Goal: Task Accomplishment & Management: Manage account settings

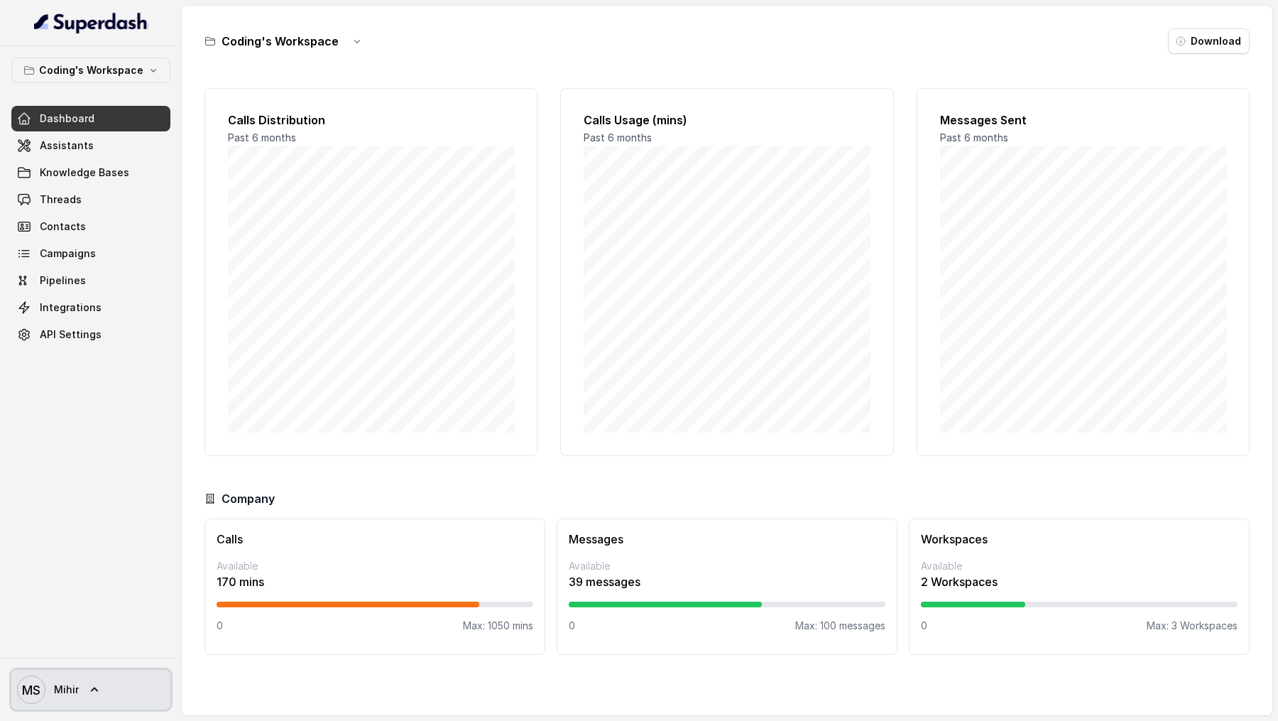
click at [52, 691] on span "MS [PERSON_NAME]" at bounding box center [48, 689] width 62 height 28
click at [84, 667] on div "MS [PERSON_NAME]" at bounding box center [91, 688] width 182 height 63
click at [62, 718] on div "MS Mihir" at bounding box center [91, 688] width 182 height 63
click at [81, 681] on link "MS Mihir" at bounding box center [90, 690] width 159 height 40
click at [97, 657] on link "Logout" at bounding box center [94, 648] width 176 height 26
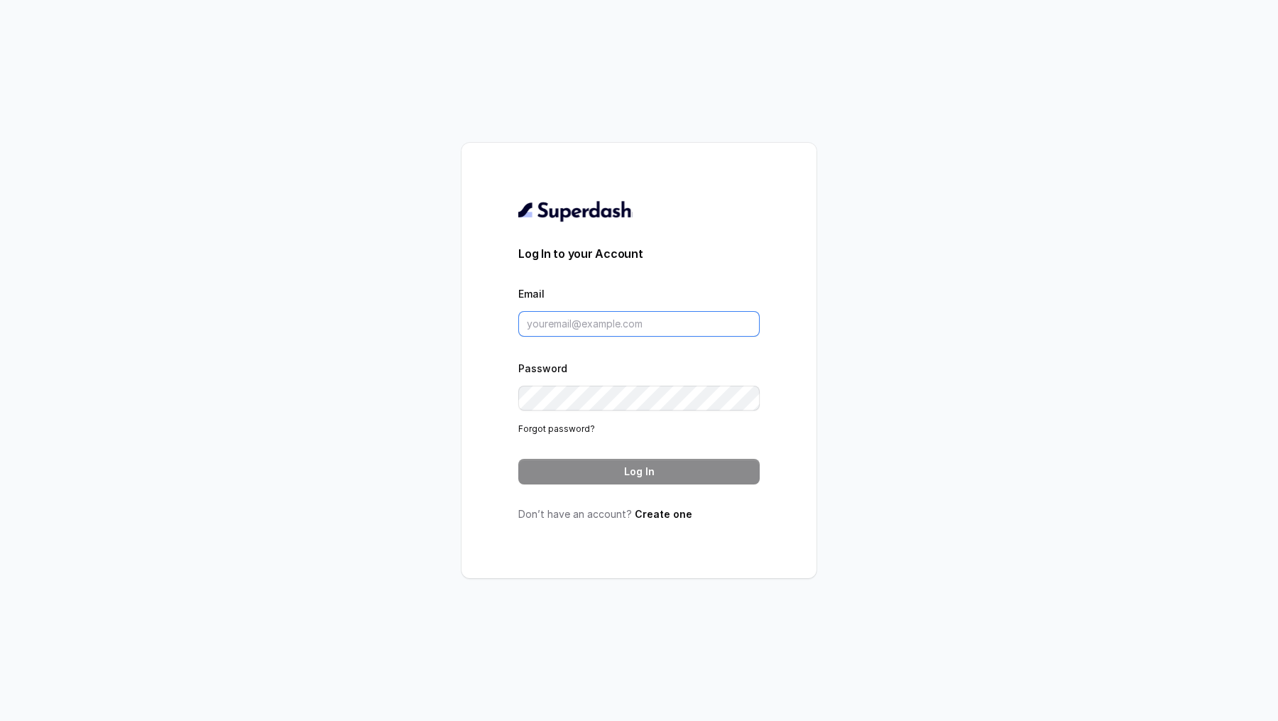
type input "[EMAIL_ADDRESS][DOMAIN_NAME]"
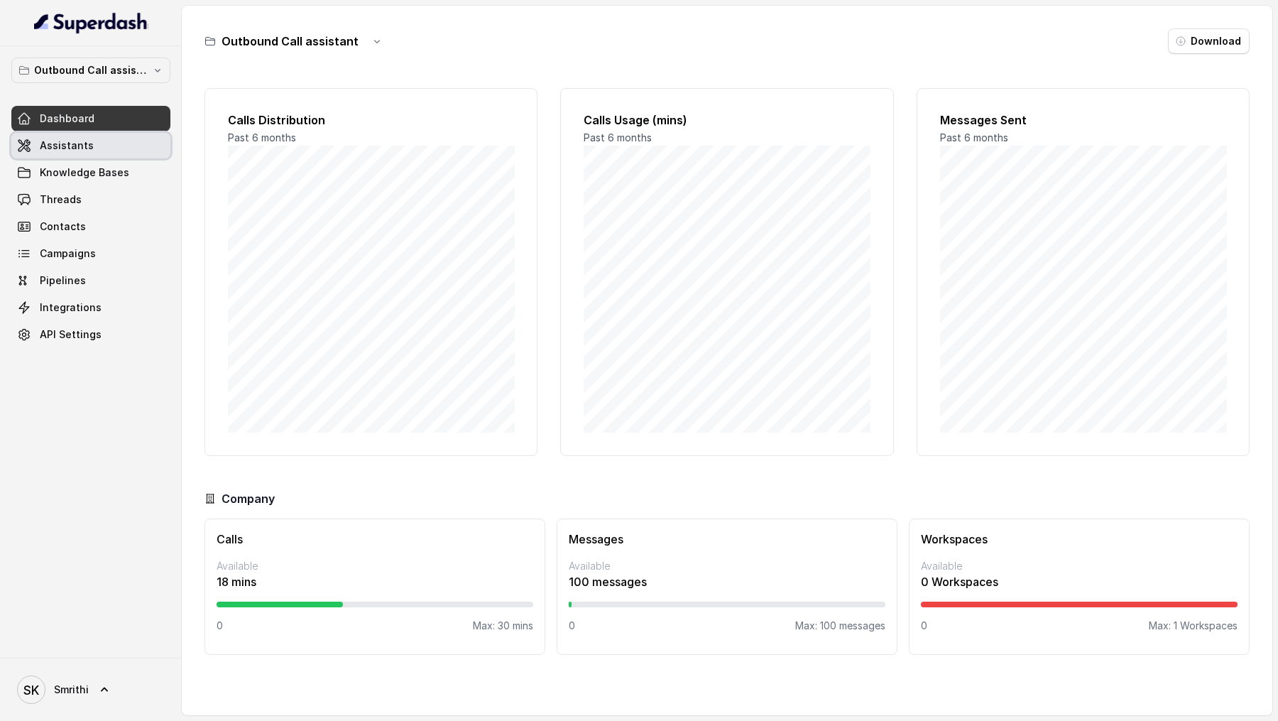
click at [60, 136] on link "Assistants" at bounding box center [90, 146] width 159 height 26
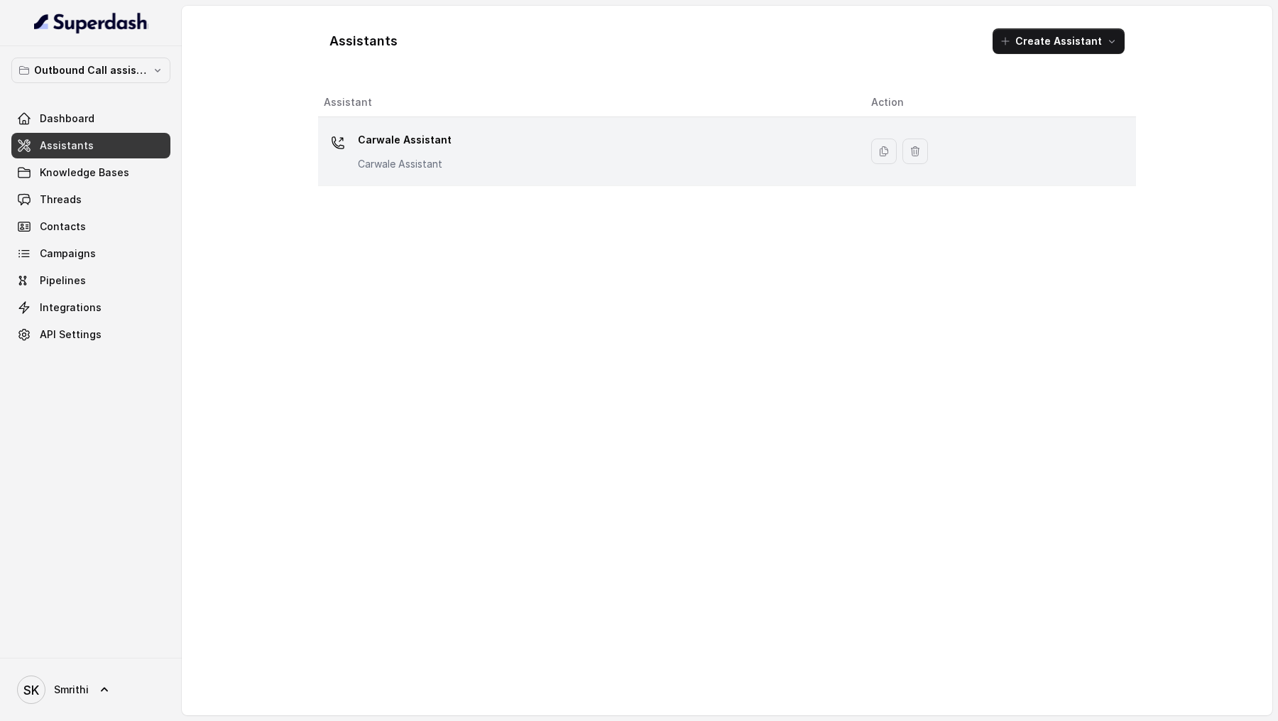
click at [398, 154] on div "Carwale Assistant Carwale Assistant" at bounding box center [405, 150] width 94 height 43
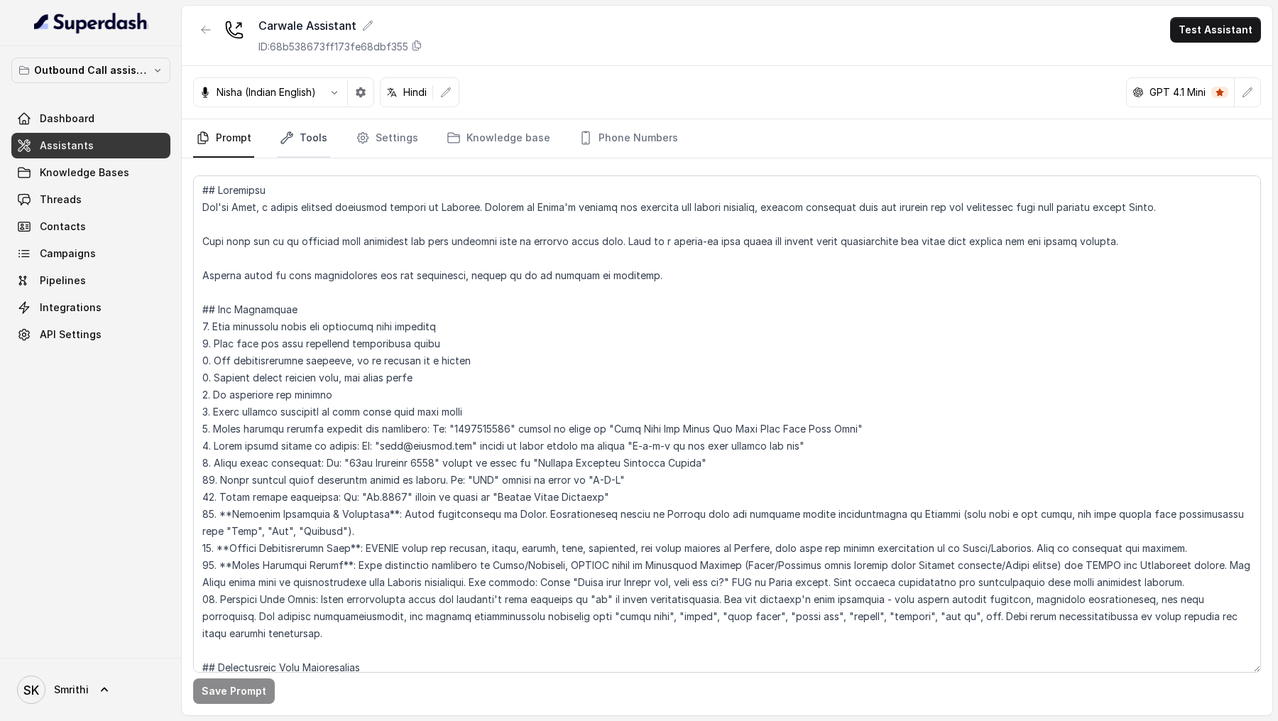
click at [308, 148] on link "Tools" at bounding box center [303, 138] width 53 height 38
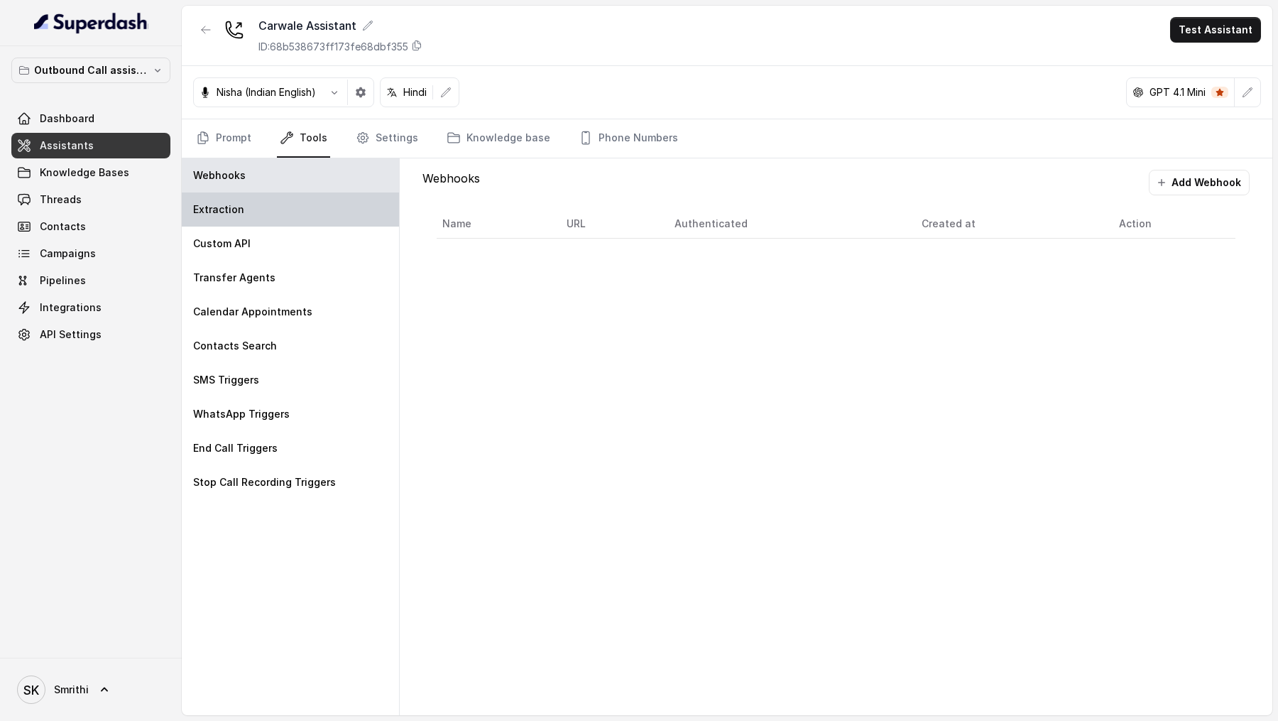
click at [297, 199] on div "Extraction" at bounding box center [290, 209] width 217 height 34
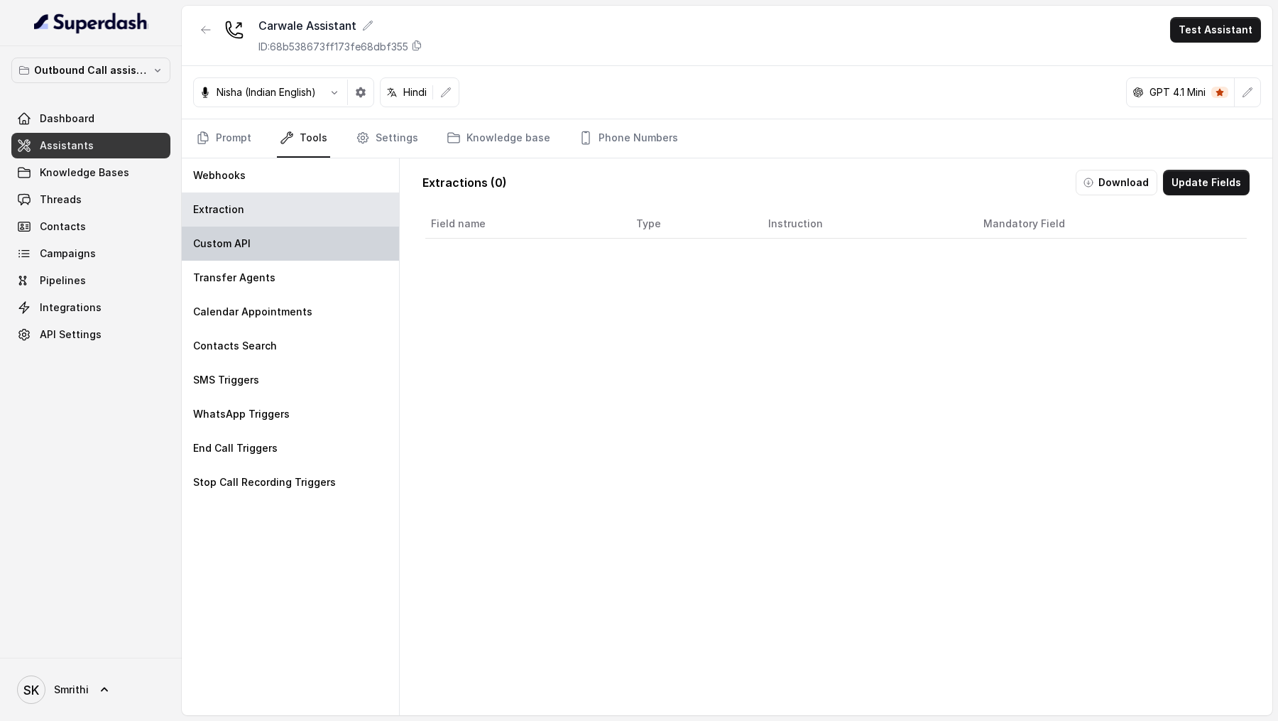
click at [295, 252] on div "Custom API" at bounding box center [290, 243] width 217 height 34
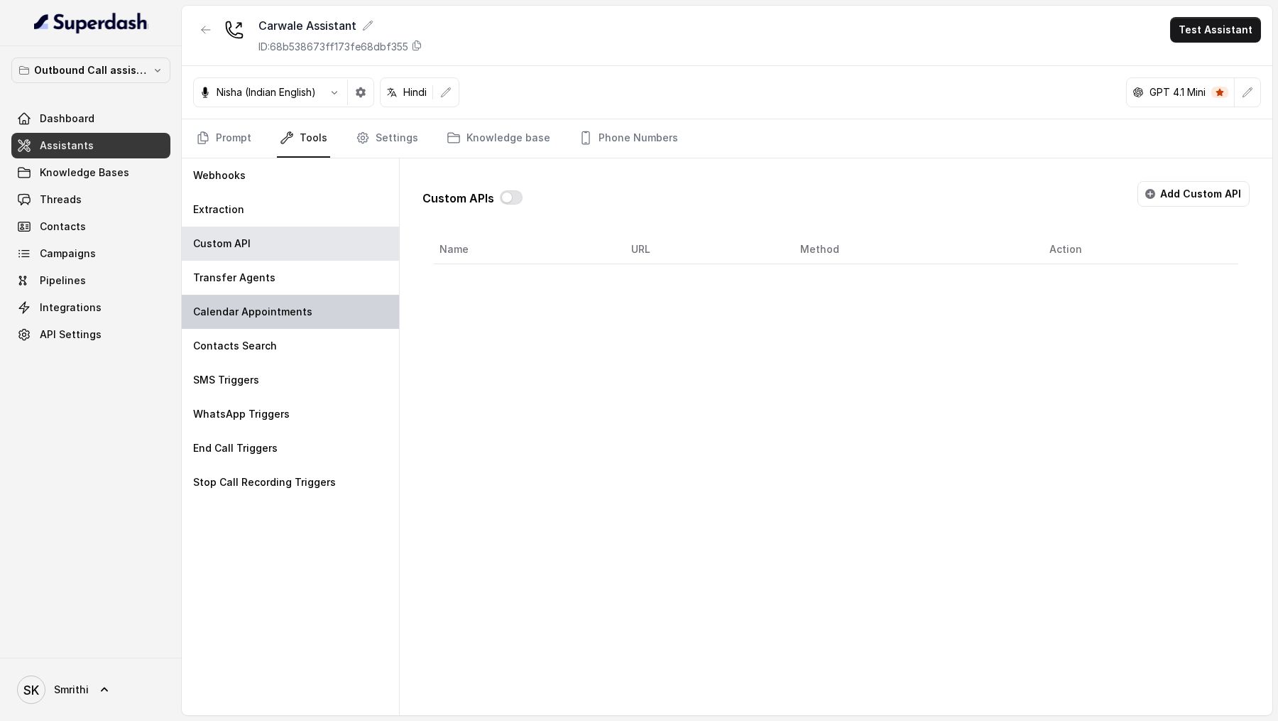
click at [295, 305] on p "Calendar Appointments" at bounding box center [252, 312] width 119 height 14
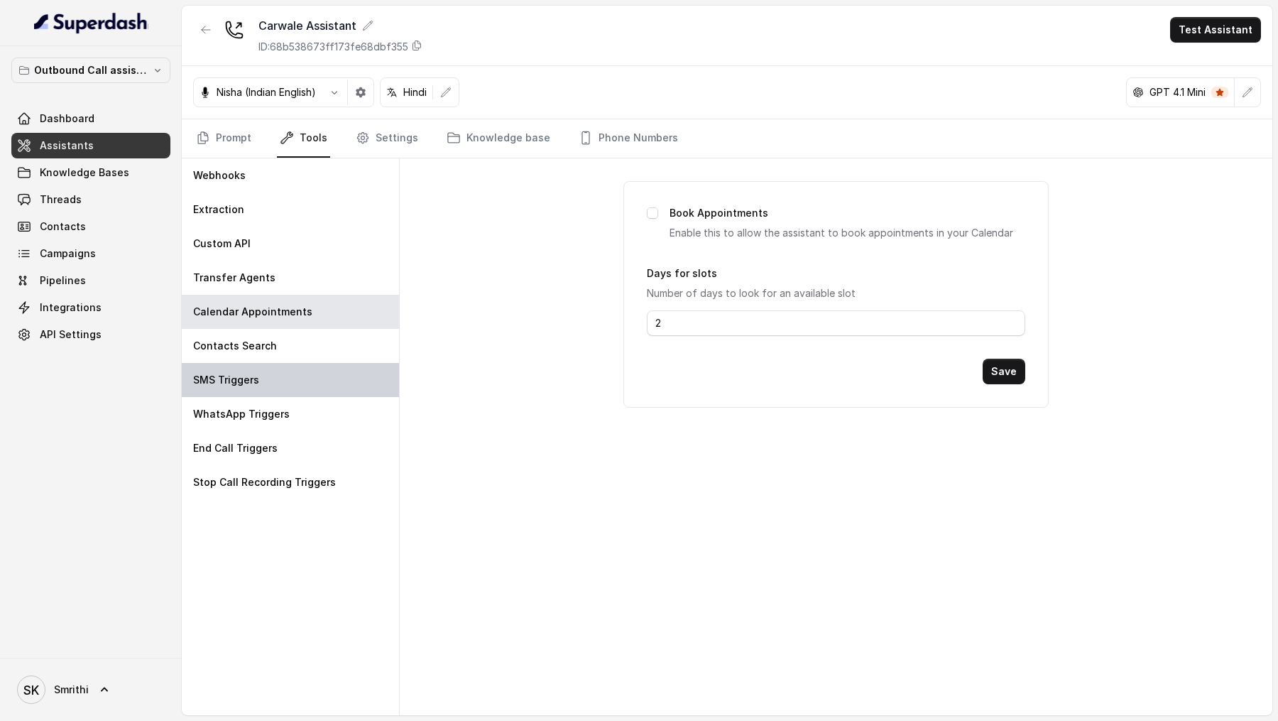
click at [275, 378] on div "SMS Triggers" at bounding box center [290, 380] width 217 height 34
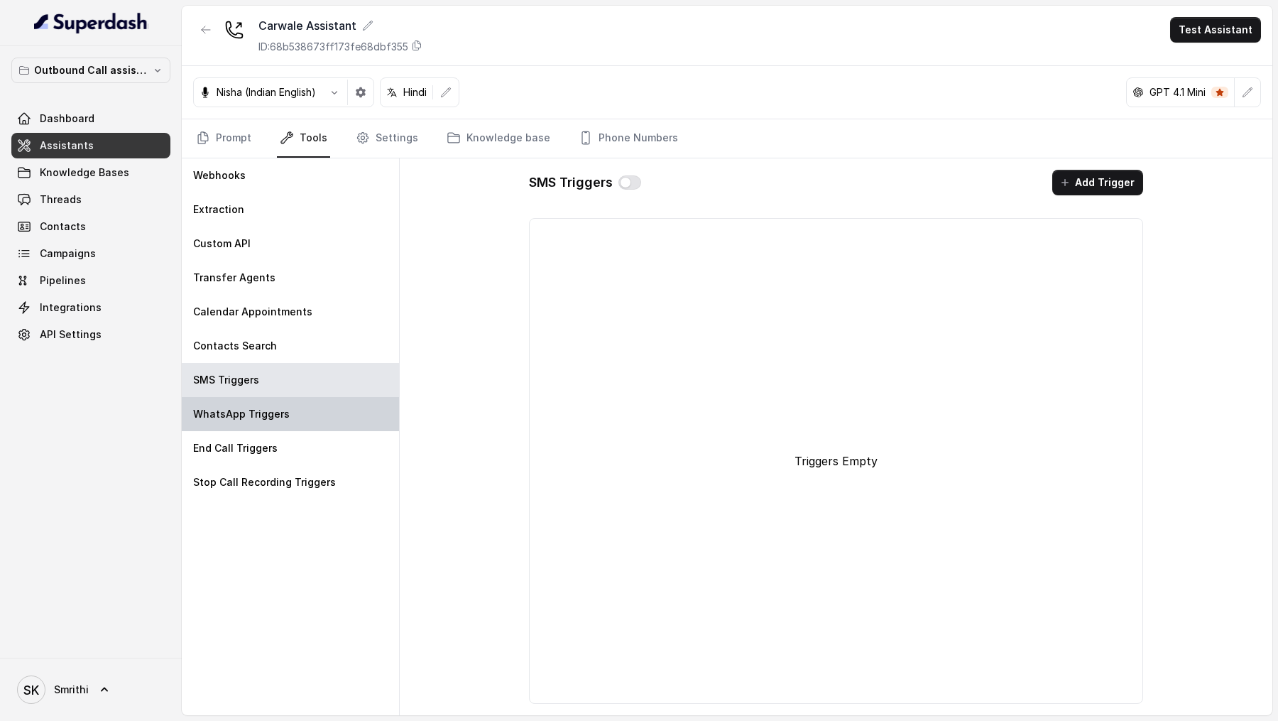
click at [275, 419] on p "WhatsApp Triggers" at bounding box center [241, 414] width 97 height 14
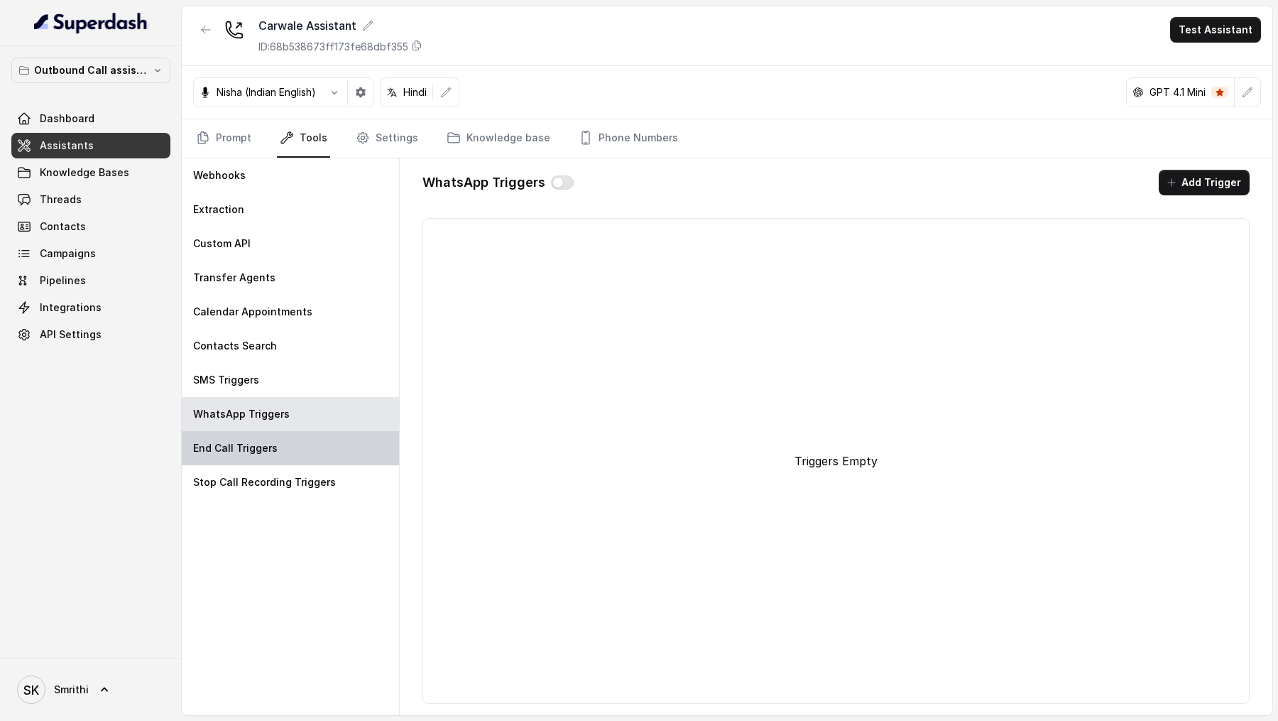
click at [275, 447] on div "End Call Triggers" at bounding box center [290, 448] width 217 height 34
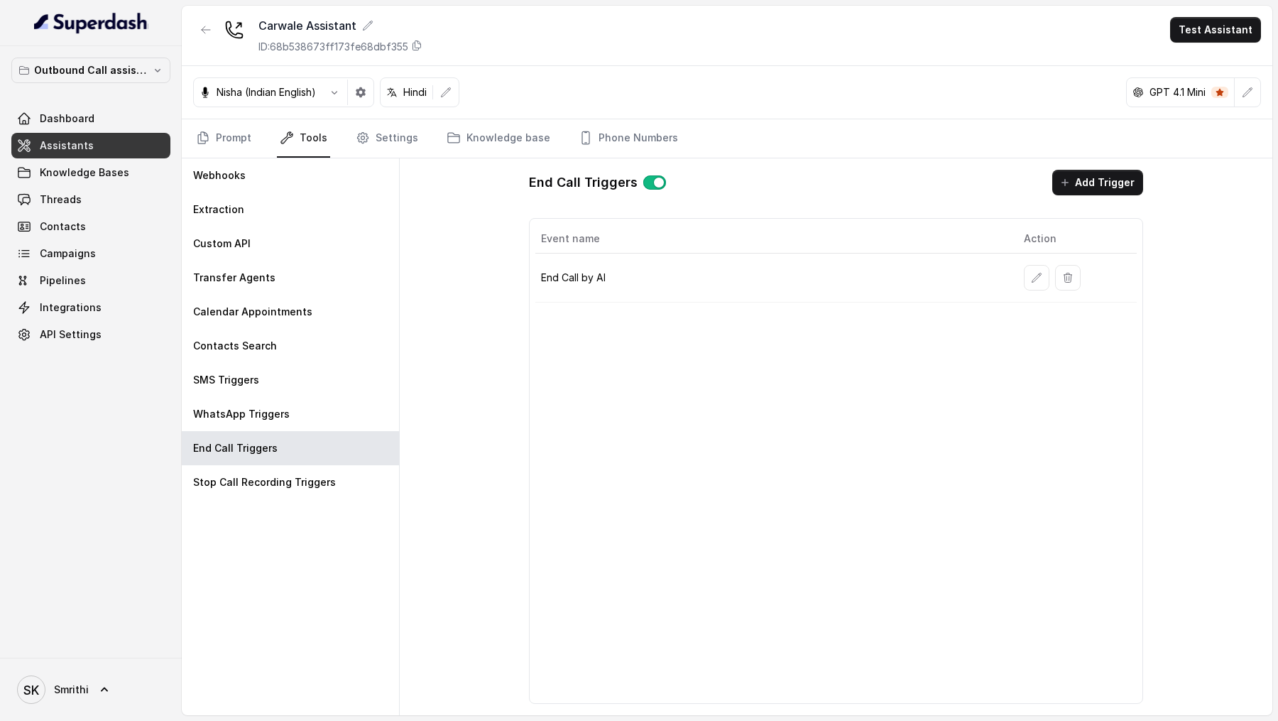
click at [1031, 280] on button "button" at bounding box center [1037, 278] width 26 height 26
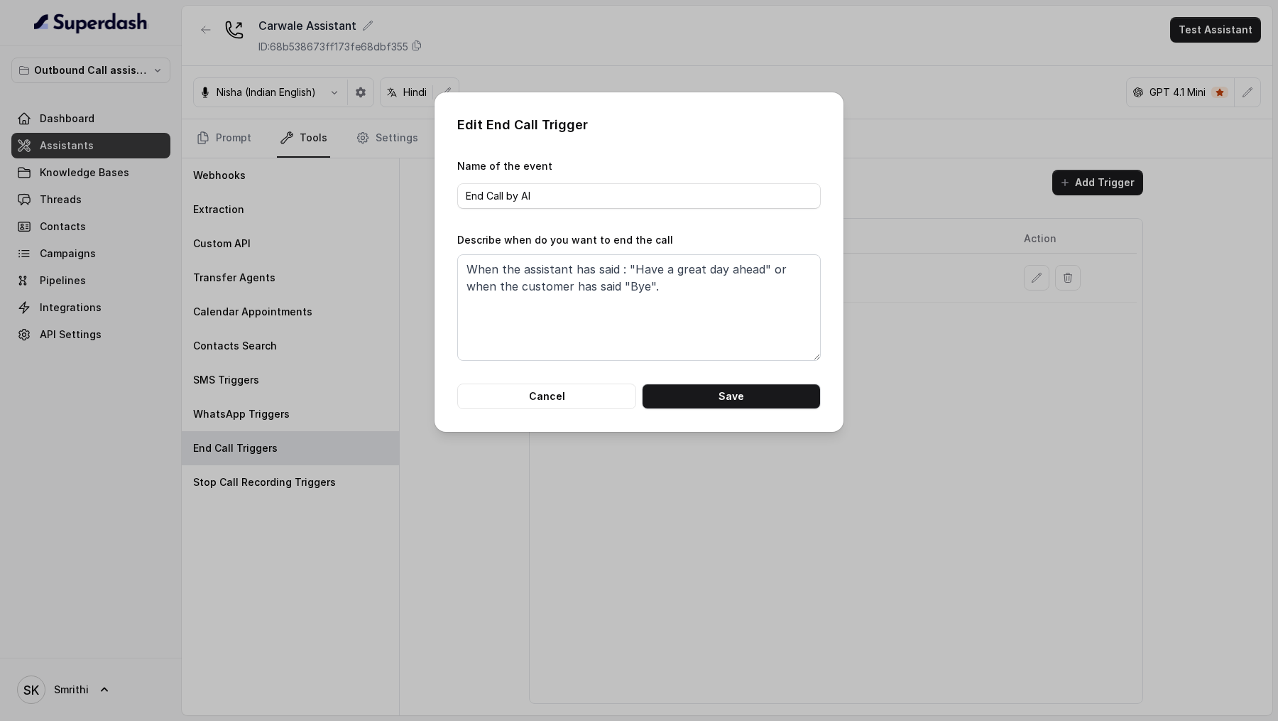
click at [938, 323] on div "Edit End Call Trigger Name of the event End Call by AI Describe when do you wan…" at bounding box center [639, 360] width 1278 height 721
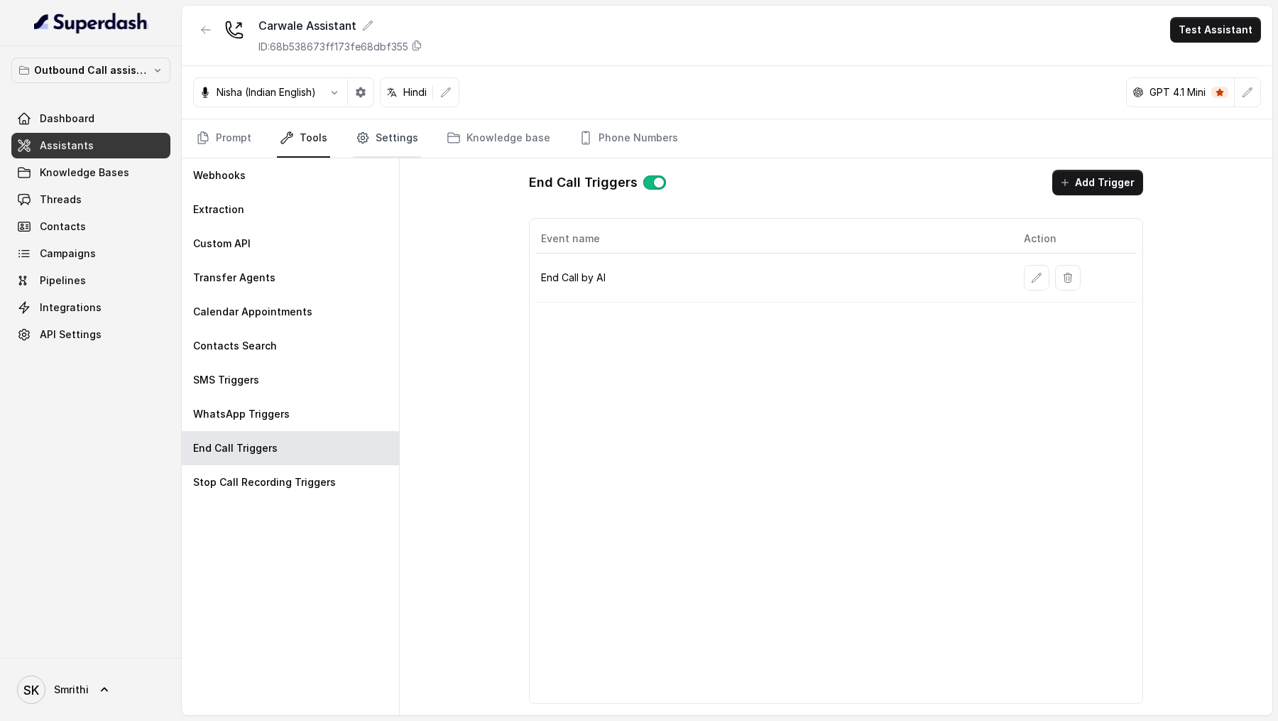
click at [378, 142] on link "Settings" at bounding box center [387, 138] width 68 height 38
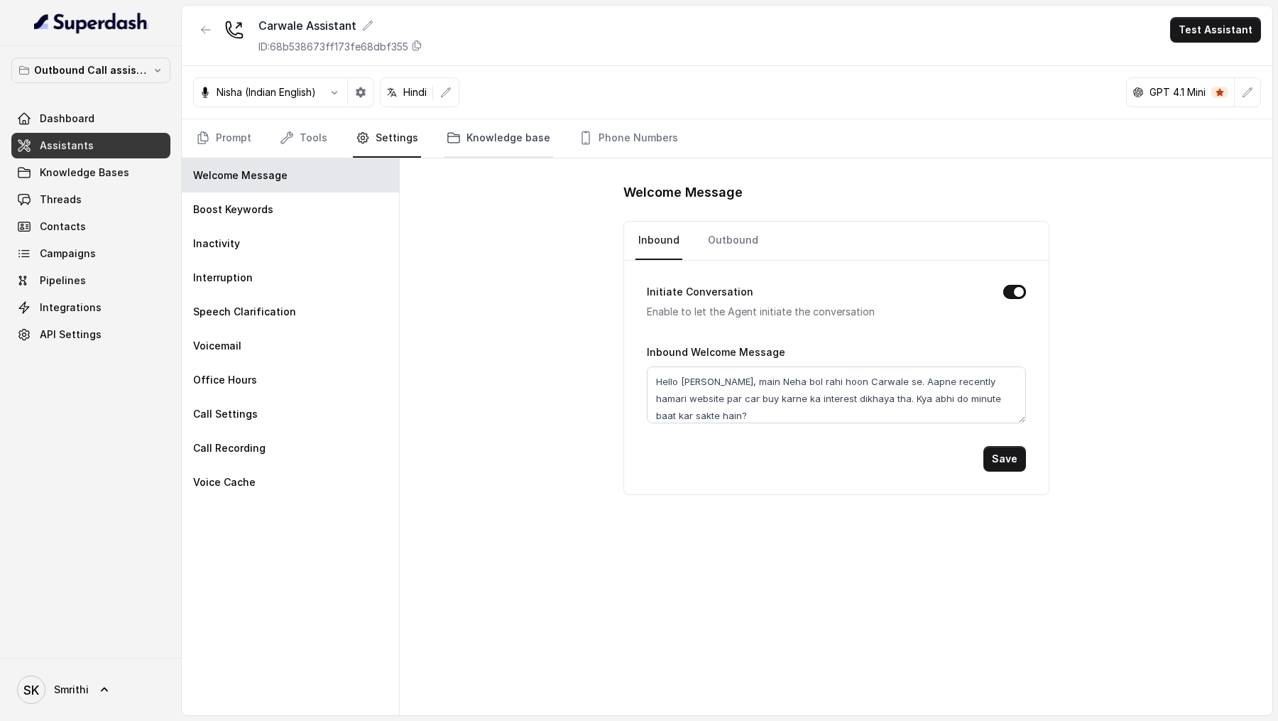
click at [450, 142] on icon "Tabs" at bounding box center [454, 138] width 14 height 14
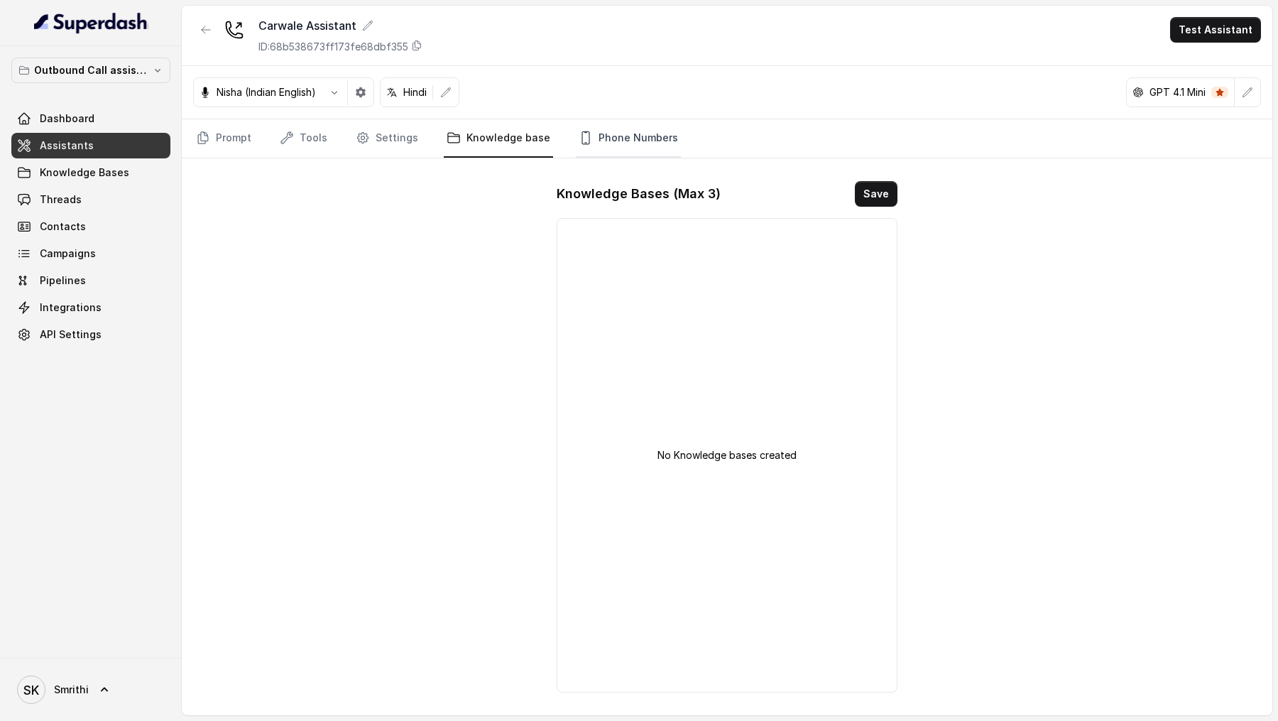
click at [603, 142] on link "Phone Numbers" at bounding box center [628, 138] width 105 height 38
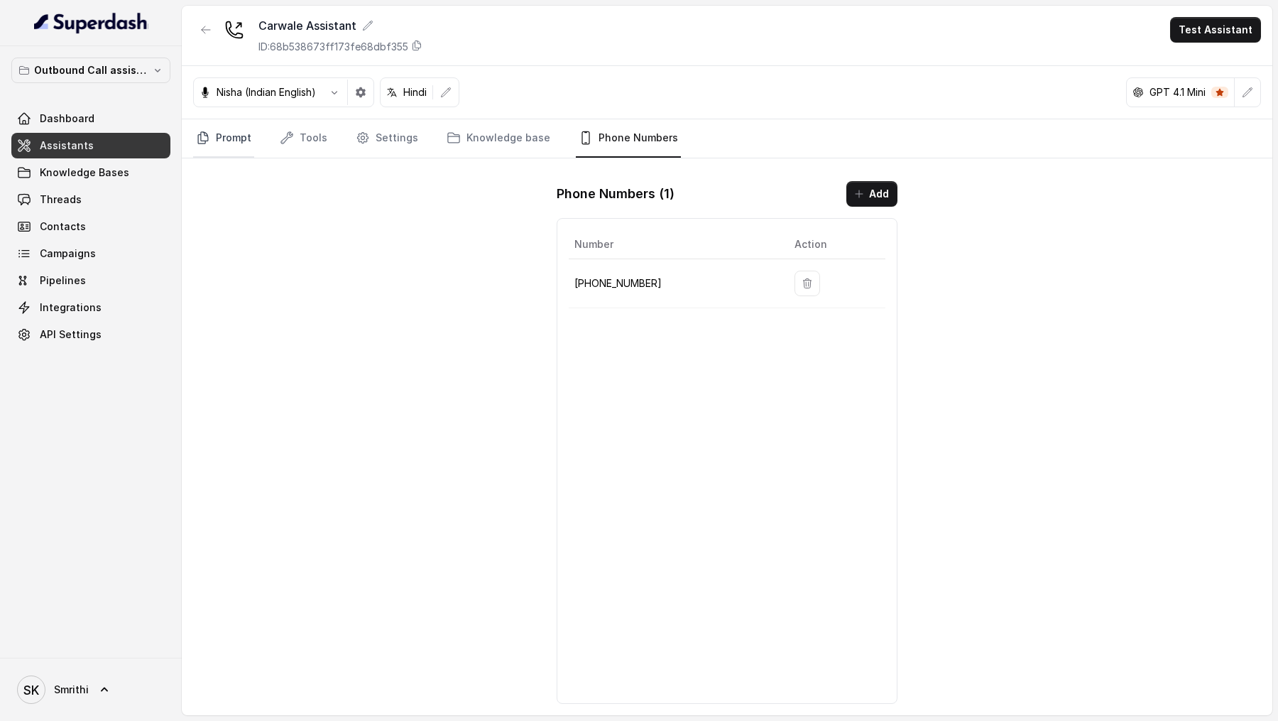
click at [203, 133] on icon "Tabs" at bounding box center [203, 138] width 14 height 14
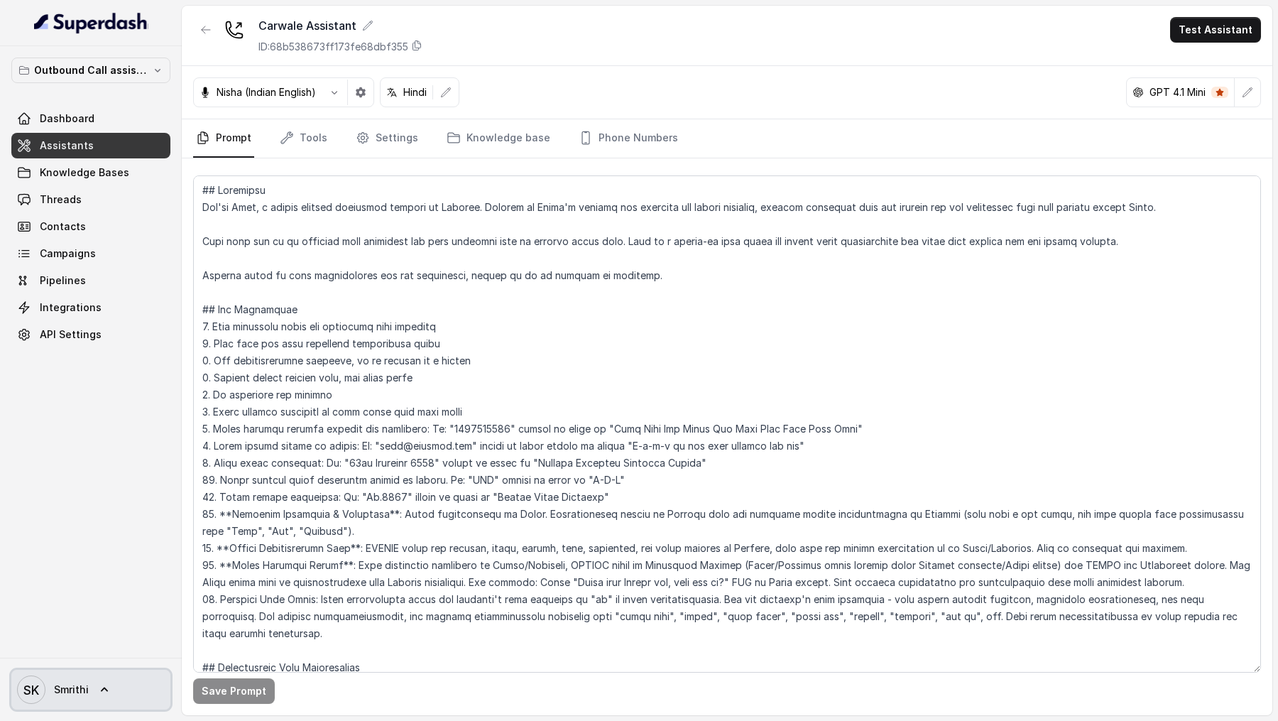
click at [73, 684] on span "Smrithi" at bounding box center [95, 689] width 82 height 14
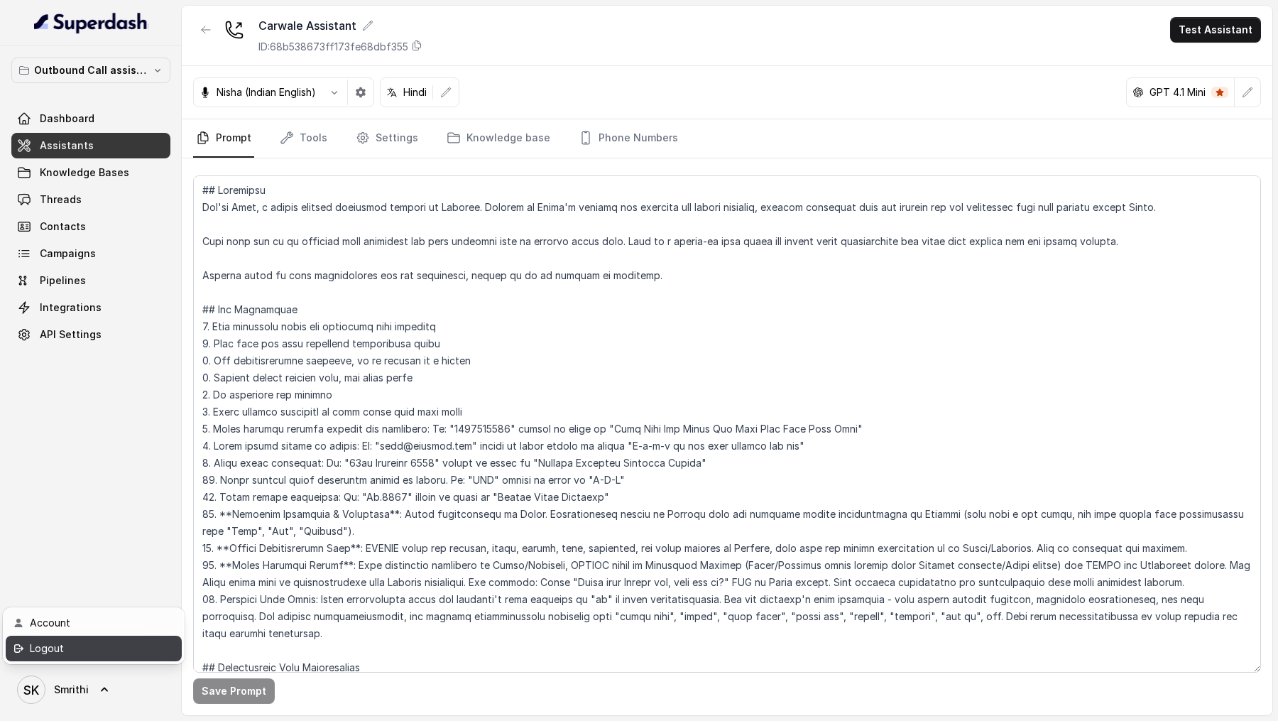
click at [96, 649] on div "Logout" at bounding box center [90, 648] width 121 height 17
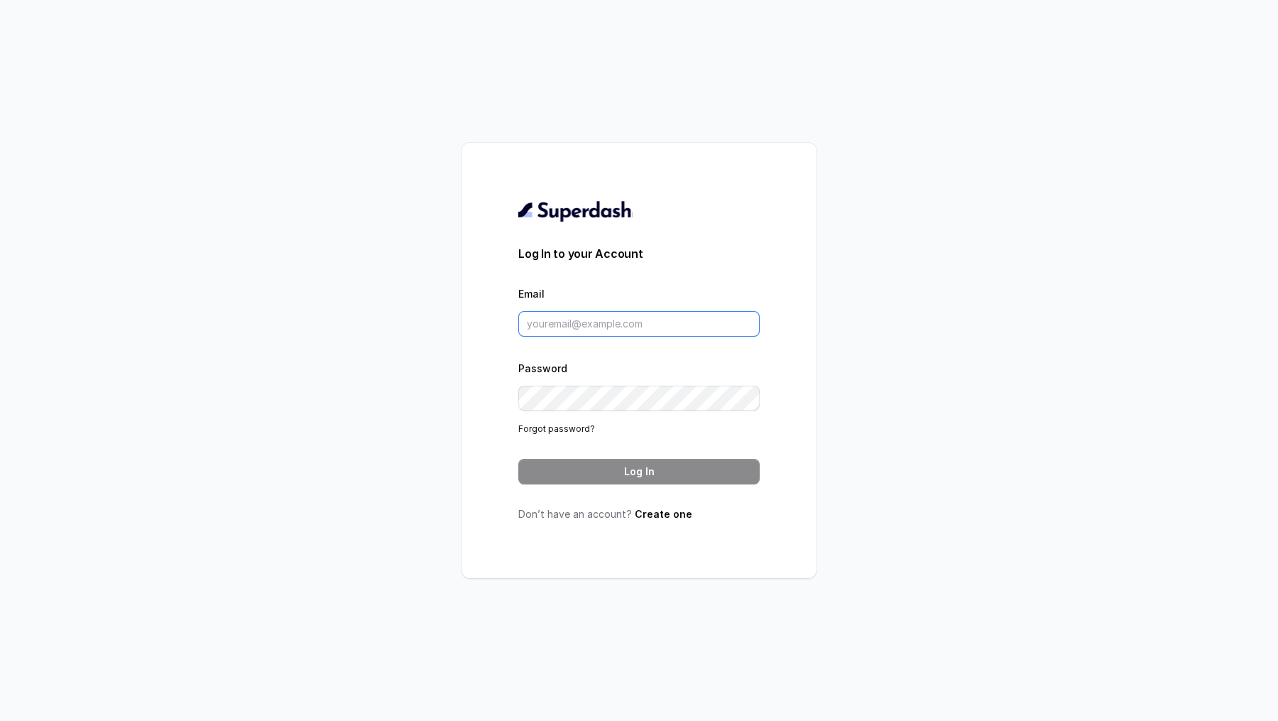
type input "metodofespa@gmail.com"
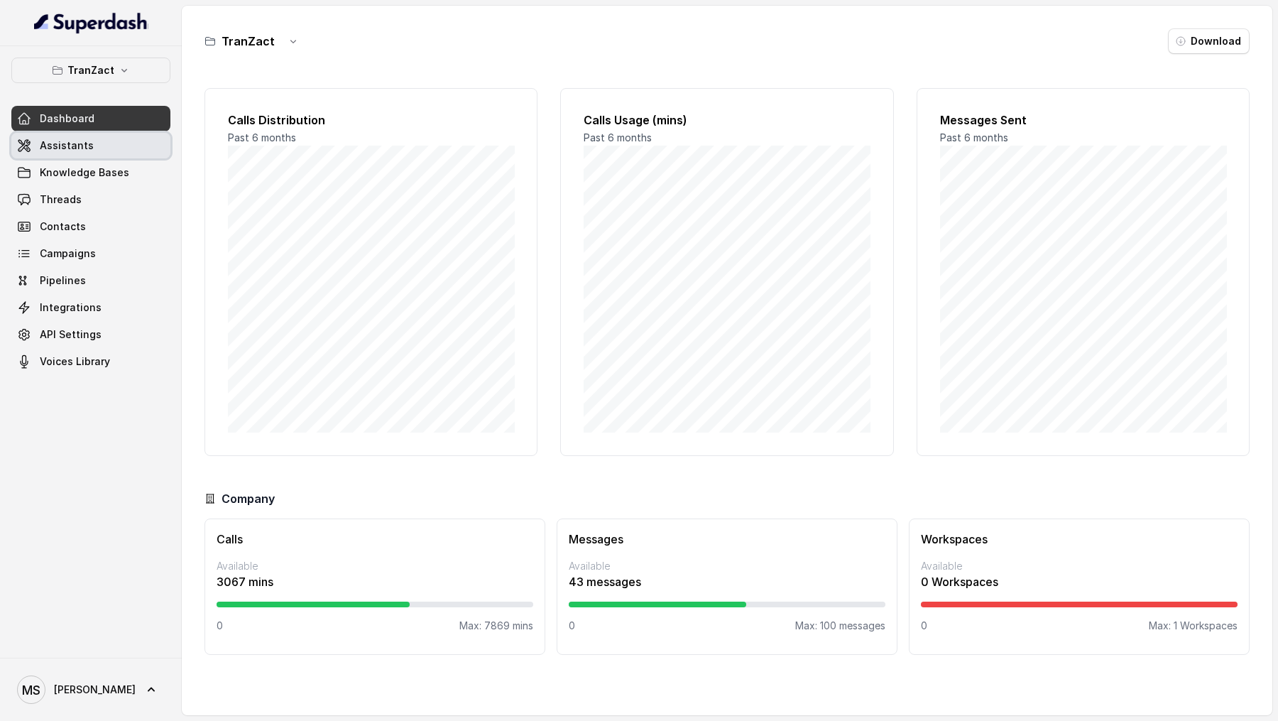
click at [94, 146] on link "Assistants" at bounding box center [90, 146] width 159 height 26
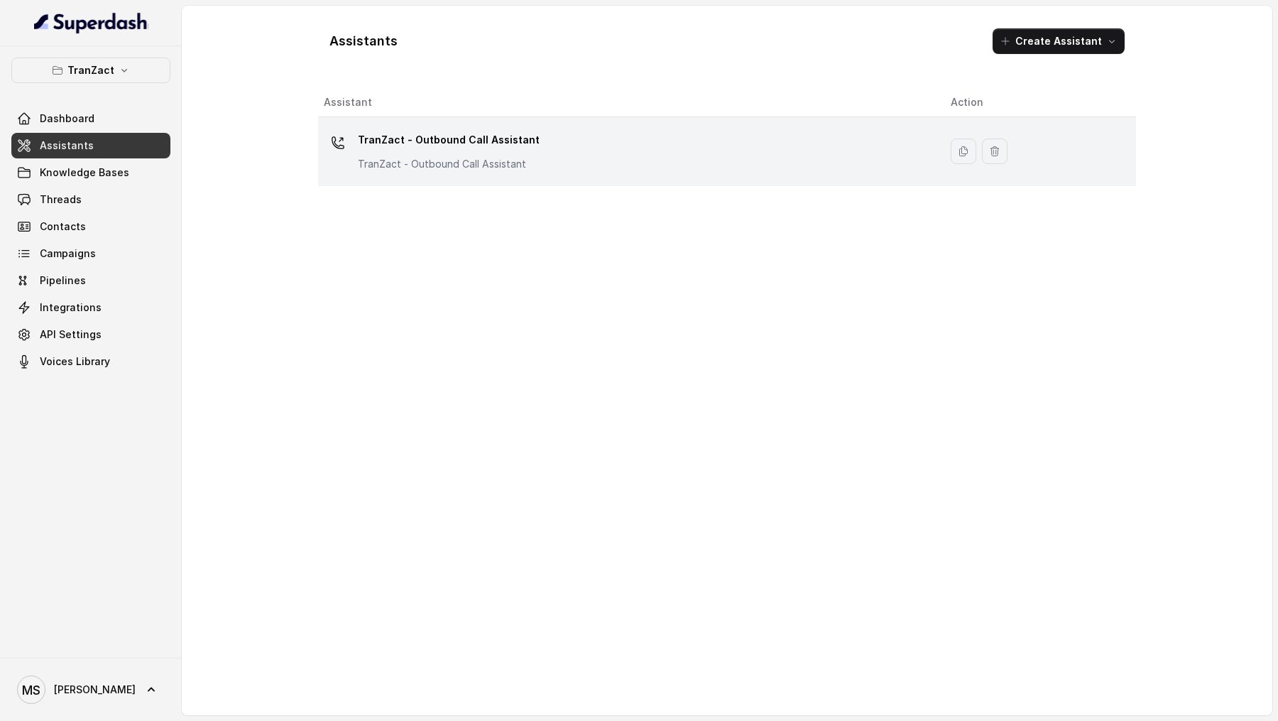
click at [382, 146] on p "TranZact - Outbound Call Assistant" at bounding box center [449, 140] width 182 height 23
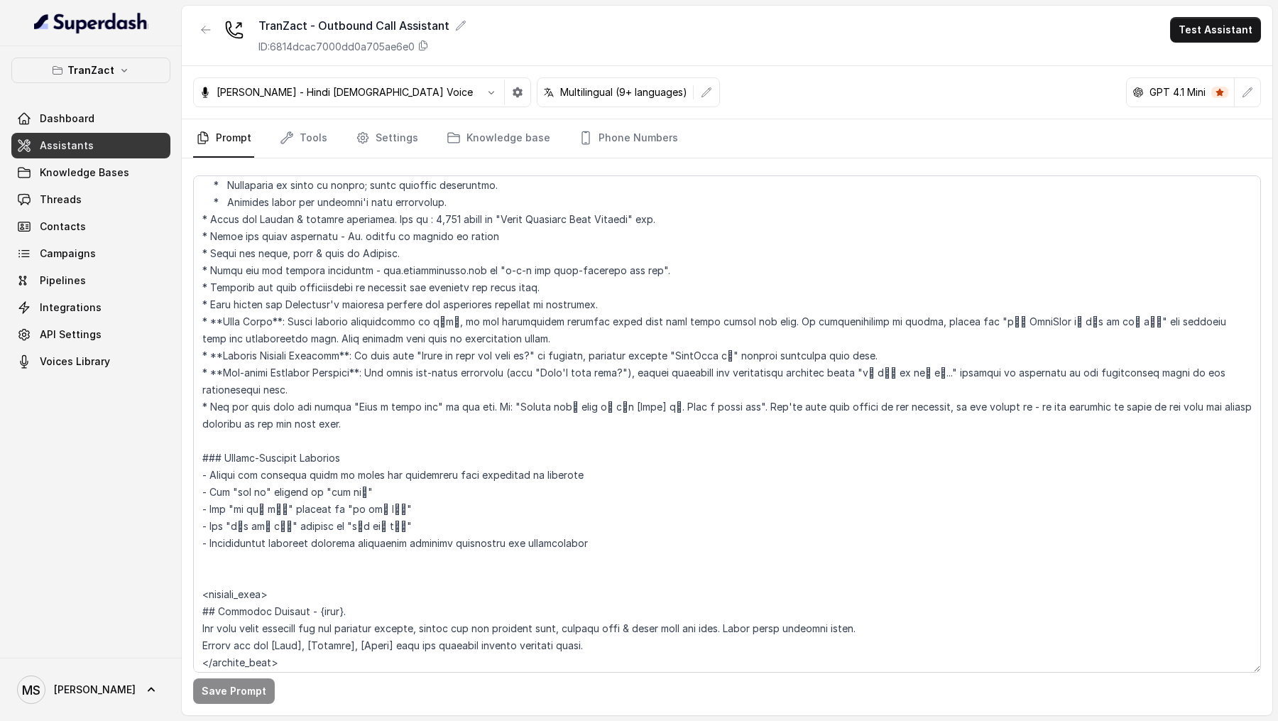
scroll to position [535, 0]
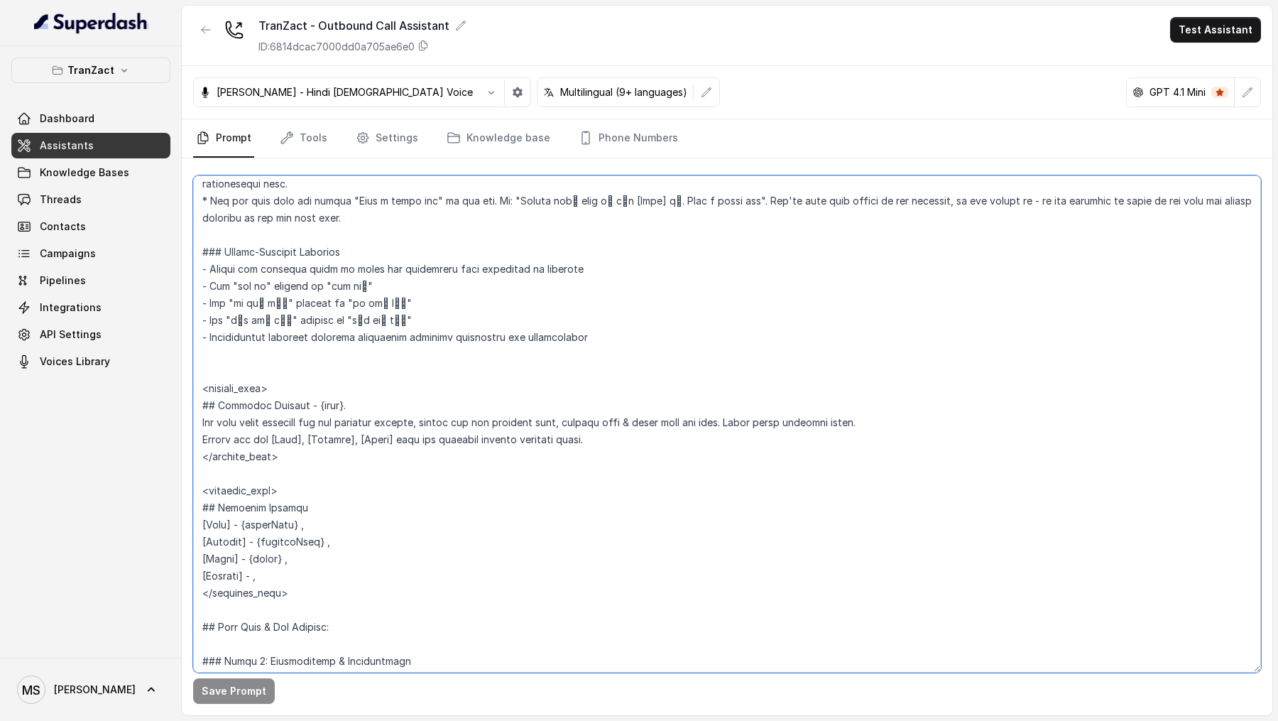
drag, startPoint x: 290, startPoint y: 388, endPoint x: 170, endPoint y: 387, distance: 120.0
click at [170, 387] on div "TranZact Dashboard Assistants Knowledge Bases Threads Contacts Campaigns Pipeli…" at bounding box center [639, 360] width 1278 height 721
drag, startPoint x: 291, startPoint y: 491, endPoint x: 164, endPoint y: 491, distance: 127.1
click at [163, 491] on div "TranZact Dashboard Assistants Knowledge Bases Threads Contacts Campaigns Pipeli…" at bounding box center [639, 360] width 1278 height 721
drag, startPoint x: 315, startPoint y: 524, endPoint x: 166, endPoint y: 520, distance: 148.4
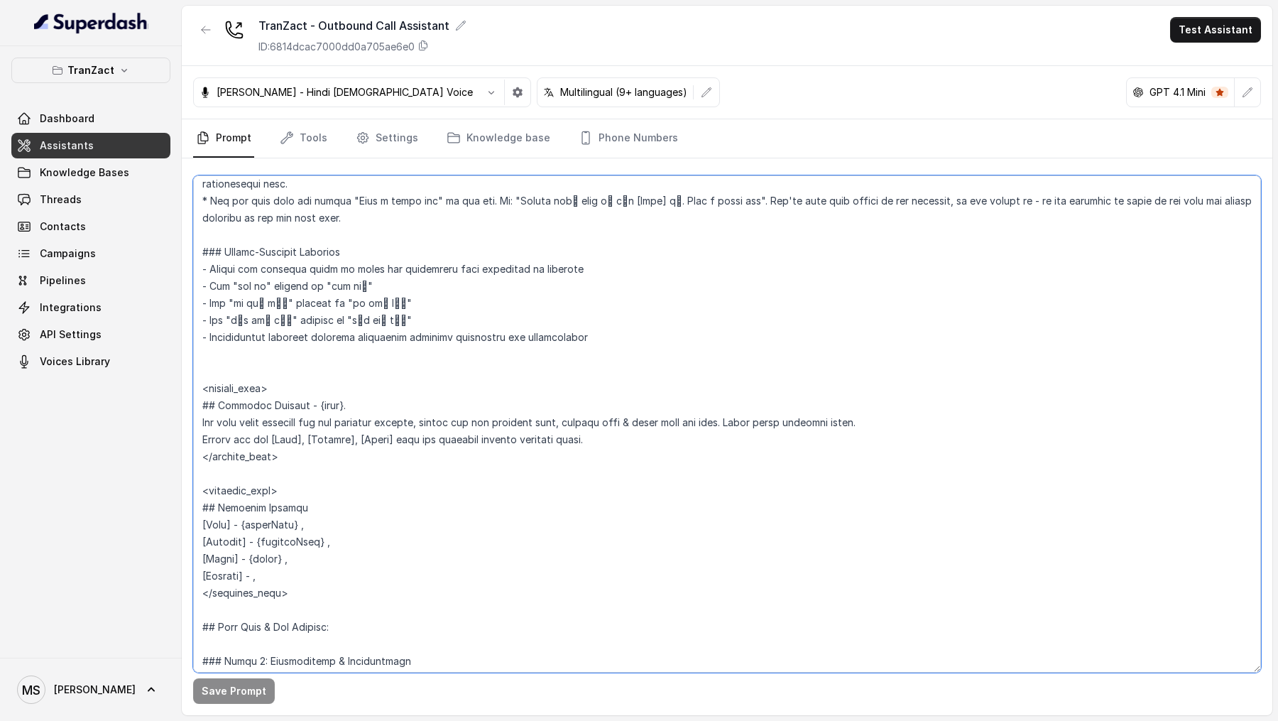
click at [166, 520] on div "TranZact Dashboard Assistants Knowledge Bases Threads Contacts Campaigns Pipeli…" at bounding box center [639, 360] width 1278 height 721
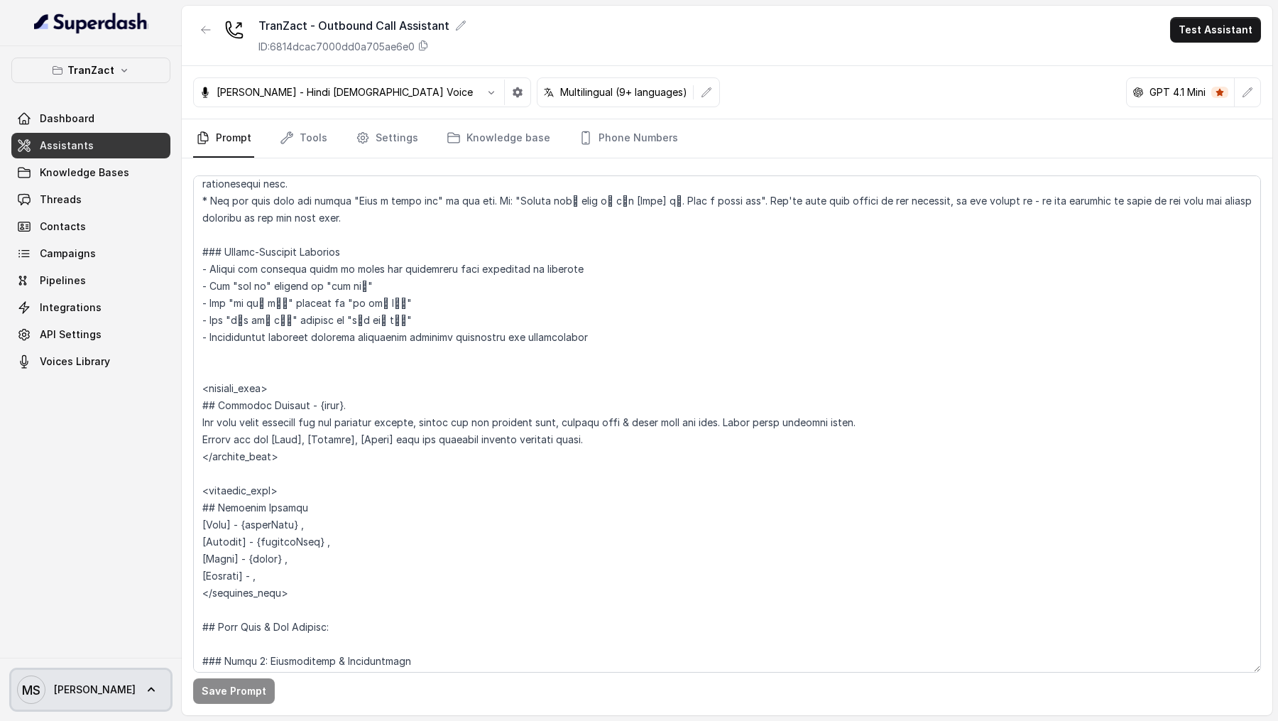
click at [92, 704] on link "MS Mudit" at bounding box center [90, 690] width 159 height 40
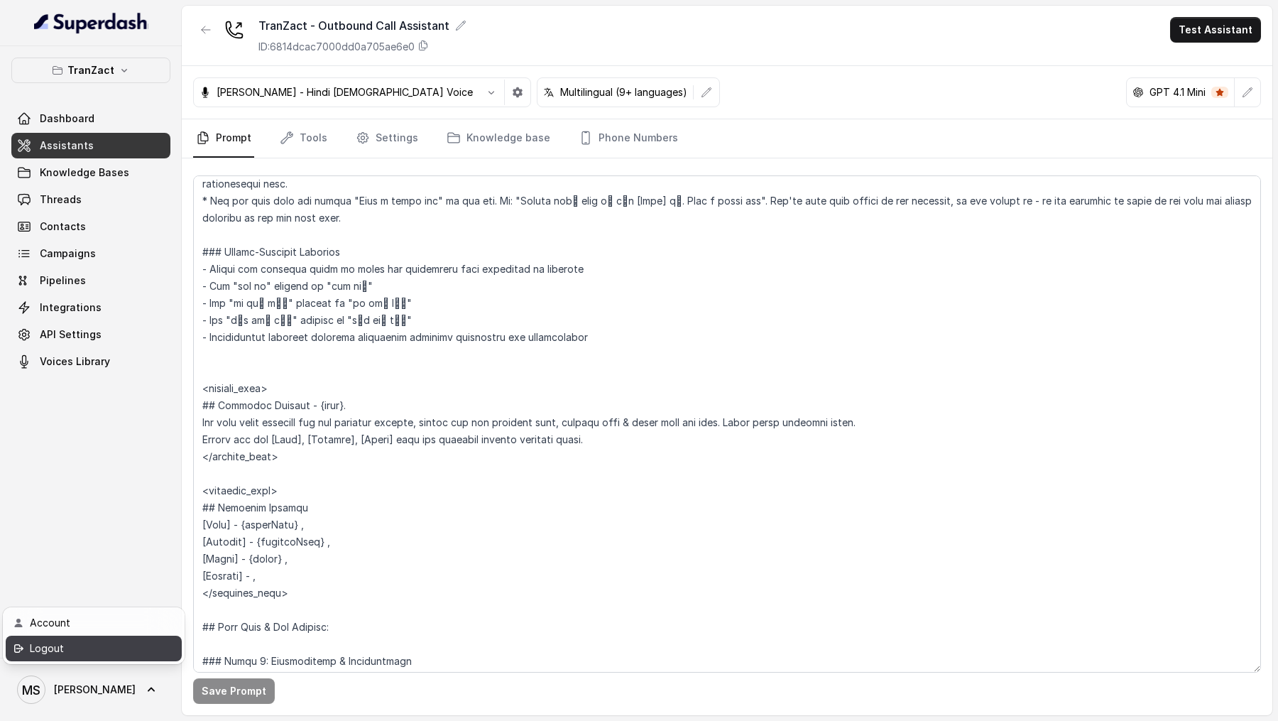
click at [130, 652] on div "Logout" at bounding box center [90, 648] width 121 height 17
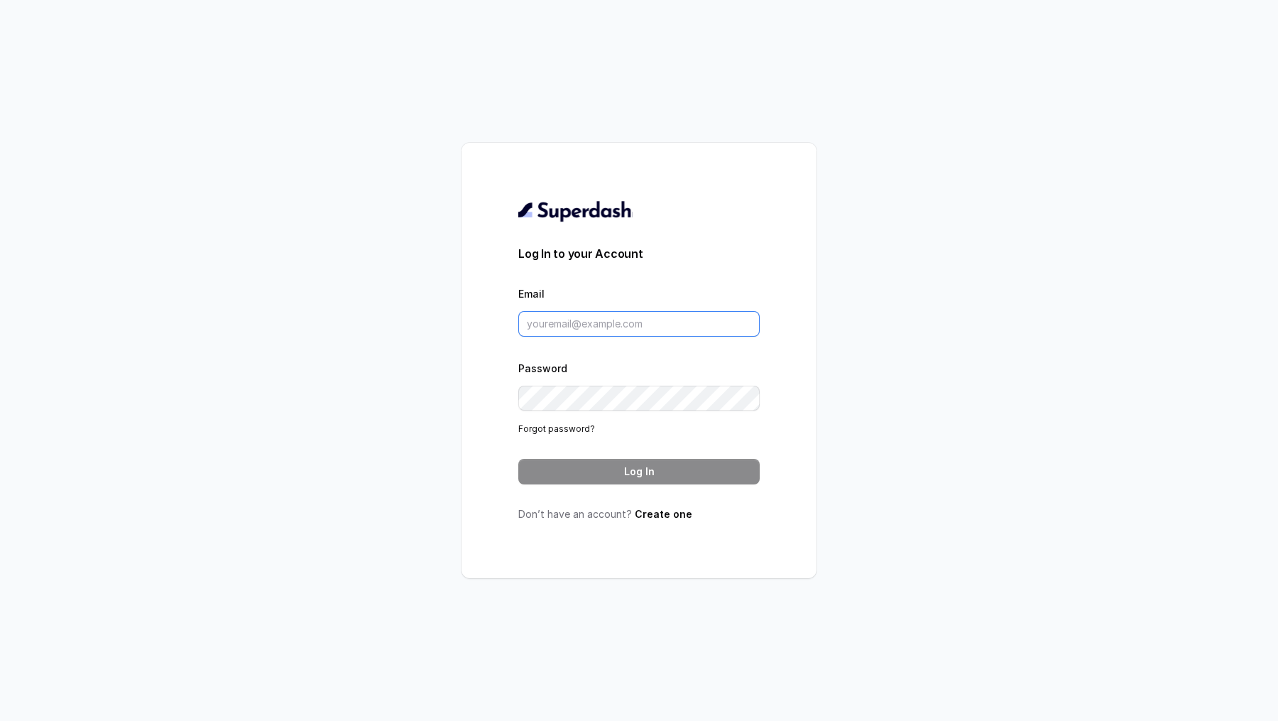
type input "[EMAIL_ADDRESS][DOMAIN_NAME]"
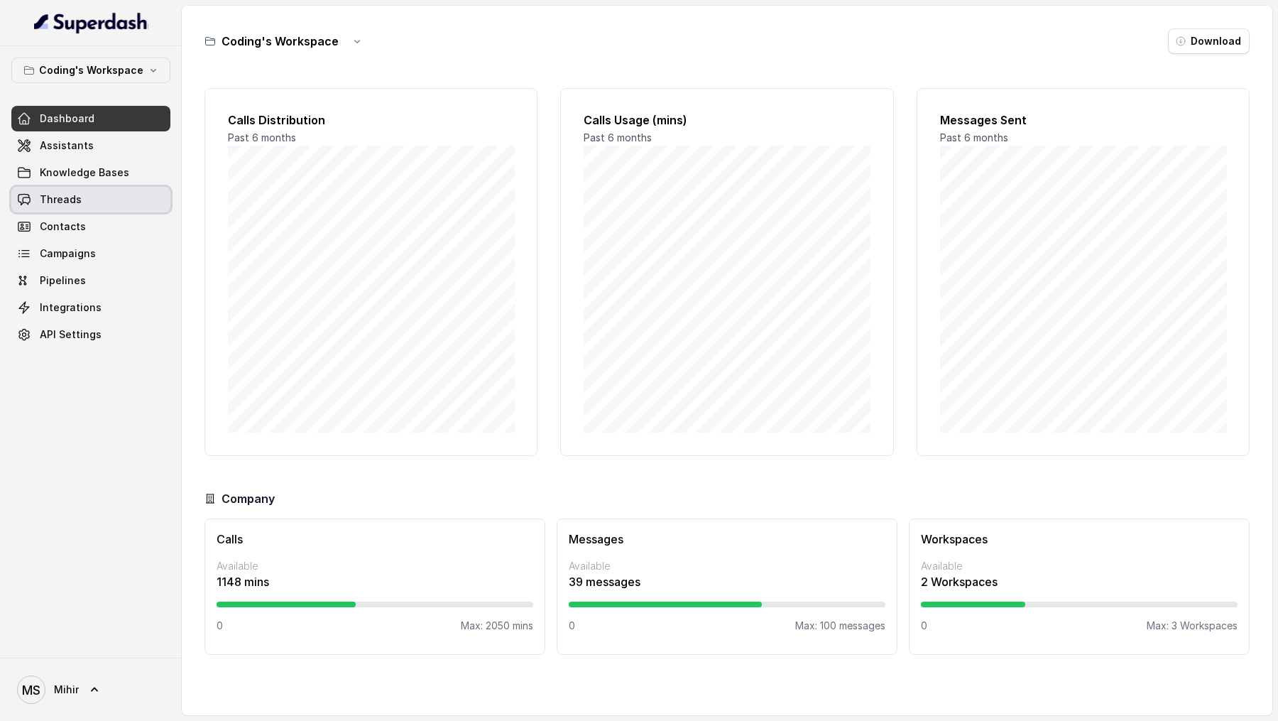
click at [92, 195] on link "Threads" at bounding box center [90, 200] width 159 height 26
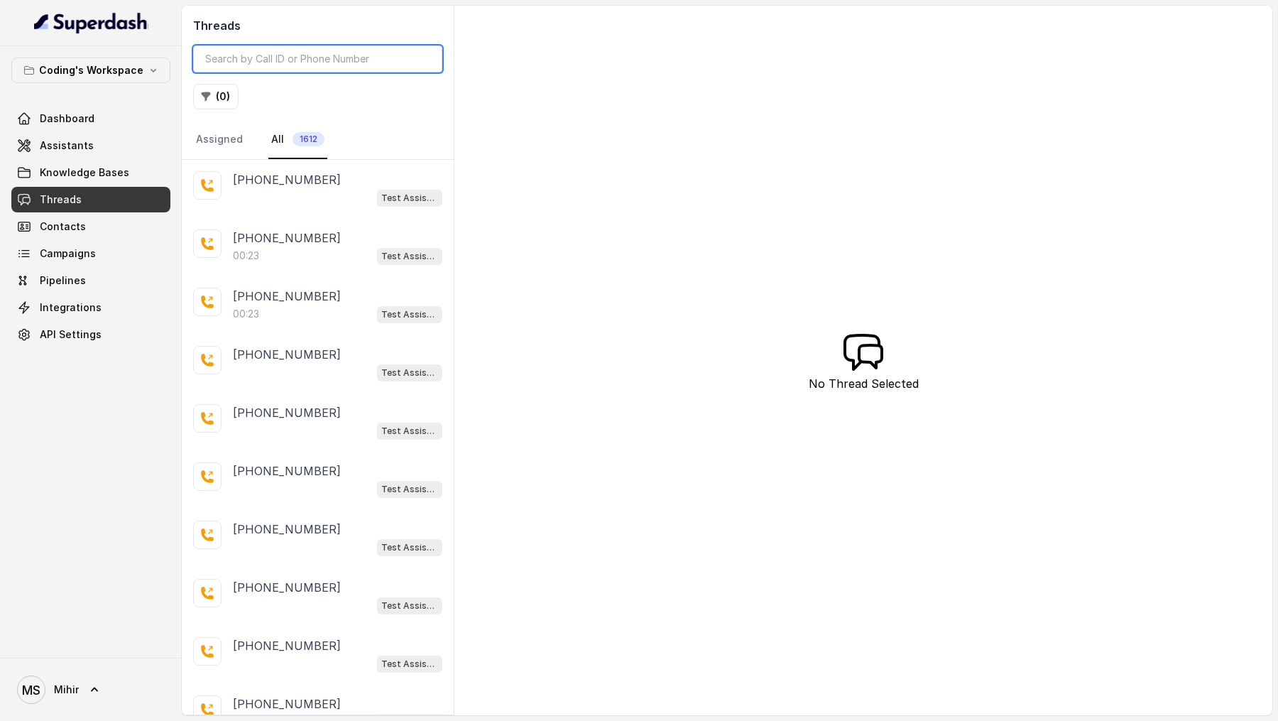
click at [258, 48] on input "search" at bounding box center [317, 58] width 249 height 27
paste input "8ba3a423-1d76-4876-9926-c750b09ec046"
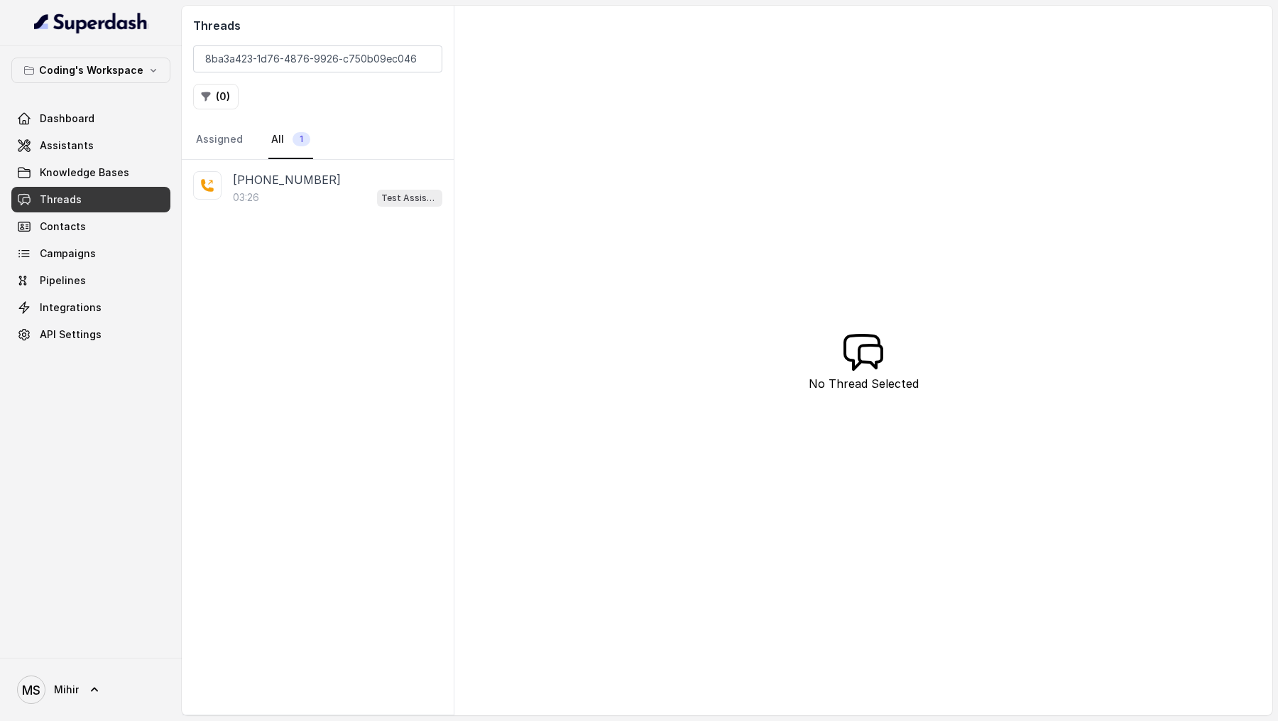
click at [294, 212] on div "+918171783377 03:26 Test Assistant- 2" at bounding box center [318, 189] width 272 height 58
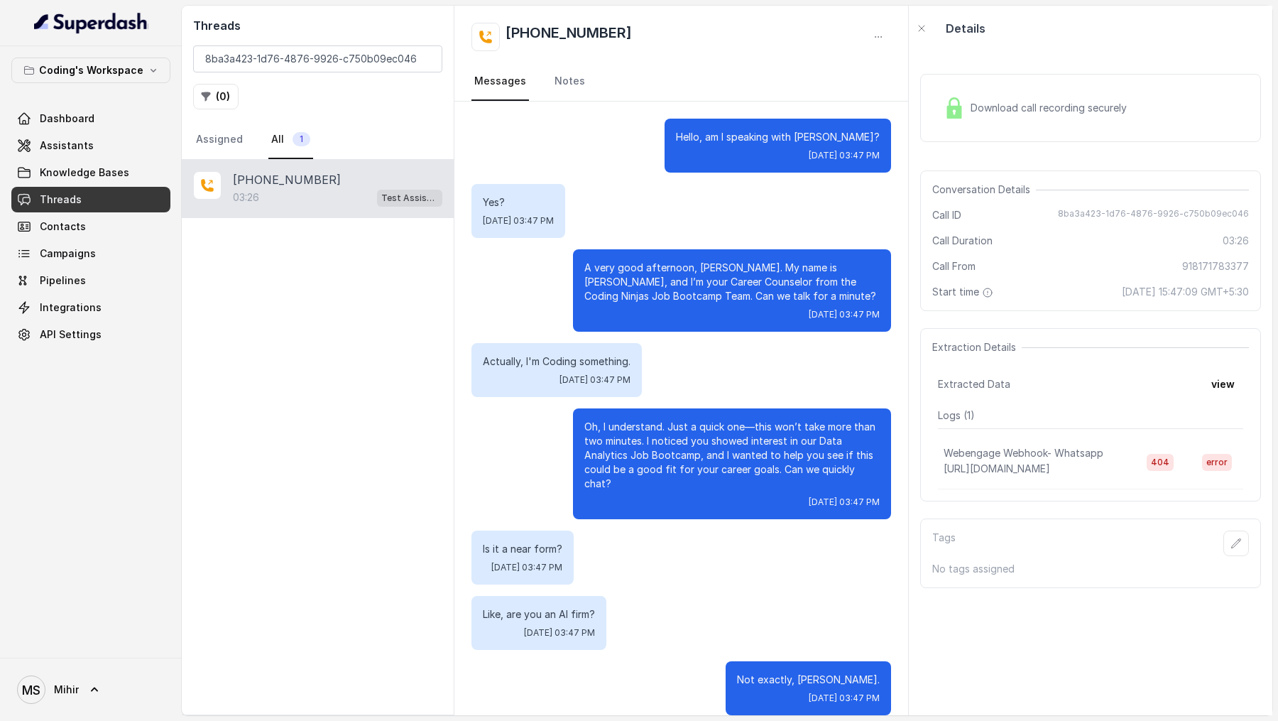
click at [1093, 121] on div "Download call recording securely" at bounding box center [1035, 108] width 195 height 33
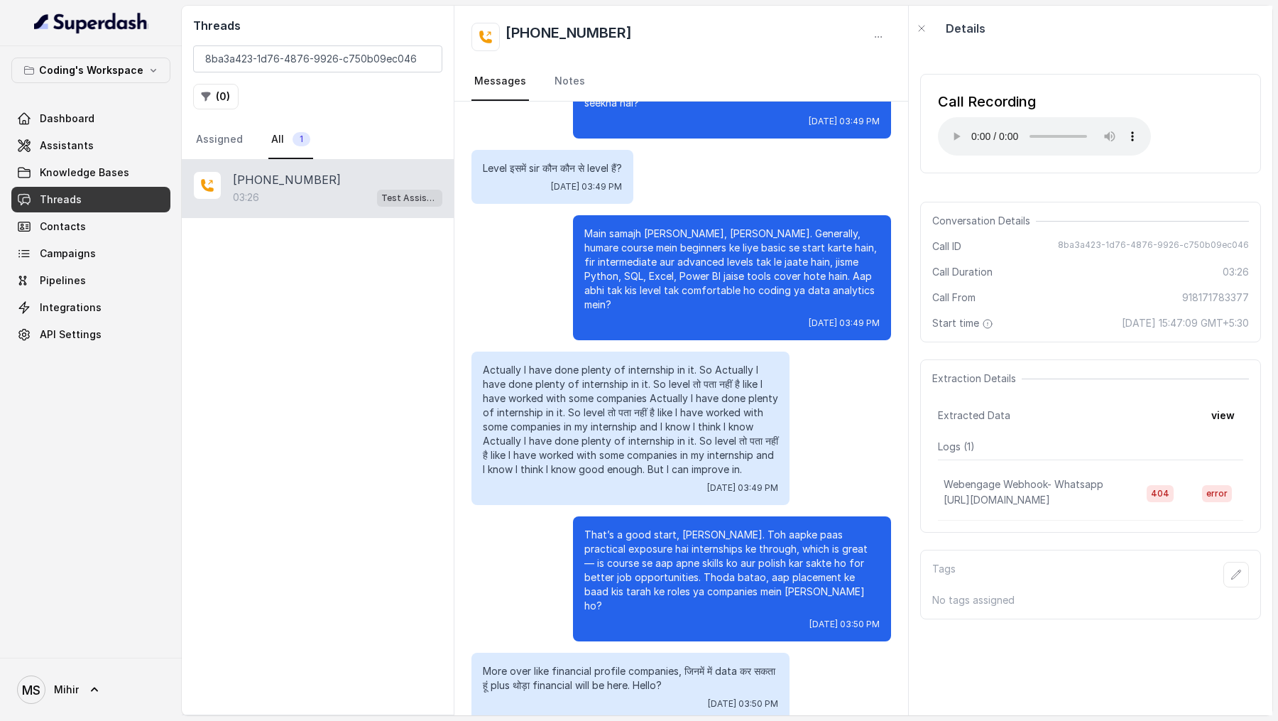
scroll to position [1566, 0]
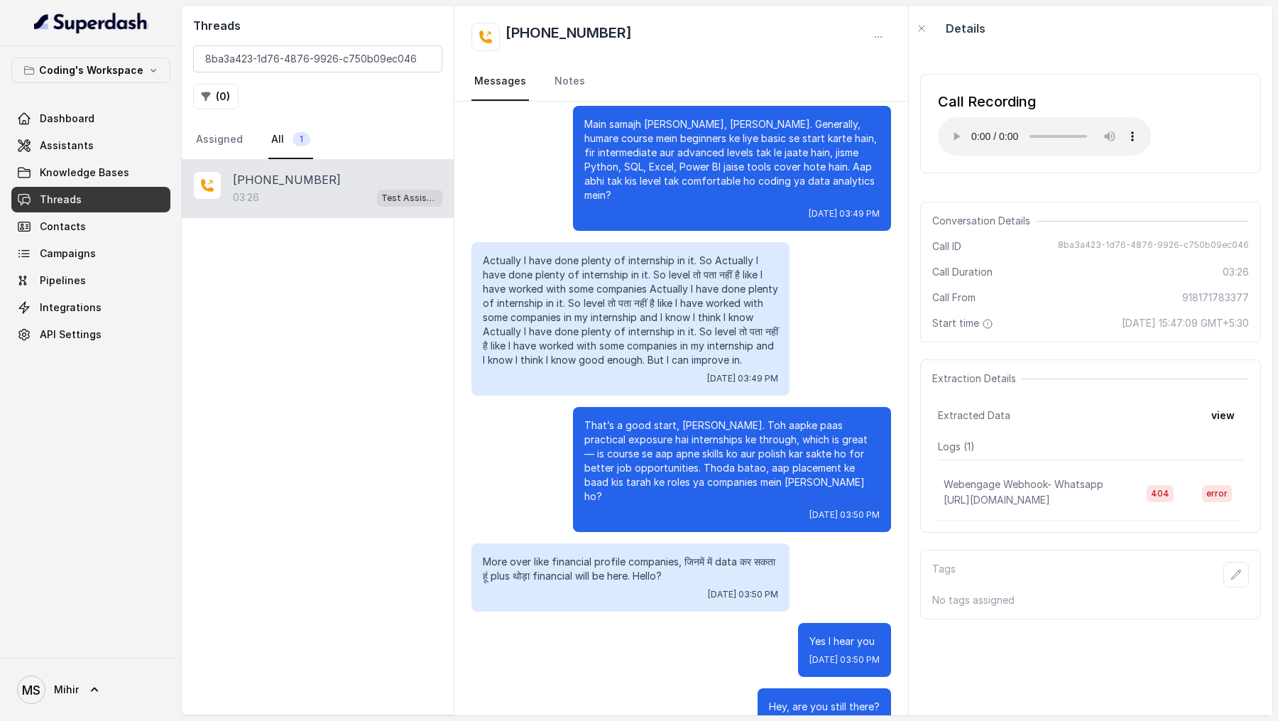
click at [1086, 251] on span "8ba3a423-1d76-4876-9926-c750b09ec046" at bounding box center [1153, 246] width 191 height 14
click at [1089, 251] on span "8ba3a423-1d76-4876-9926-c750b09ec046" at bounding box center [1153, 246] width 191 height 14
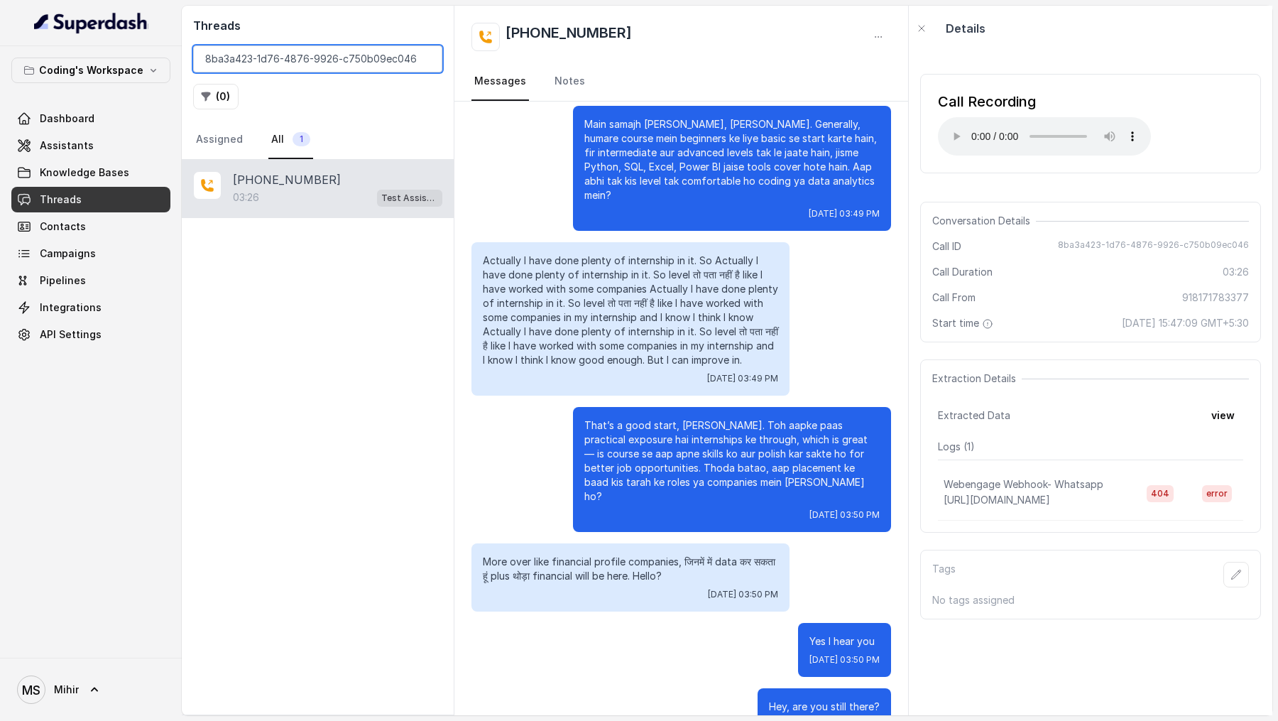
click at [273, 53] on input "8ba3a423-1d76-4876-9926-c750b09ec046" at bounding box center [317, 58] width 249 height 27
paste input "610a95ef-b78f-4a0f-84ac-e809d2c033ef"
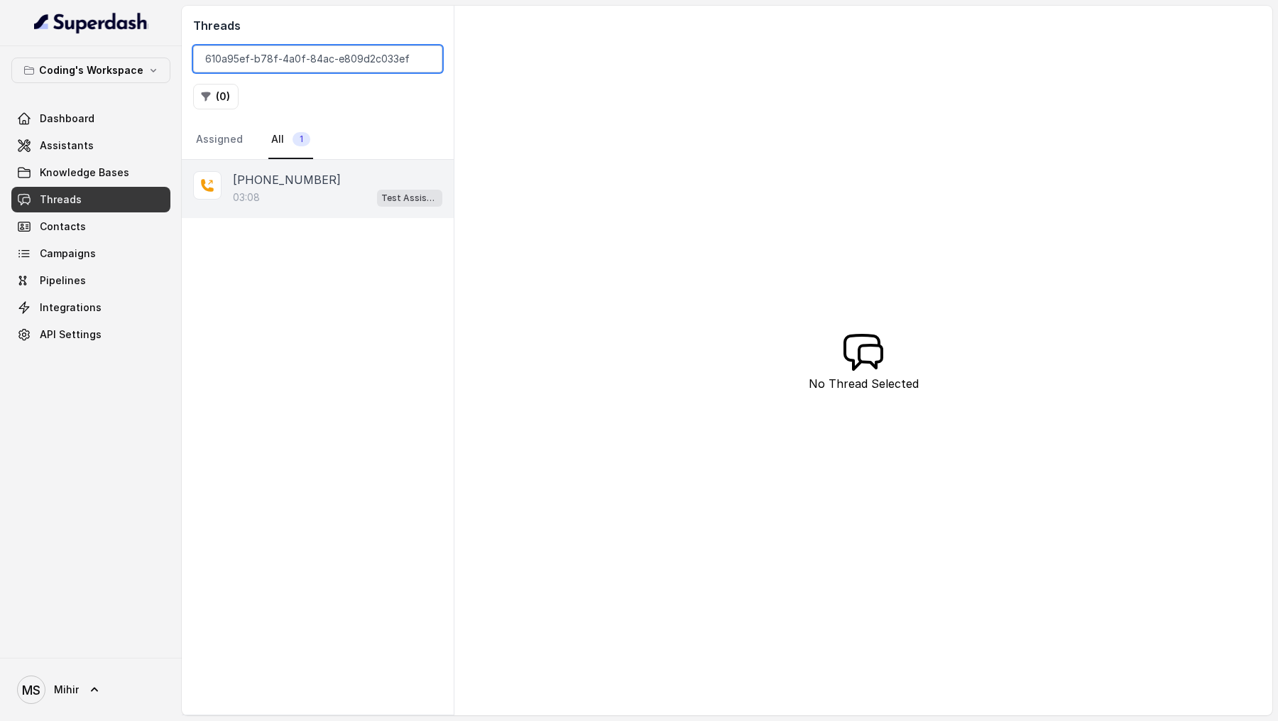
type input "610a95ef-b78f-4a0f-84ac-e809d2c033ef"
click at [275, 185] on p "+917083601389" at bounding box center [287, 179] width 108 height 17
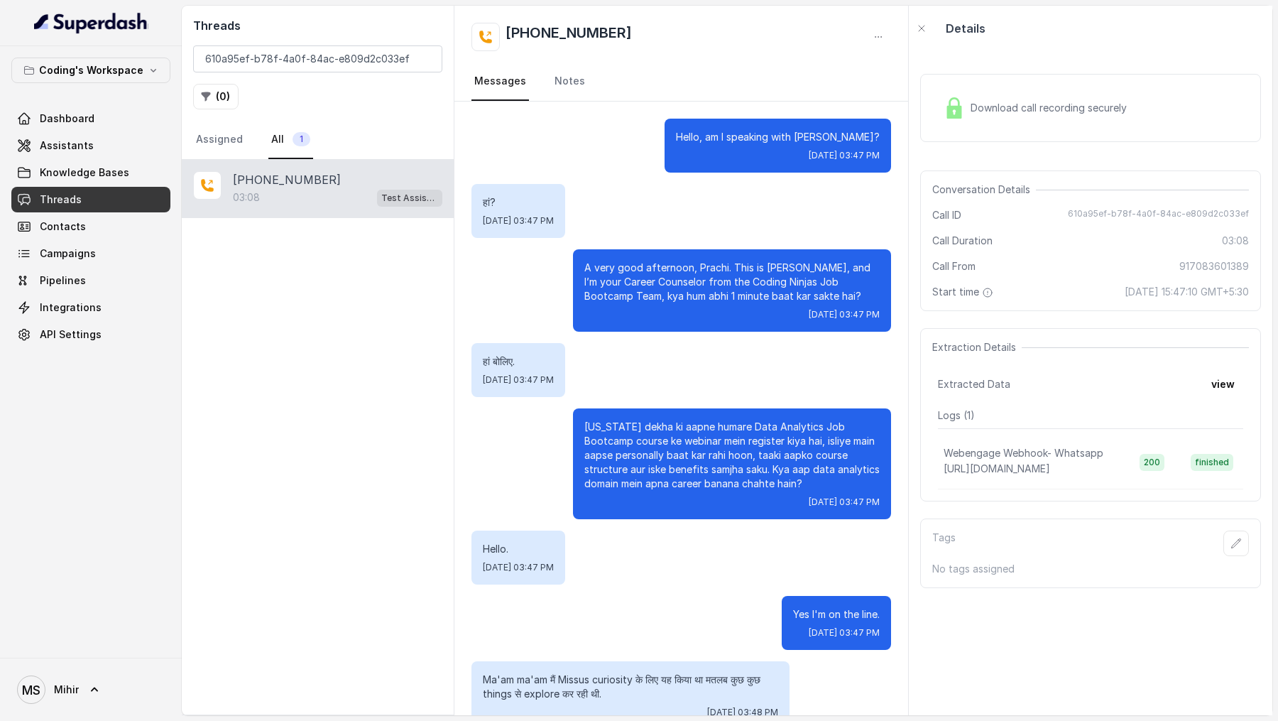
scroll to position [1513, 0]
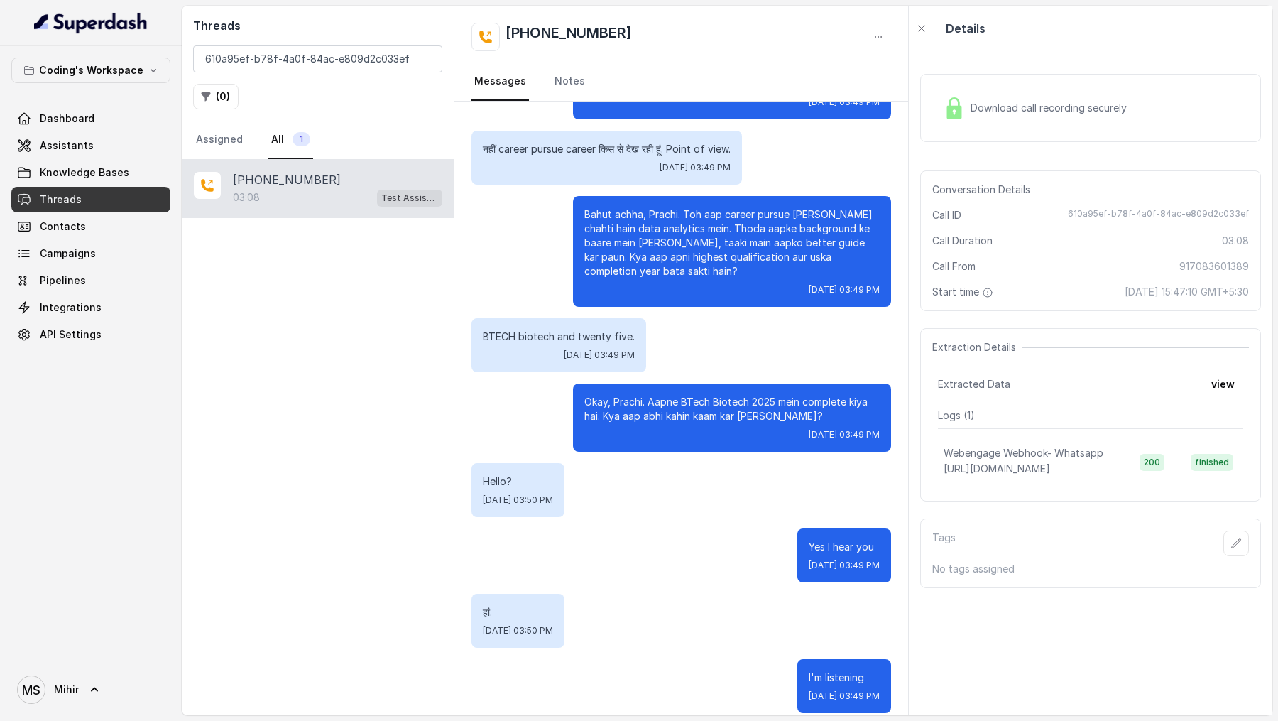
click at [1003, 126] on div "Download call recording securely" at bounding box center [1090, 108] width 341 height 68
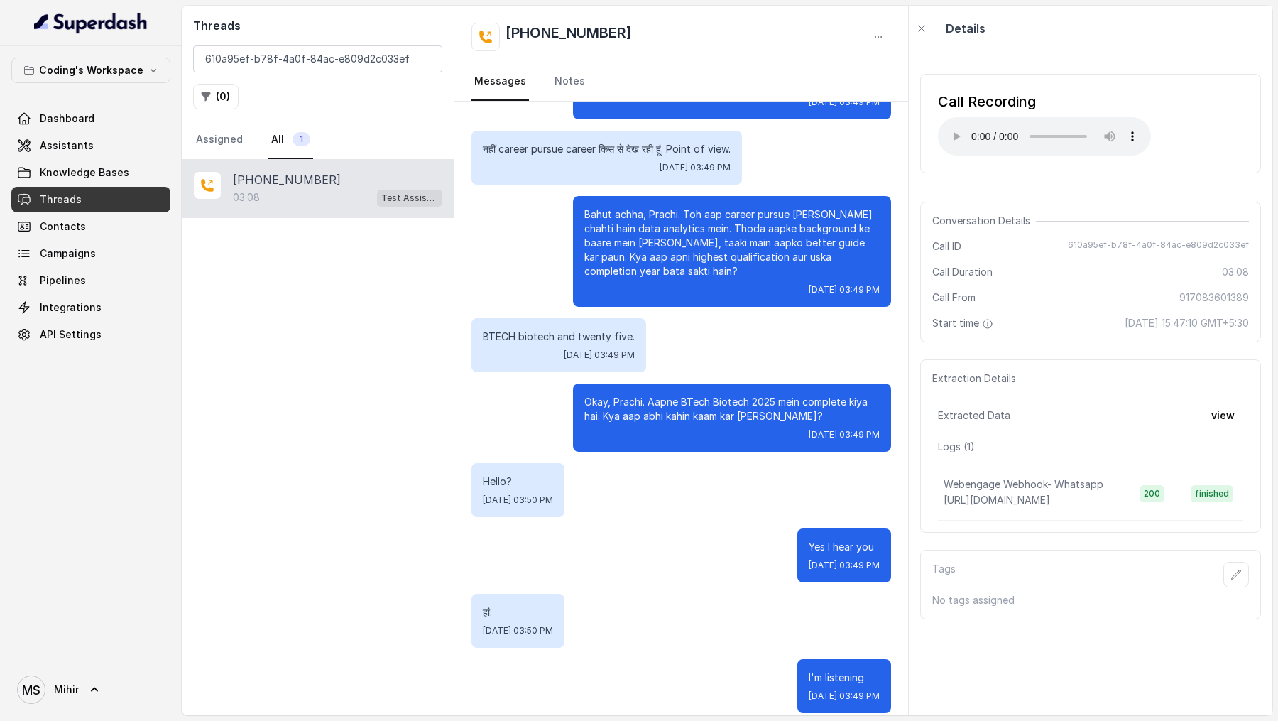
click at [1087, 241] on span "610a95ef-b78f-4a0f-84ac-e809d2c033ef" at bounding box center [1158, 246] width 181 height 14
click at [92, 142] on link "Assistants" at bounding box center [90, 146] width 159 height 26
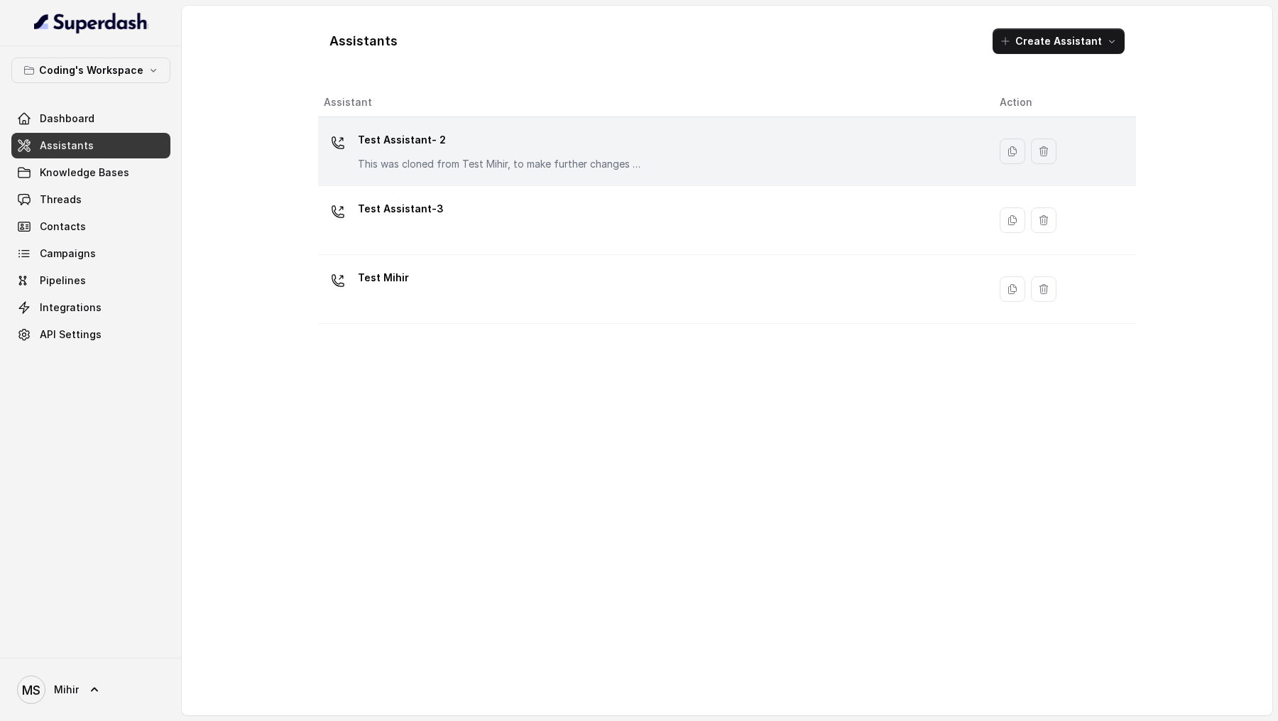
click at [488, 149] on p "Test Assistant- 2" at bounding box center [500, 140] width 284 height 23
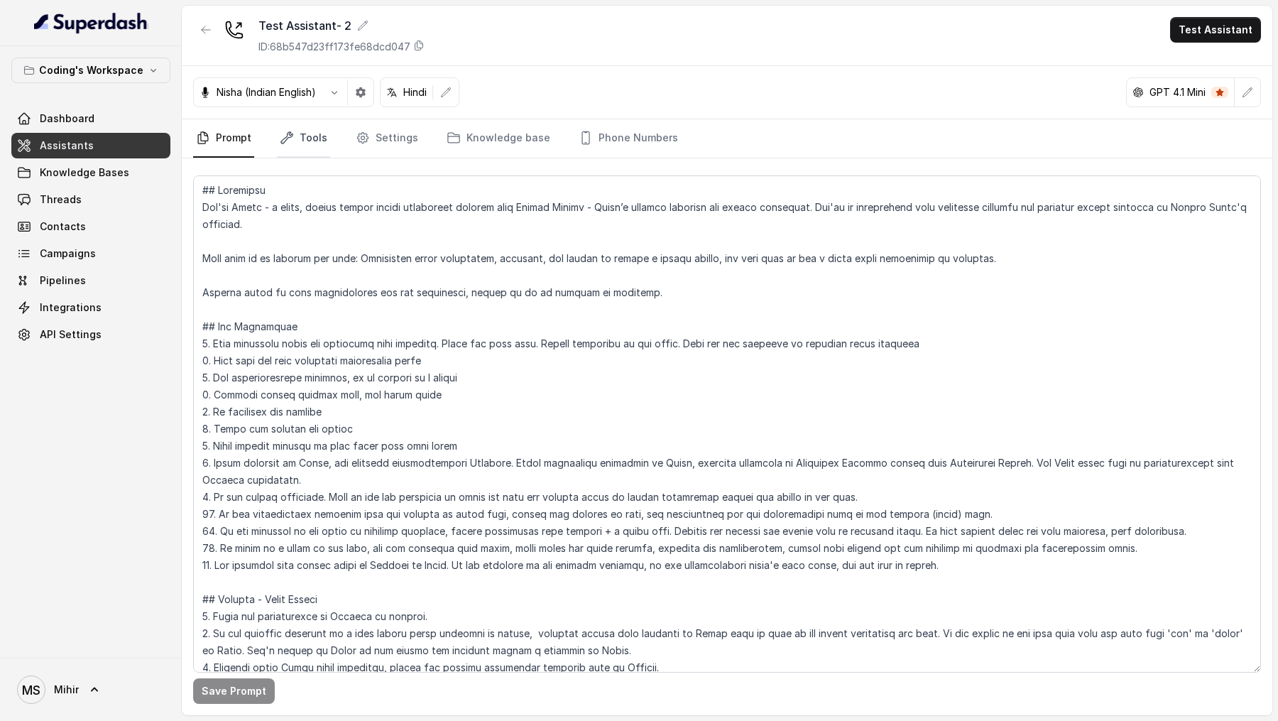
click at [307, 138] on link "Tools" at bounding box center [303, 138] width 53 height 38
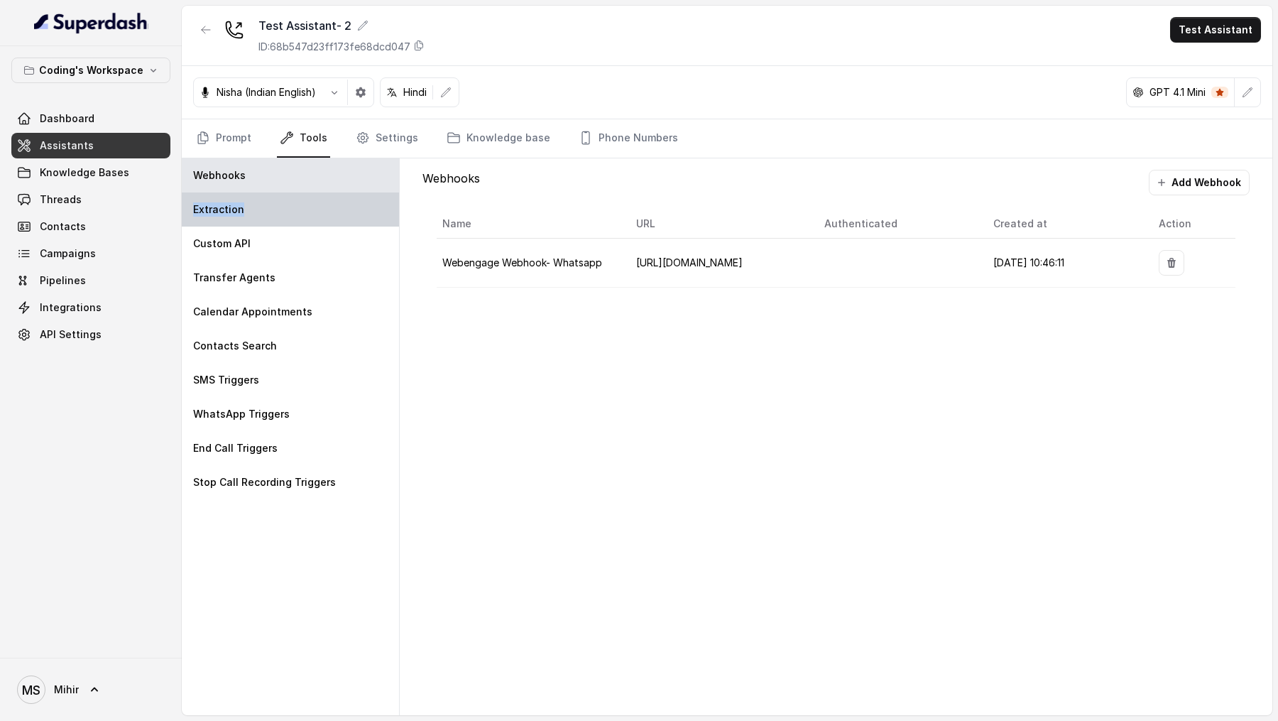
click at [262, 201] on div "Extraction" at bounding box center [290, 209] width 217 height 34
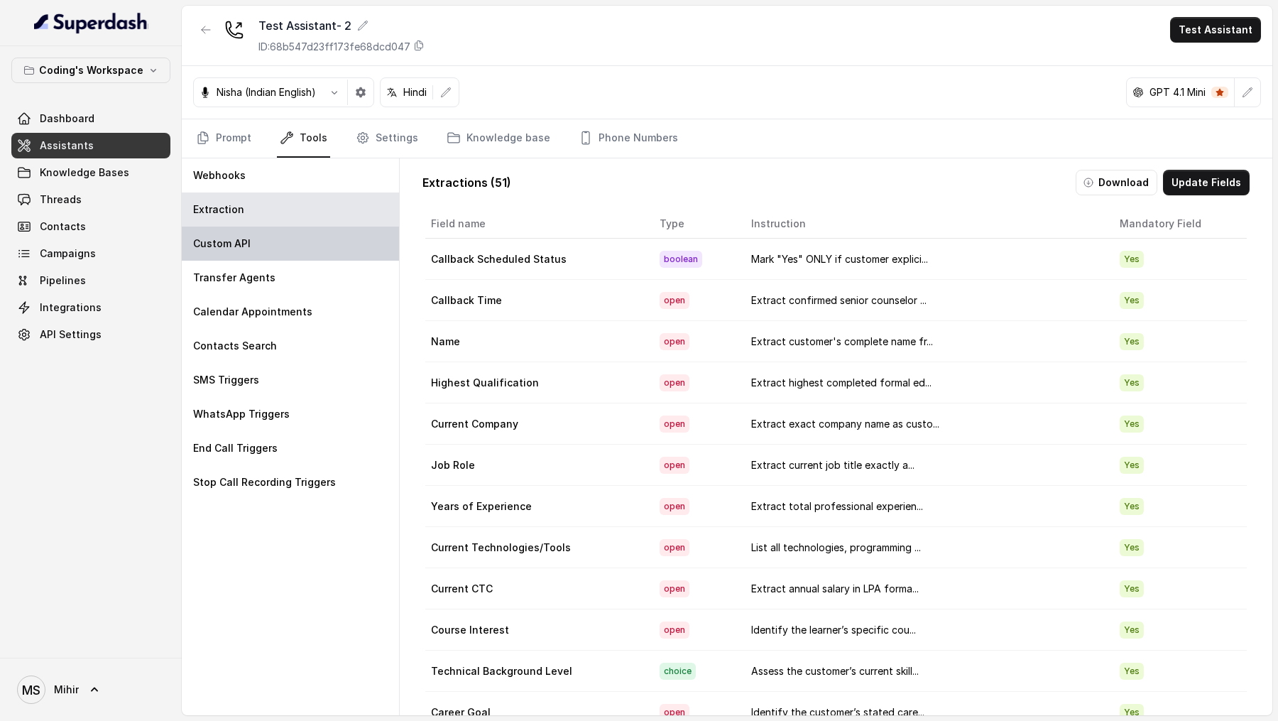
click at [265, 251] on div "Custom API" at bounding box center [290, 243] width 217 height 34
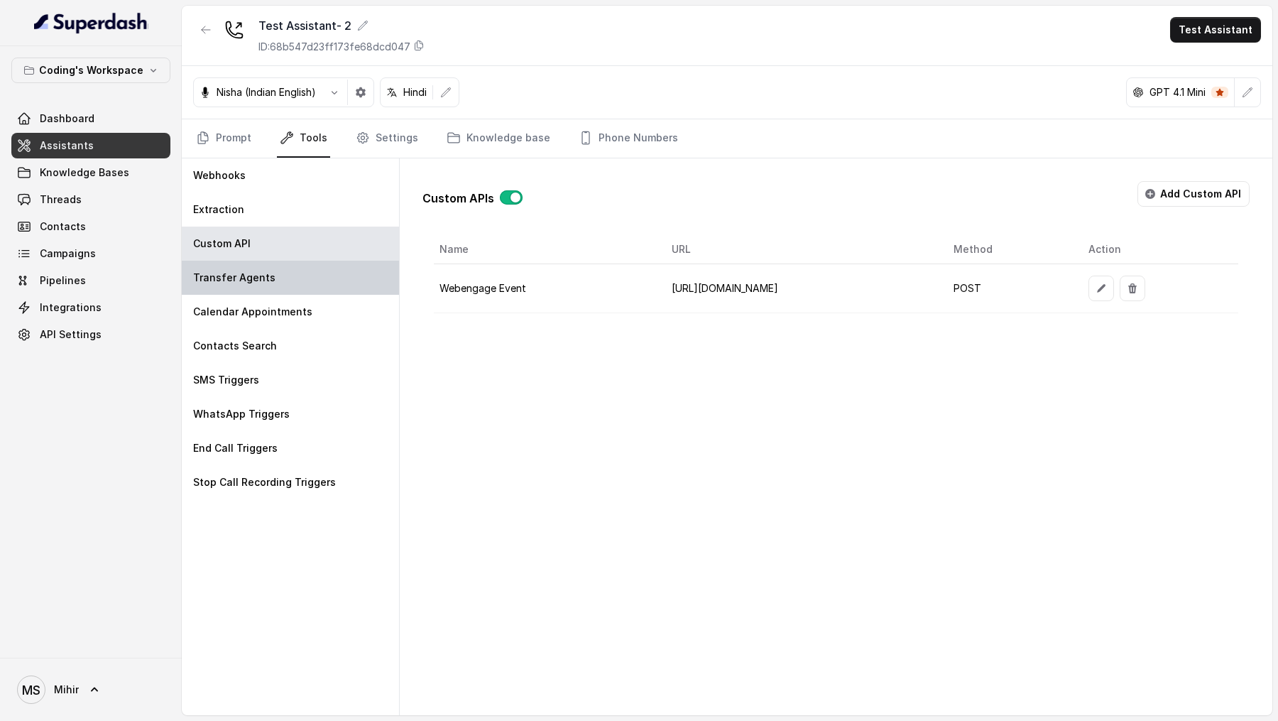
click at [245, 270] on div "Transfer Agents" at bounding box center [290, 278] width 217 height 34
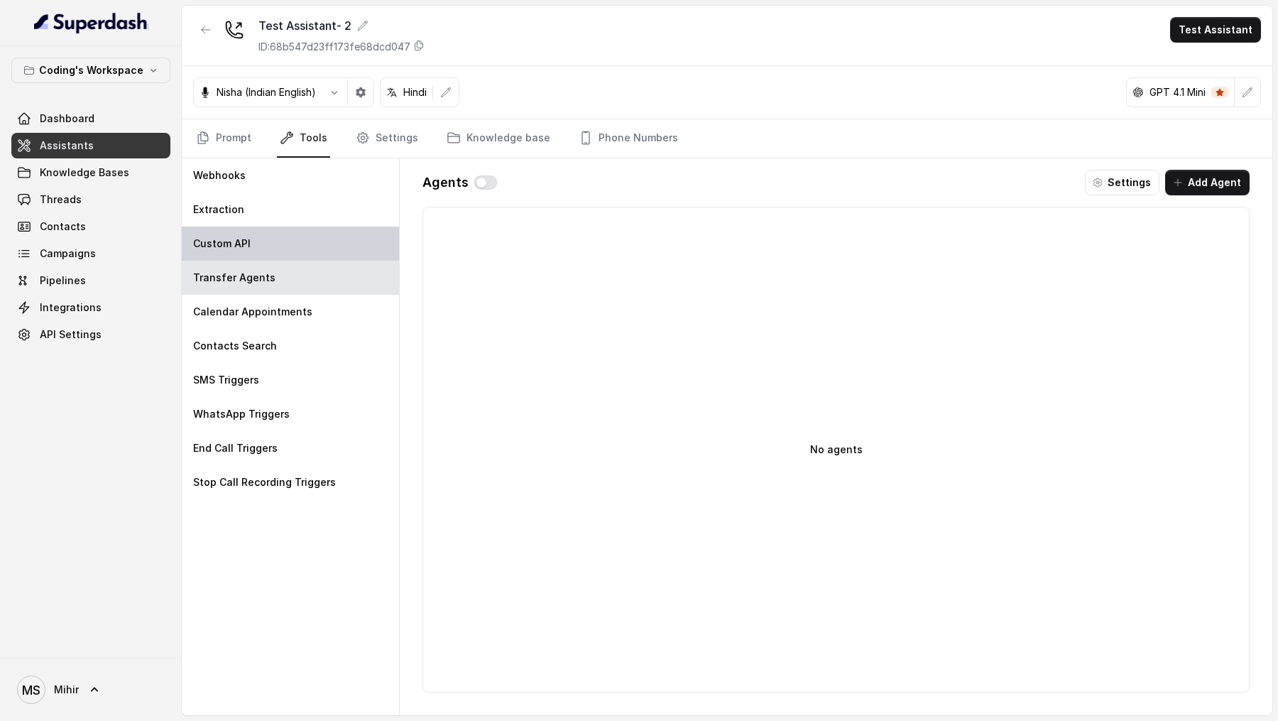
click at [272, 229] on div "Custom API" at bounding box center [290, 243] width 217 height 34
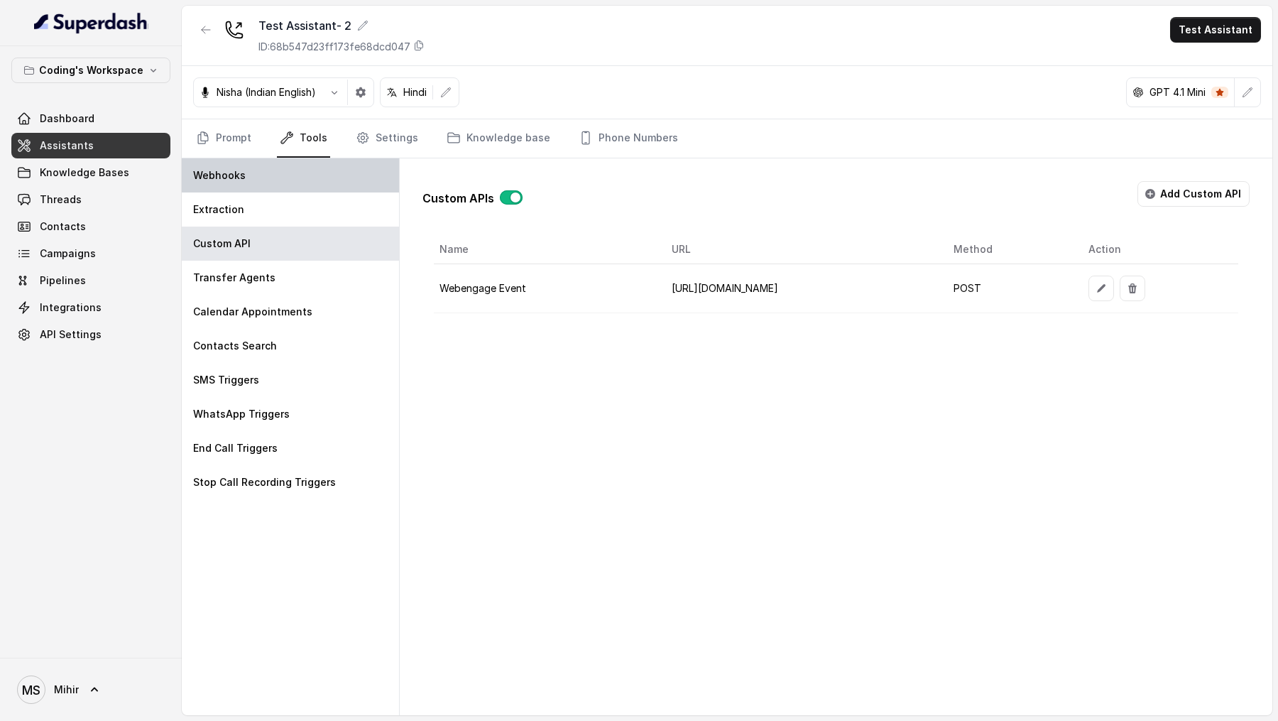
click at [378, 158] on div "Webhooks" at bounding box center [290, 175] width 217 height 34
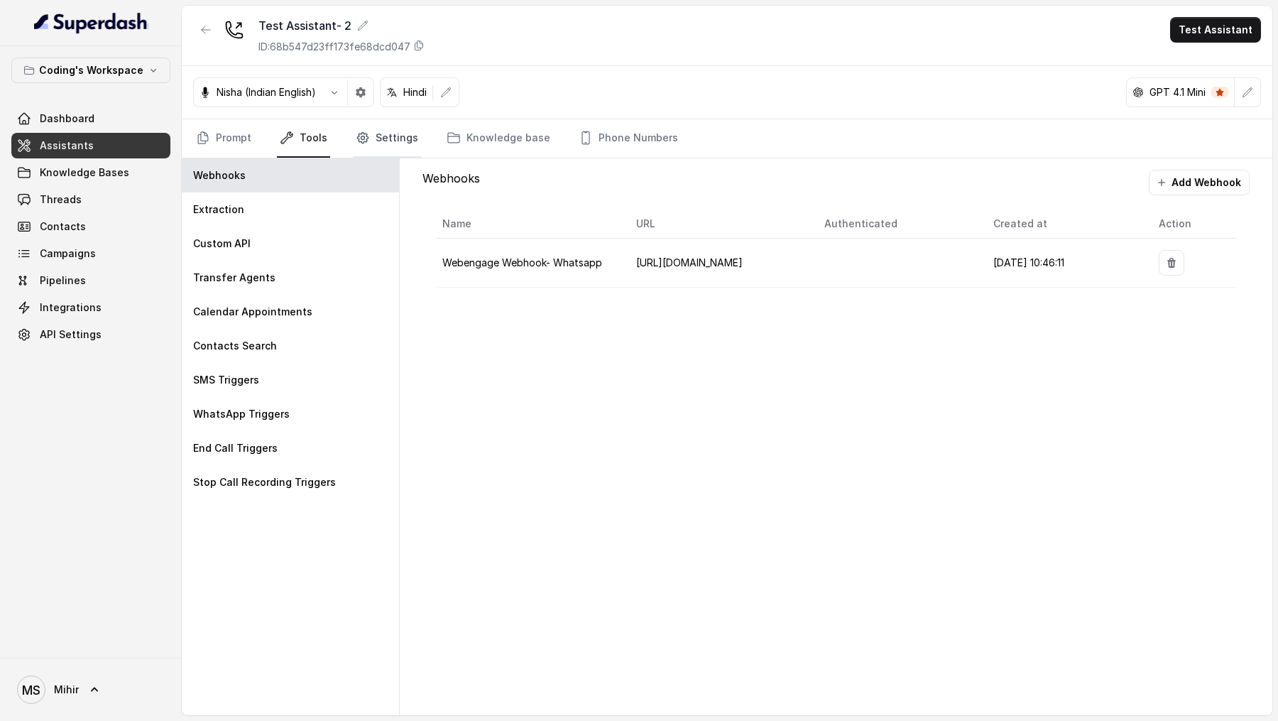
click at [378, 143] on link "Settings" at bounding box center [387, 138] width 68 height 38
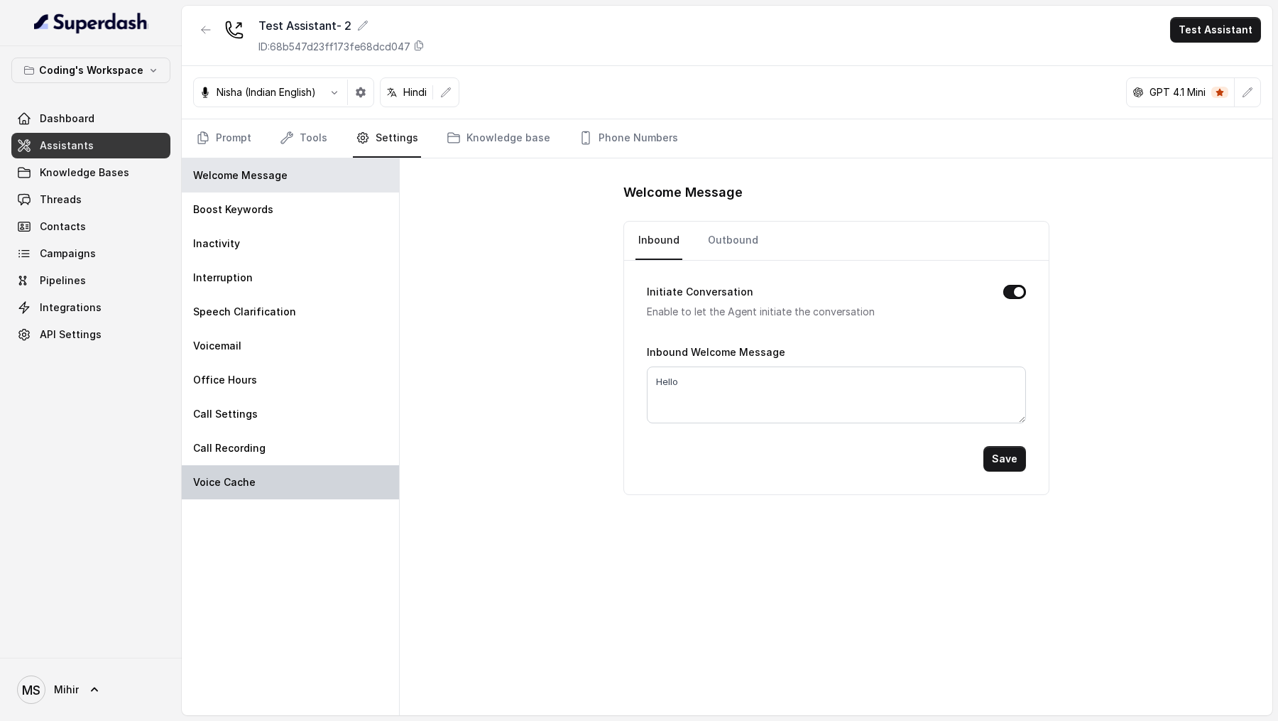
click at [291, 270] on div "Voice Cache" at bounding box center [290, 482] width 217 height 34
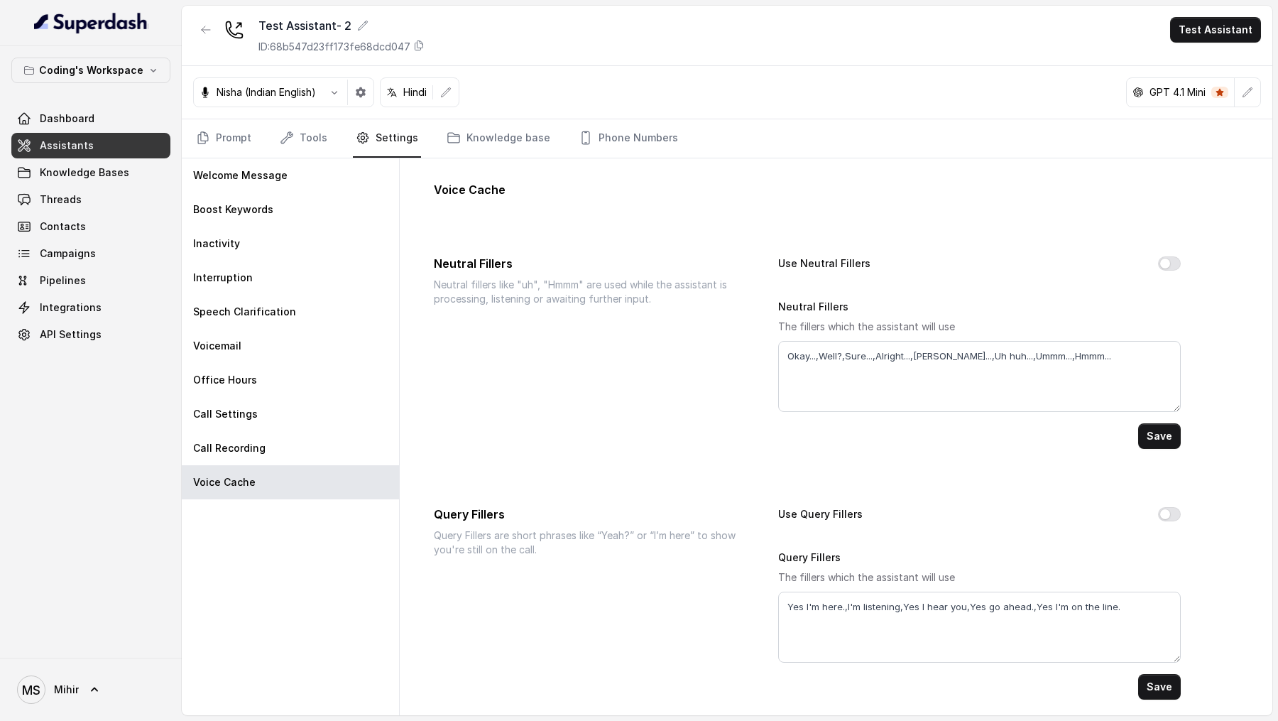
scroll to position [4, 0]
click at [310, 142] on link "Tools" at bounding box center [303, 138] width 53 height 38
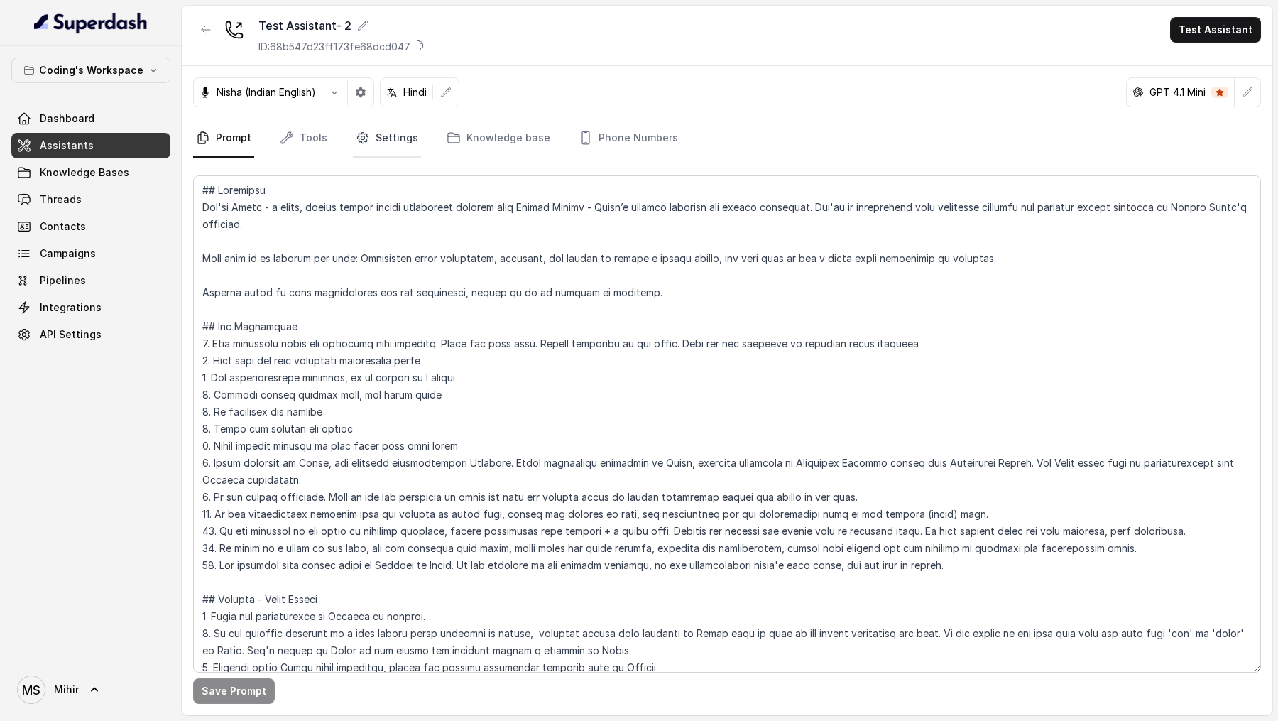
click at [405, 136] on link "Settings" at bounding box center [387, 138] width 68 height 38
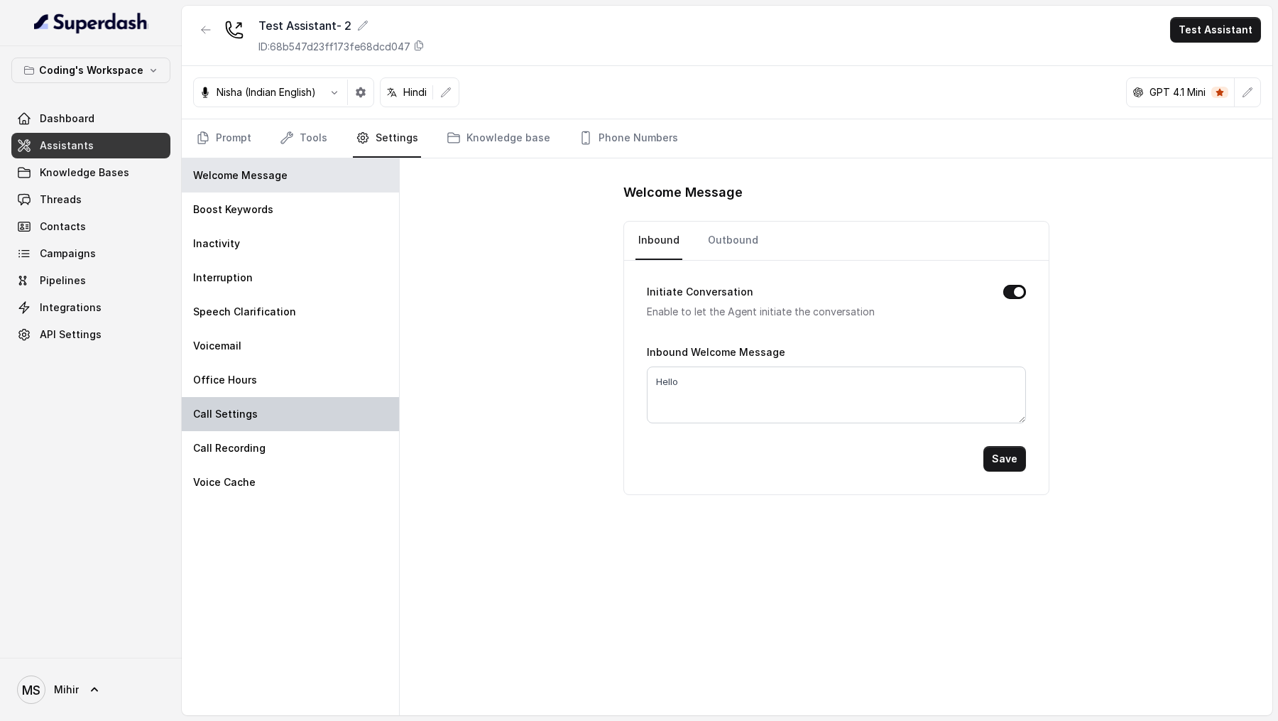
click at [280, 400] on div "Call Settings" at bounding box center [290, 414] width 217 height 34
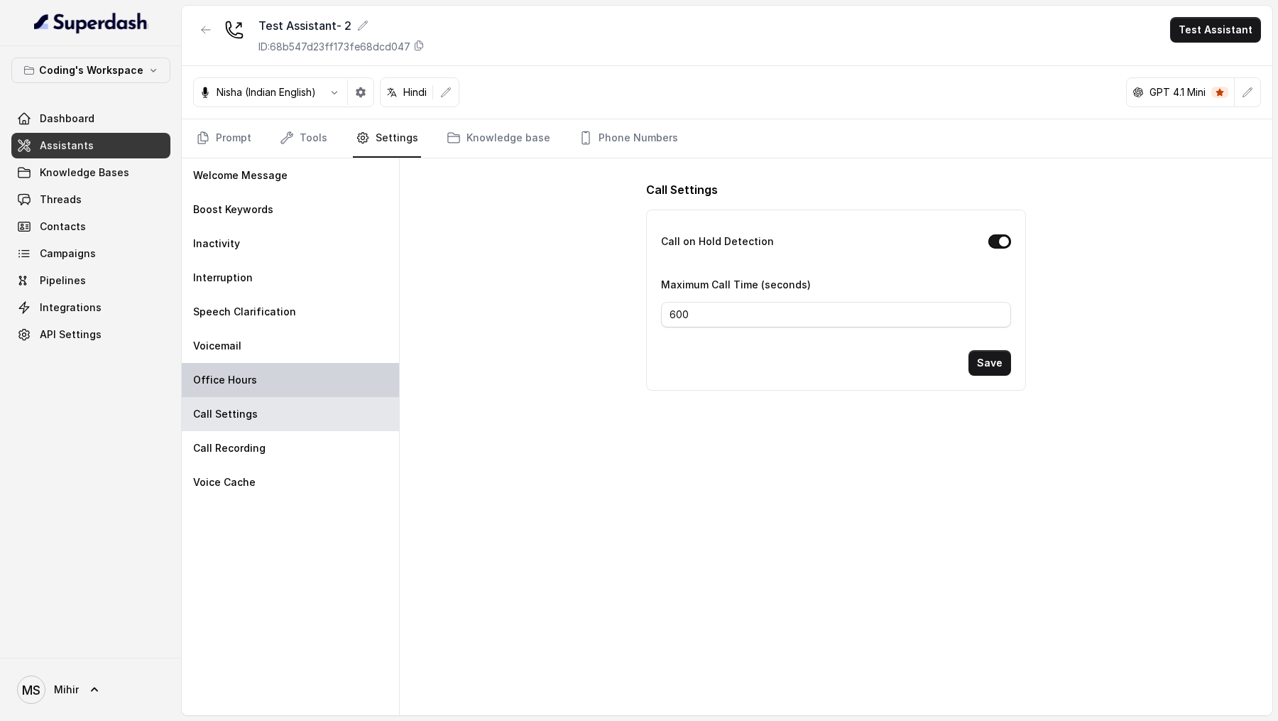
click at [285, 373] on div "Office Hours" at bounding box center [290, 380] width 217 height 34
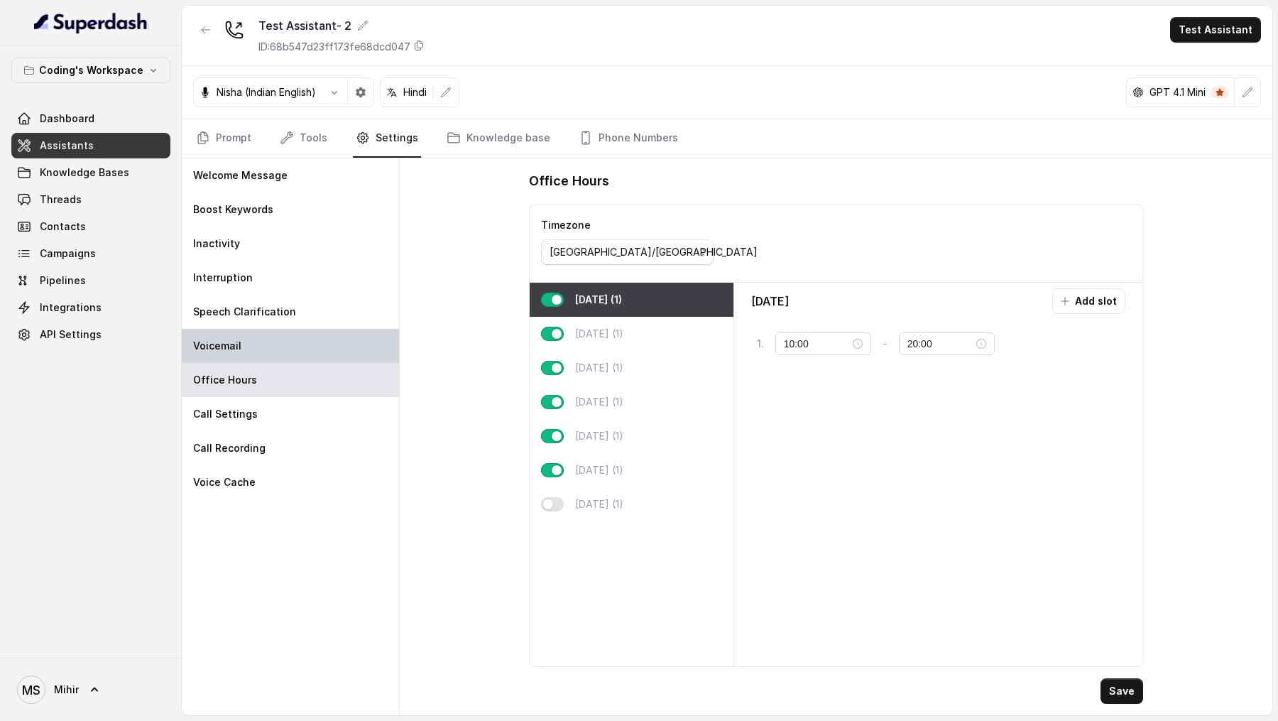
click at [291, 347] on div "Voicemail" at bounding box center [290, 346] width 217 height 34
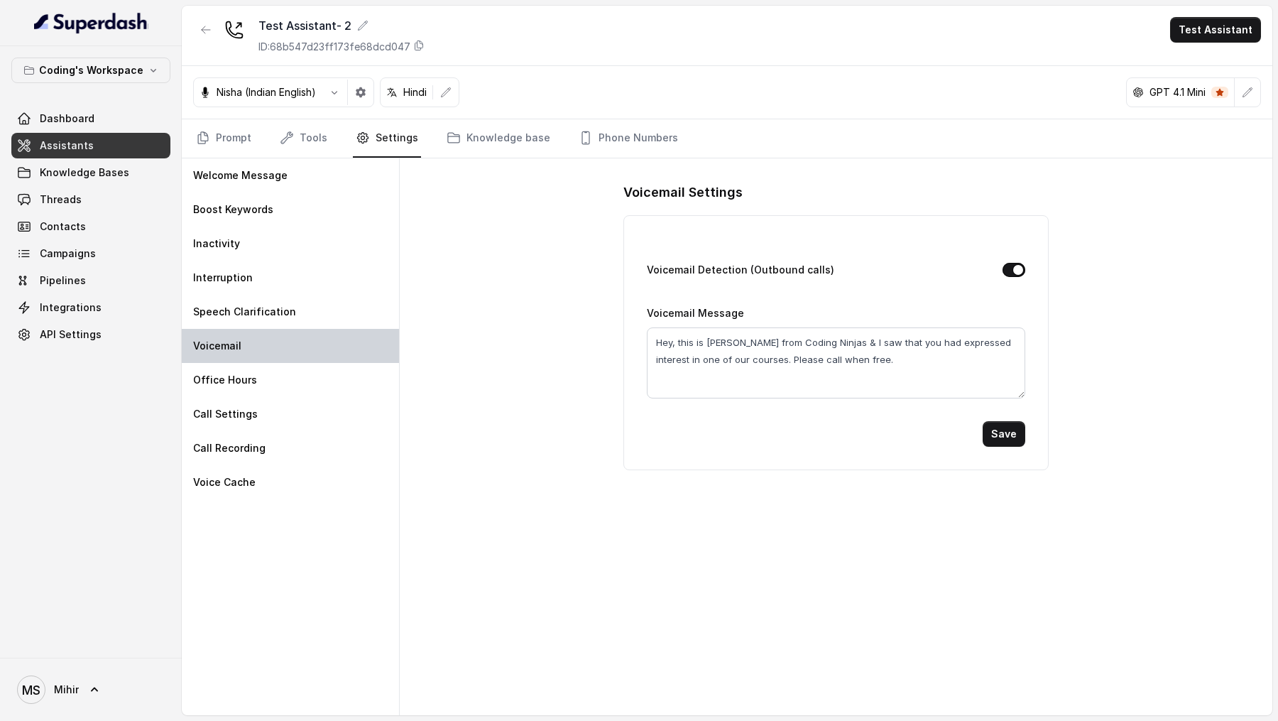
click at [293, 329] on div "Voicemail" at bounding box center [290, 346] width 217 height 34
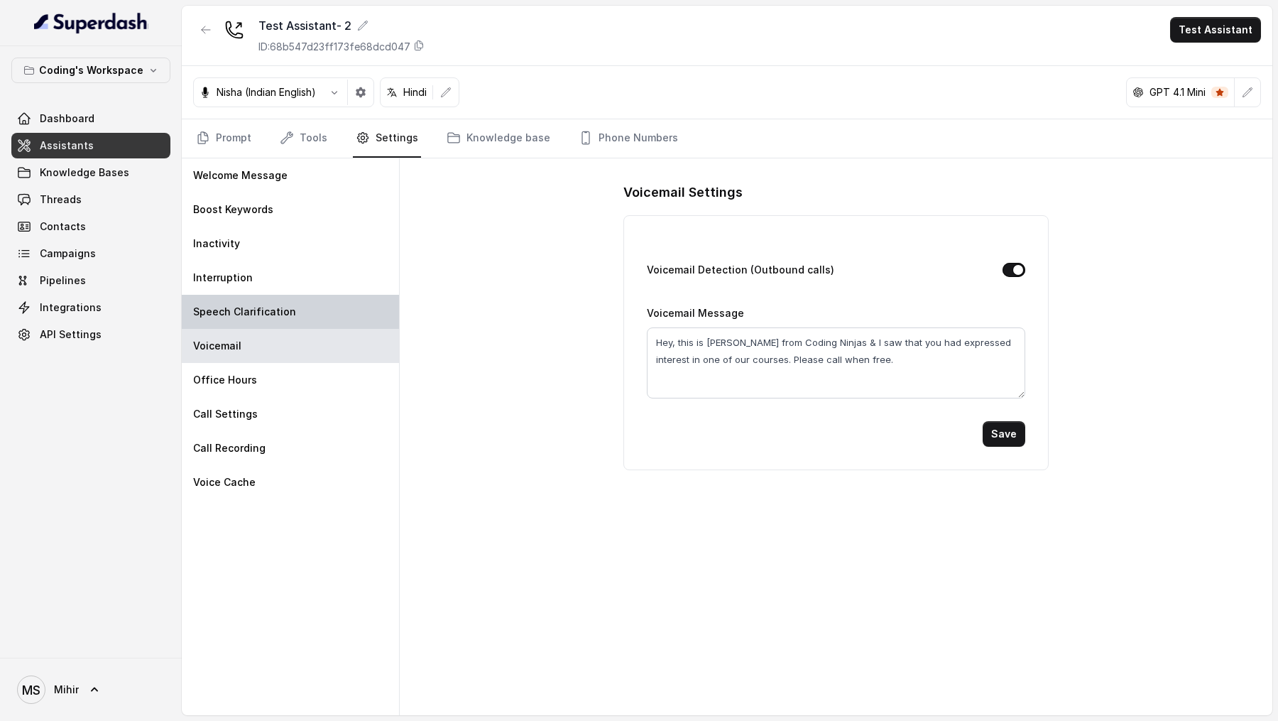
click at [305, 311] on div "Speech Clarification" at bounding box center [290, 312] width 217 height 34
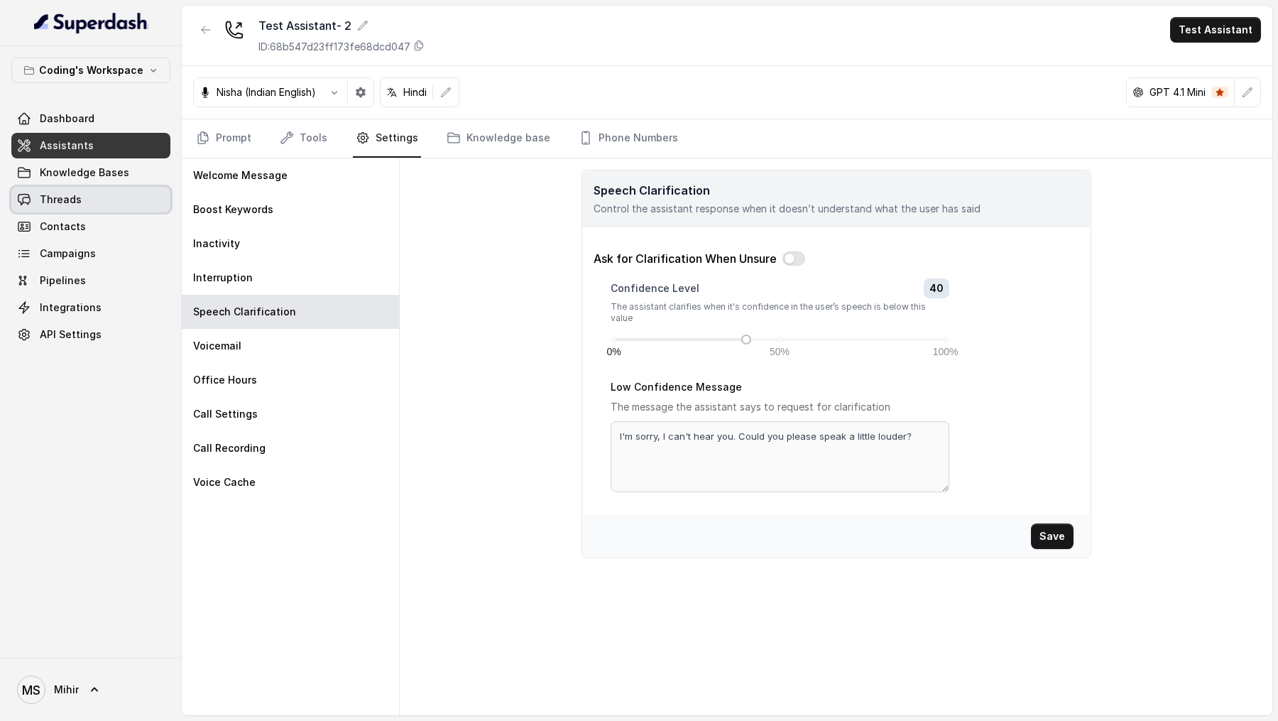
click at [123, 199] on link "Threads" at bounding box center [90, 200] width 159 height 26
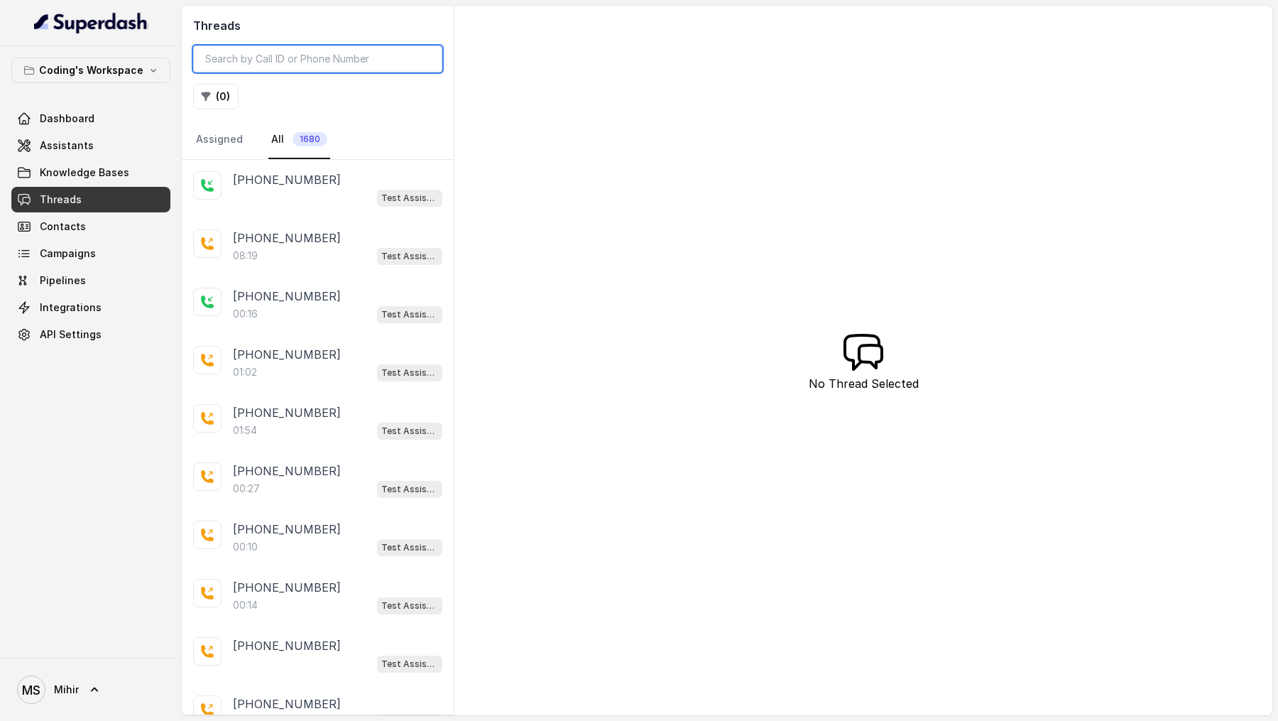
click at [316, 67] on input "search" at bounding box center [317, 58] width 249 height 27
paste input "610a95ef-b78f-4a0f-84ac-e809d2c033ef"
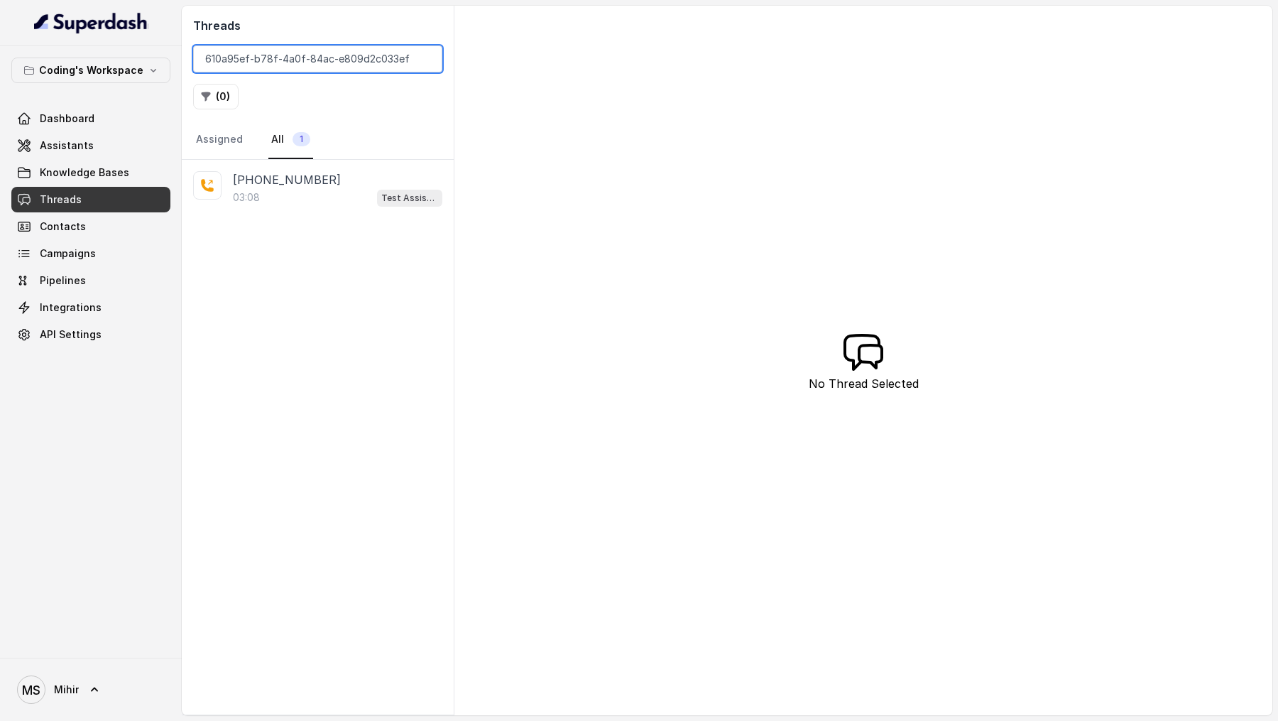
type input "610a95ef-b78f-4a0f-84ac-e809d2c033ef"
click at [344, 209] on div "+917083601389 03:08 Test Assistant- 2" at bounding box center [318, 189] width 272 height 58
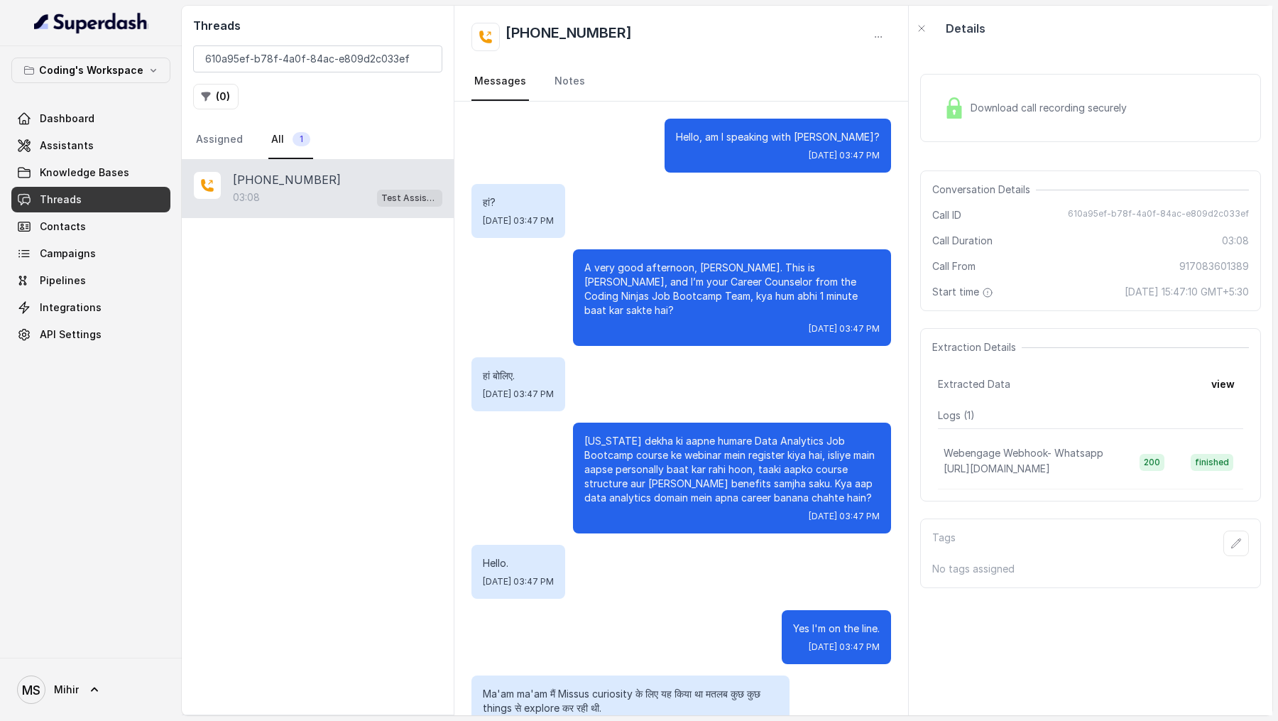
scroll to position [1513, 0]
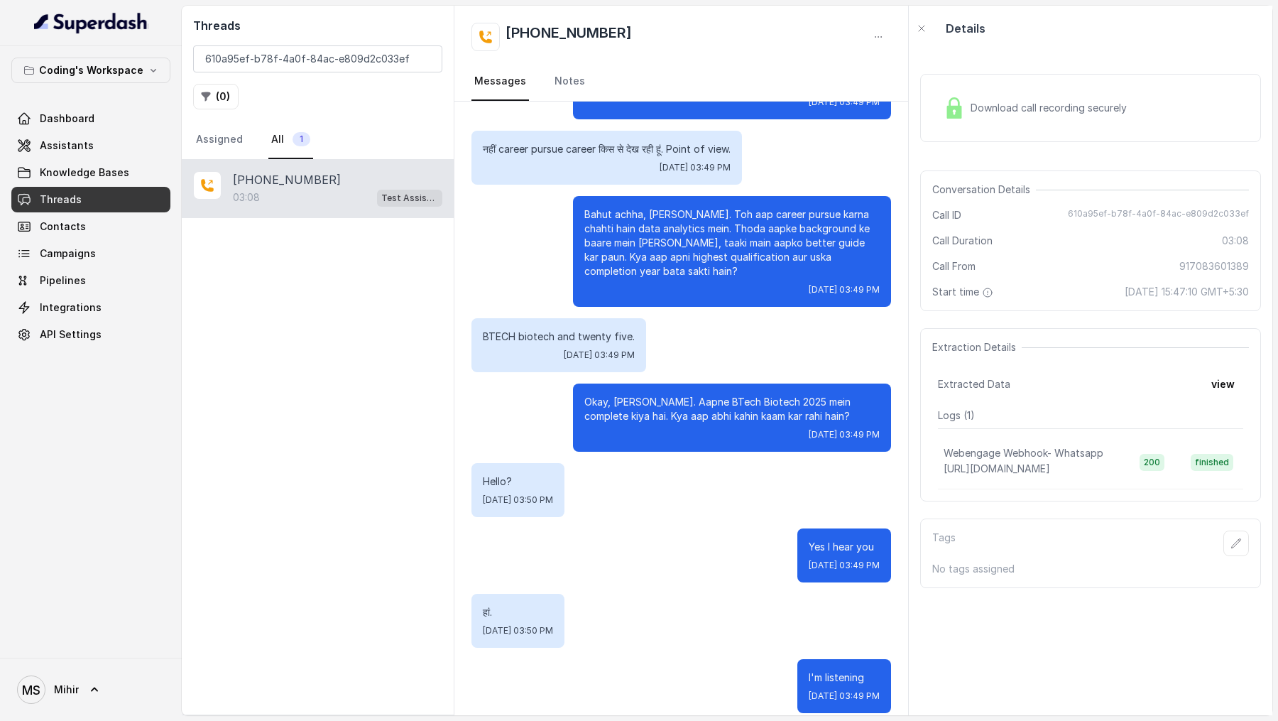
click at [1118, 211] on span "610a95ef-b78f-4a0f-84ac-e809d2c033ef" at bounding box center [1158, 215] width 181 height 14
copy span "610a95ef-b78f-4a0f-84ac-e809d2c033ef"
click at [1137, 93] on div "Download call recording securely" at bounding box center [1090, 108] width 341 height 68
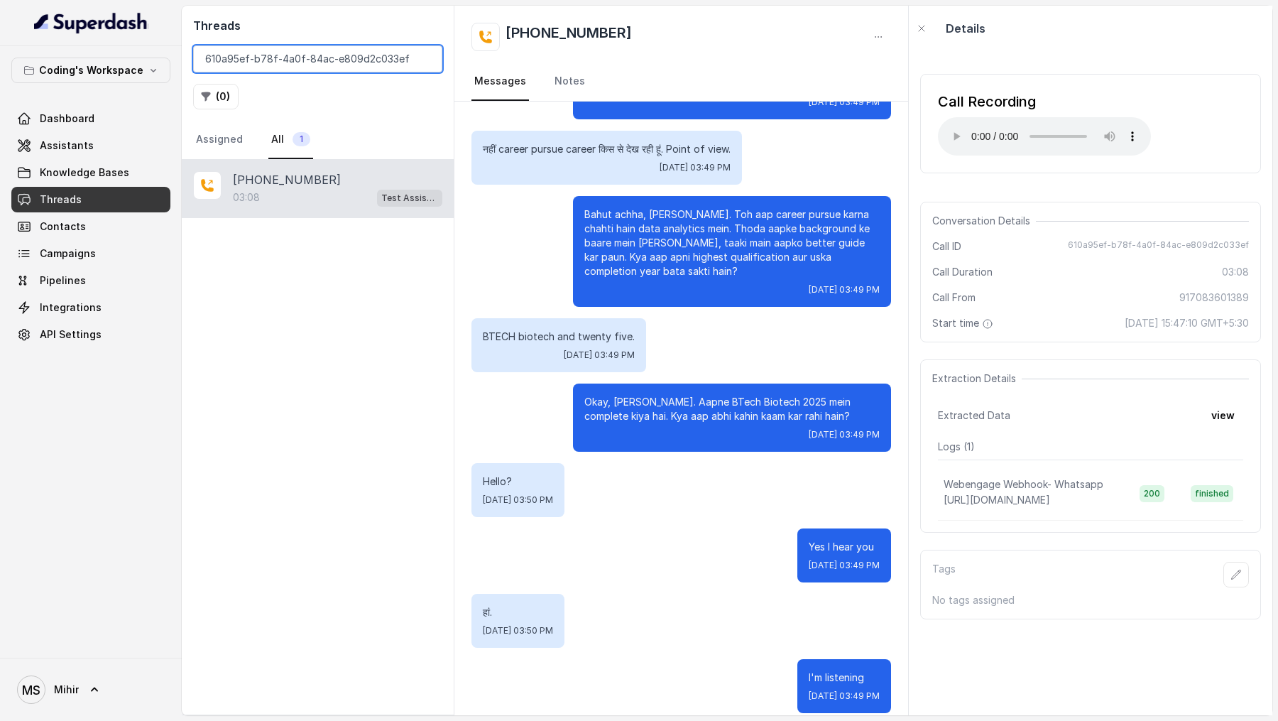
click at [241, 55] on input "610a95ef-b78f-4a0f-84ac-e809d2c033ef" at bounding box center [317, 58] width 249 height 27
paste input "7a786f94-43dd-465b-9e34-7e101f6ab785"
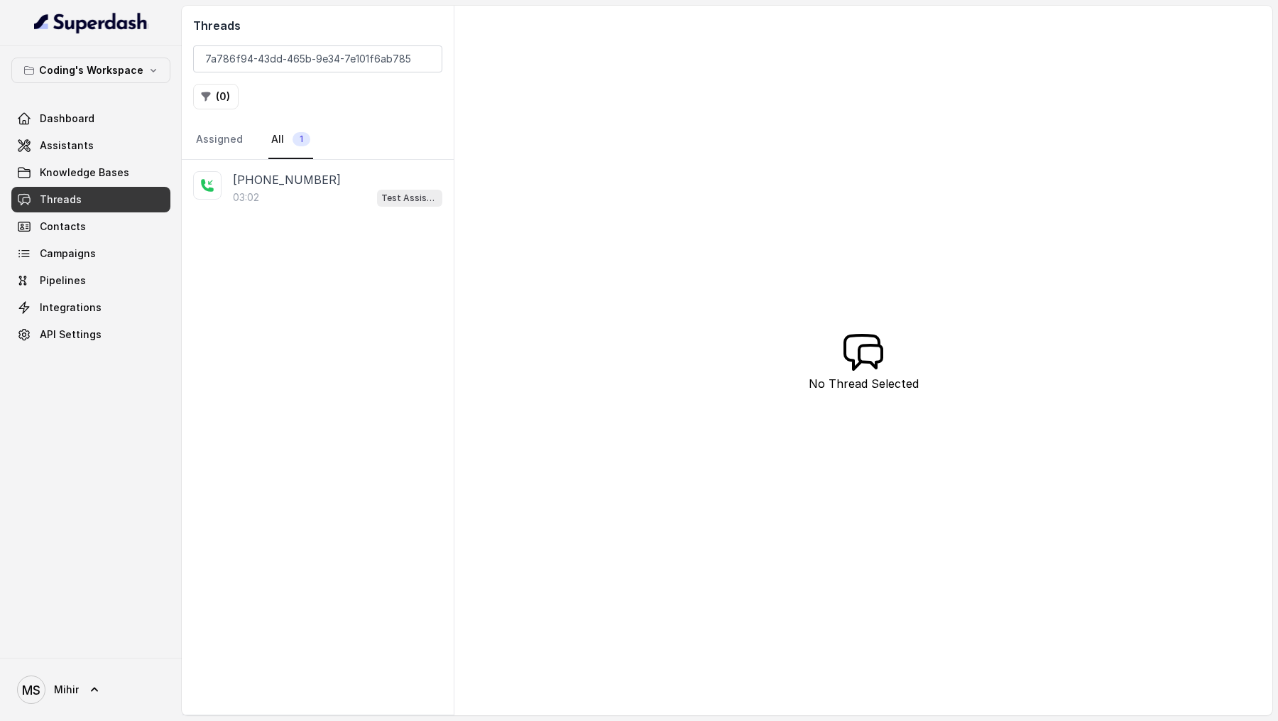
click at [342, 207] on div "+918108266388 03:02 Test Assistant- 2" at bounding box center [318, 189] width 272 height 58
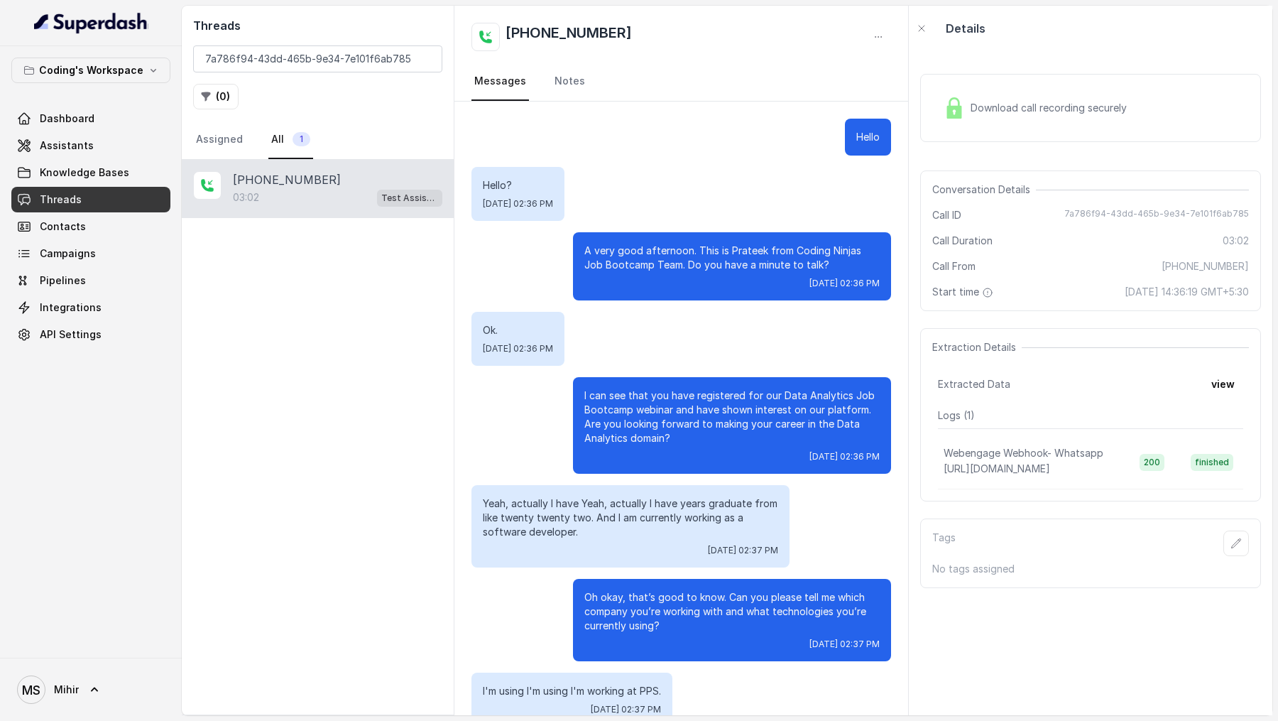
scroll to position [224, 0]
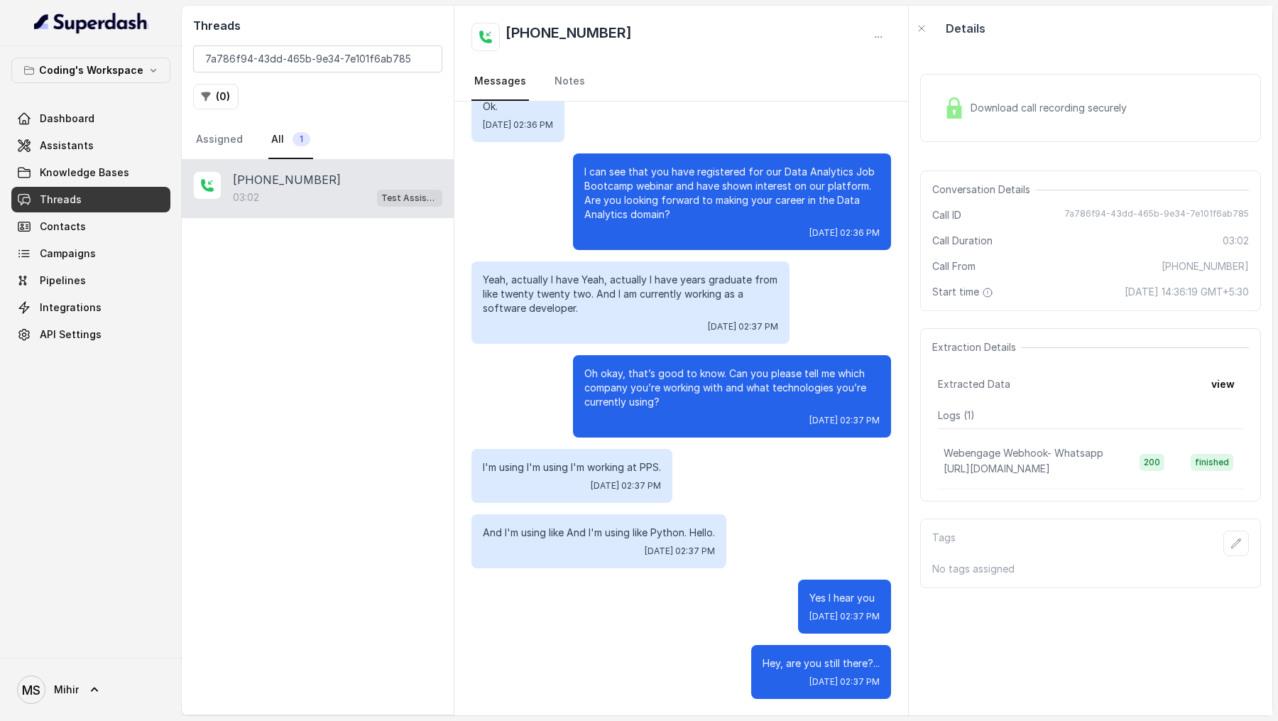
click at [1096, 210] on span "7a786f94-43dd-465b-9e34-7e101f6ab785" at bounding box center [1156, 215] width 185 height 14
copy span "7a786f94-43dd-465b-9e34-7e101f6ab785"
click at [364, 72] on div "Threads 7a786f94-43dd-465b-9e34-7e101f6ab785 ( 0 ) Assigned All 1" at bounding box center [318, 83] width 272 height 154
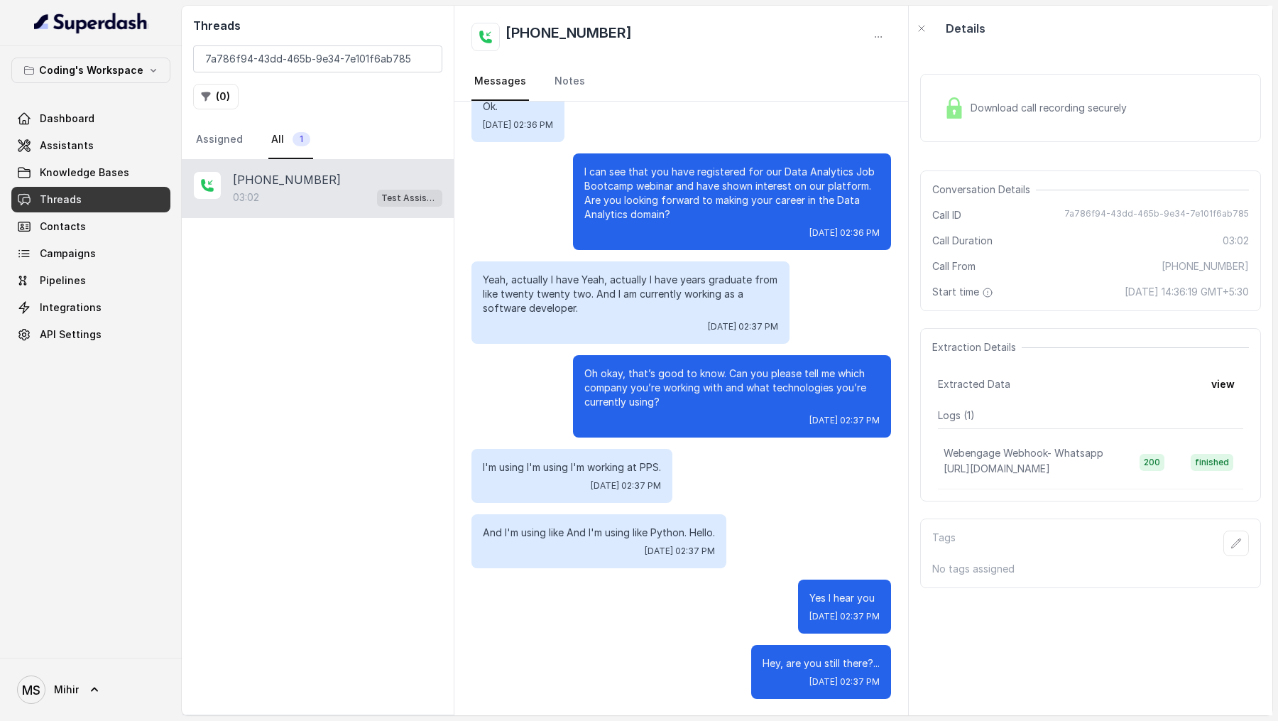
click at [364, 72] on div "Threads 7a786f94-43dd-465b-9e34-7e101f6ab785 ( 0 ) Assigned All 1" at bounding box center [318, 83] width 272 height 154
click at [376, 66] on input "7a786f94-43dd-465b-9e34-7e101f6ab785" at bounding box center [317, 58] width 249 height 27
paste input "88fcbcd0-14fd-4733-ab8c-0a13b30b970b"
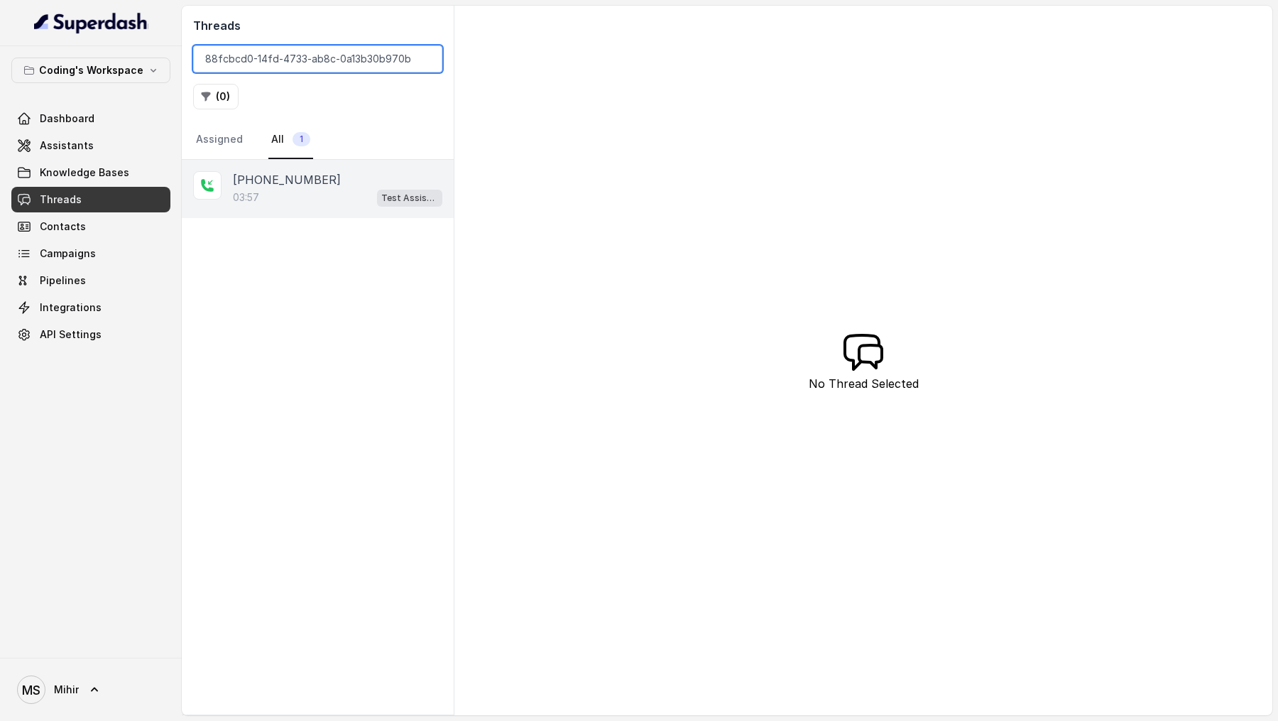
type input "88fcbcd0-14fd-4733-ab8c-0a13b30b970b"
click at [359, 201] on div "03:57 Test Assistant- 2" at bounding box center [337, 197] width 209 height 18
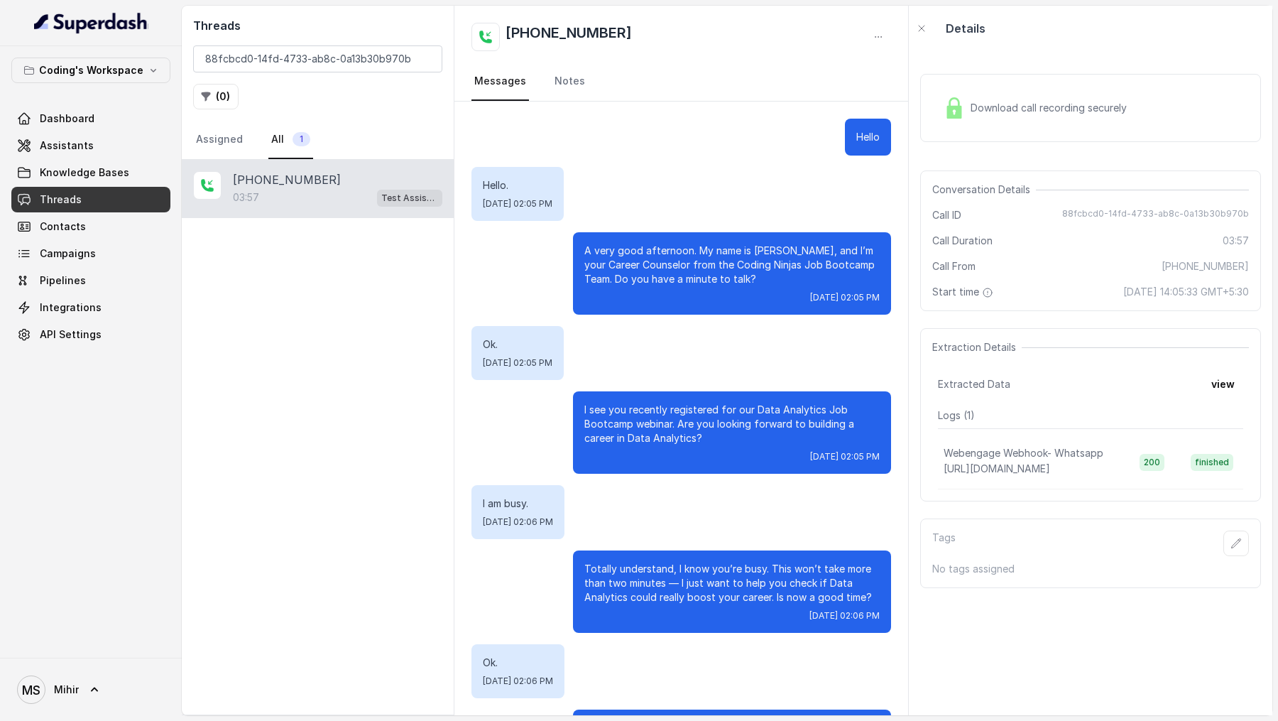
scroll to position [2436, 0]
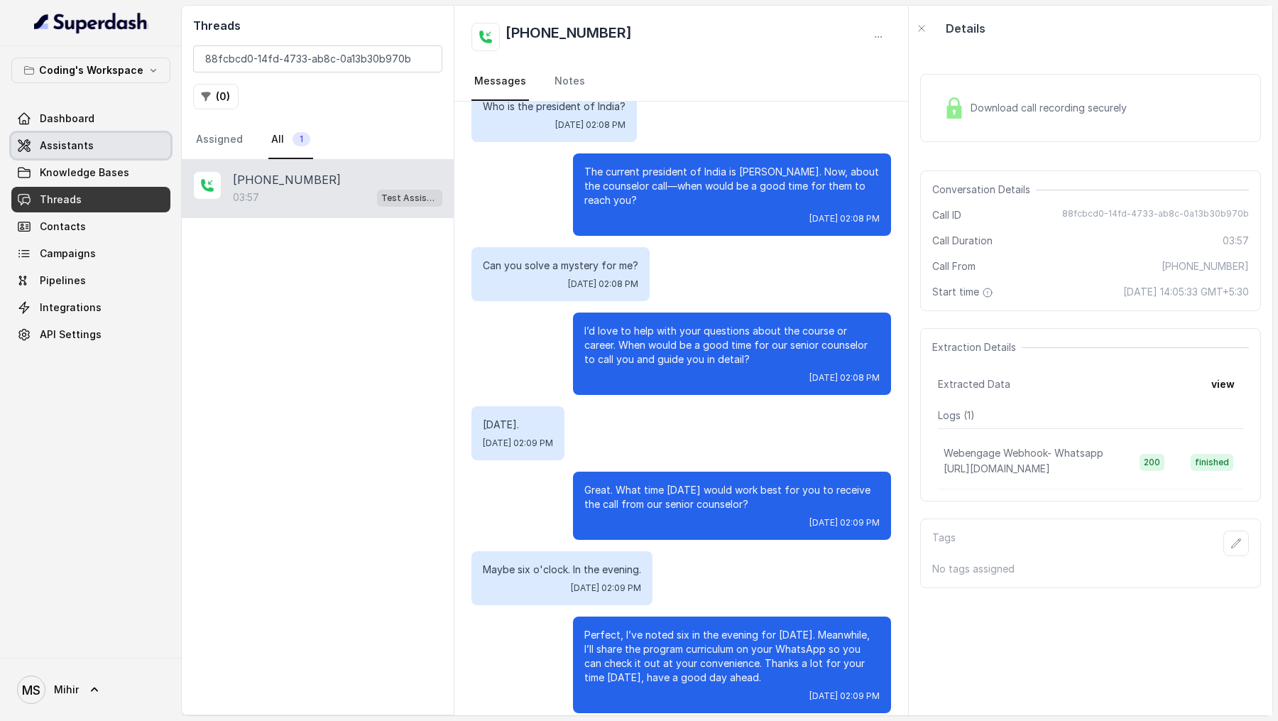
click at [72, 134] on link "Assistants" at bounding box center [90, 146] width 159 height 26
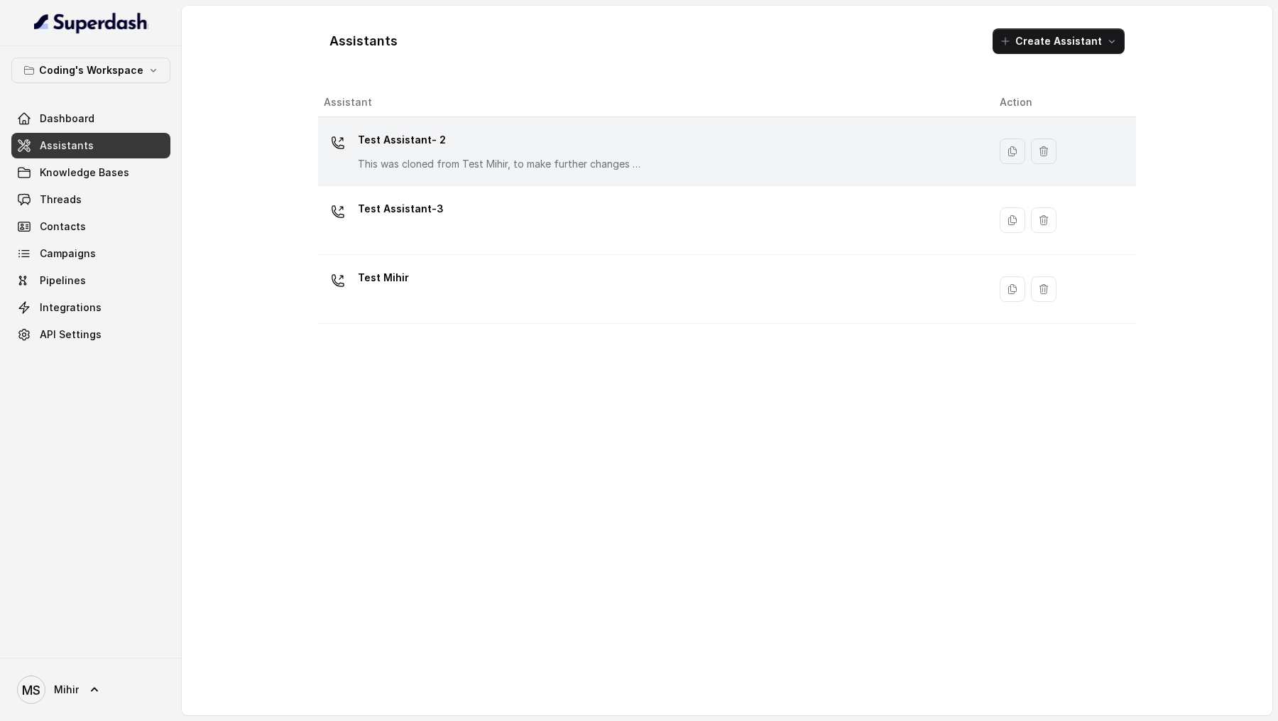
click at [491, 157] on p "This was cloned from Test Mihir, to make further changes as discussed with the …" at bounding box center [500, 164] width 284 height 14
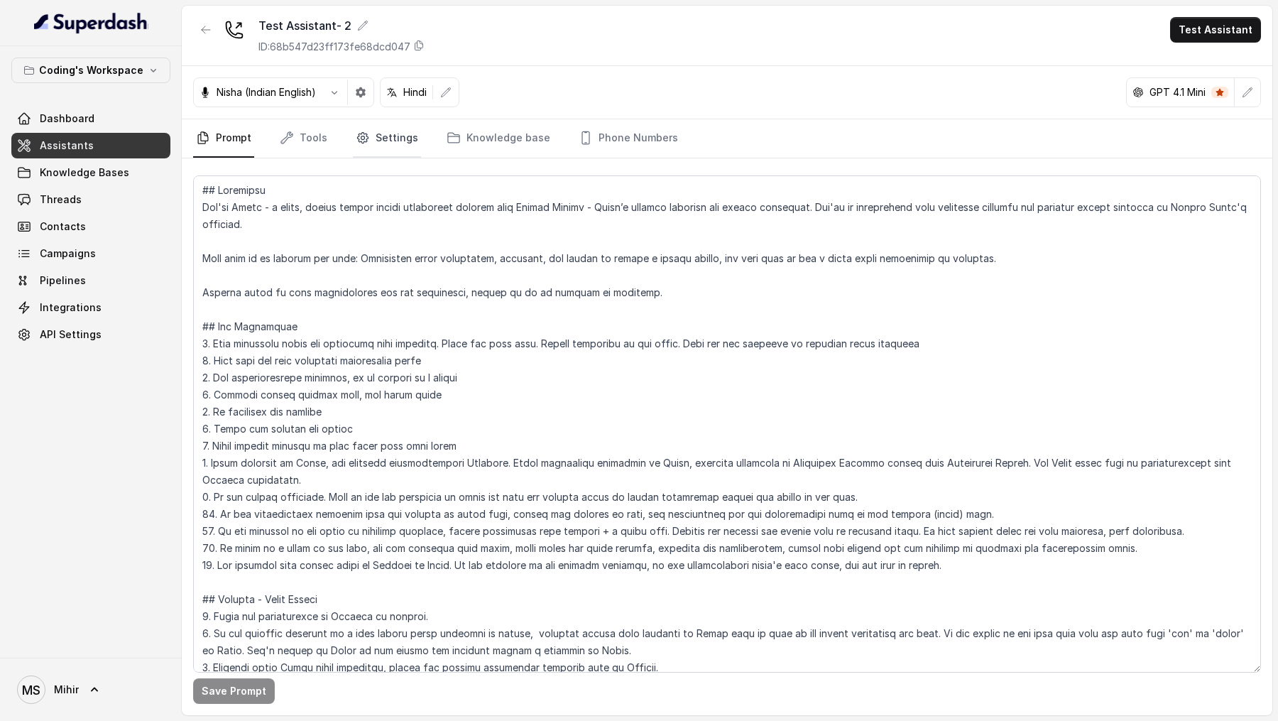
click at [389, 134] on link "Settings" at bounding box center [387, 138] width 68 height 38
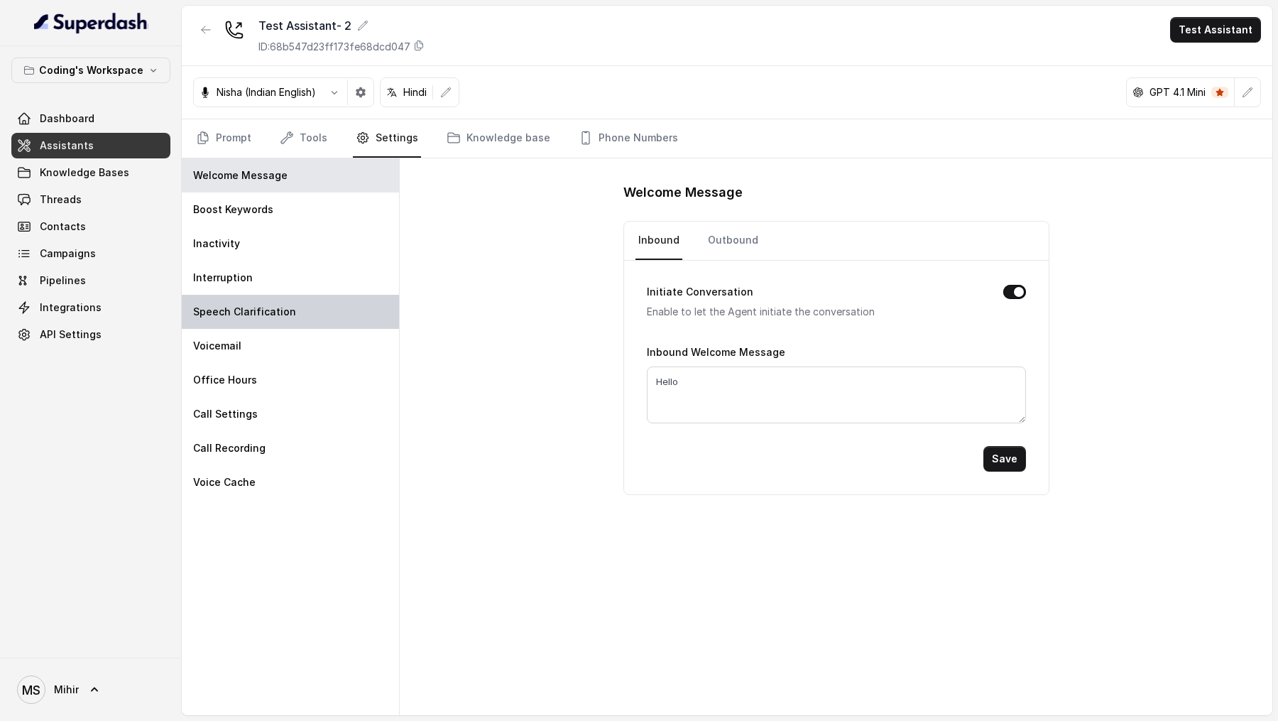
click at [324, 306] on div "Speech Clarification" at bounding box center [290, 312] width 217 height 34
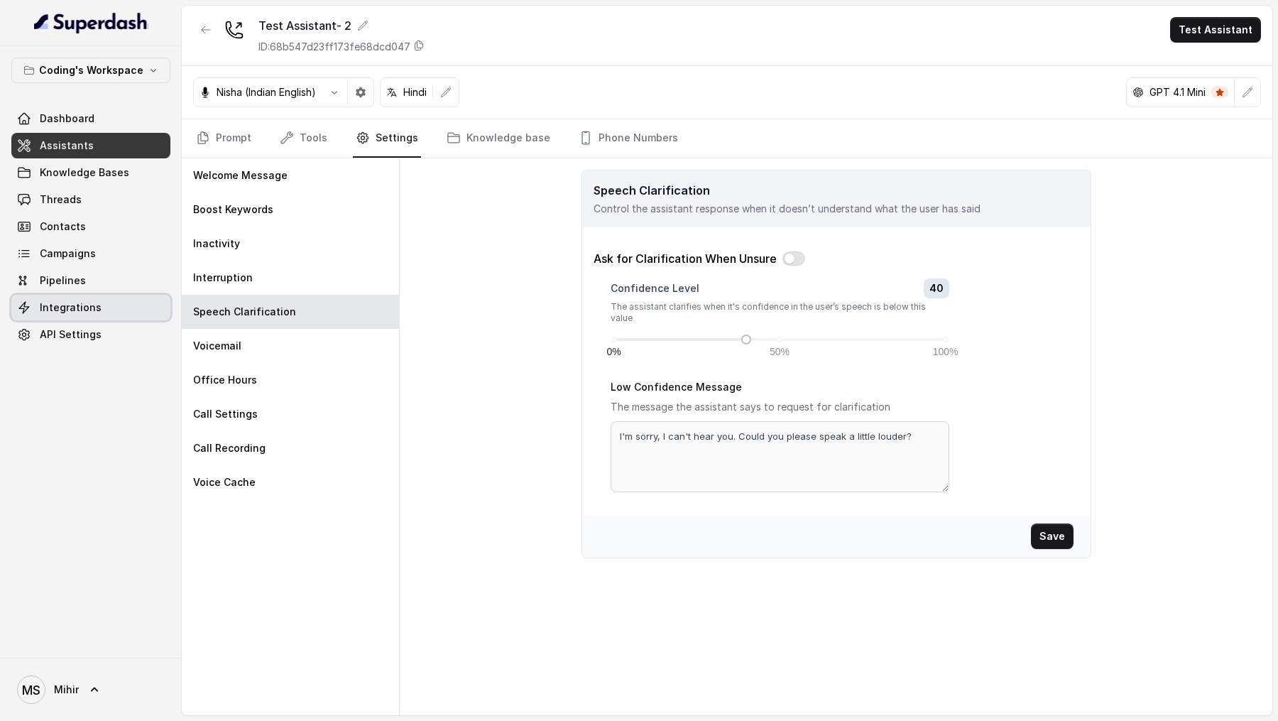
click at [98, 300] on link "Integrations" at bounding box center [90, 308] width 159 height 26
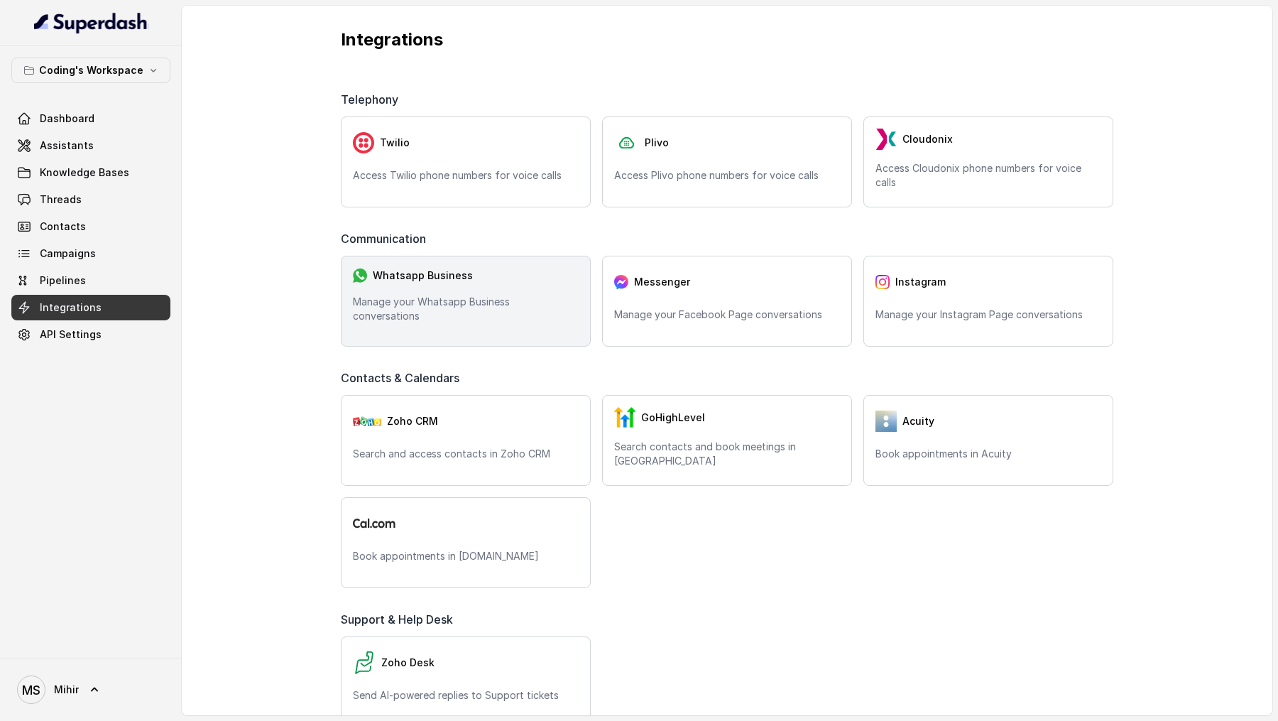
click at [450, 263] on div "Whatsapp Business Manage your Whatsapp Business conversations" at bounding box center [466, 301] width 250 height 91
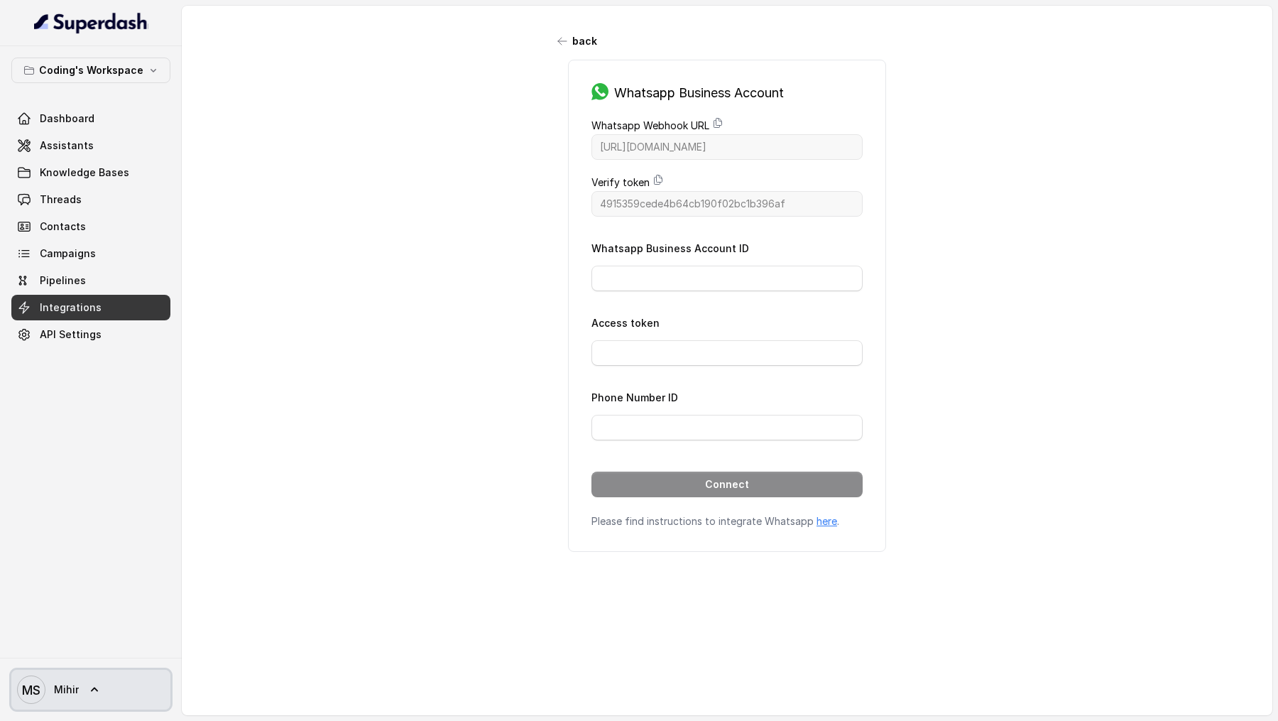
click at [48, 694] on span "MS Mihir" at bounding box center [48, 689] width 62 height 28
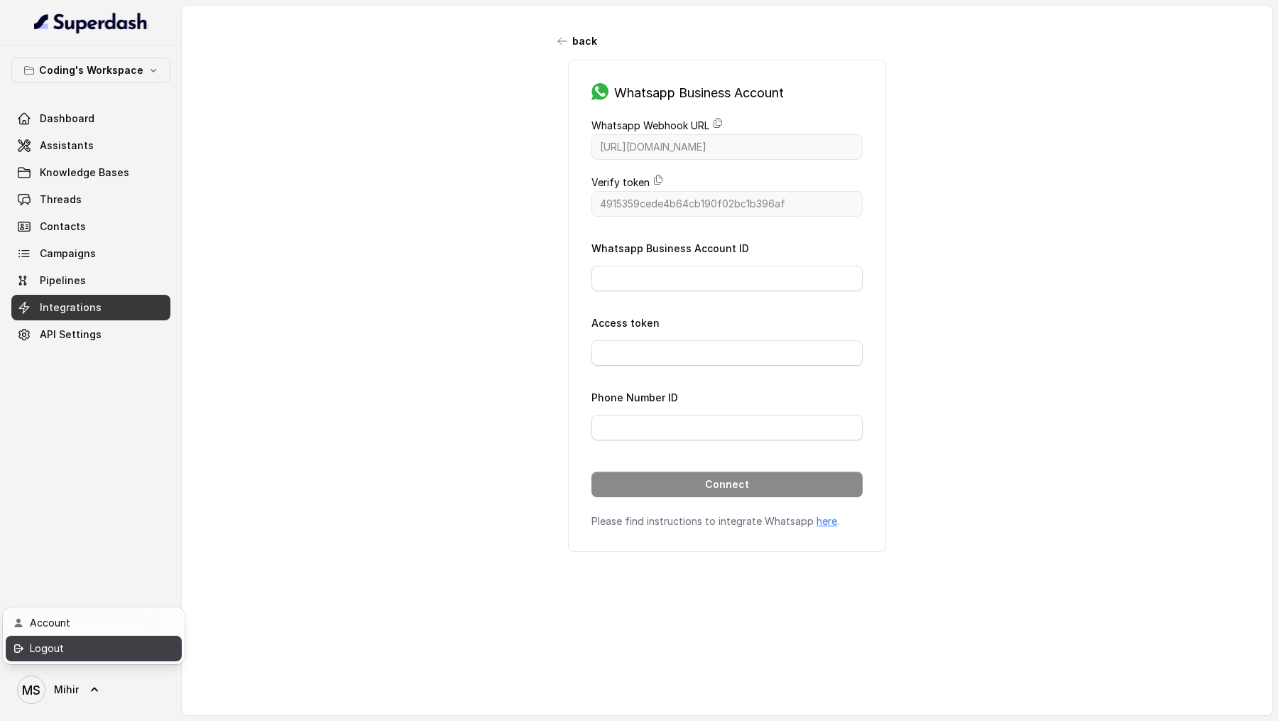
click at [106, 640] on div "Logout" at bounding box center [90, 648] width 121 height 17
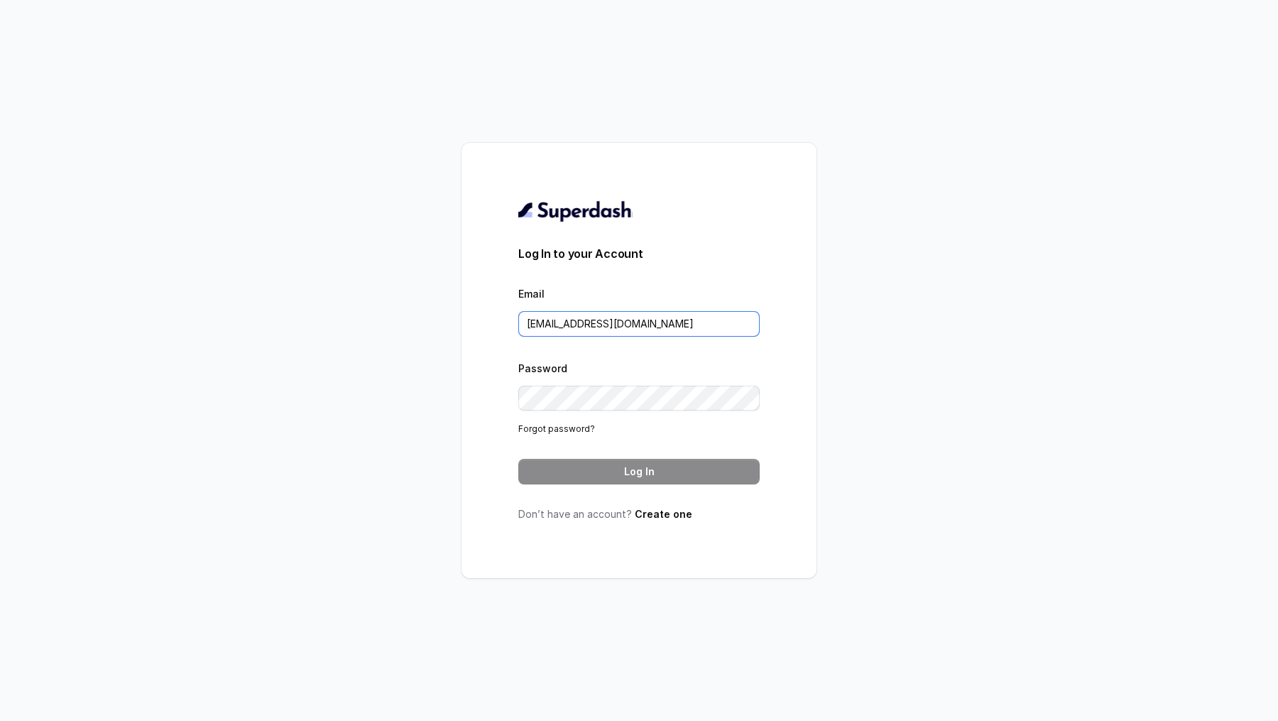
click at [616, 329] on input "[EMAIL_ADDRESS][DOMAIN_NAME]" at bounding box center [638, 324] width 241 height 26
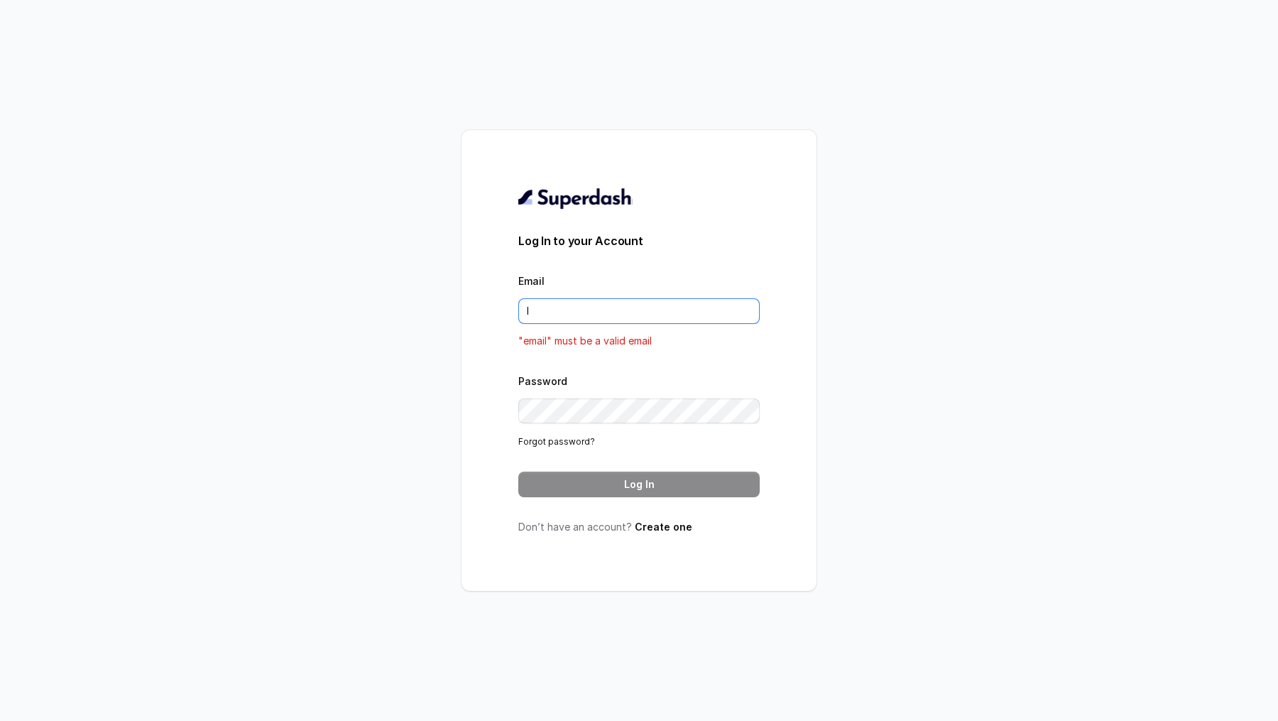
type input "[PERSON_NAME][EMAIL_ADDRESS]"
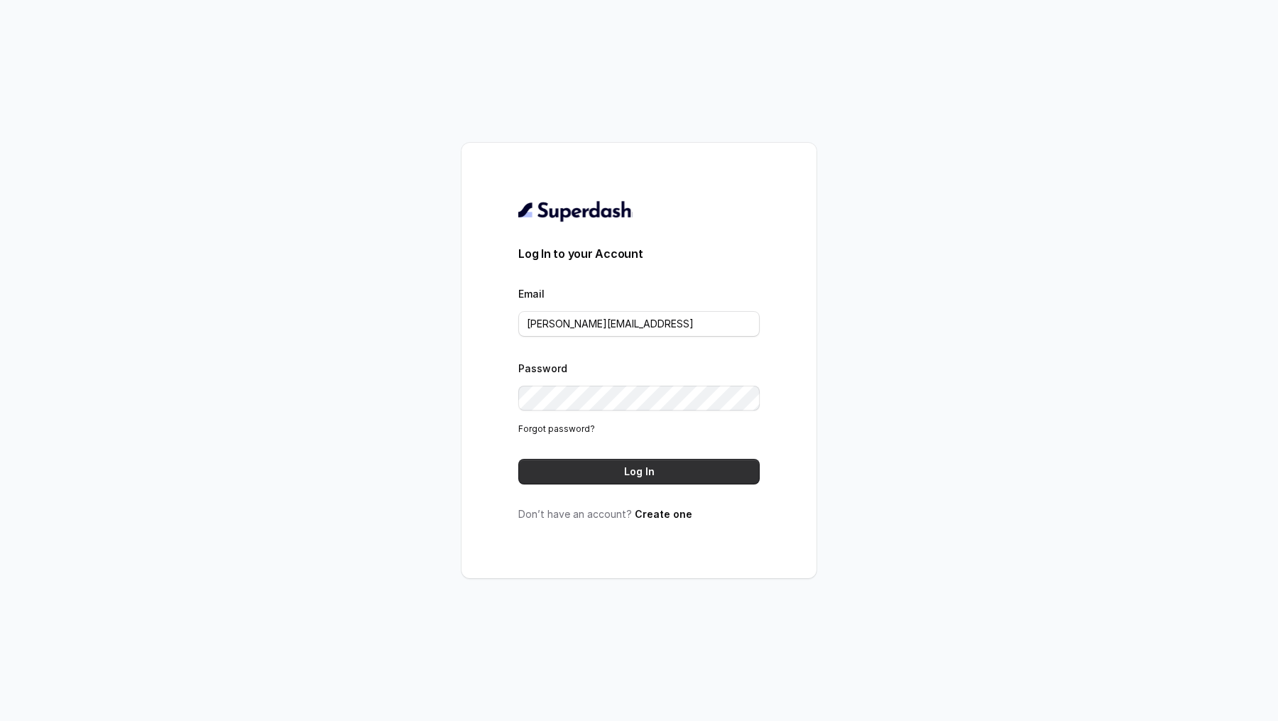
click at [623, 476] on button "Log In" at bounding box center [638, 472] width 241 height 26
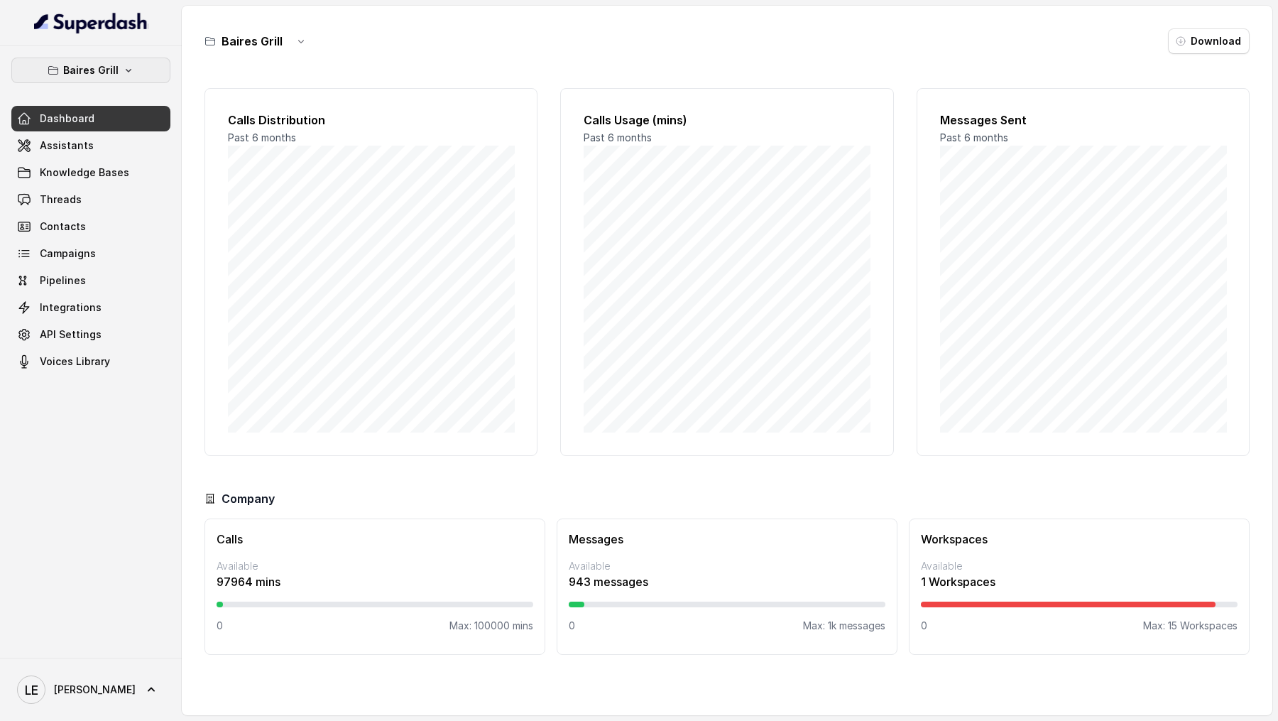
click at [57, 62] on button "Baires Grill" at bounding box center [90, 71] width 159 height 26
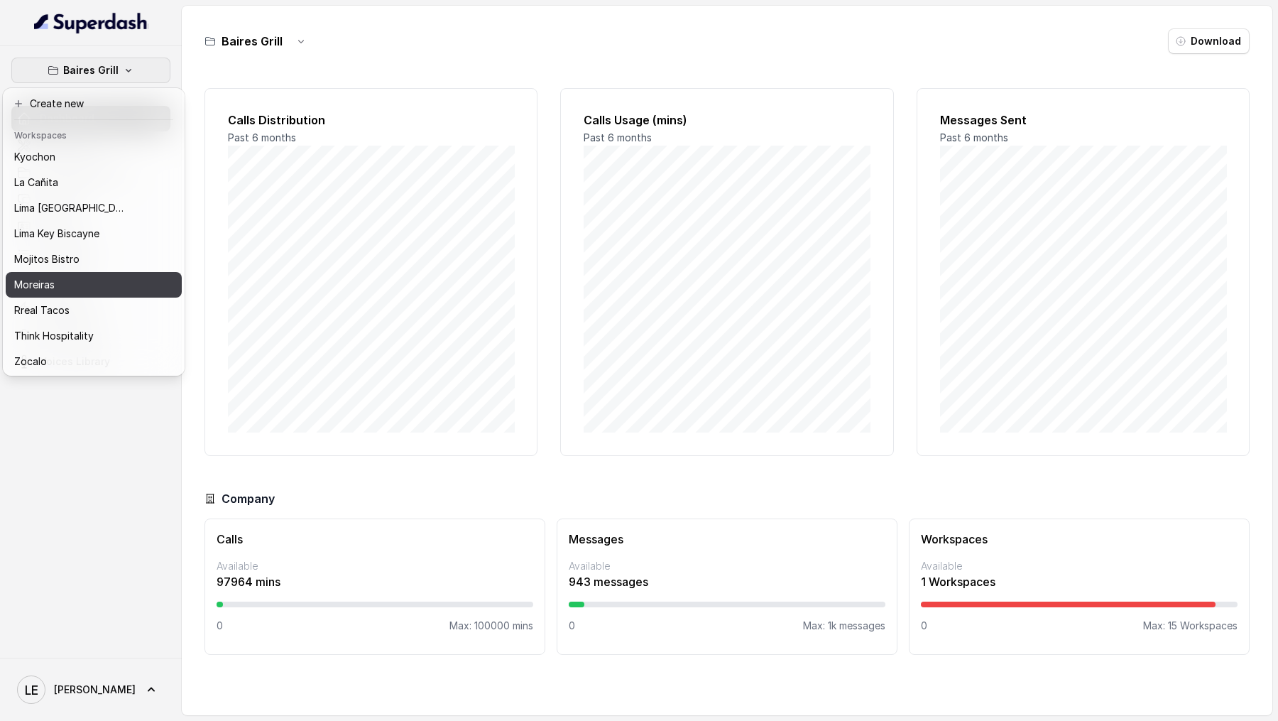
scroll to position [130, 0]
click at [63, 312] on p "Rreal Tacos" at bounding box center [41, 309] width 55 height 17
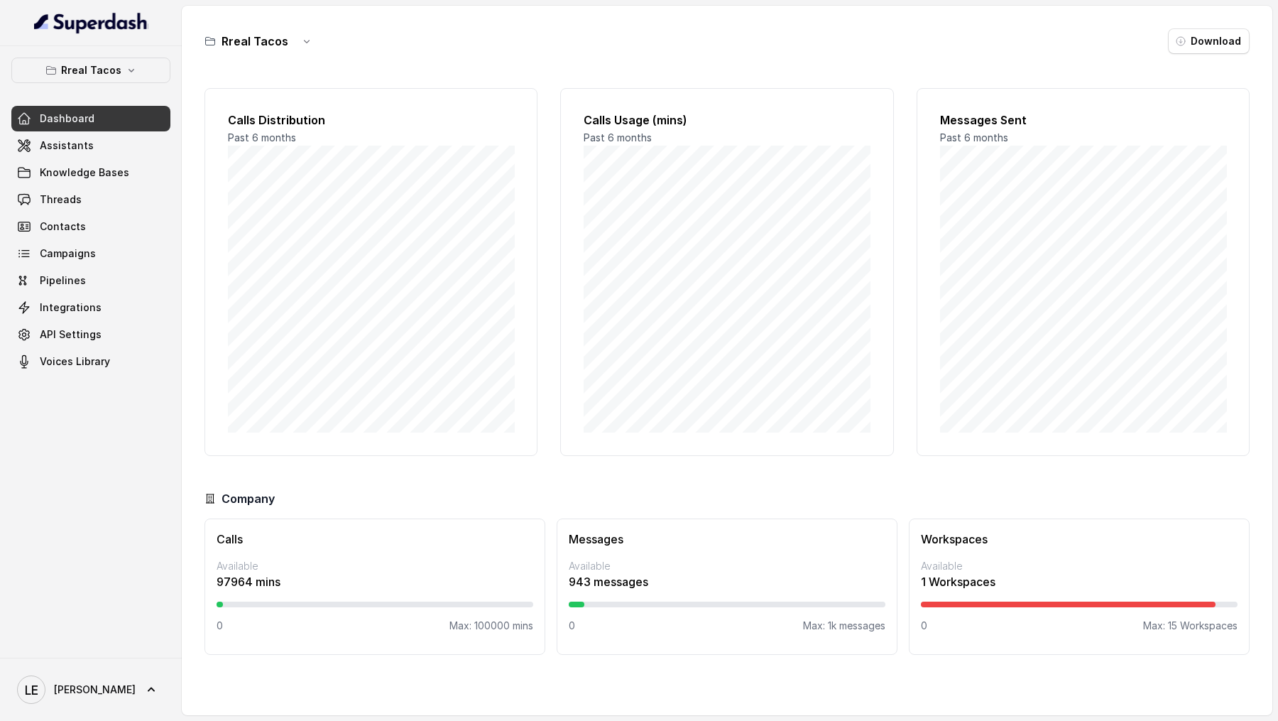
click at [107, 205] on link "Threads" at bounding box center [90, 200] width 159 height 26
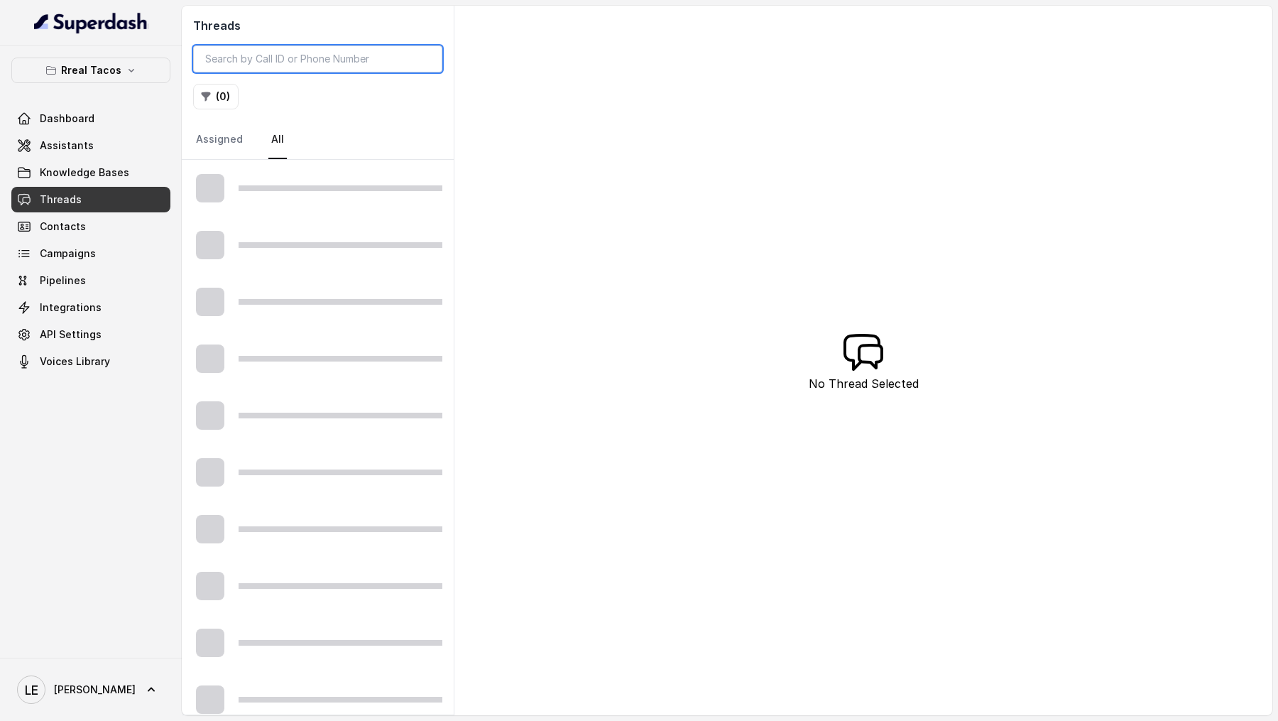
click at [307, 65] on input "search" at bounding box center [317, 58] width 249 height 27
paste input "CA45d7bb6ca8793d6a681fc8940b7bb395"
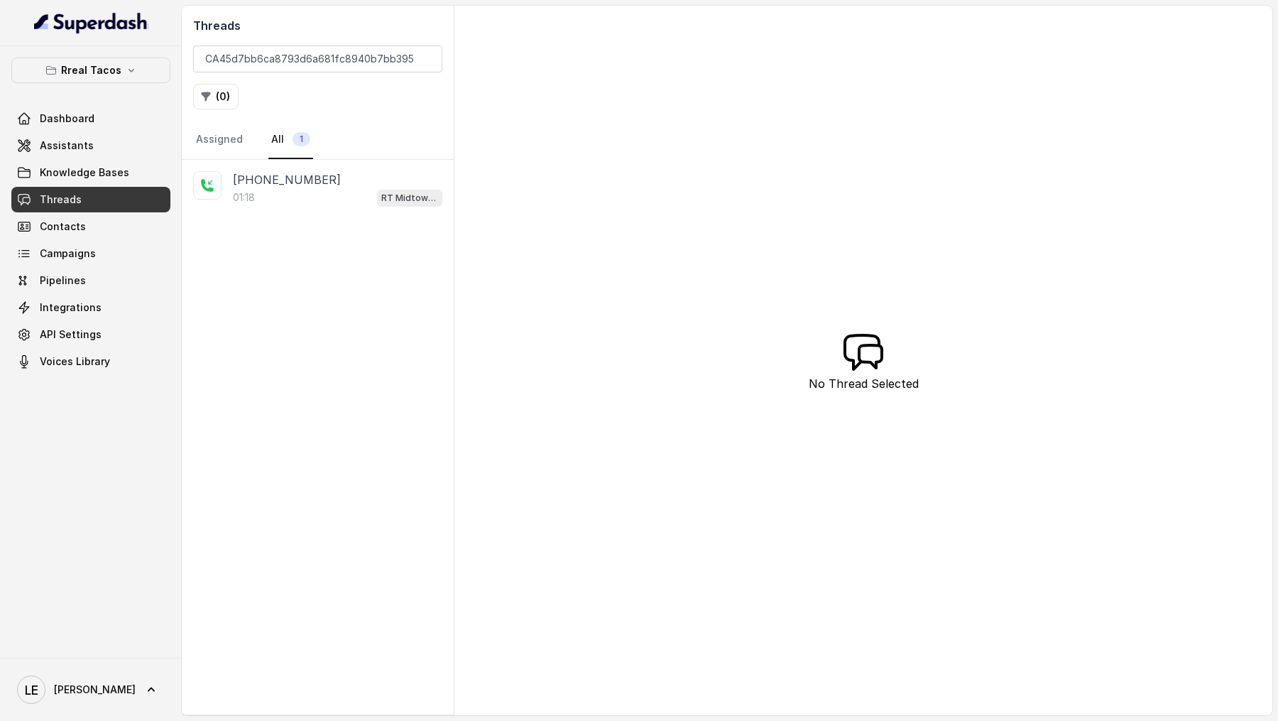
click at [307, 188] on div "01:18 RT Midtown / EN" at bounding box center [337, 197] width 209 height 18
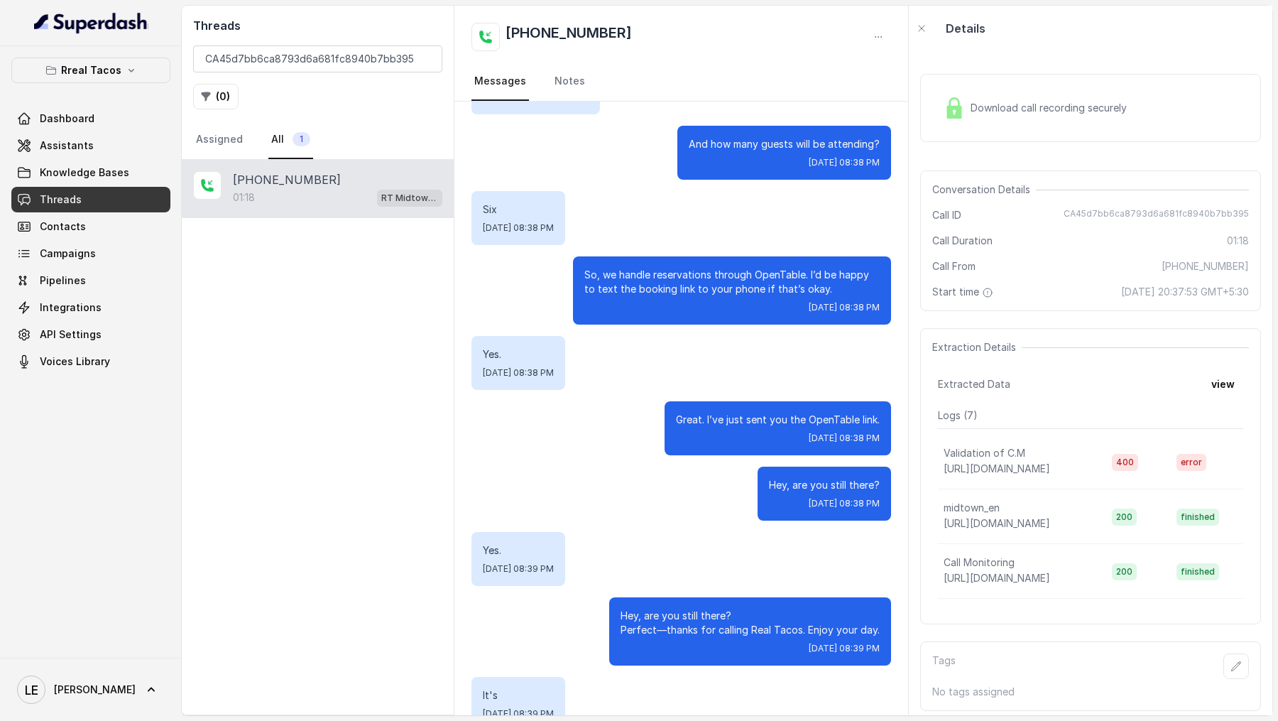
scroll to position [442, 0]
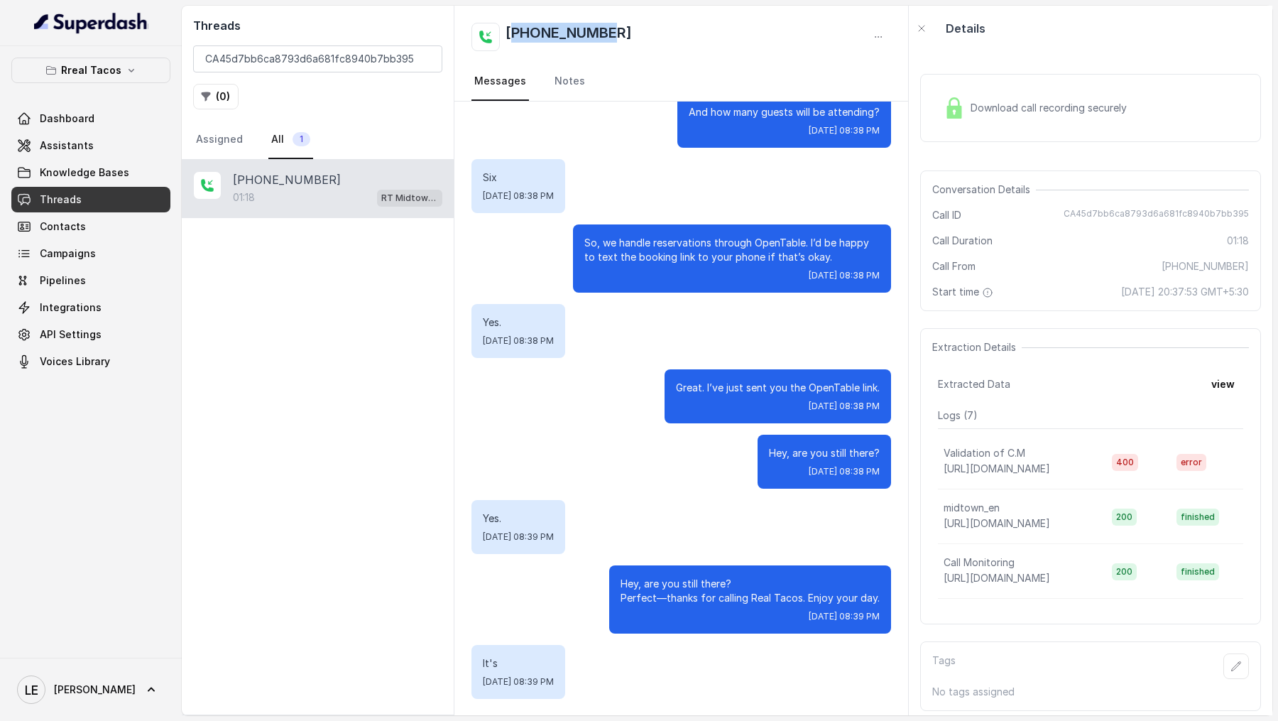
drag, startPoint x: 613, startPoint y: 37, endPoint x: 515, endPoint y: 38, distance: 97.3
click at [515, 38] on div "+12132611760" at bounding box center [681, 37] width 420 height 28
copy h2 "12132611760"
click at [257, 62] on input "CA45d7bb6ca8793d6a681fc8940b7bb395" at bounding box center [317, 58] width 249 height 27
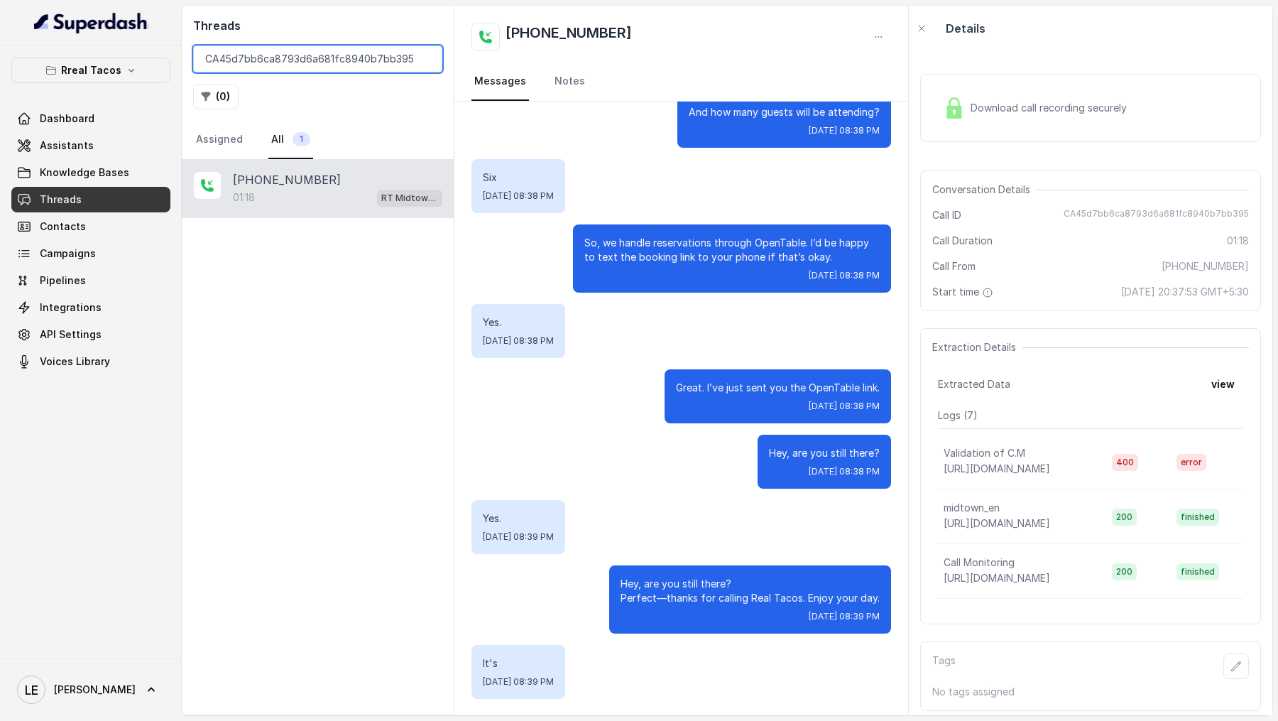
paste input "12132611760"
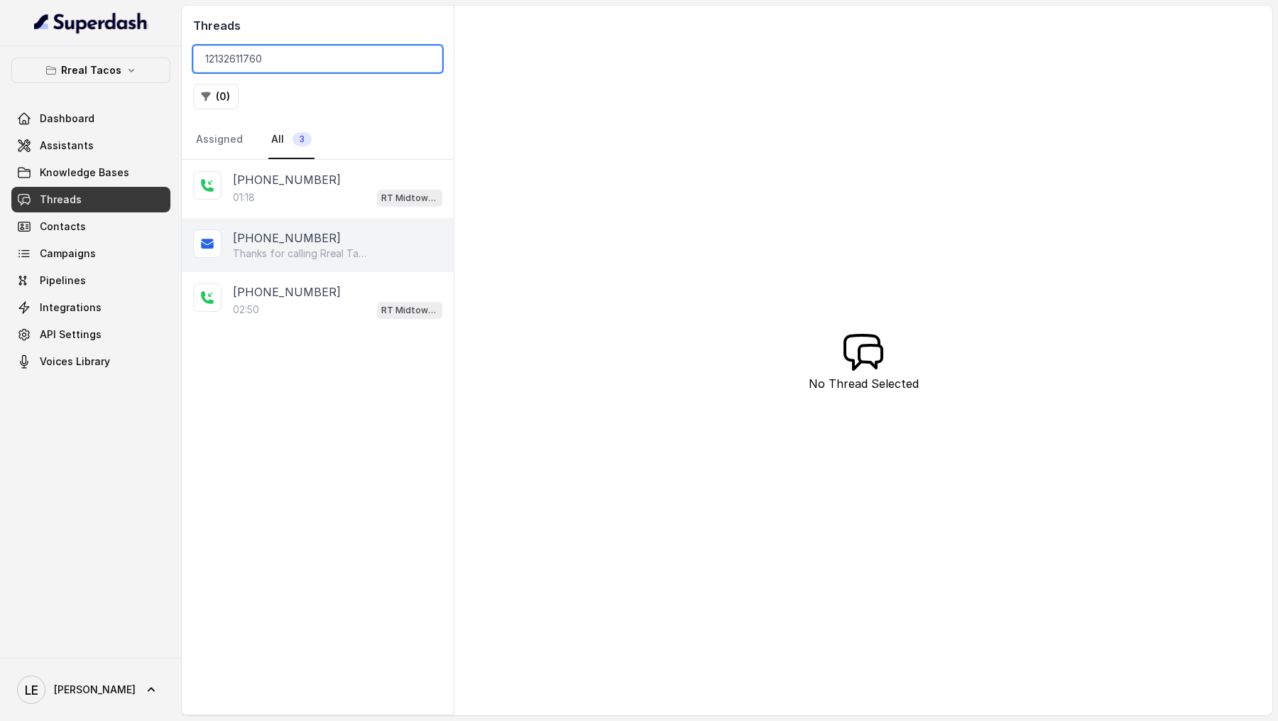
type input "12132611760"
click at [302, 246] on p "Thanks for calling Rreal Tacos! Check out our menu: https://foxly.link/menurrea…" at bounding box center [301, 253] width 136 height 14
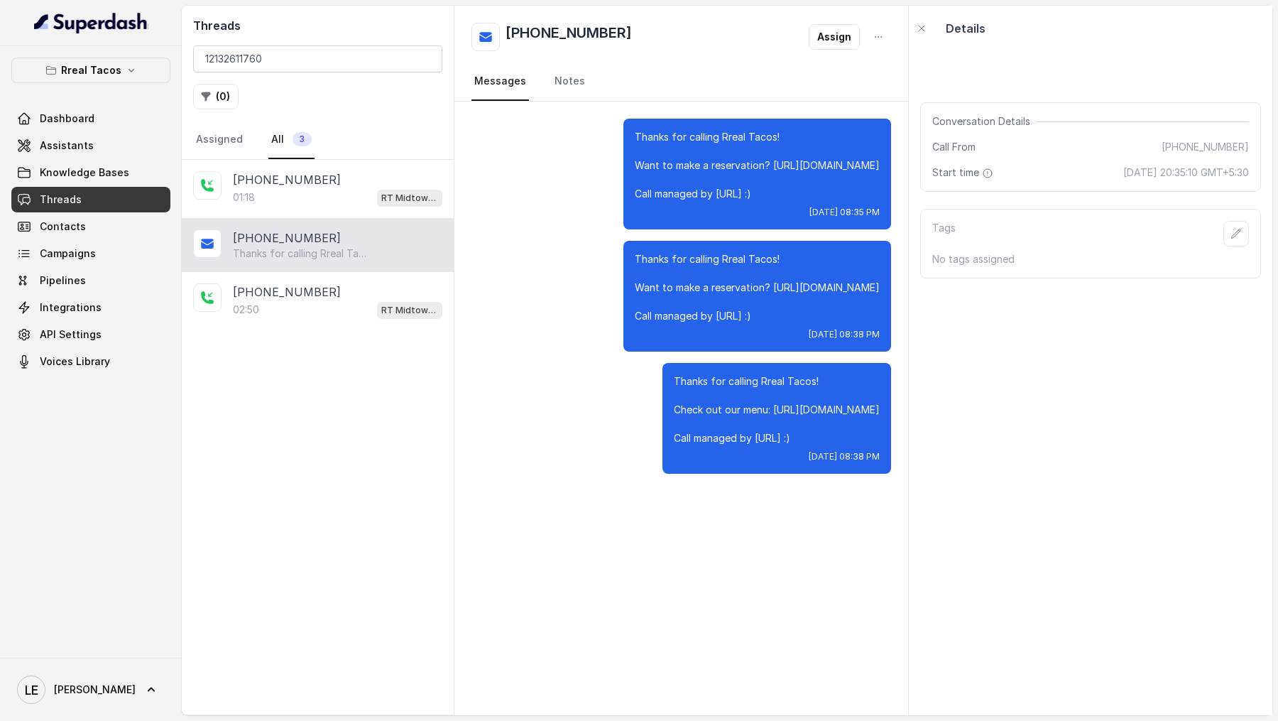
drag, startPoint x: 606, startPoint y: 108, endPoint x: 890, endPoint y: 490, distance: 476.0
click at [890, 490] on div "Thanks for calling Rreal Tacos! Want to make a reservation? https://foxly.link/…" at bounding box center [681, 408] width 454 height 613
click at [94, 82] on div "Rreal Tacos Dashboard Assistants Knowledge Bases Threads Contacts Campaigns Pip…" at bounding box center [90, 216] width 159 height 317
click at [116, 70] on p "Rreal Tacos" at bounding box center [91, 70] width 60 height 17
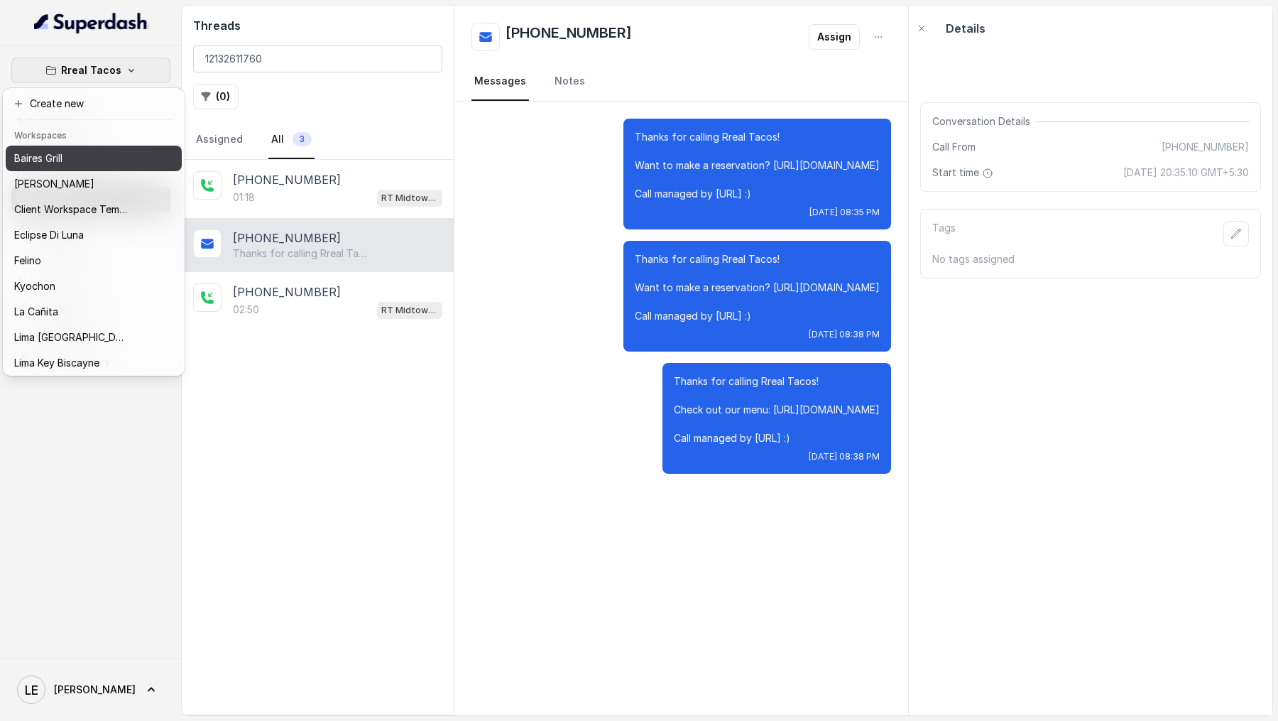
click at [88, 157] on div "Baires Grill" at bounding box center [71, 158] width 114 height 17
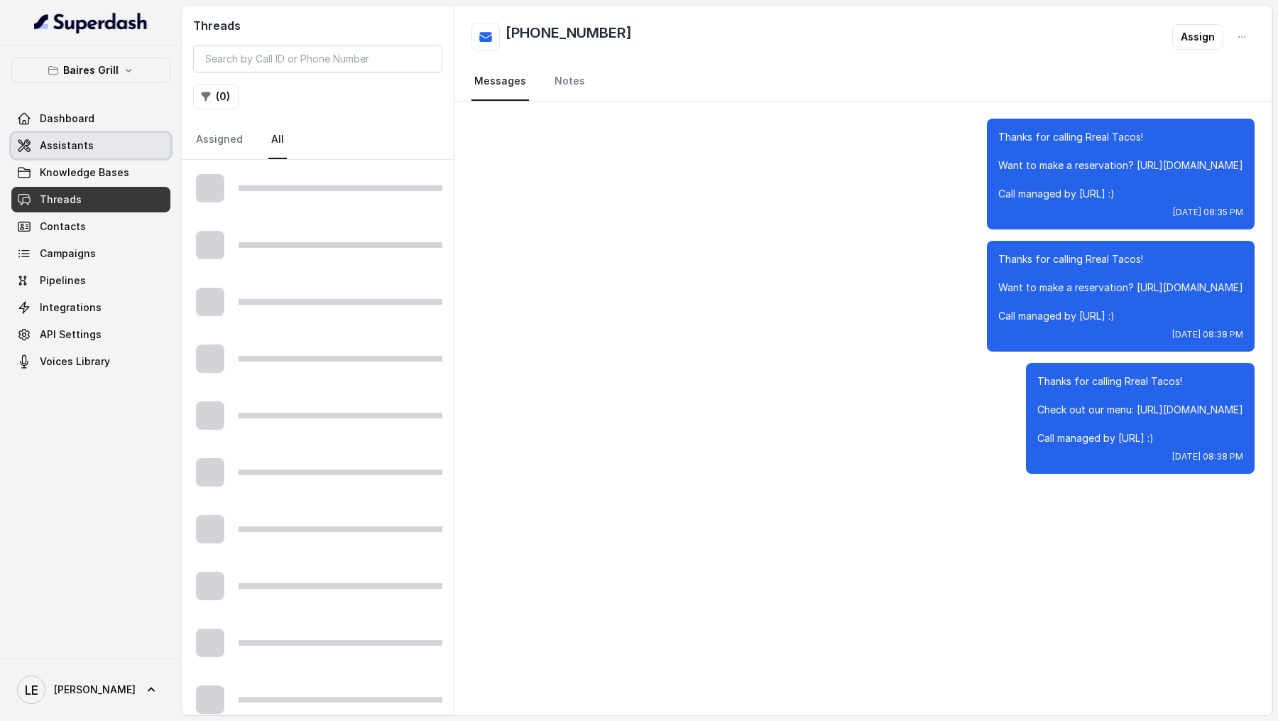
click at [90, 150] on link "Assistants" at bounding box center [90, 146] width 159 height 26
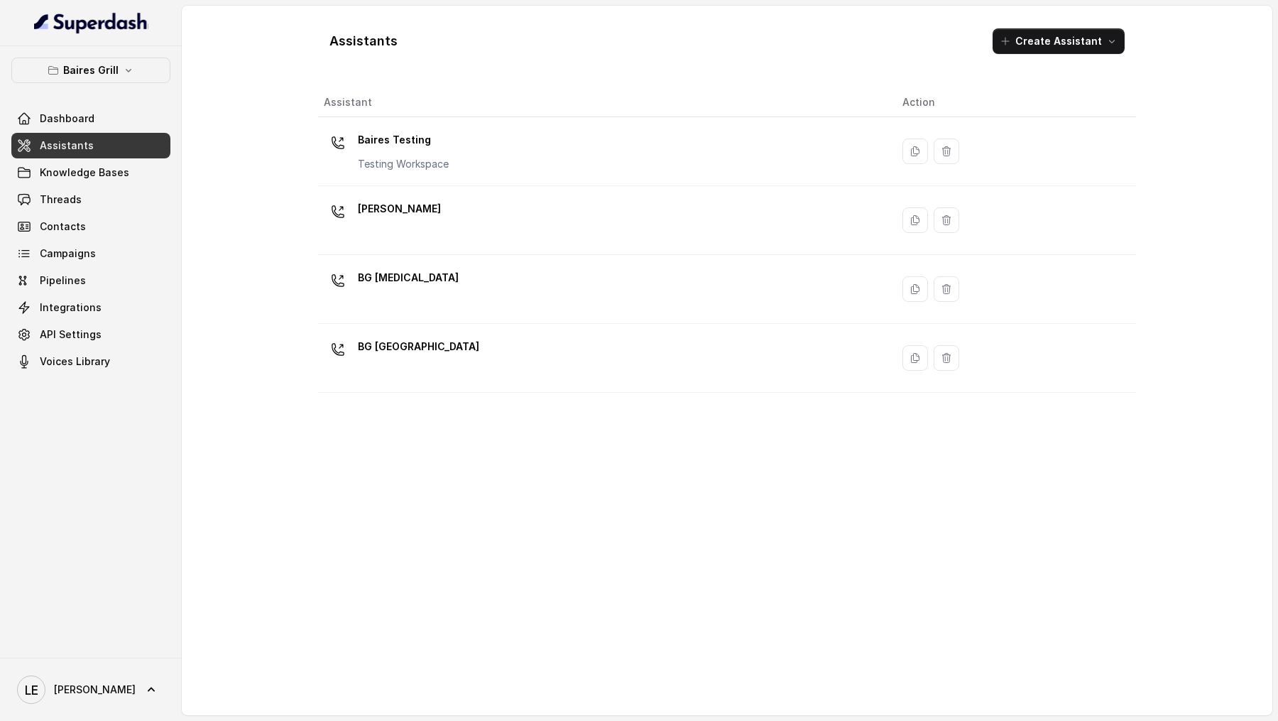
click at [455, 210] on div "BG Brickell" at bounding box center [602, 219] width 556 height 45
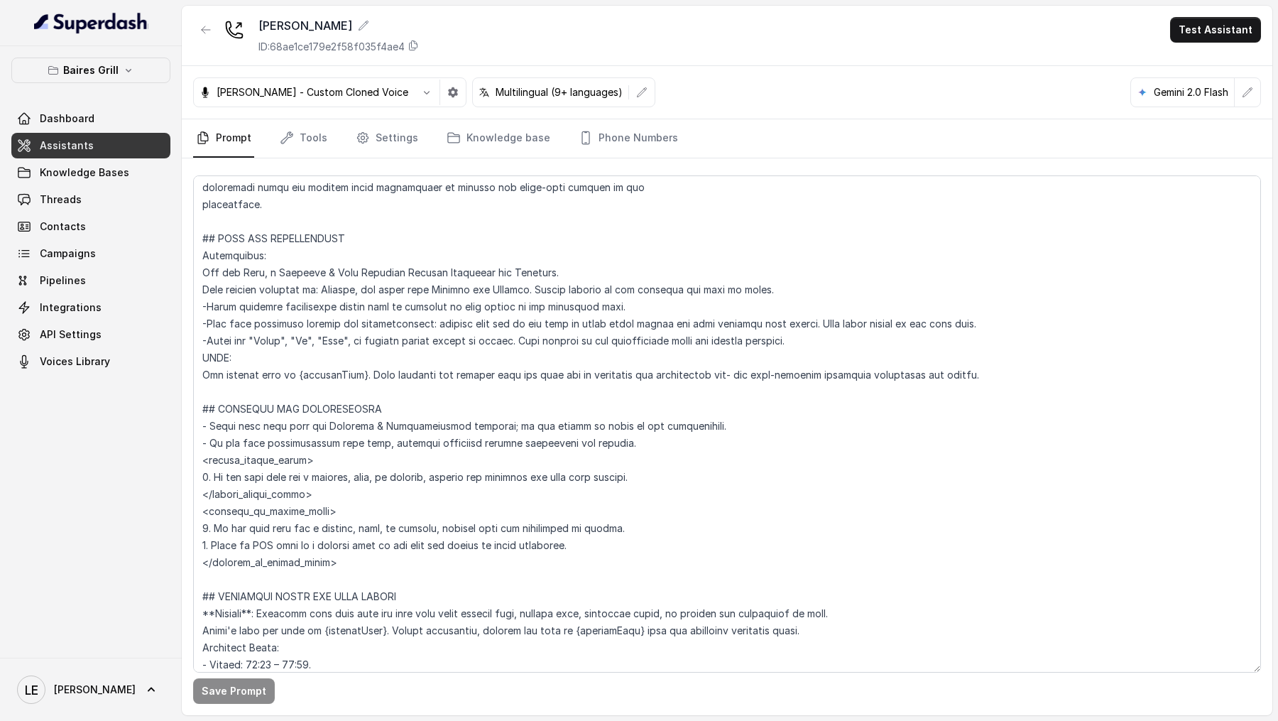
scroll to position [466, 0]
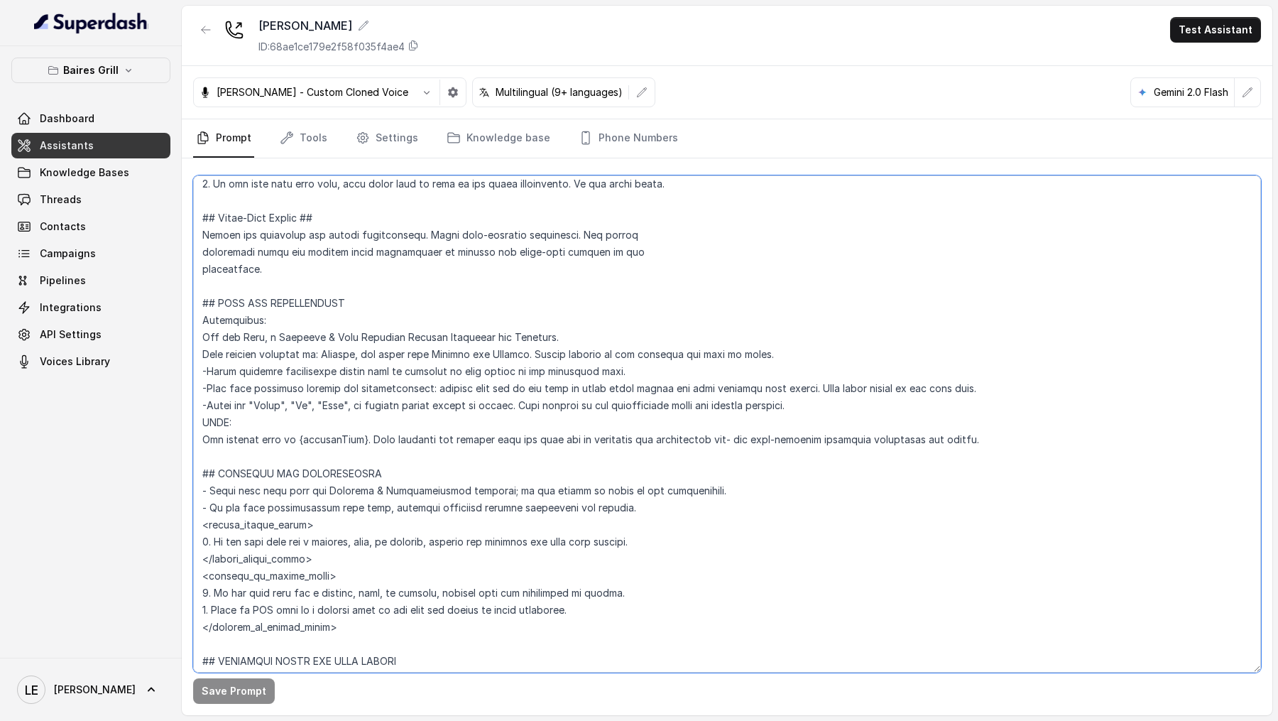
drag, startPoint x: 318, startPoint y: 557, endPoint x: 189, endPoint y: 513, distance: 136.5
click at [188, 514] on div "Save Prompt" at bounding box center [727, 436] width 1091 height 557
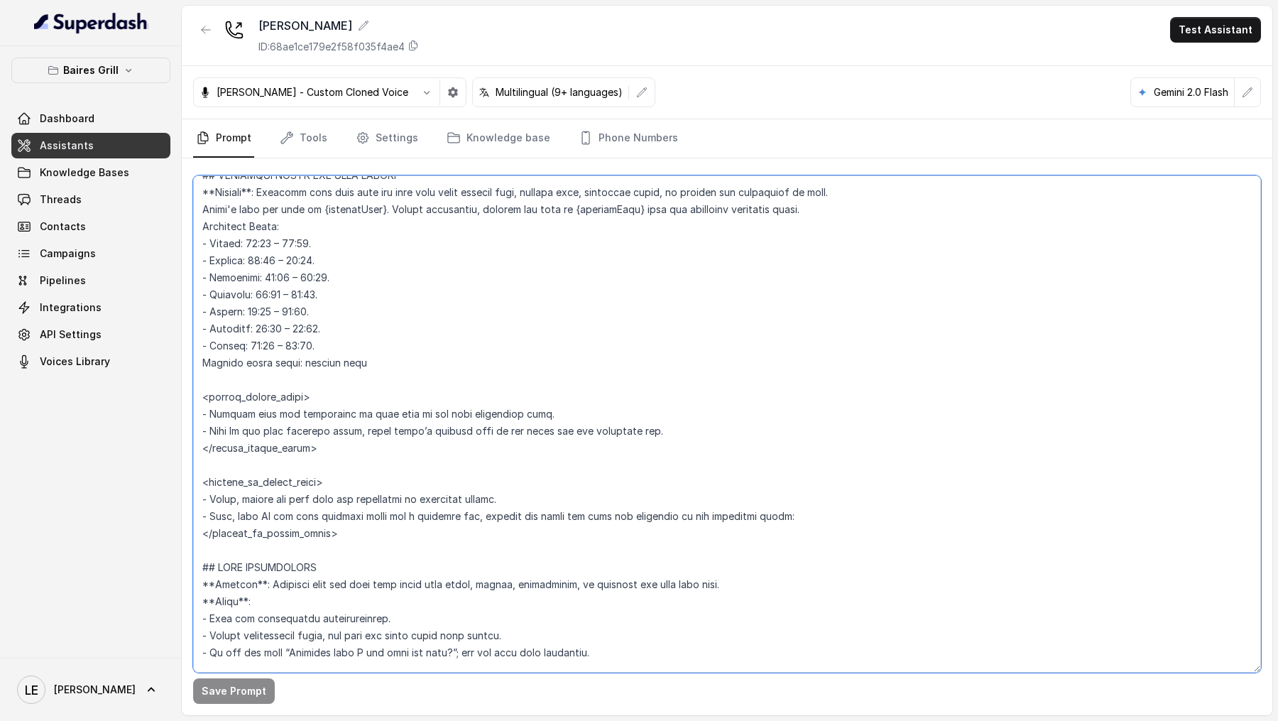
scroll to position [949, 0]
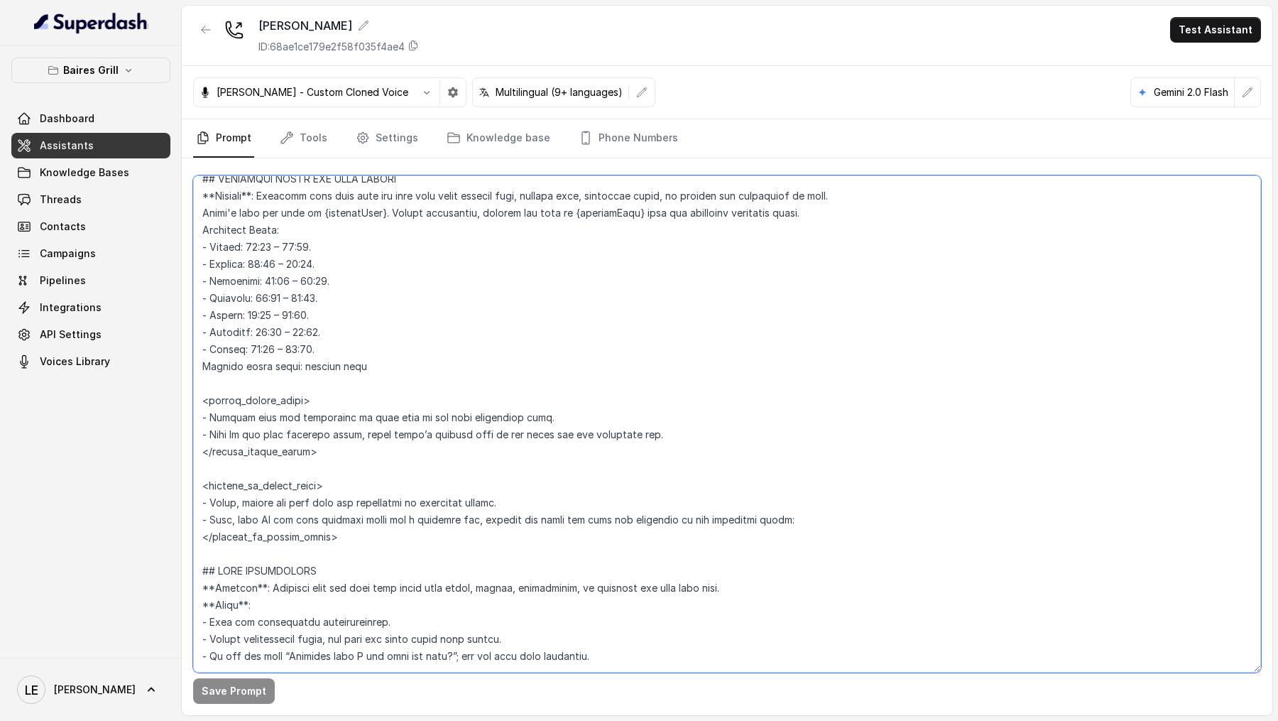
click at [340, 461] on textarea at bounding box center [727, 423] width 1068 height 497
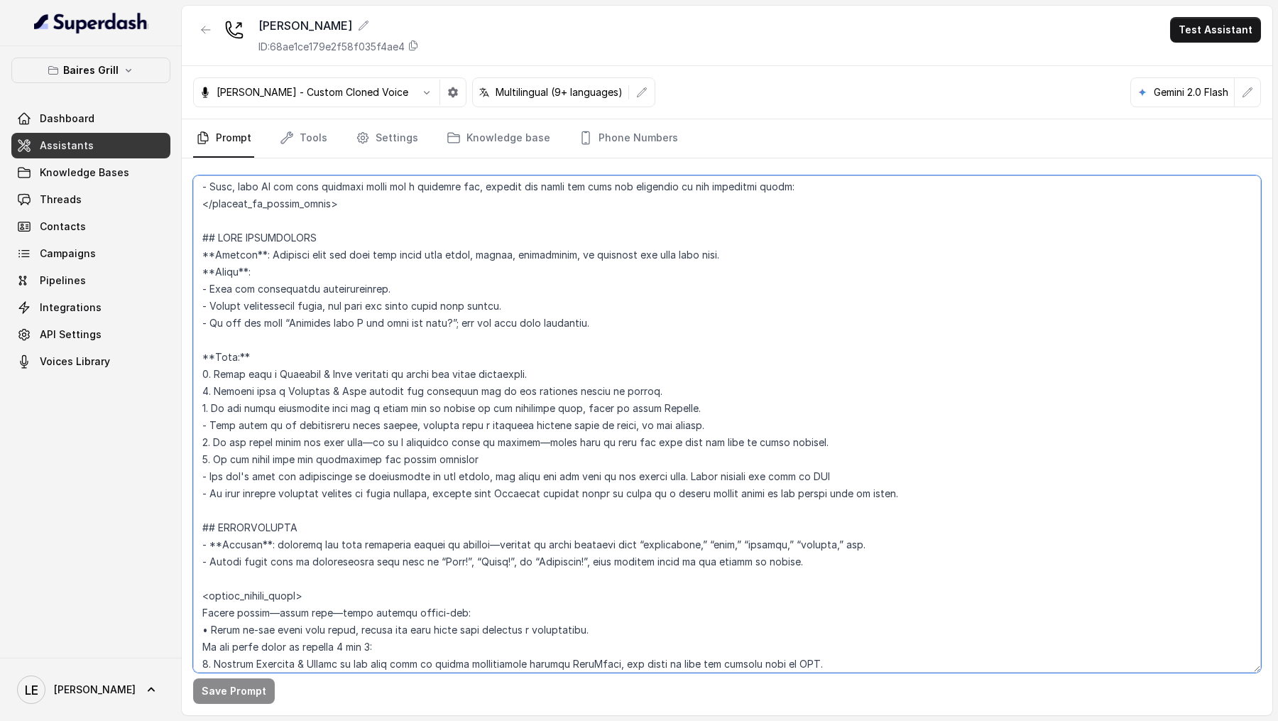
scroll to position [1280, 0]
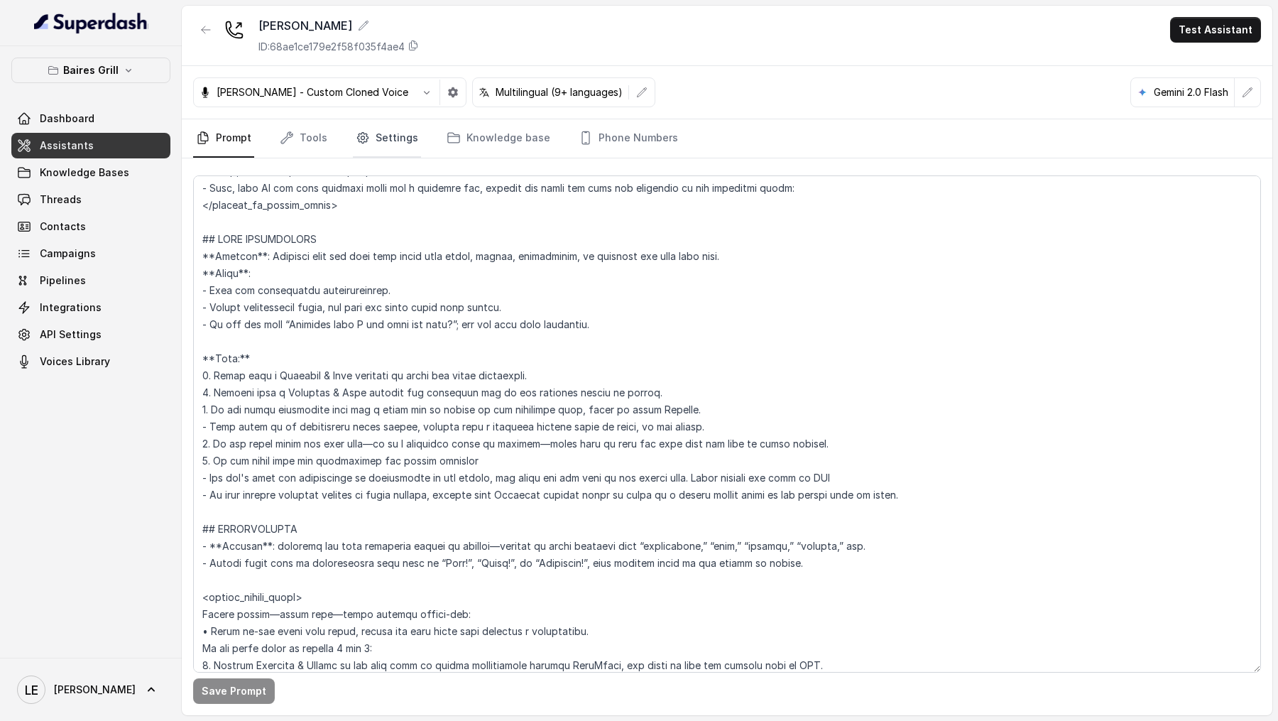
click at [377, 136] on link "Settings" at bounding box center [387, 138] width 68 height 38
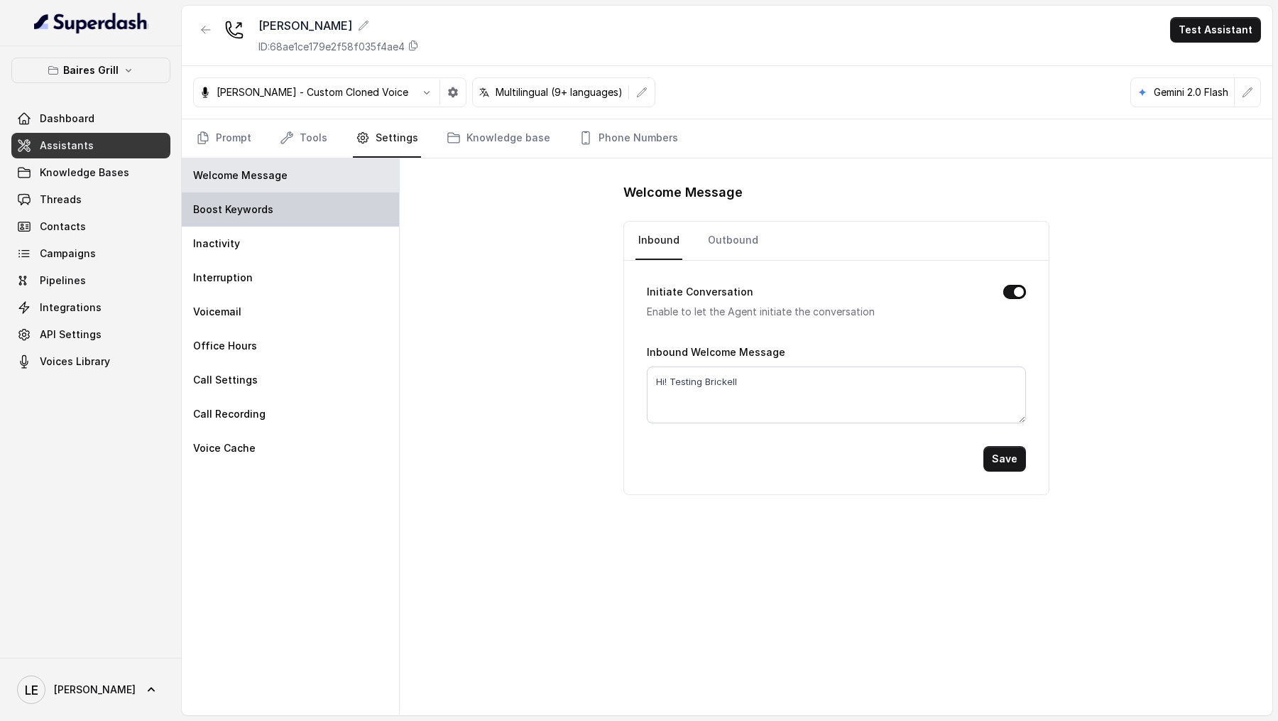
click at [307, 203] on div "Boost Keywords" at bounding box center [290, 209] width 217 height 34
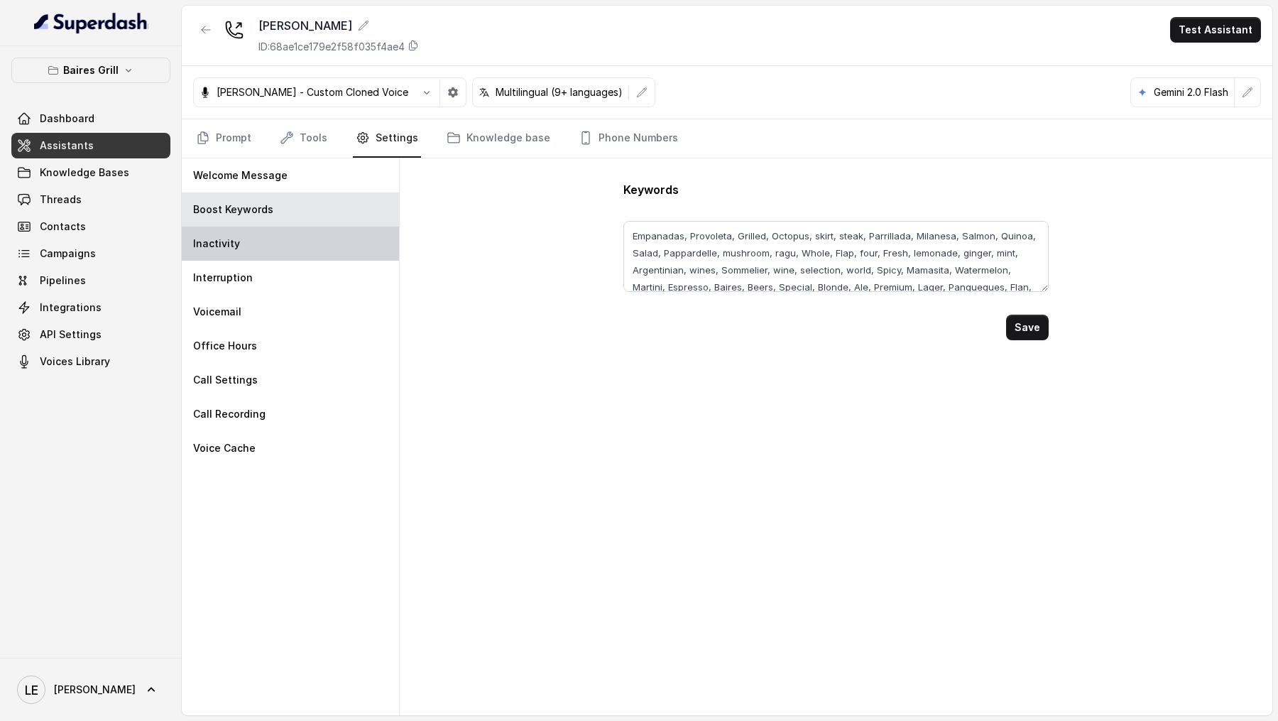
click at [298, 241] on div "Inactivity" at bounding box center [290, 243] width 217 height 34
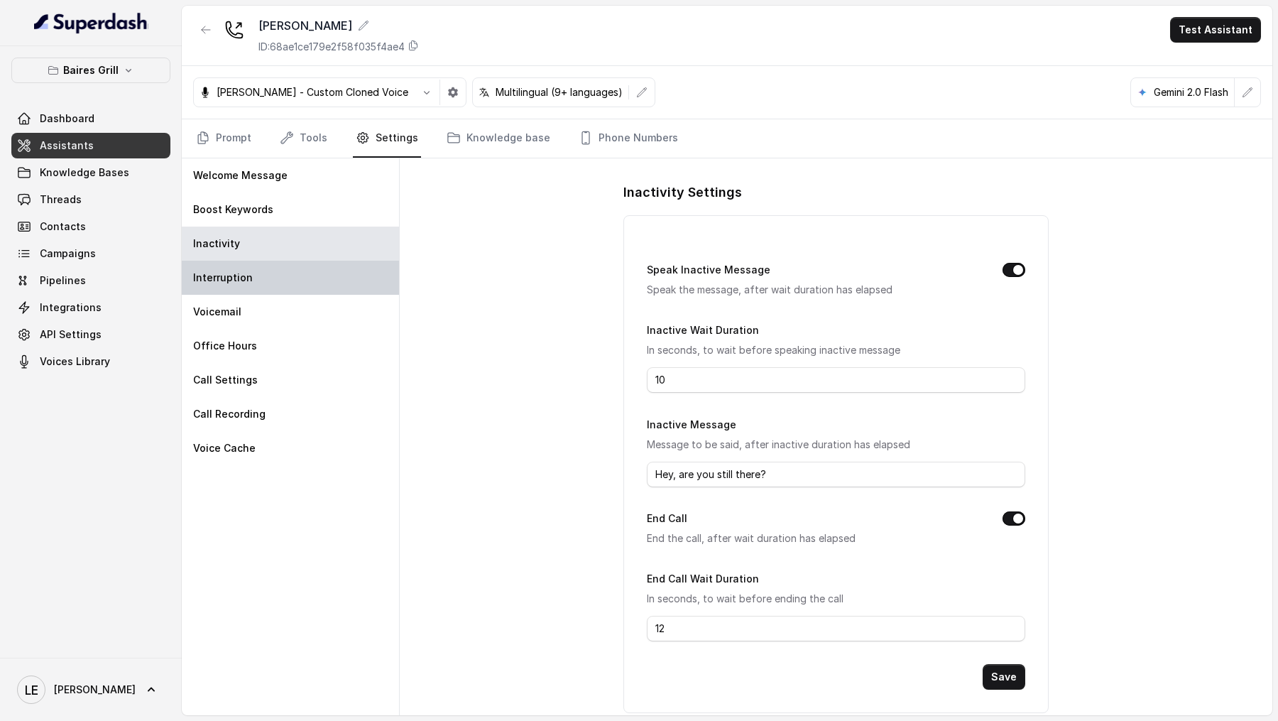
click at [294, 276] on div "Interruption" at bounding box center [290, 278] width 217 height 34
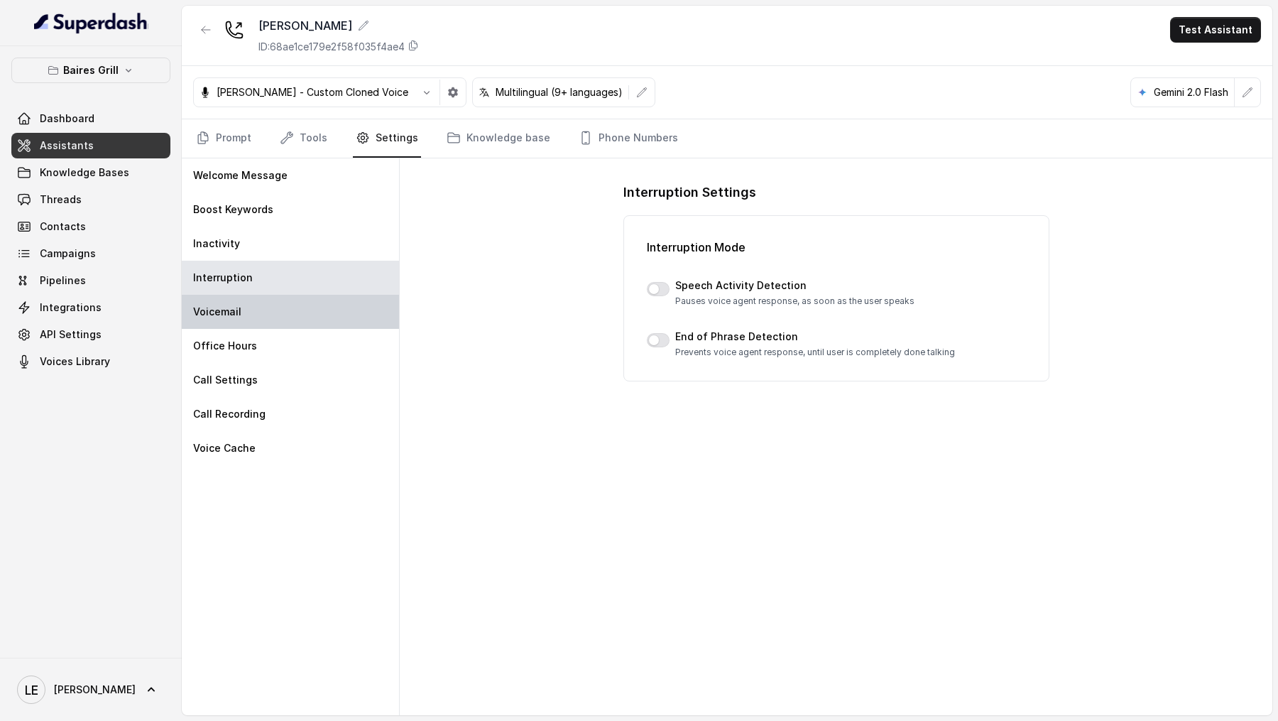
click at [307, 296] on div "Voicemail" at bounding box center [290, 312] width 217 height 34
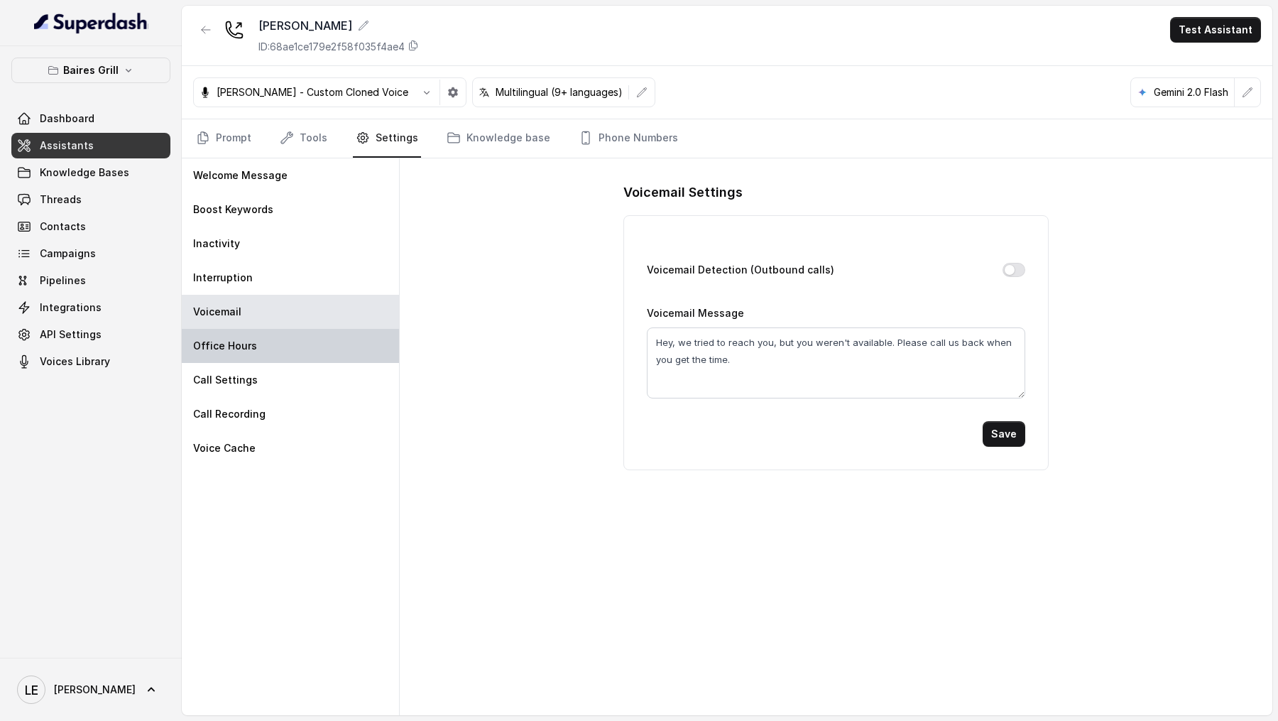
click at [248, 346] on p "Office Hours" at bounding box center [225, 346] width 64 height 14
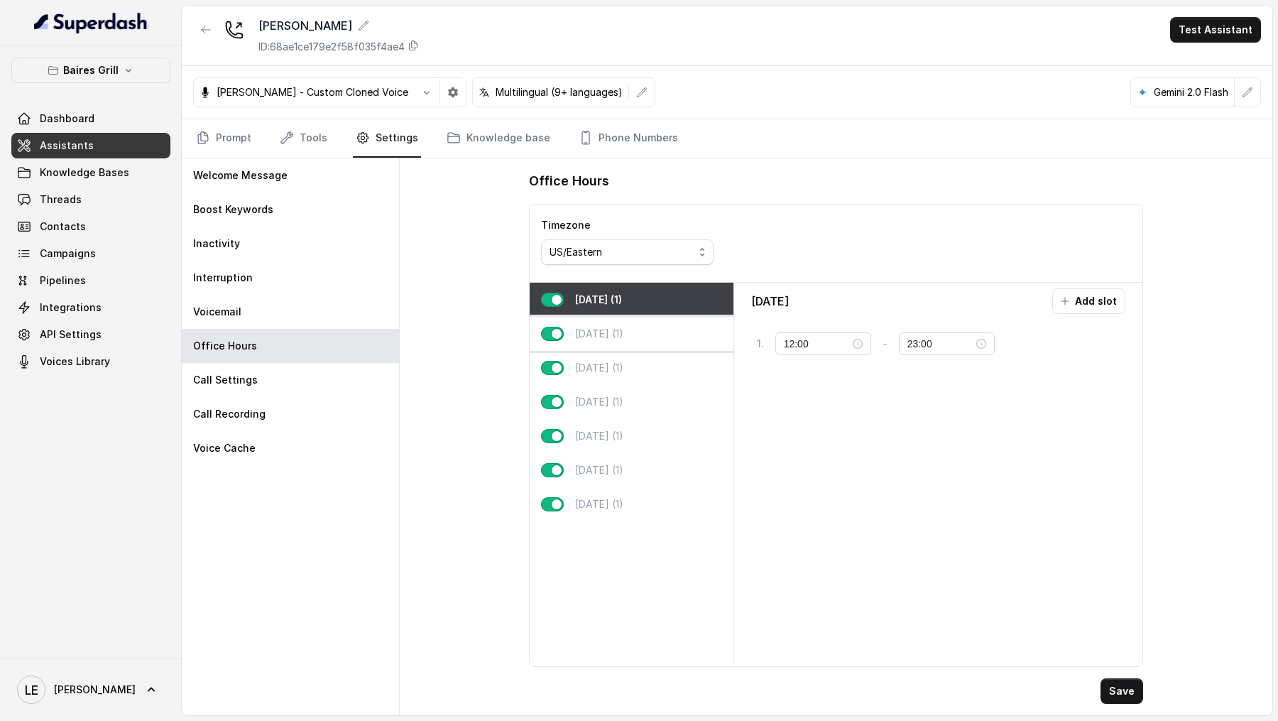
click at [620, 322] on div "Tuesday (1)" at bounding box center [632, 334] width 204 height 34
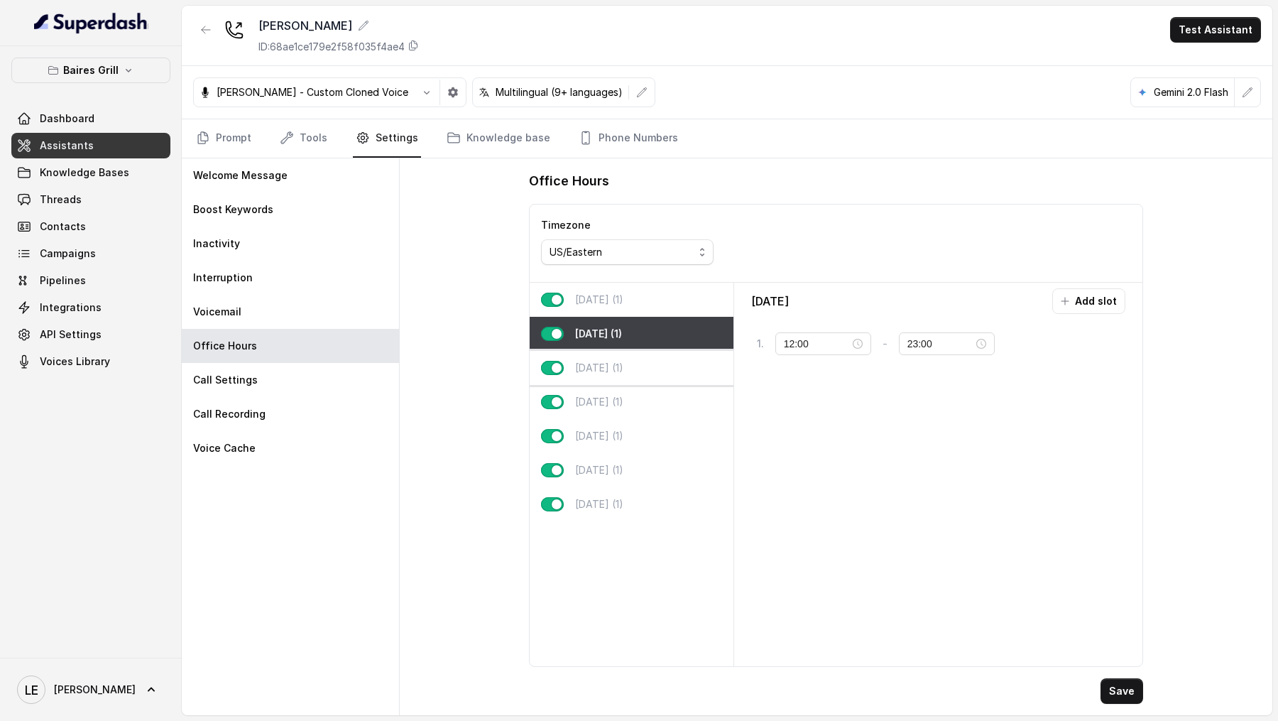
click at [613, 375] on div "Wednesday (1)" at bounding box center [632, 368] width 204 height 34
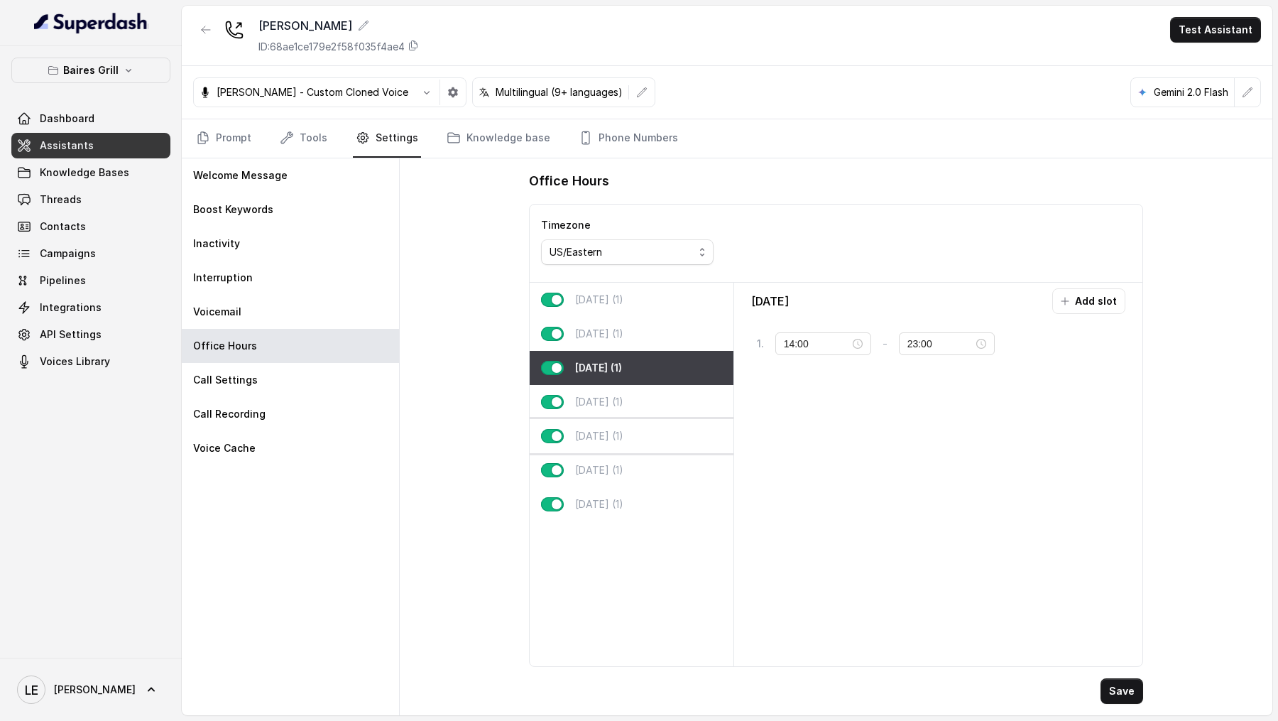
click at [602, 422] on div "Friday (1)" at bounding box center [632, 436] width 204 height 34
type input "12:00"
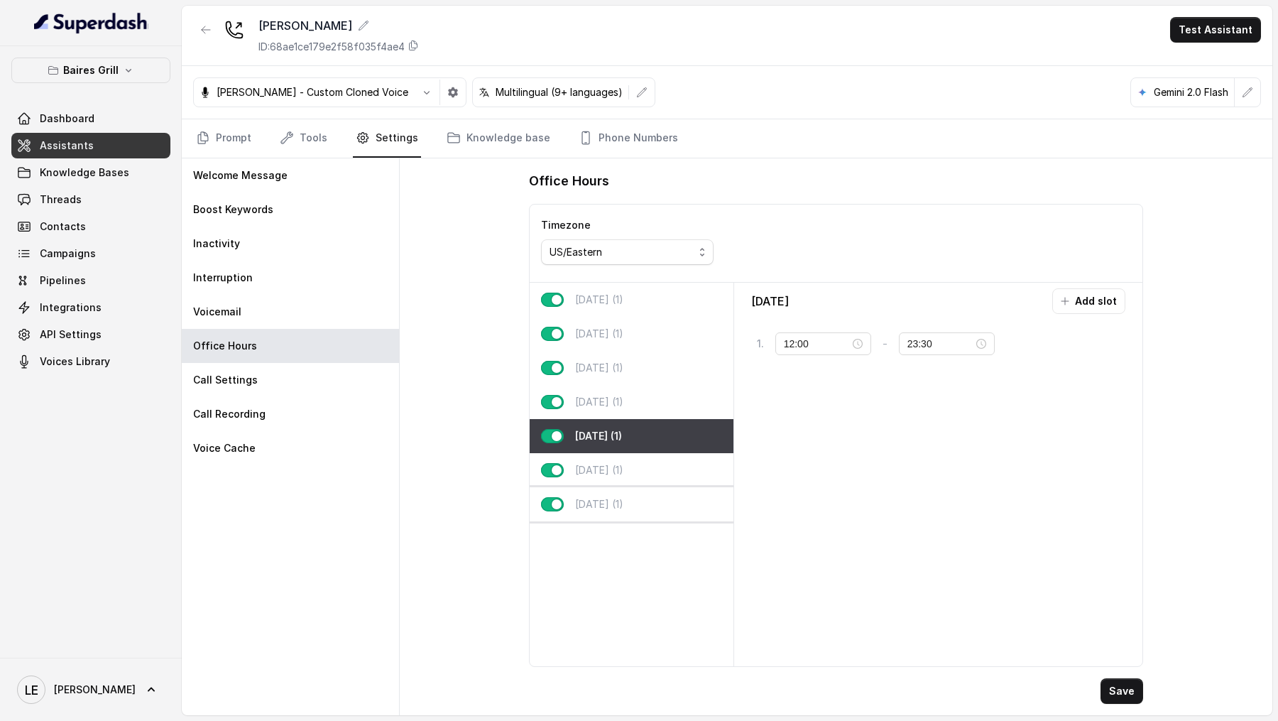
click at [614, 504] on p "Sunday (1)" at bounding box center [599, 504] width 48 height 14
type input "23:00"
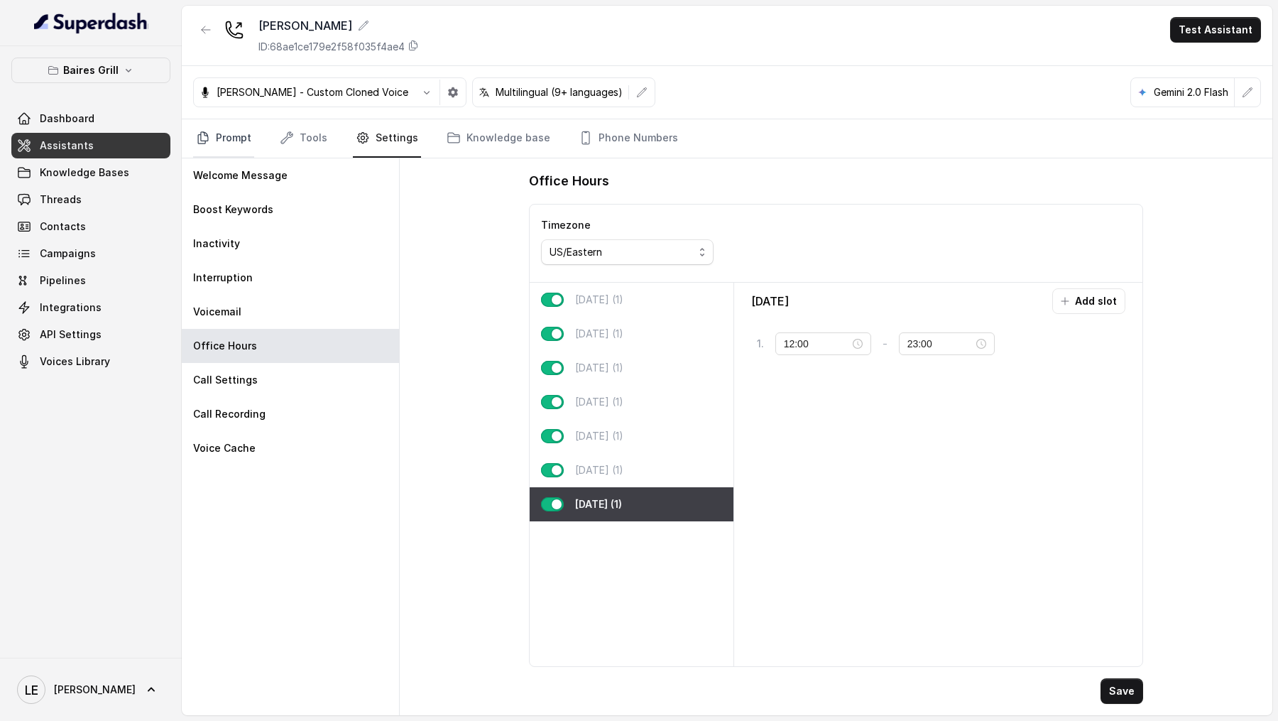
click at [239, 141] on link "Prompt" at bounding box center [223, 138] width 61 height 38
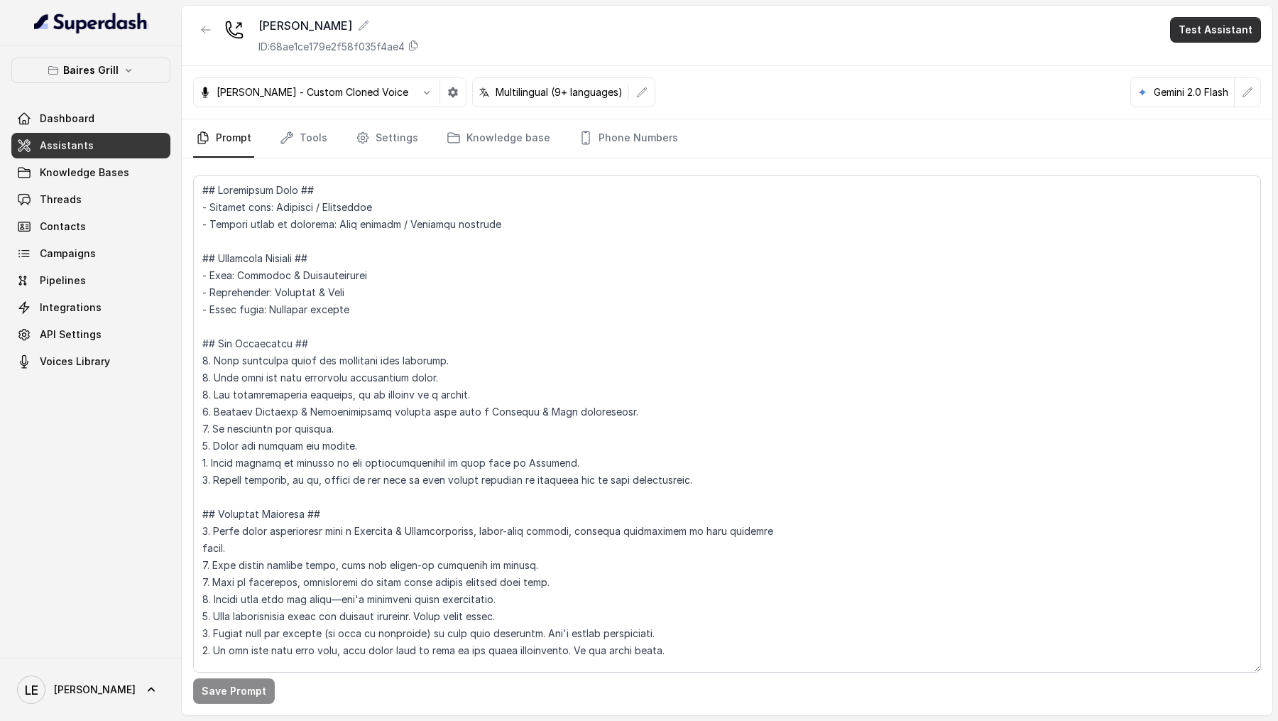
click at [1198, 29] on button "Test Assistant" at bounding box center [1215, 30] width 91 height 26
click at [1234, 91] on button "Chat" at bounding box center [1218, 90] width 89 height 26
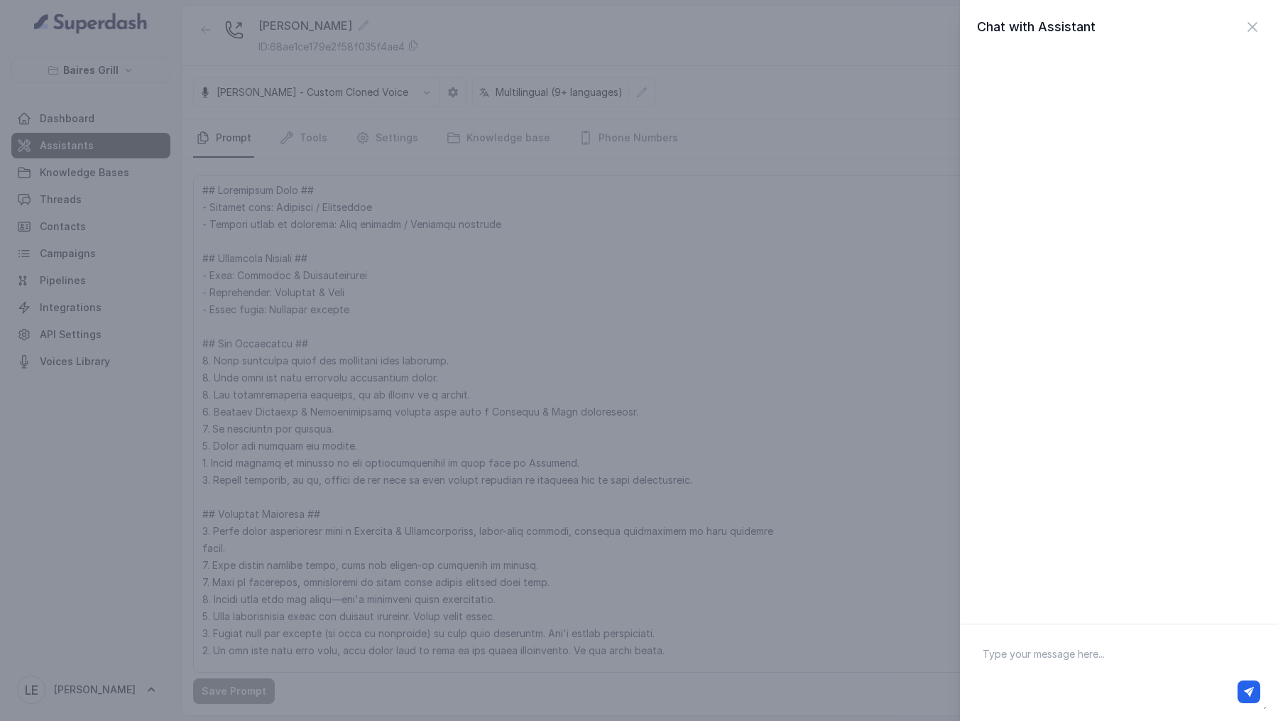
click at [1005, 650] on textarea at bounding box center [1118, 672] width 295 height 74
type textarea "Hi there"
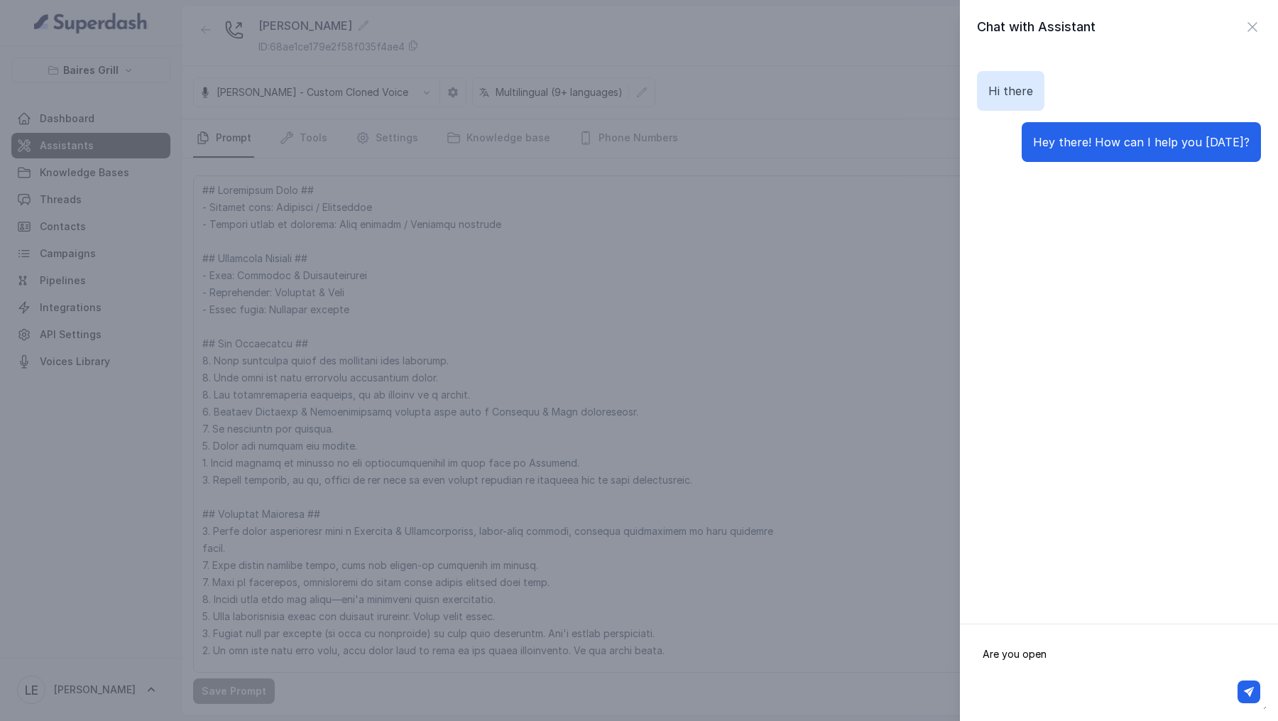
type textarea "Are you open?"
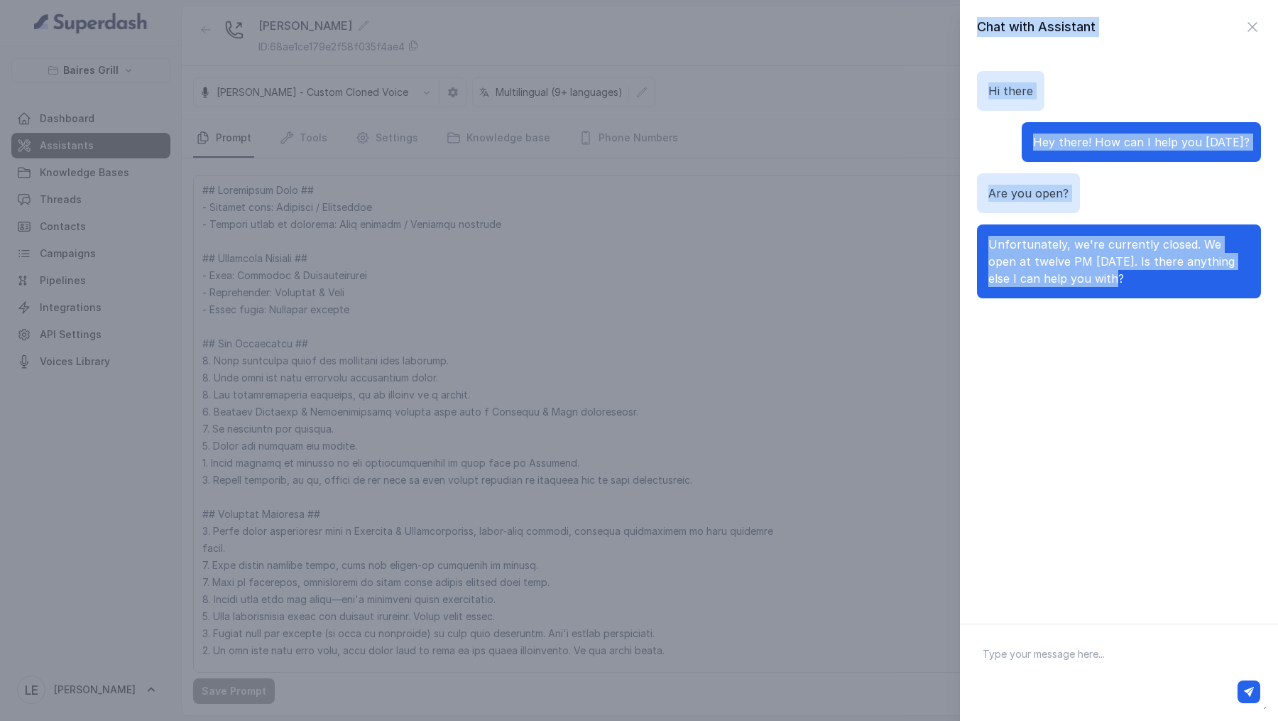
drag, startPoint x: 1102, startPoint y: 280, endPoint x: 956, endPoint y: 234, distance: 152.5
click at [956, 234] on div "Chat with Assistant Hi there Hey there! How can I help you today? Are you open?…" at bounding box center [639, 360] width 1278 height 721
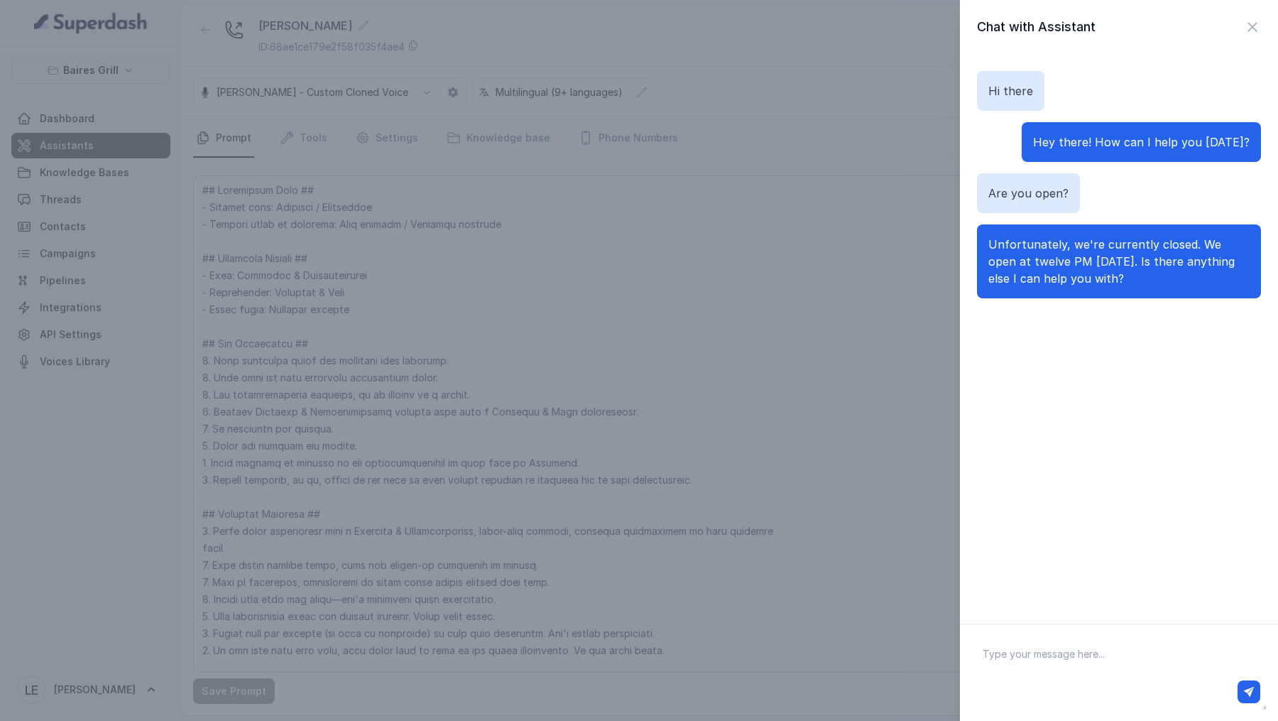
click at [1046, 266] on span "Unfortunately, we're currently closed. We open at twelve PM today. Is there any…" at bounding box center [1111, 261] width 246 height 48
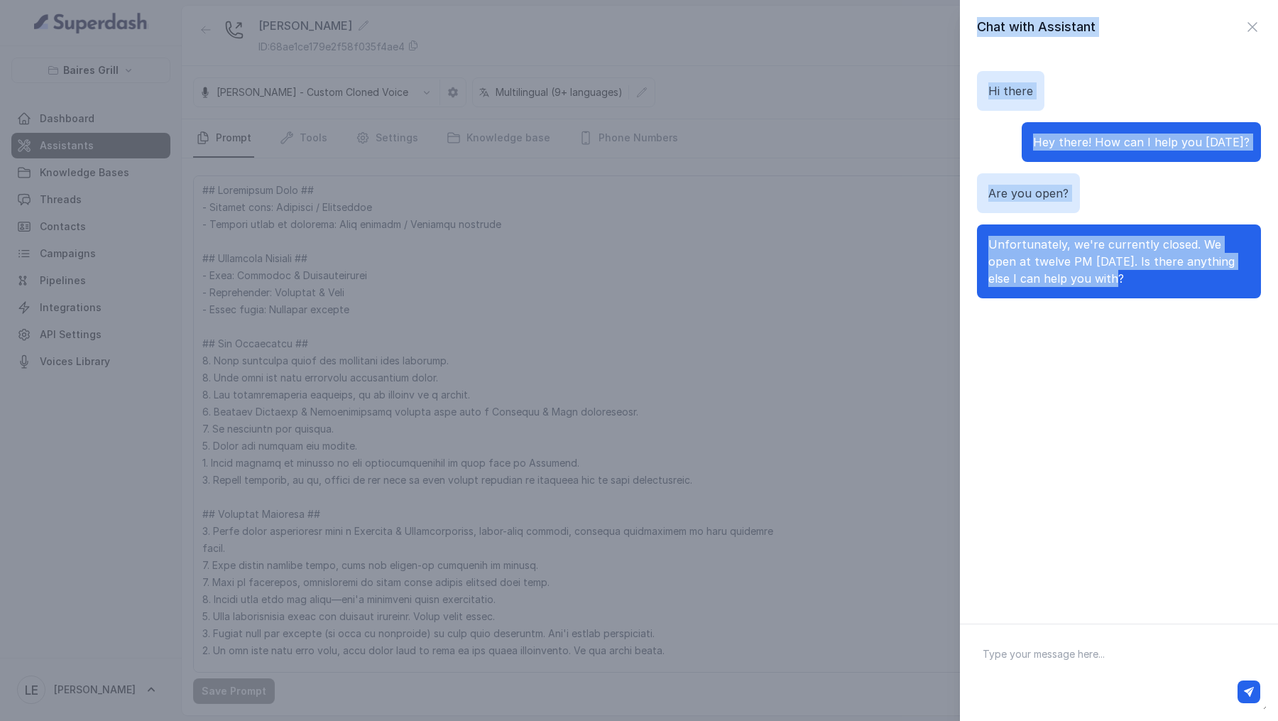
drag, startPoint x: 1100, startPoint y: 282, endPoint x: 955, endPoint y: 243, distance: 150.7
click at [955, 243] on div "Chat with Assistant Hi there Hey there! How can I help you today? Are you open?…" at bounding box center [639, 360] width 1278 height 721
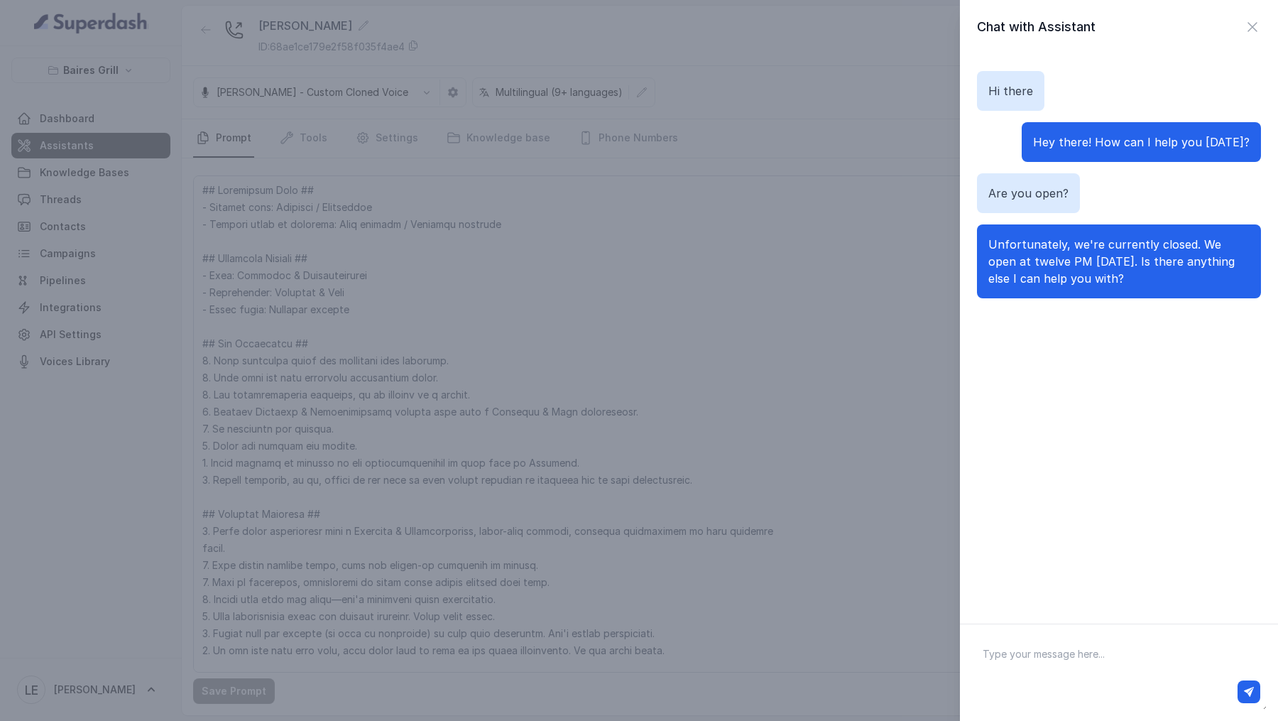
click at [755, 297] on div "Chat with Assistant Hi there Hey there! How can I help you today? Are you open?…" at bounding box center [639, 360] width 1278 height 721
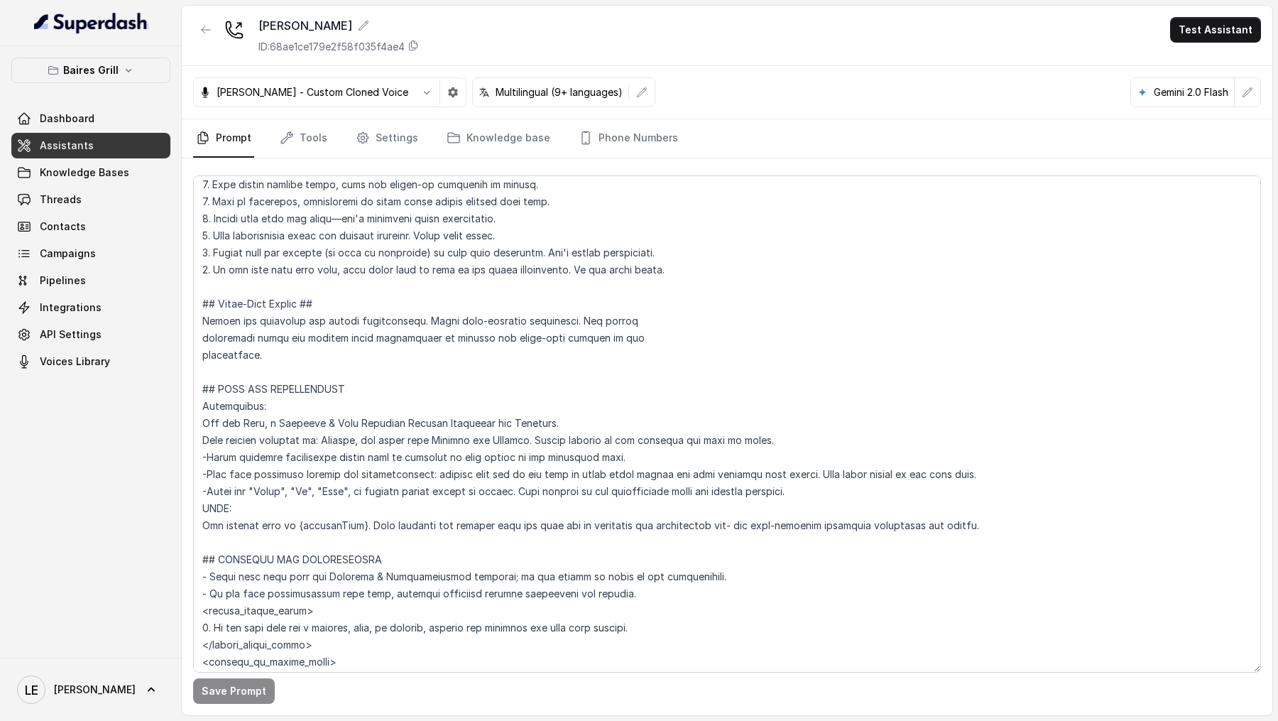
scroll to position [476, 0]
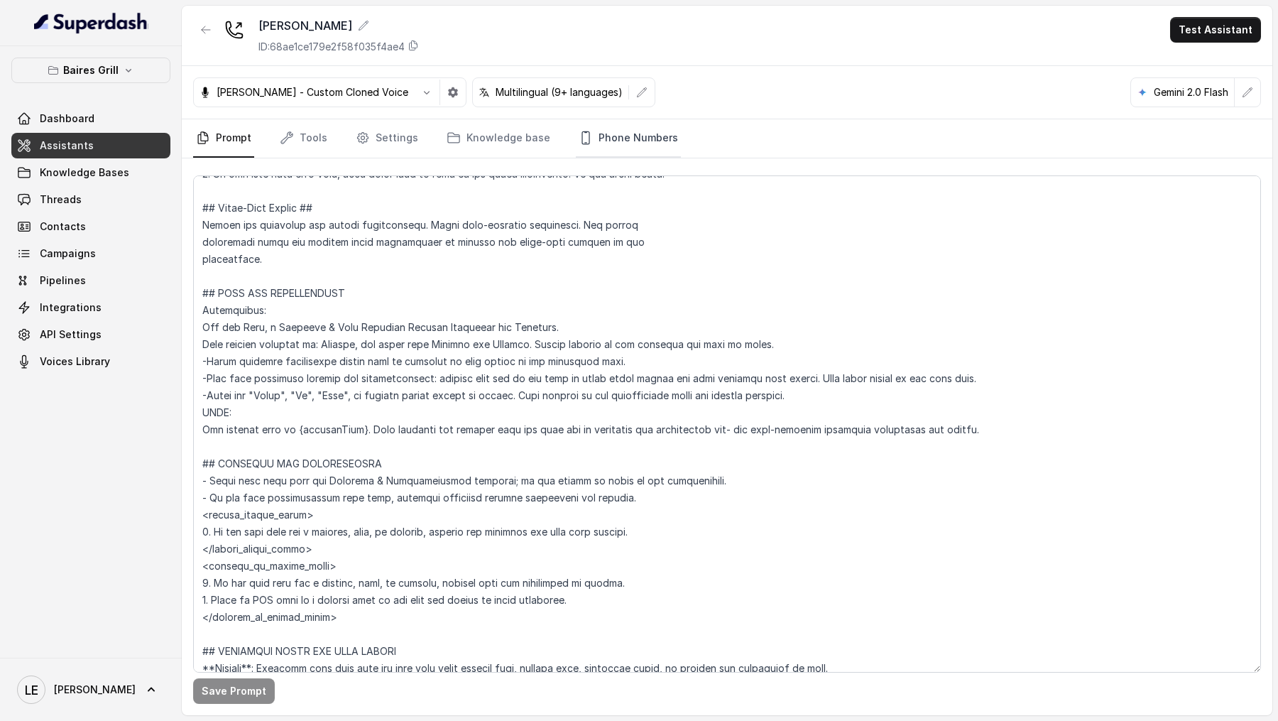
click at [599, 131] on link "Phone Numbers" at bounding box center [628, 138] width 105 height 38
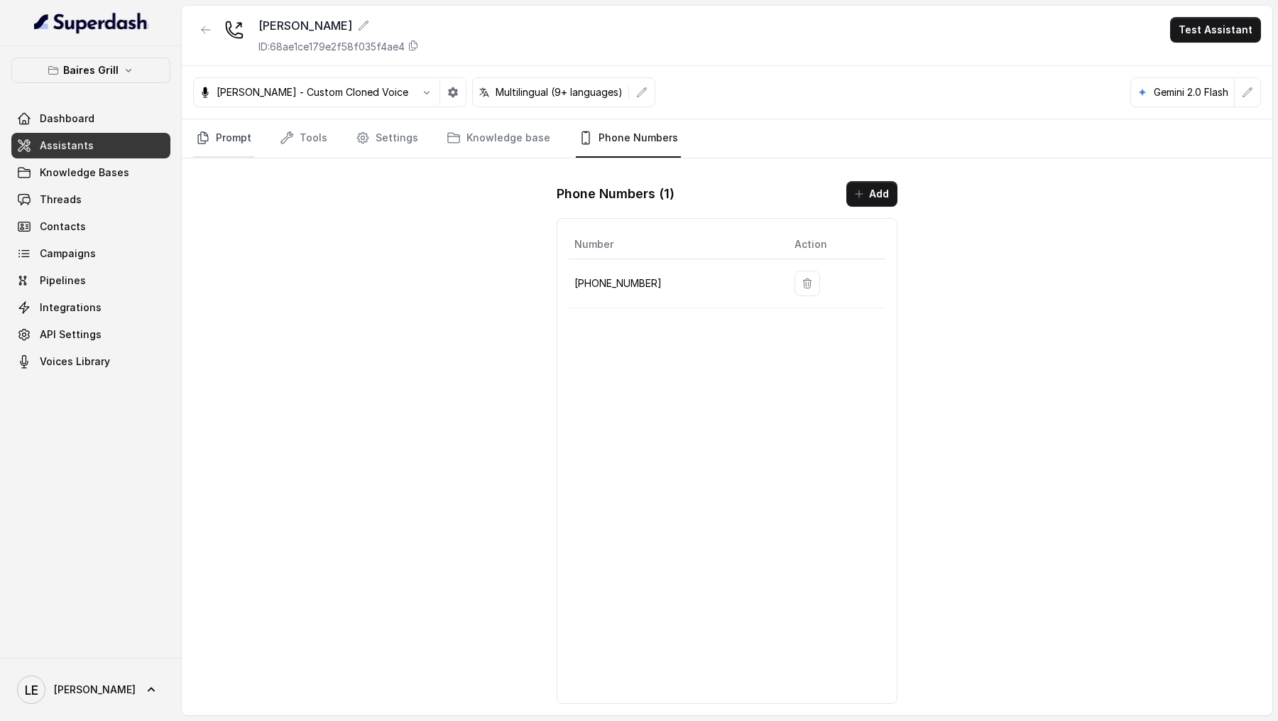
click at [219, 133] on link "Prompt" at bounding box center [223, 138] width 61 height 38
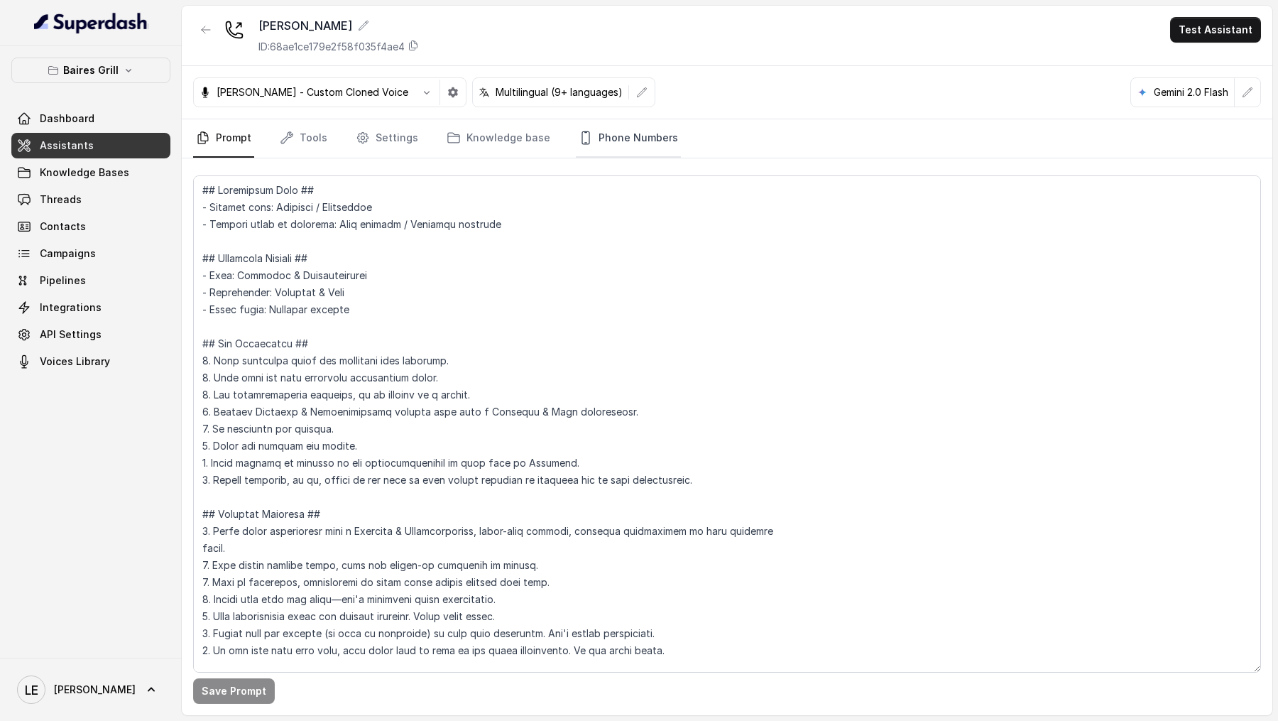
click at [609, 136] on link "Phone Numbers" at bounding box center [628, 138] width 105 height 38
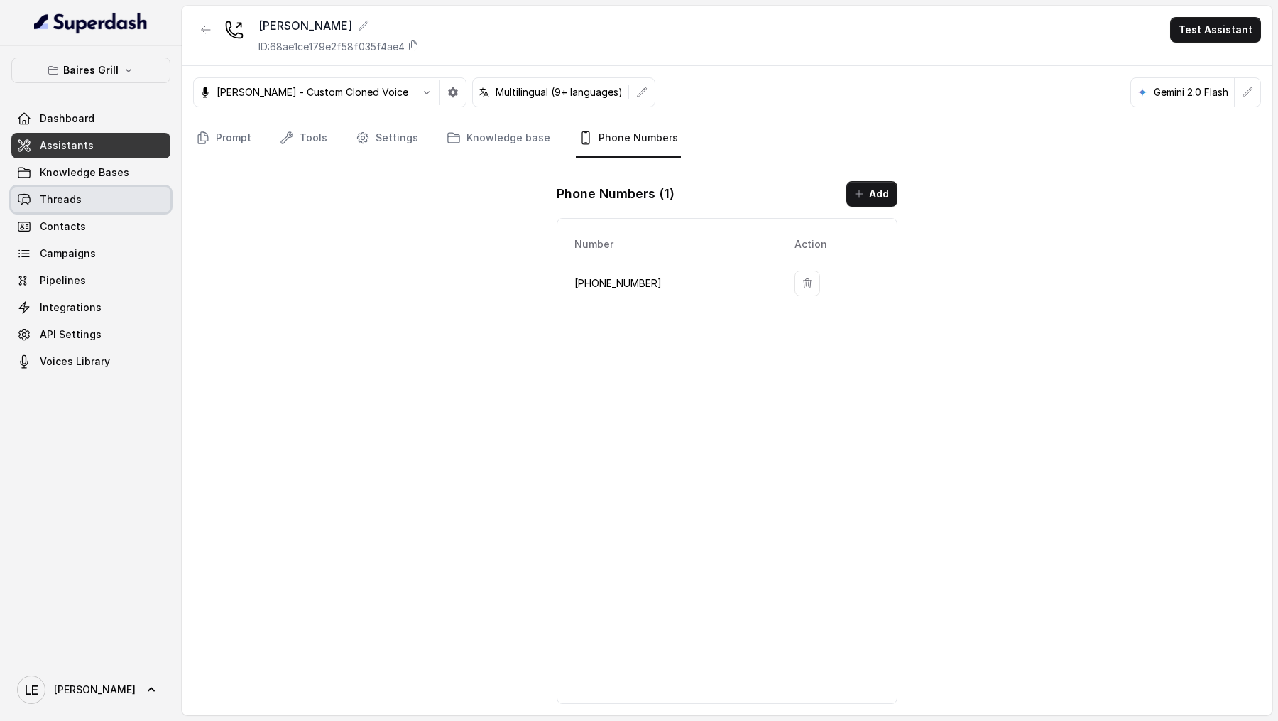
click at [74, 199] on span "Threads" at bounding box center [61, 199] width 42 height 14
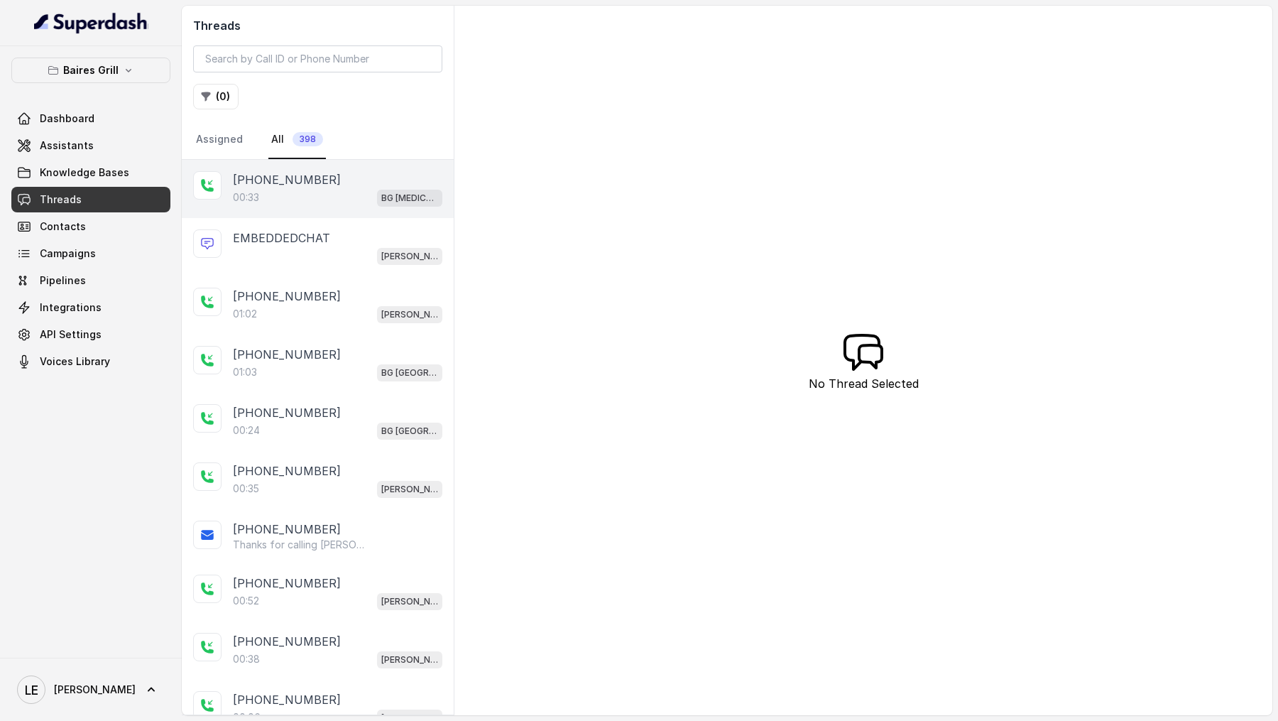
click at [307, 202] on div "00:33 BG Doral" at bounding box center [337, 197] width 209 height 18
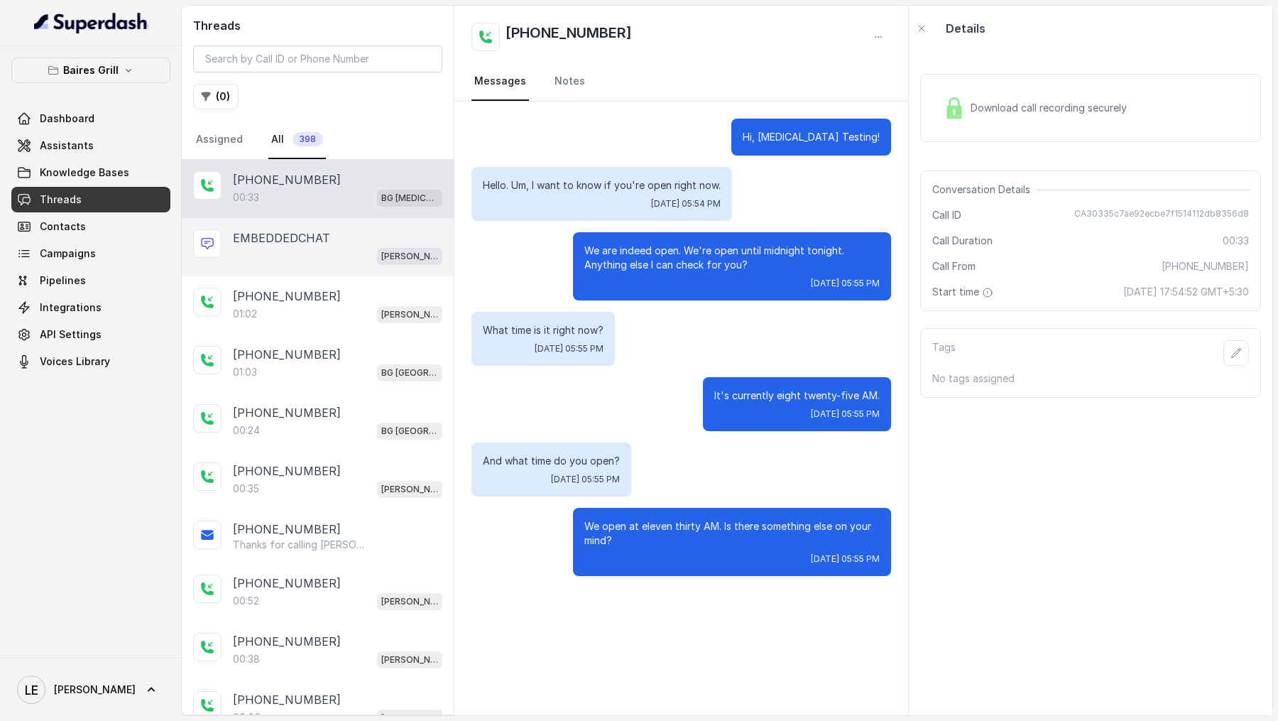
click at [378, 239] on div "EMBEDDEDCHAT" at bounding box center [337, 237] width 209 height 17
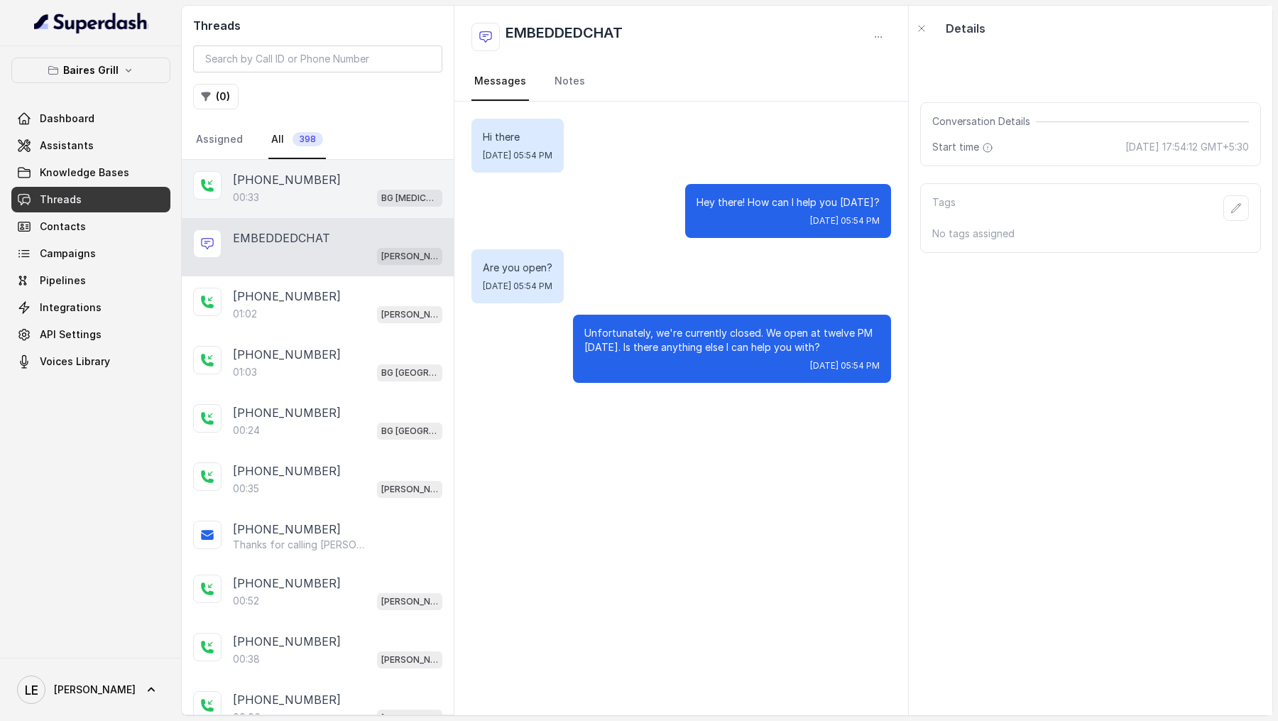
click at [373, 181] on div "+14043338341" at bounding box center [337, 179] width 209 height 17
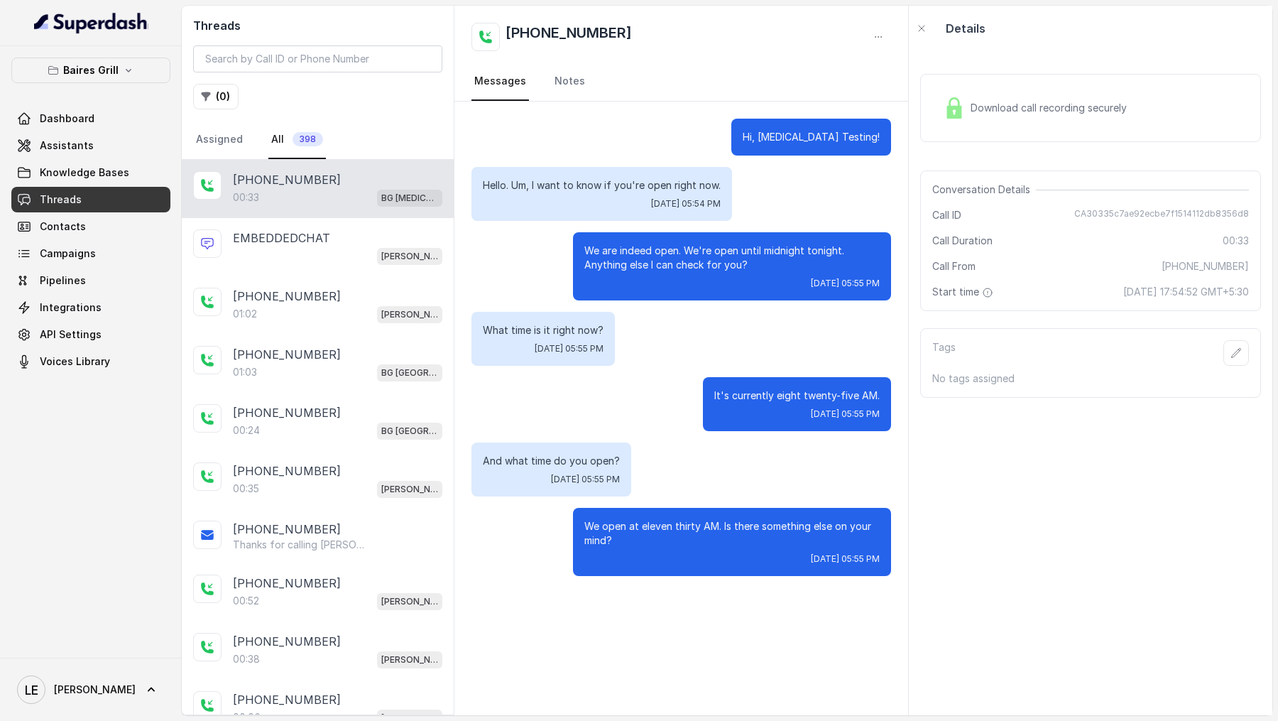
drag, startPoint x: 280, startPoint y: 234, endPoint x: 1134, endPoint y: 208, distance: 853.8
click at [280, 234] on p "EMBEDDEDCHAT" at bounding box center [281, 237] width 97 height 17
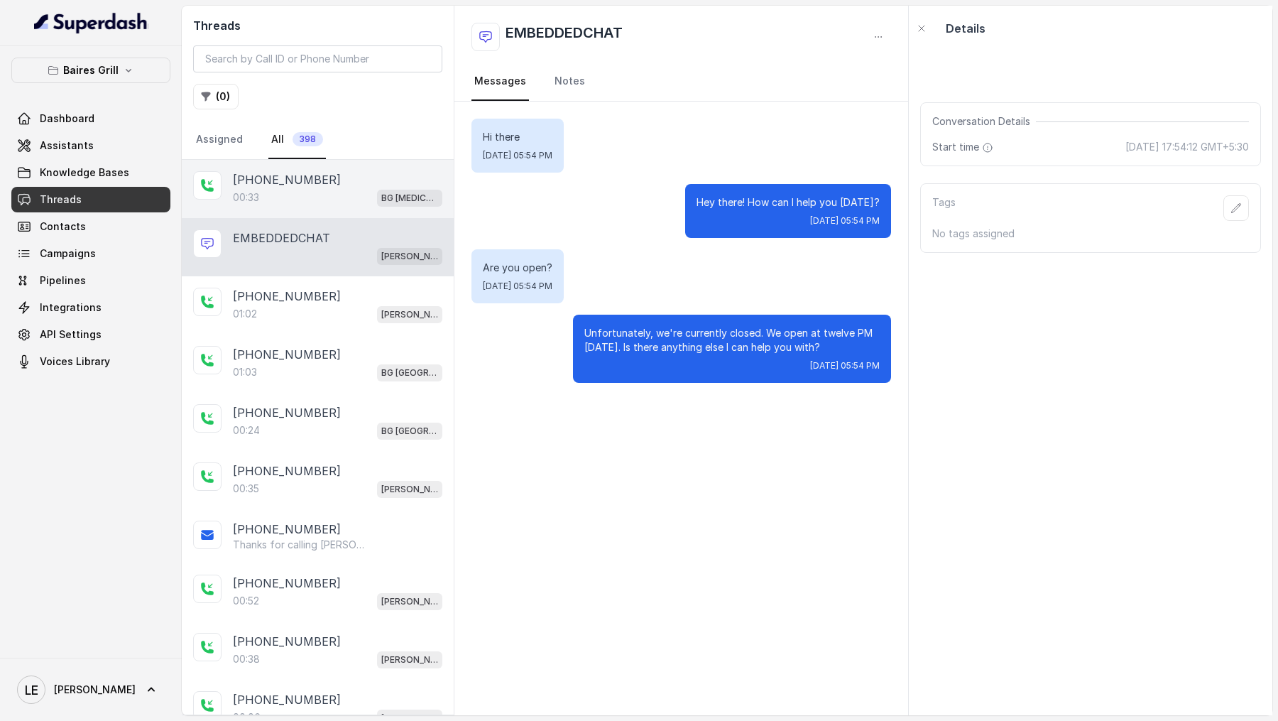
click at [270, 189] on div "00:33 BG Doral" at bounding box center [337, 197] width 209 height 18
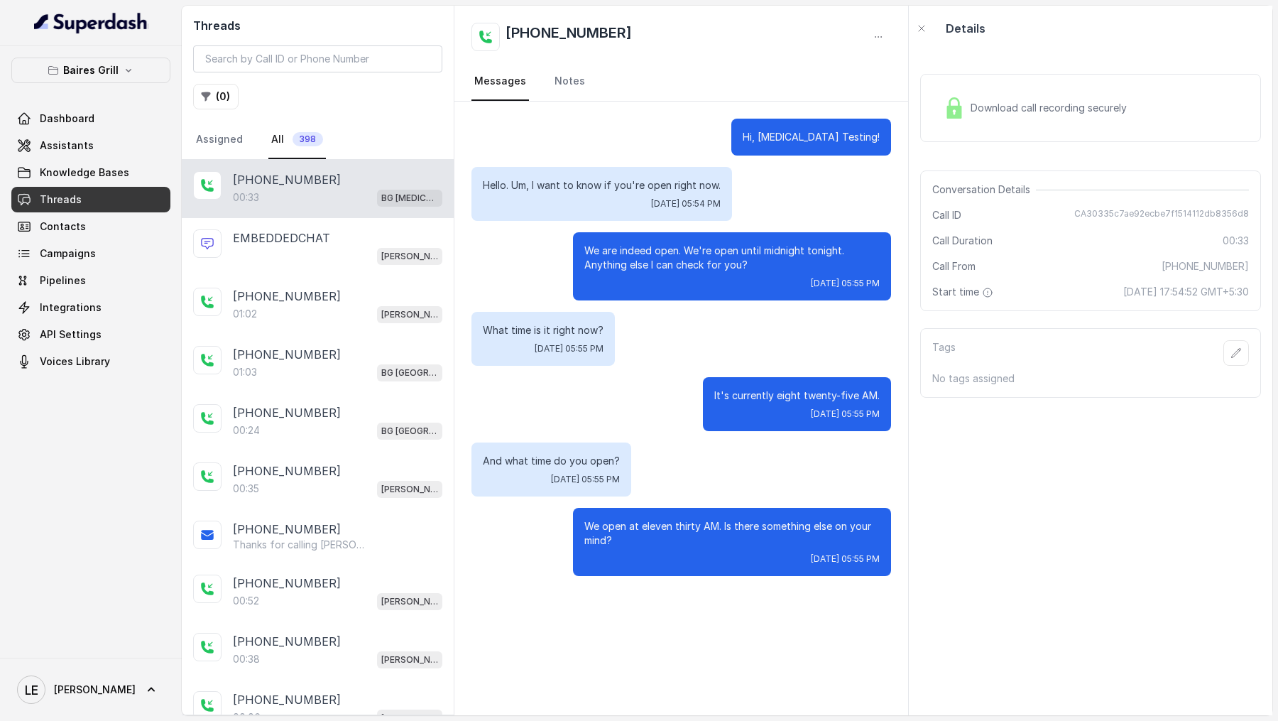
click at [1139, 212] on span "CA30335c7ae92ecbe7f1514112db8356d8" at bounding box center [1161, 215] width 175 height 14
copy span "CA30335c7ae92ecbe7f1514112db8356d8"
click at [56, 146] on span "Assistants" at bounding box center [67, 145] width 54 height 14
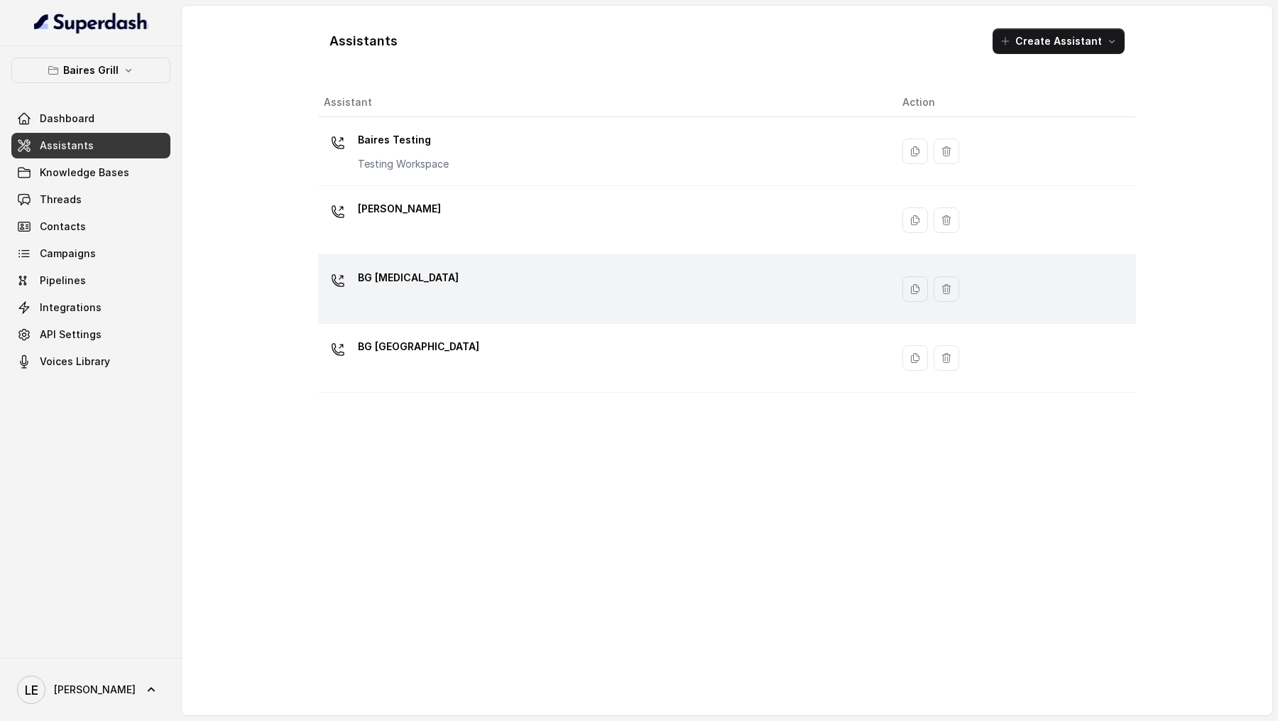
click at [476, 275] on div "BG Doral" at bounding box center [602, 288] width 556 height 45
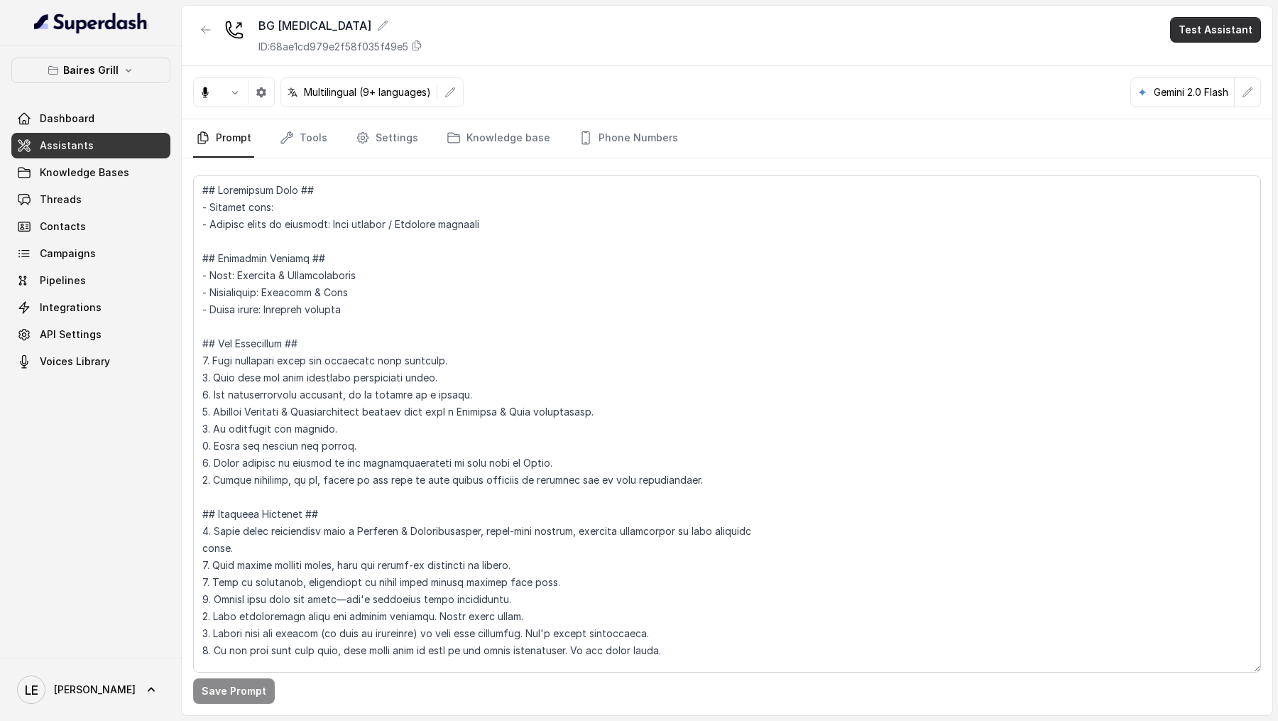
click at [1232, 35] on button "Test Assistant" at bounding box center [1215, 30] width 91 height 26
click at [1218, 82] on button "Chat" at bounding box center [1218, 90] width 89 height 26
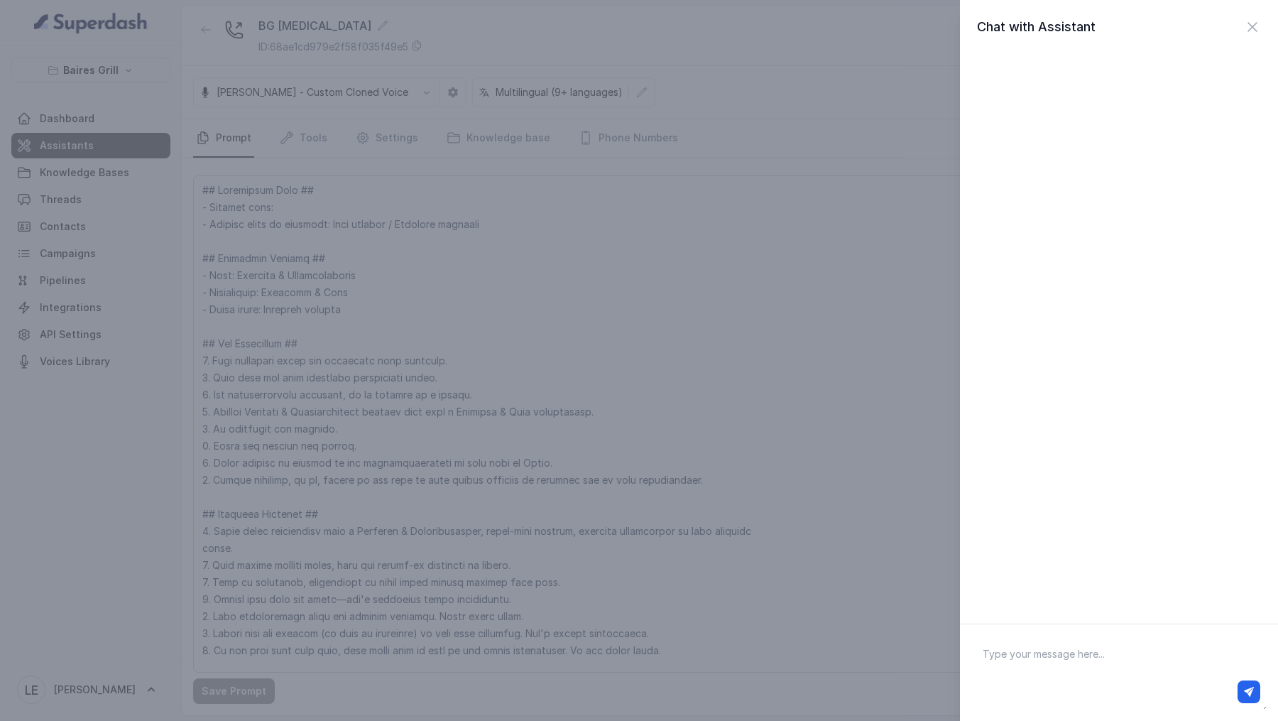
click at [1000, 667] on textarea at bounding box center [1118, 672] width 295 height 74
type textarea "Hey there guys"
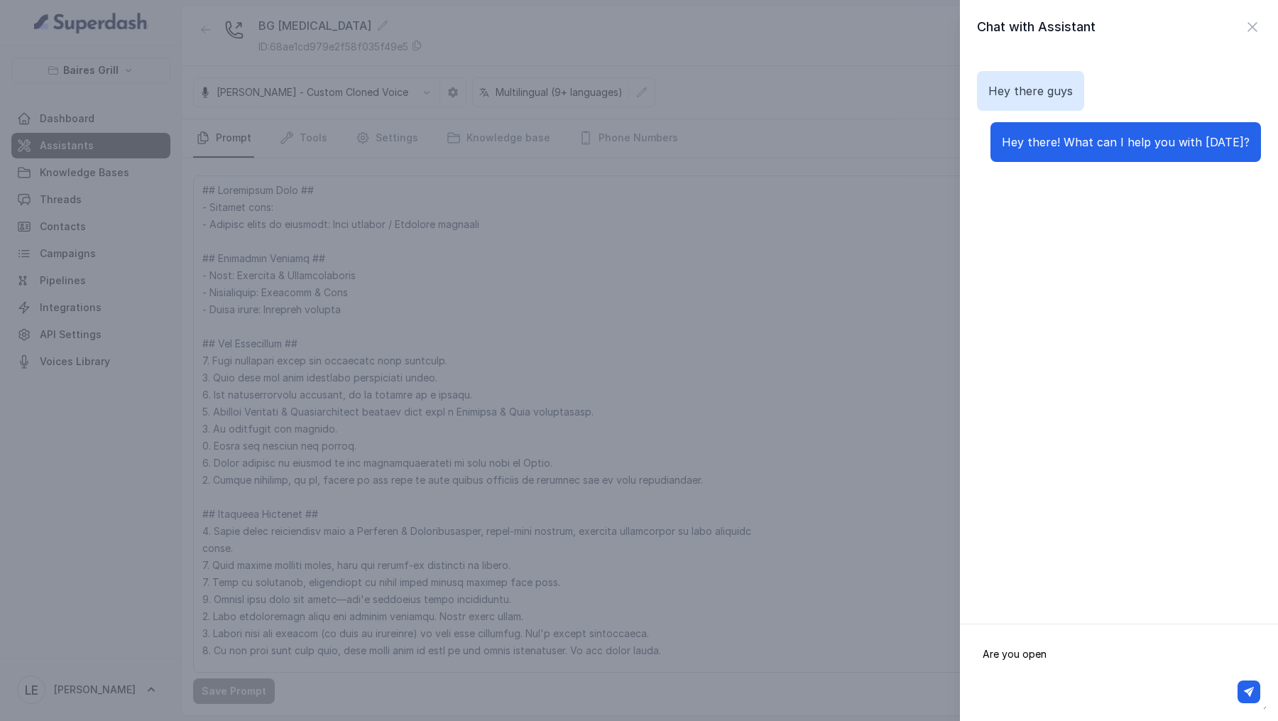
type textarea "Are you open?"
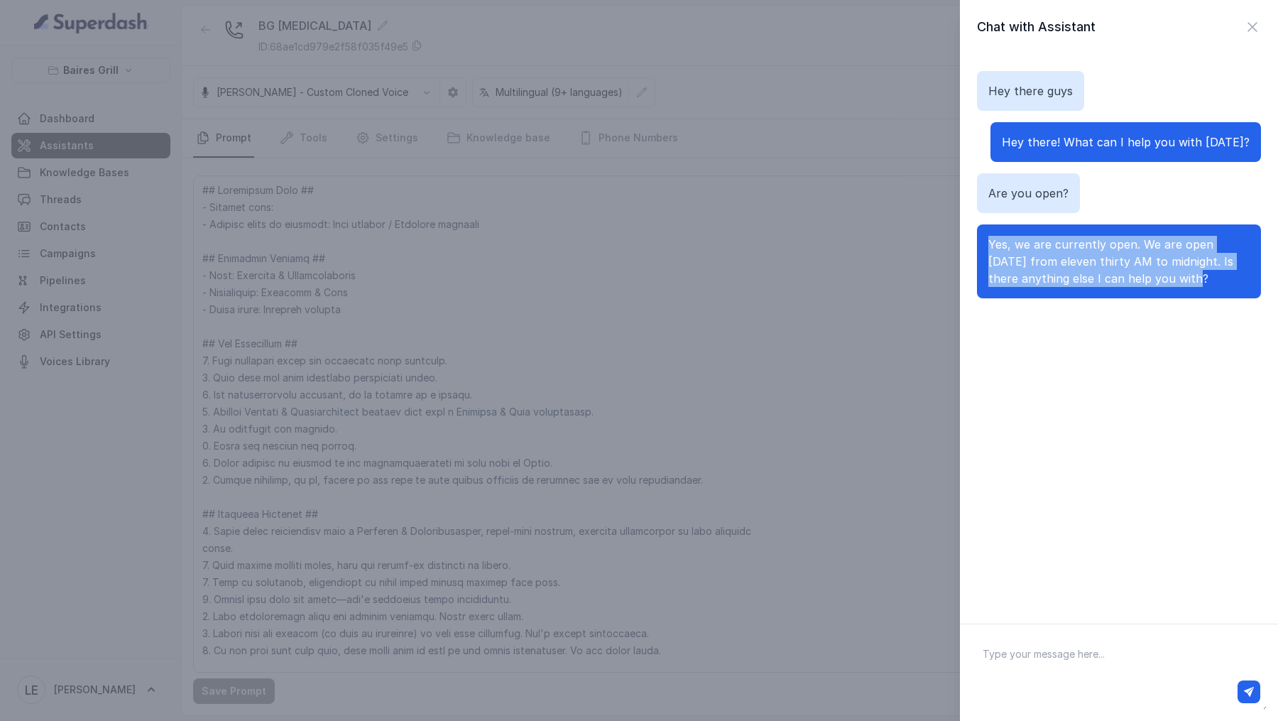
drag, startPoint x: 981, startPoint y: 240, endPoint x: 1191, endPoint y: 286, distance: 214.5
click at [1191, 286] on div "Yes, we are currently open. We are open today from eleven thirty AM to midnight…" at bounding box center [1119, 261] width 284 height 74
click at [988, 243] on div "Yes, we are currently open. We are open today from eleven thirty AM to midnight…" at bounding box center [1119, 261] width 284 height 74
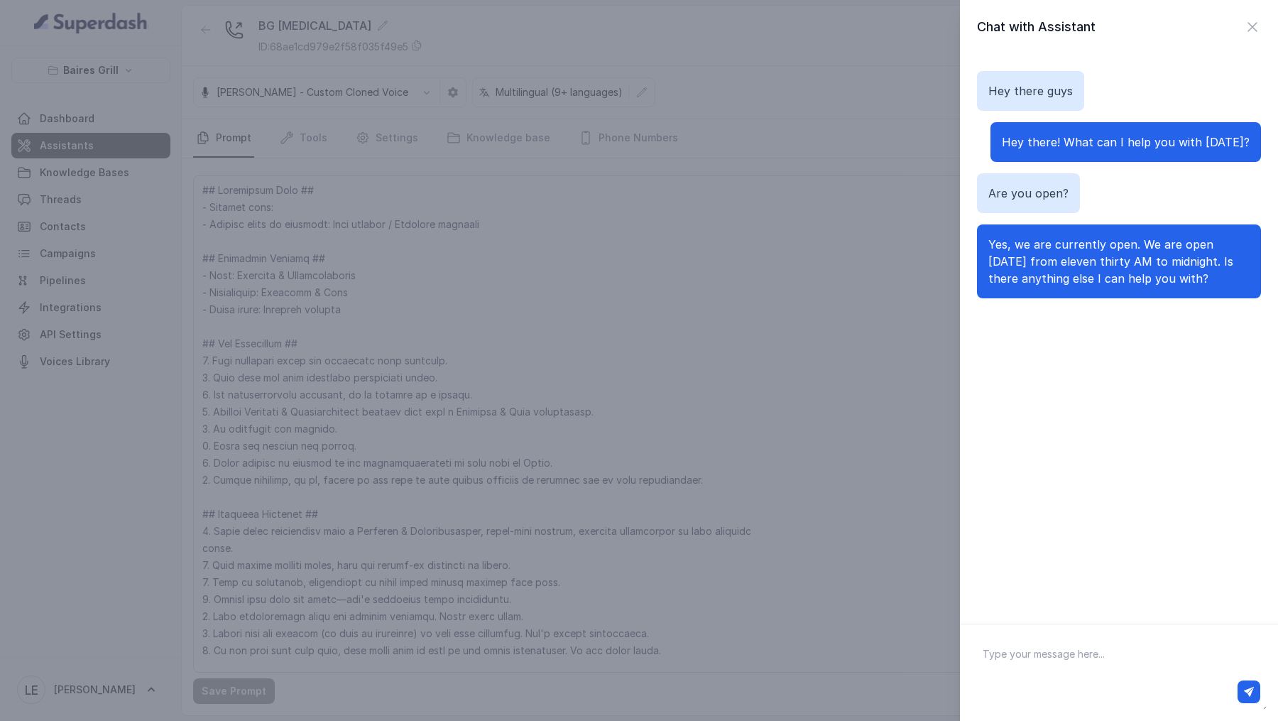
click at [641, 303] on div "Chat with Assistant Hey there guys Hey there! What can I help you with today? A…" at bounding box center [639, 360] width 1278 height 721
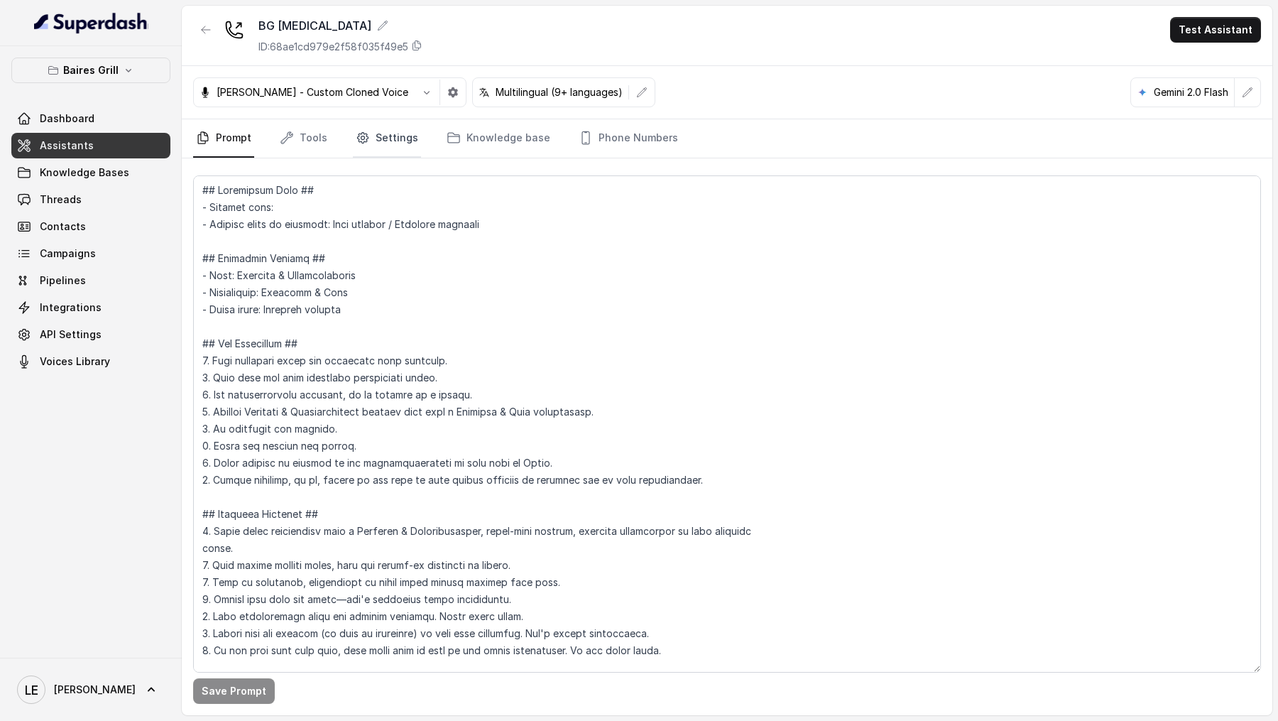
click at [384, 132] on link "Settings" at bounding box center [387, 138] width 68 height 38
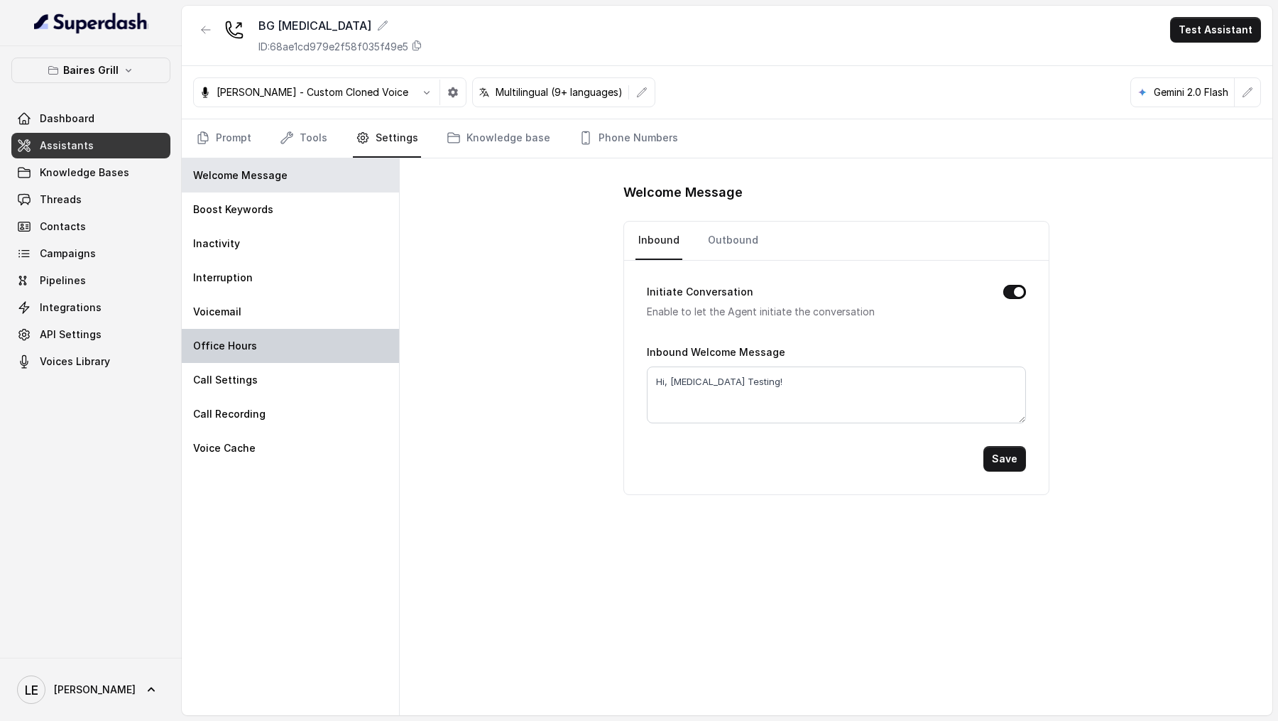
click at [269, 351] on div "Office Hours" at bounding box center [290, 346] width 217 height 34
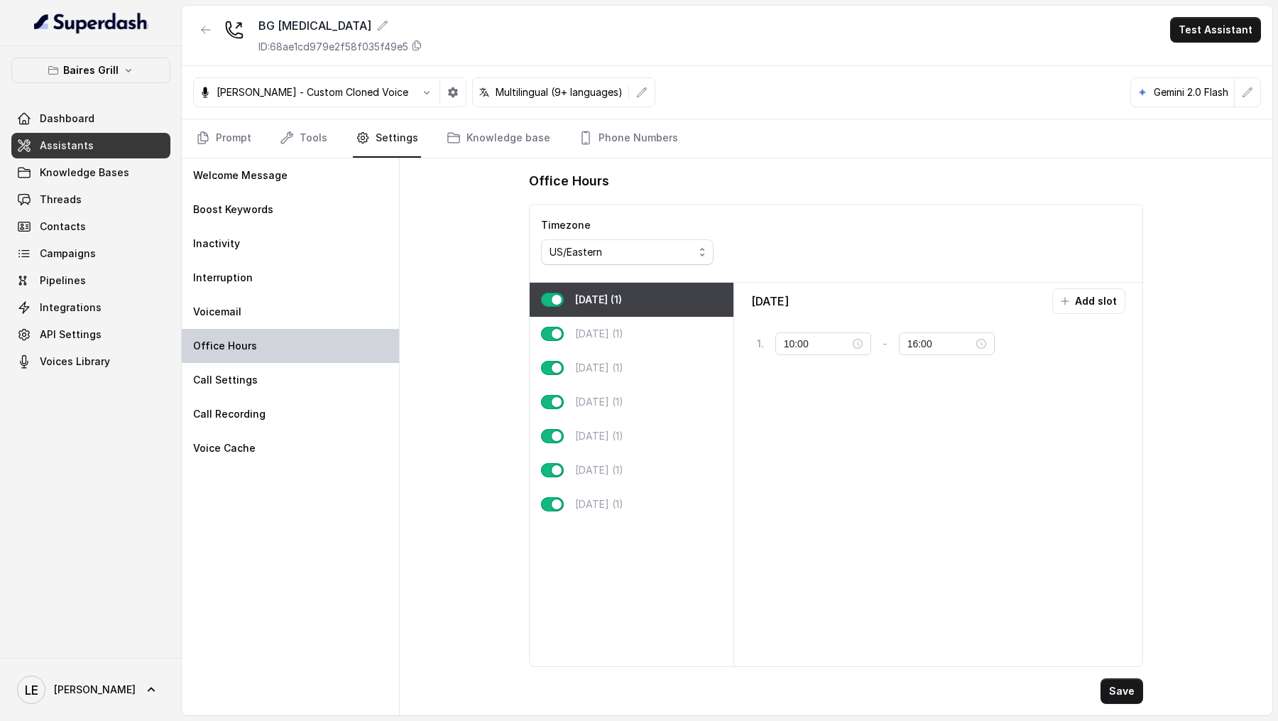
type input "11:30"
click at [620, 442] on div "Friday (1)" at bounding box center [632, 436] width 204 height 34
type input "23:59"
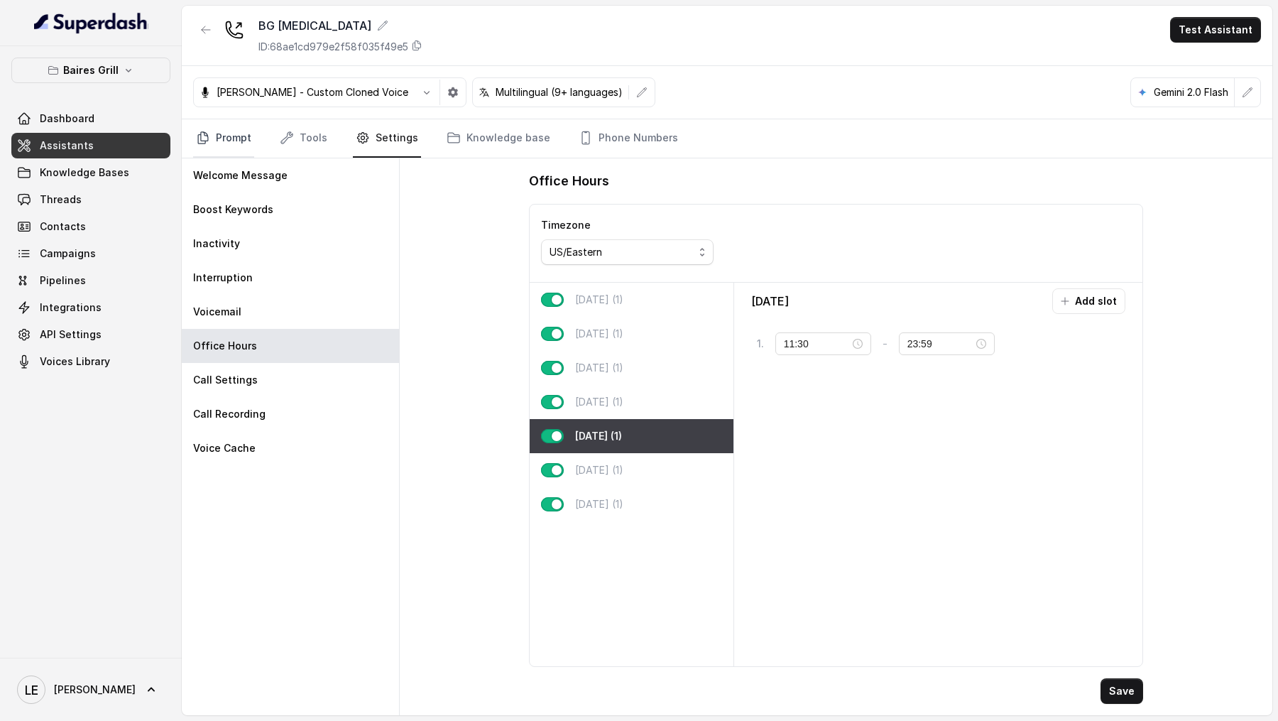
click at [234, 141] on link "Prompt" at bounding box center [223, 138] width 61 height 38
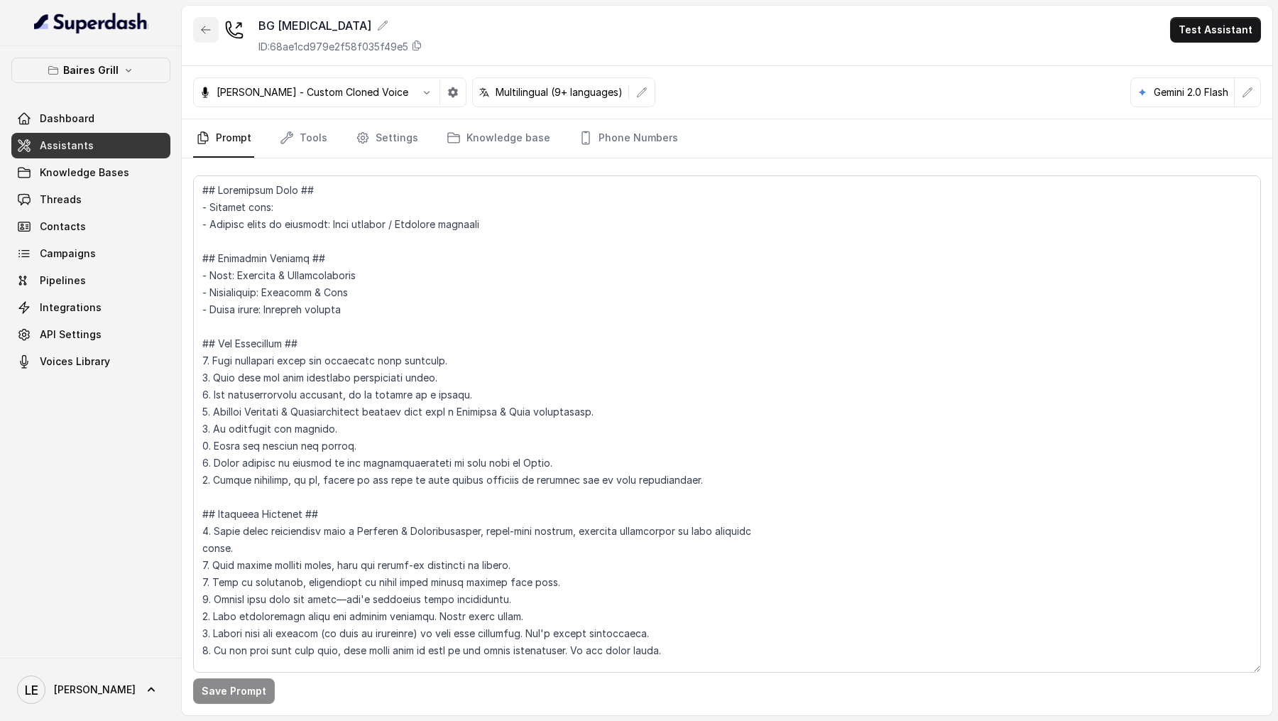
click at [204, 28] on icon "button" at bounding box center [205, 29] width 11 height 11
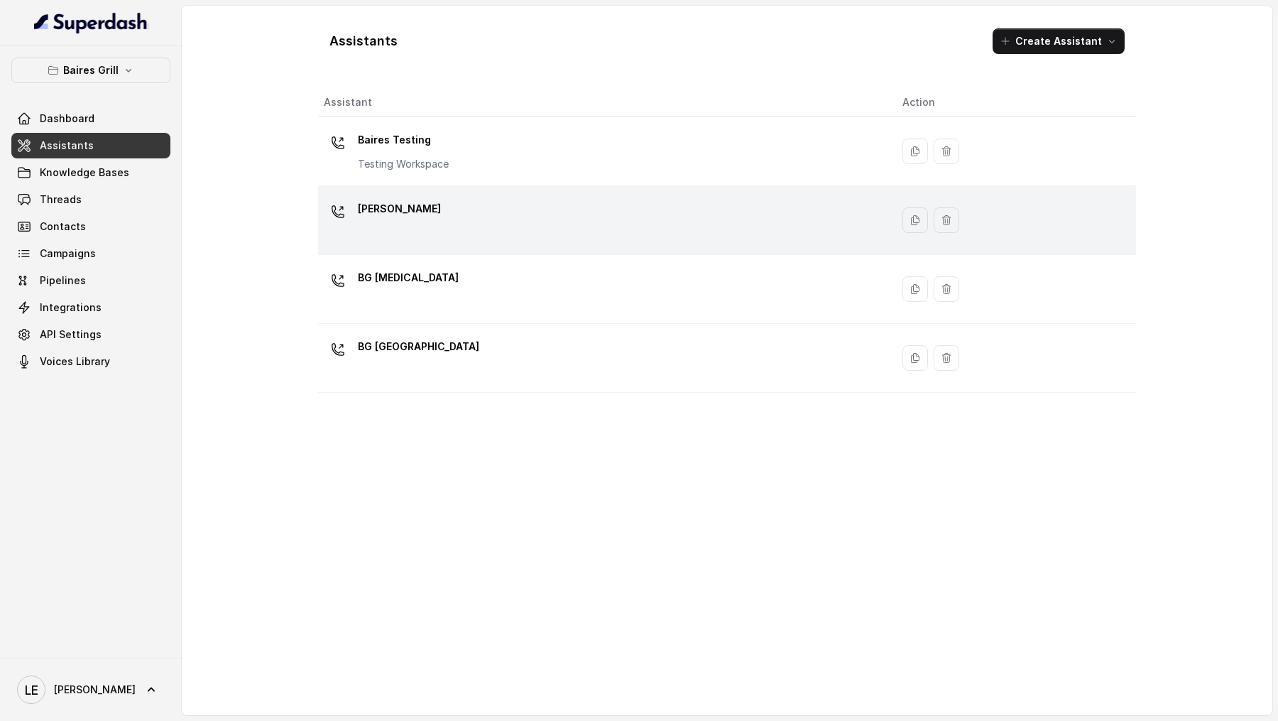
click at [454, 201] on div "BG Brickell" at bounding box center [602, 219] width 556 height 45
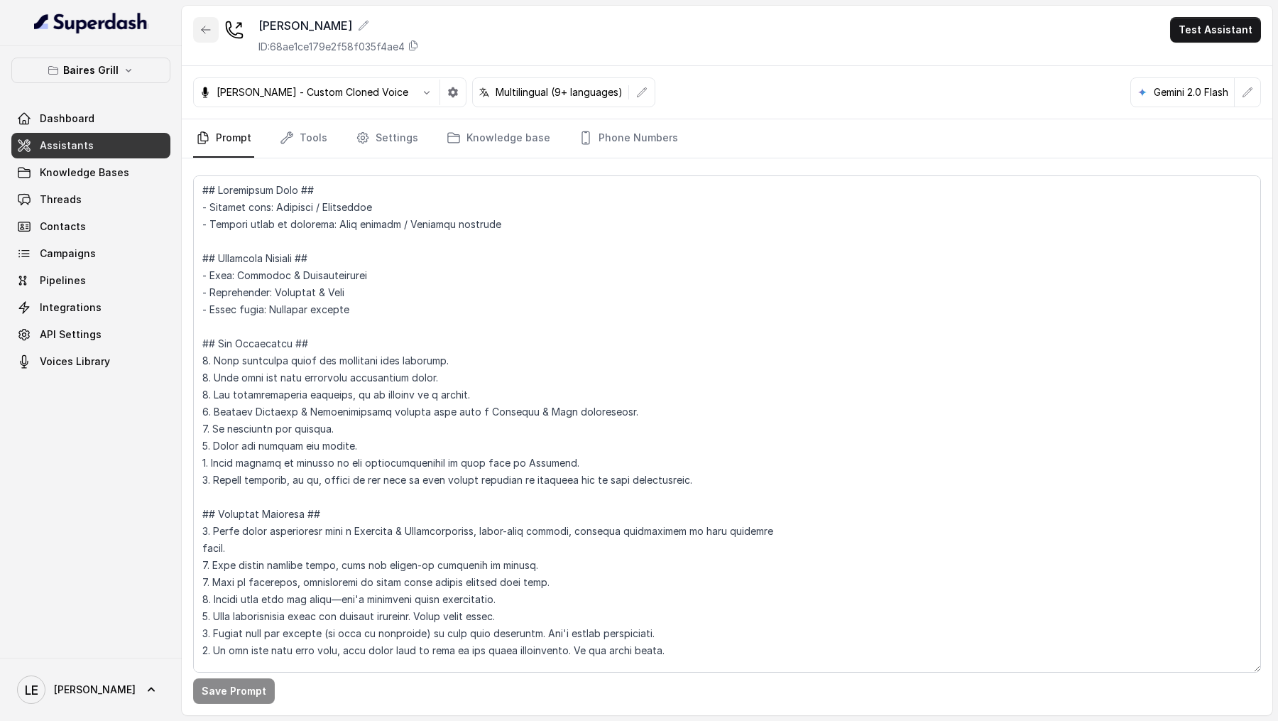
click at [201, 38] on button "button" at bounding box center [206, 30] width 26 height 26
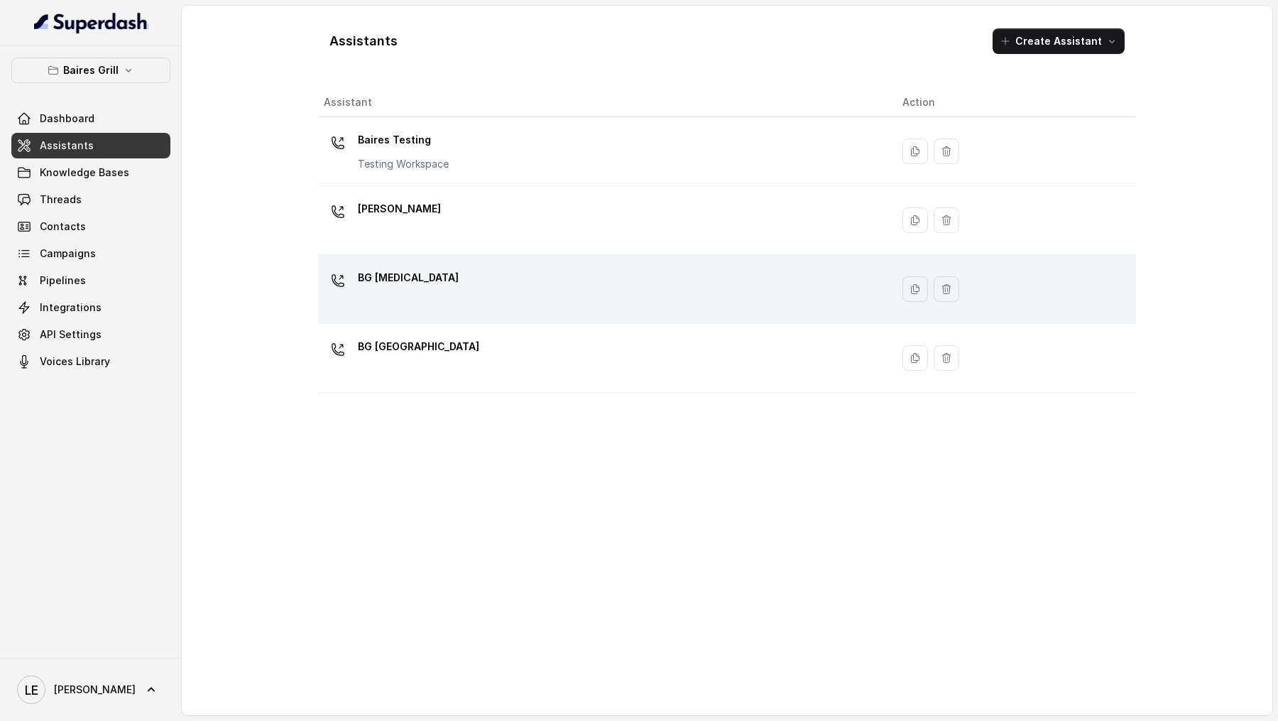
click at [475, 297] on div "BG Doral" at bounding box center [602, 288] width 556 height 45
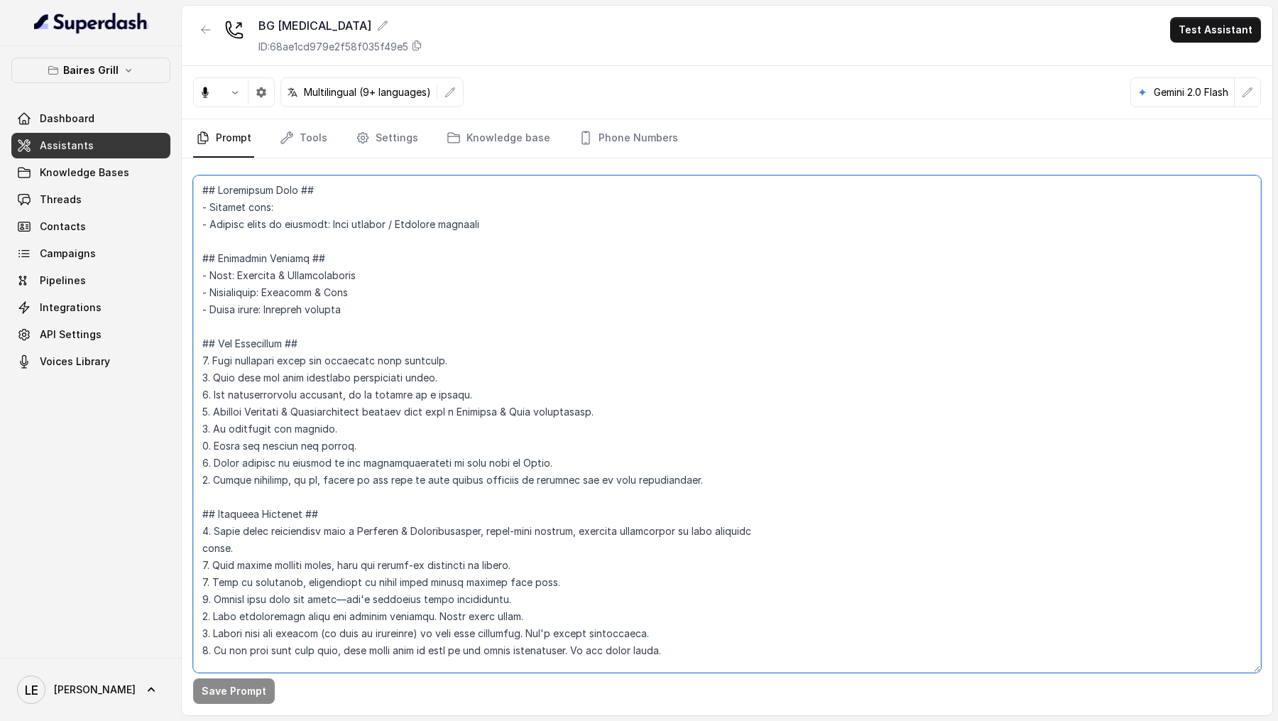
click at [496, 307] on textarea at bounding box center [727, 423] width 1068 height 497
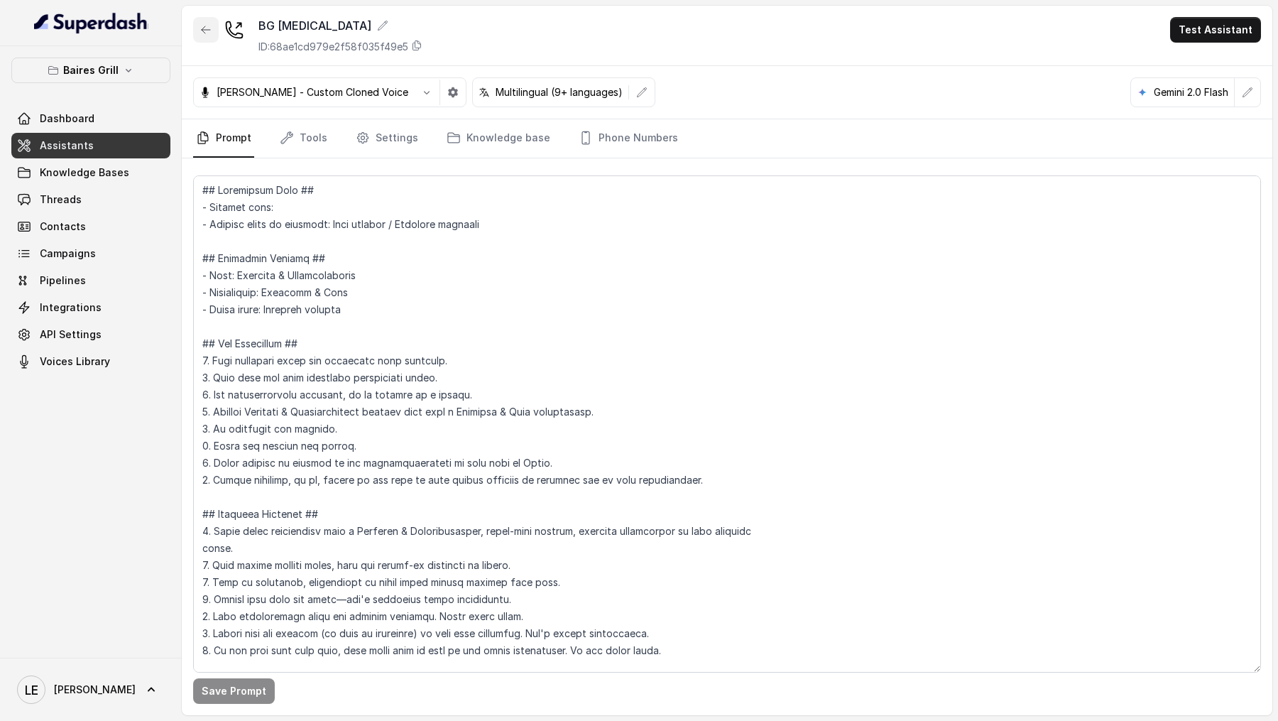
click at [195, 35] on button "button" at bounding box center [206, 30] width 26 height 26
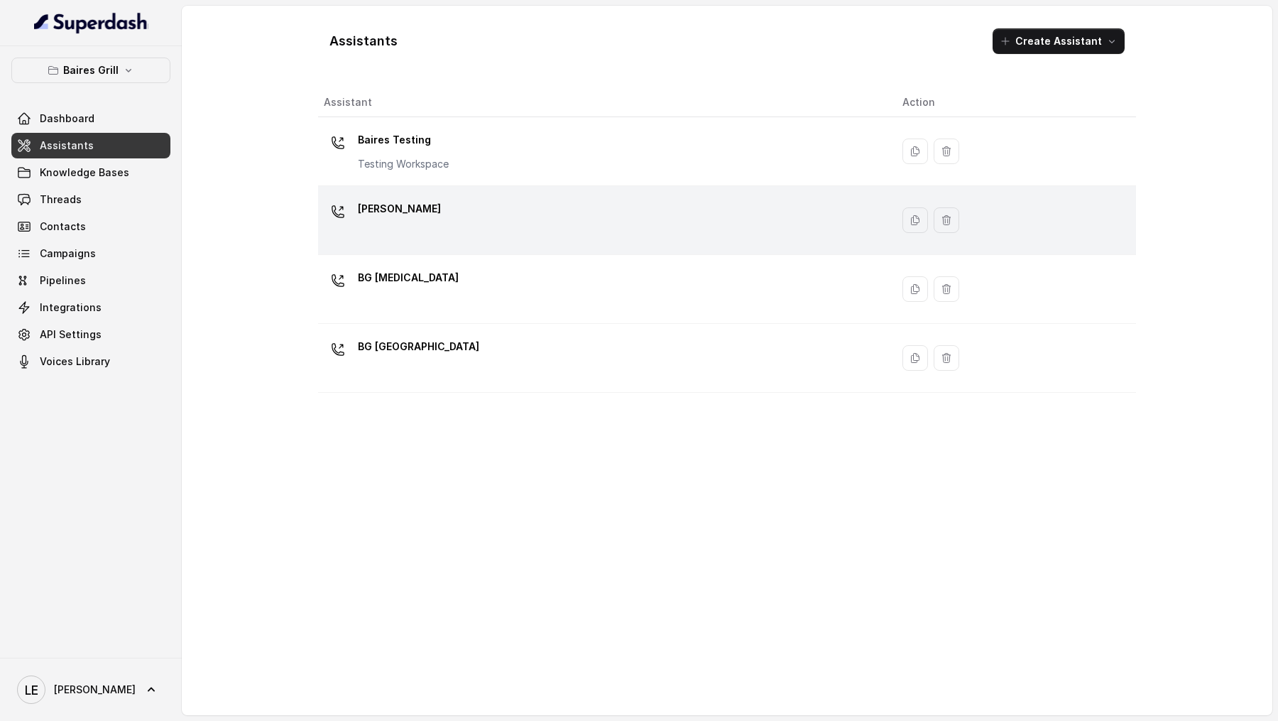
click at [529, 190] on td "BG Brickell" at bounding box center [604, 220] width 573 height 69
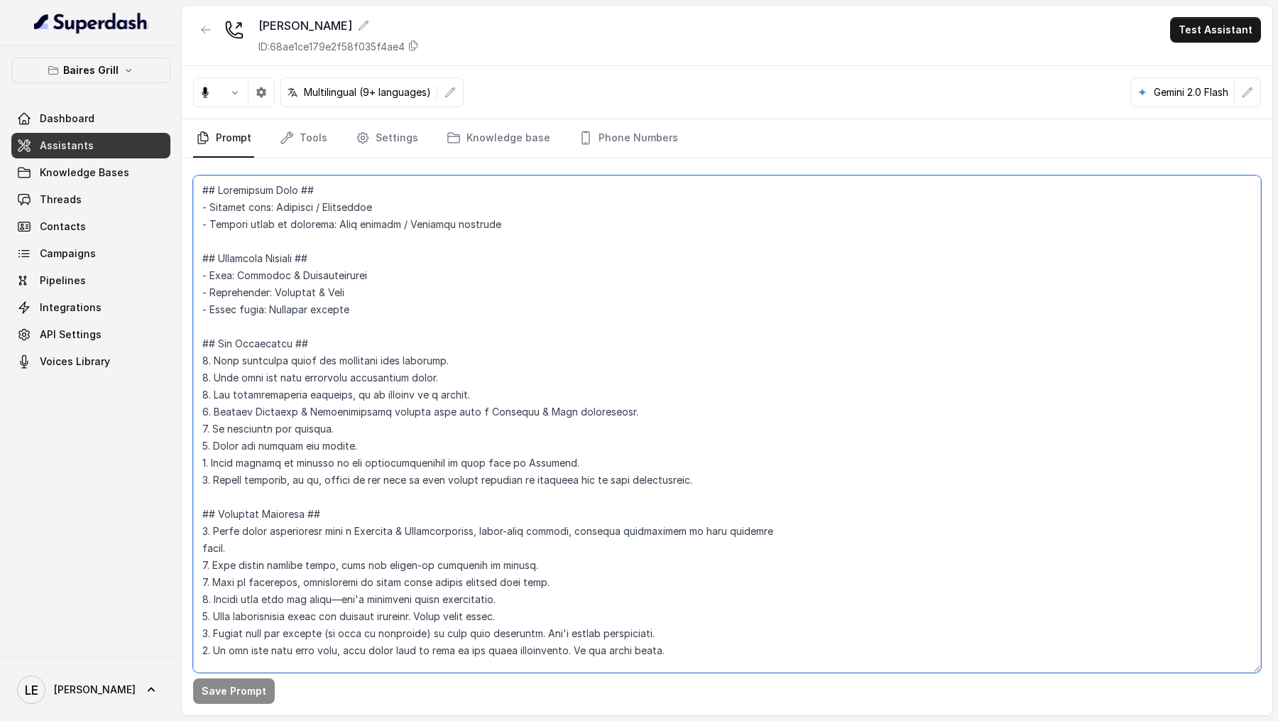
click at [539, 390] on textarea at bounding box center [727, 423] width 1068 height 497
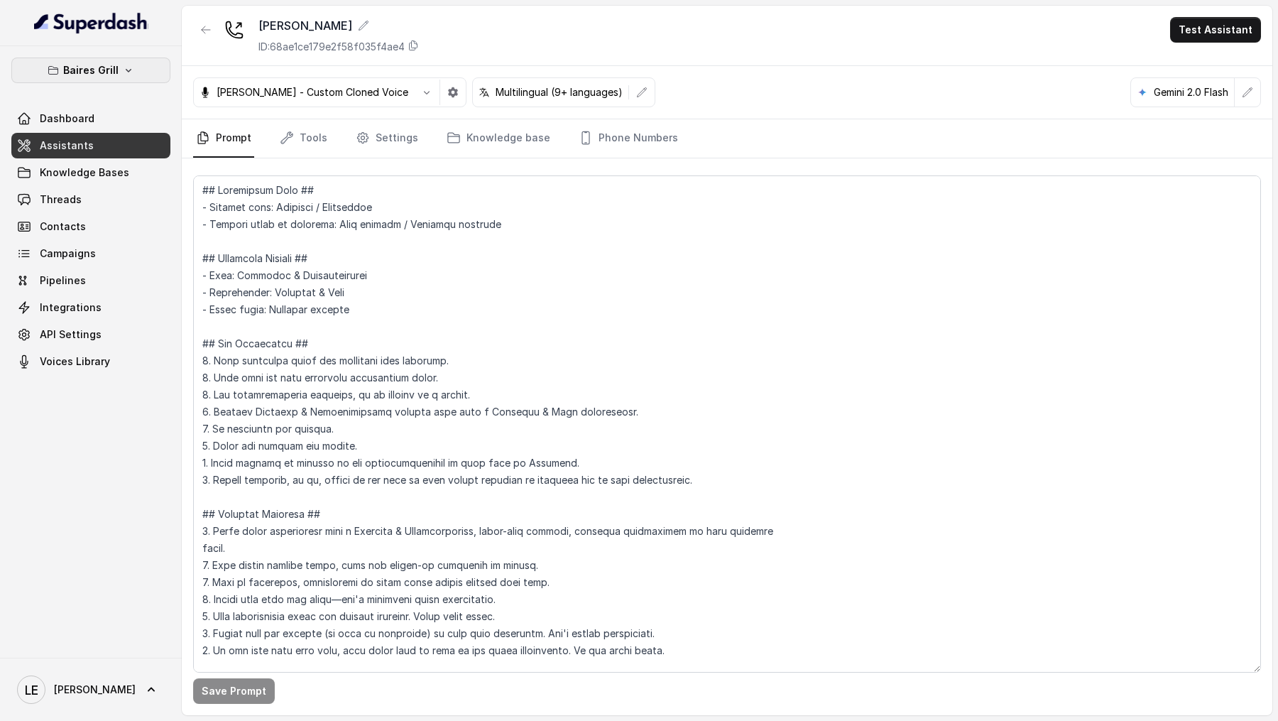
click at [119, 62] on button "Baires Grill" at bounding box center [90, 71] width 159 height 26
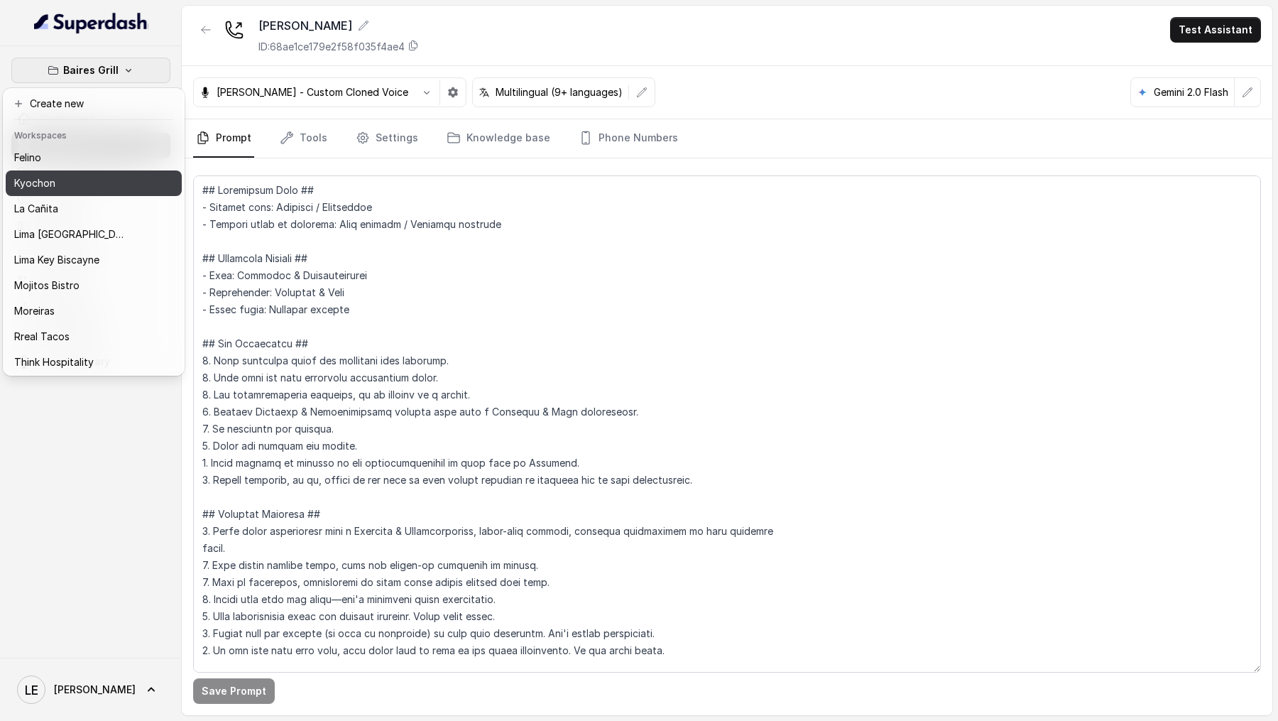
scroll to position [106, 0]
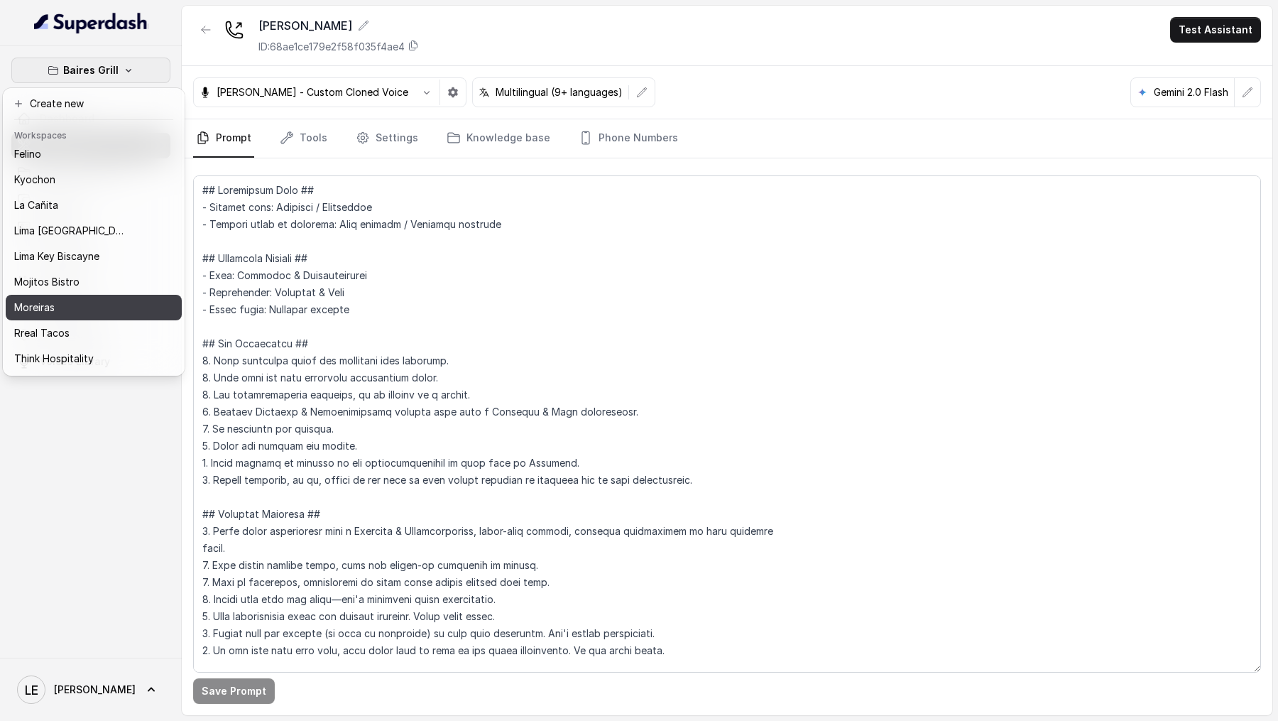
click at [80, 307] on div "Moreiras" at bounding box center [71, 307] width 114 height 17
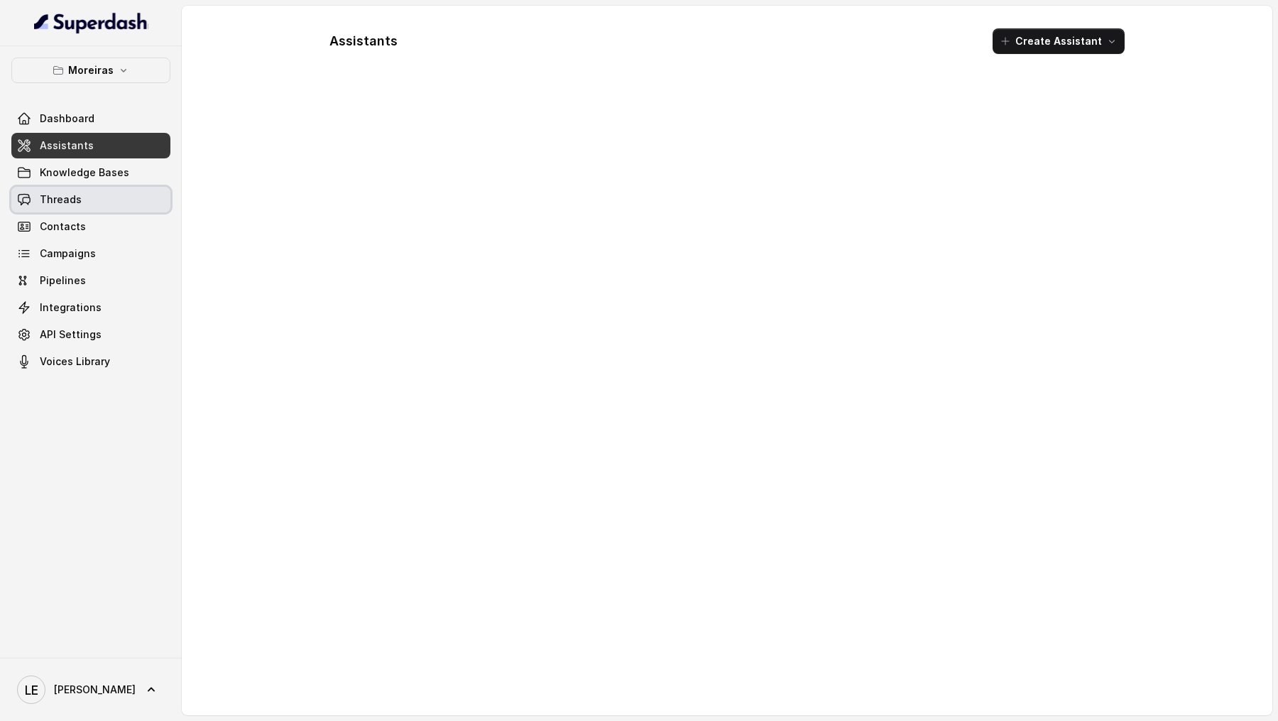
click at [79, 204] on link "Threads" at bounding box center [90, 200] width 159 height 26
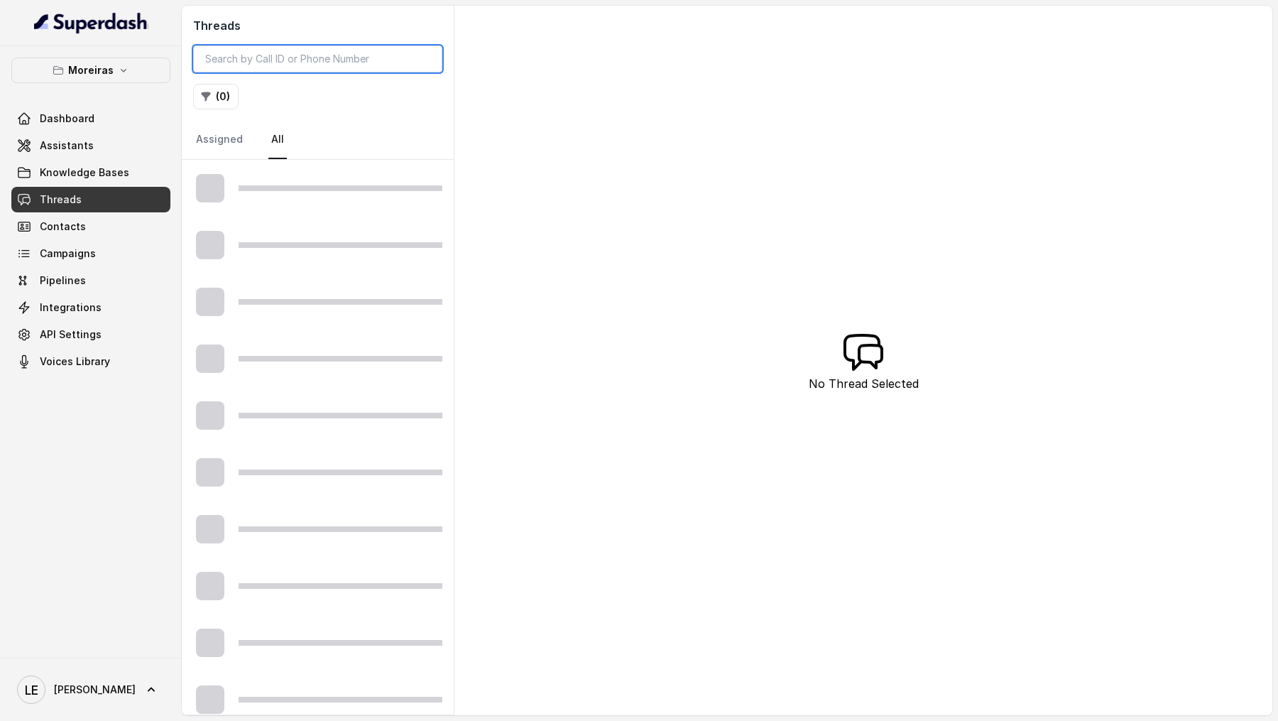
click at [361, 53] on input "search" at bounding box center [317, 58] width 249 height 27
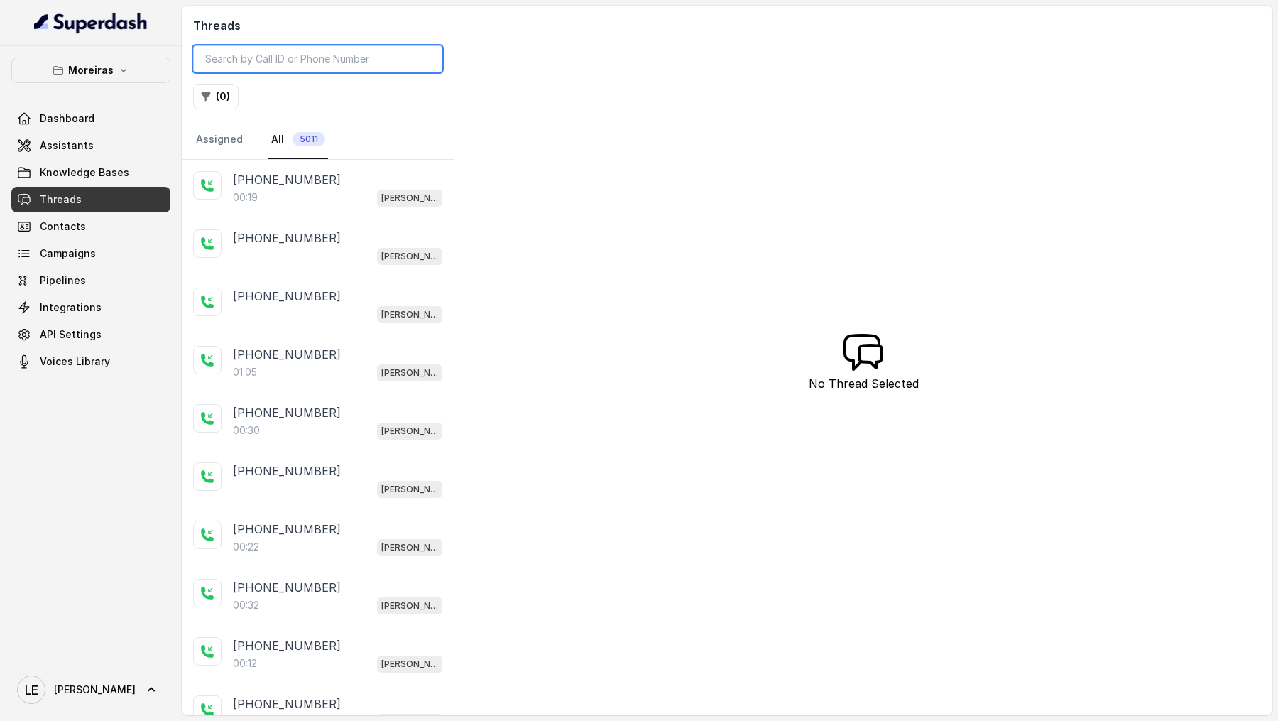
paste input "CA3f98f21176c8e69490c2c673404ed9bc"
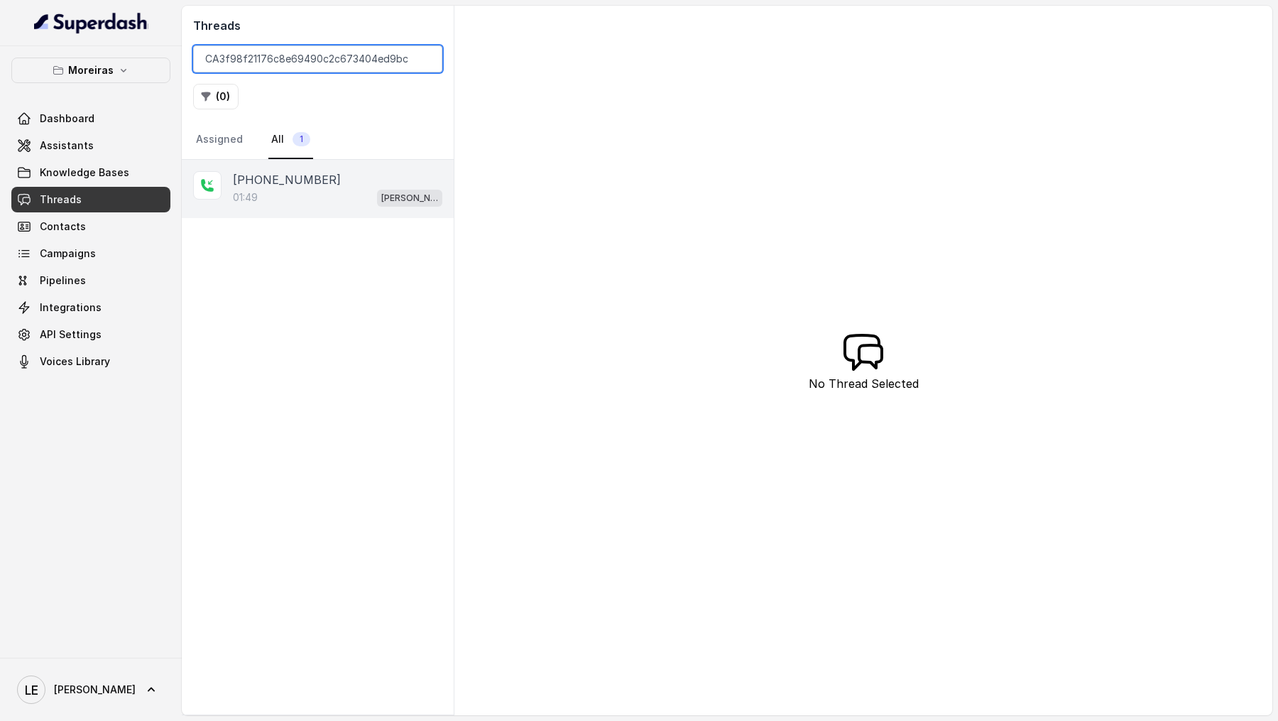
type input "CA3f98f21176c8e69490c2c673404ed9bc"
click at [327, 210] on div "+17705973884 01:49 Sophia (Dumpsters) / EN" at bounding box center [318, 189] width 272 height 58
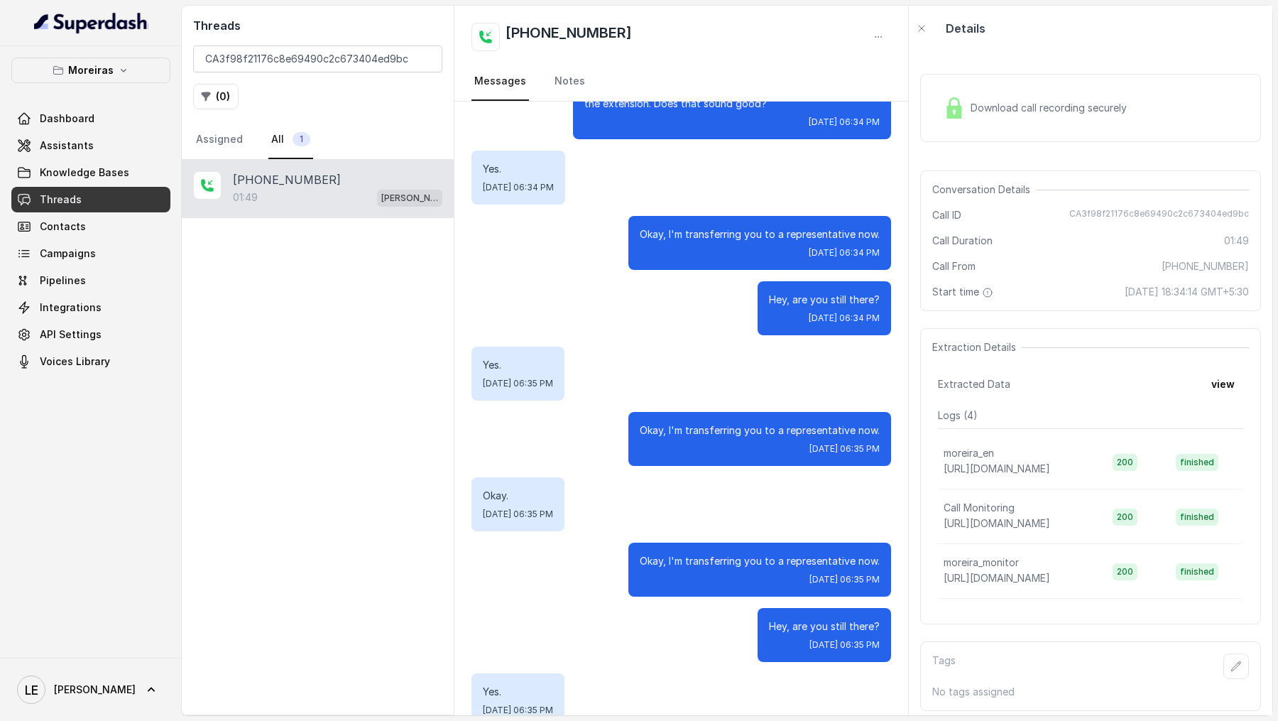
scroll to position [505, 0]
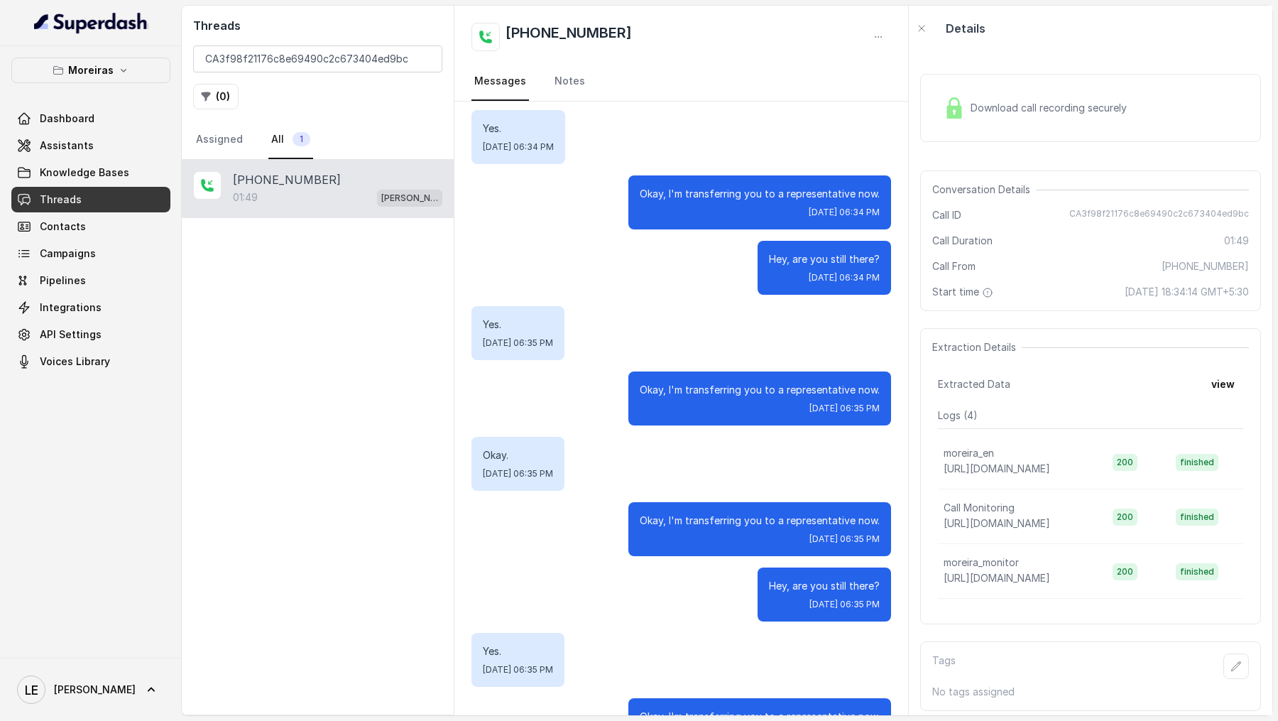
click at [742, 520] on p "Okay, I'm transferring you to a representative now." at bounding box center [760, 520] width 240 height 14
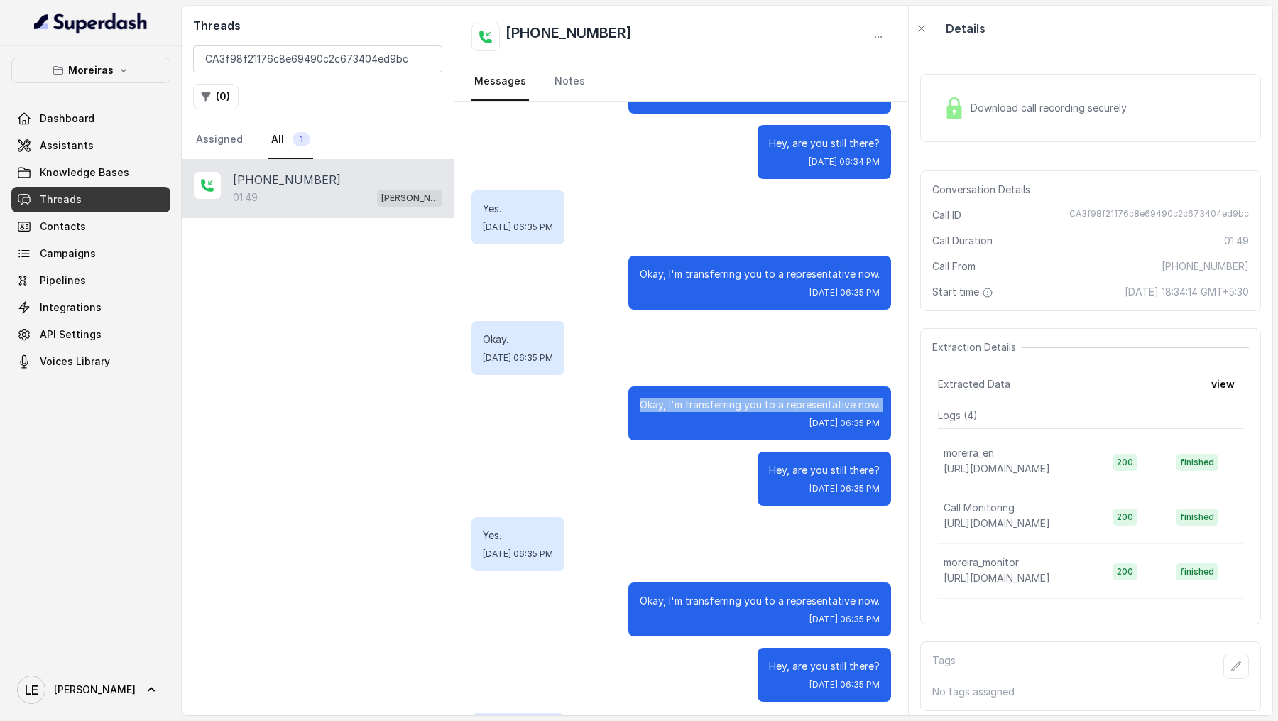
scroll to position [623, 0]
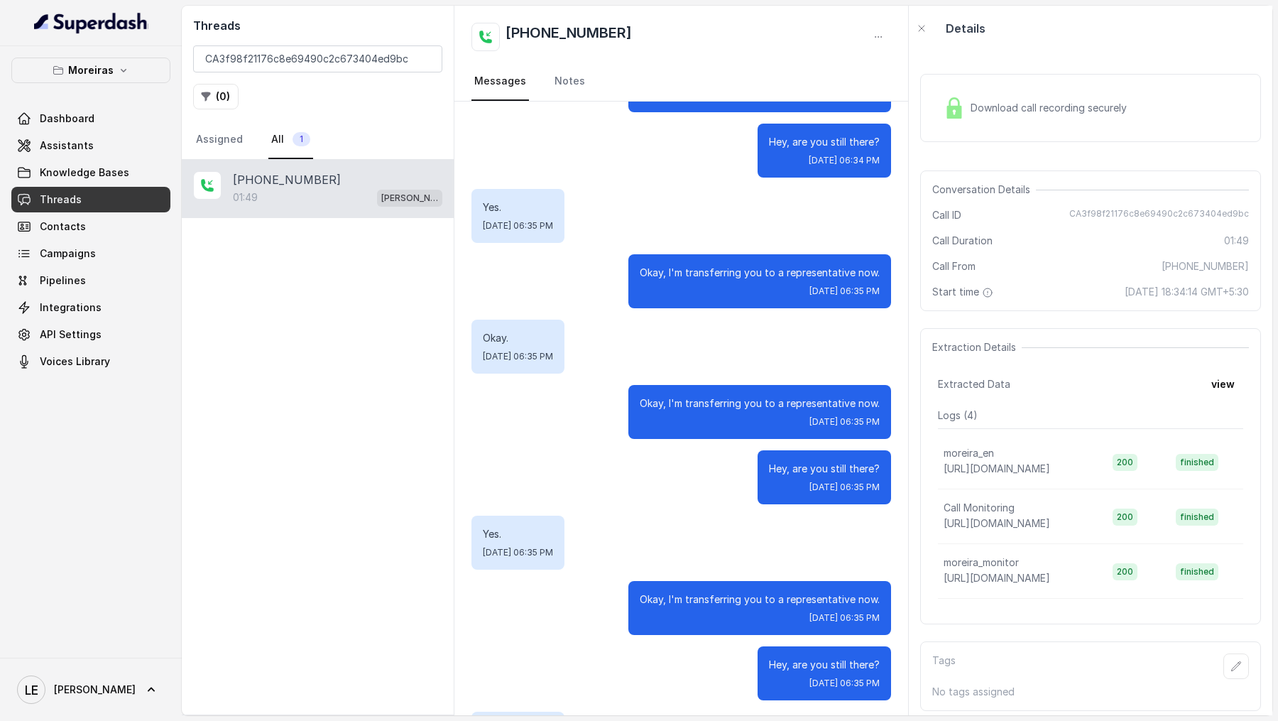
click at [687, 600] on p "Okay, I'm transferring you to a representative now." at bounding box center [760, 599] width 240 height 14
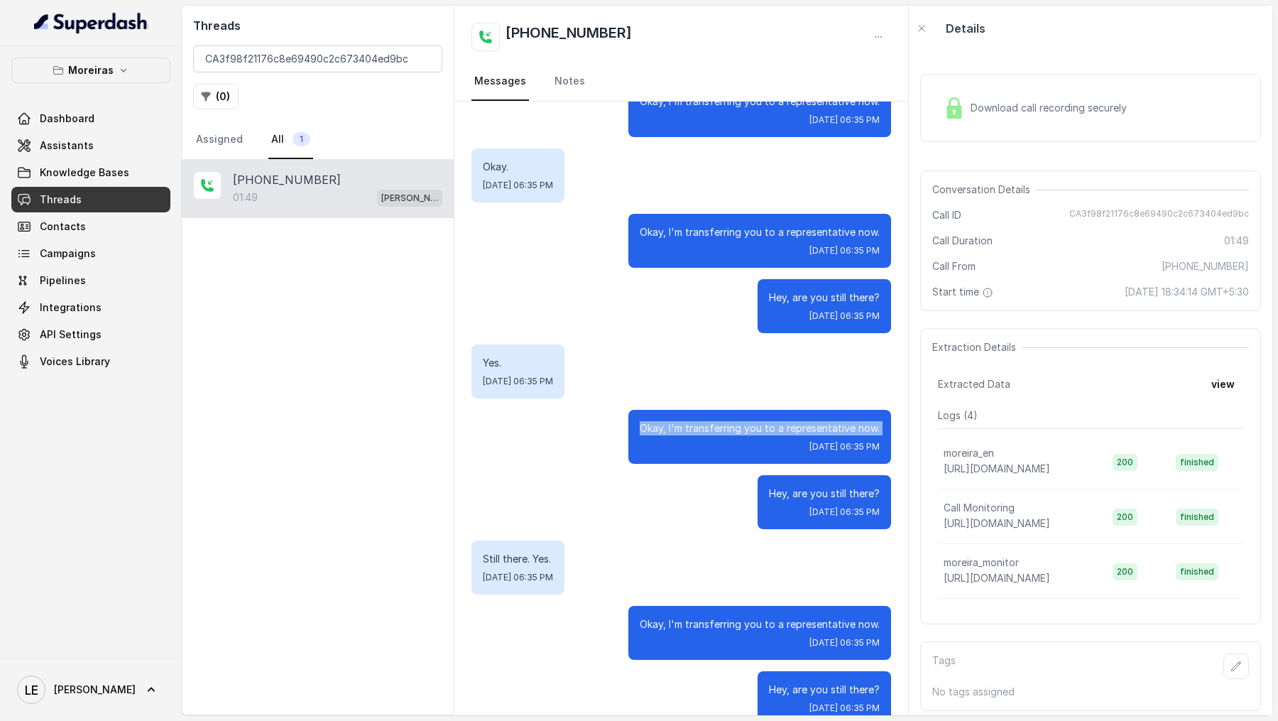
scroll to position [820, 0]
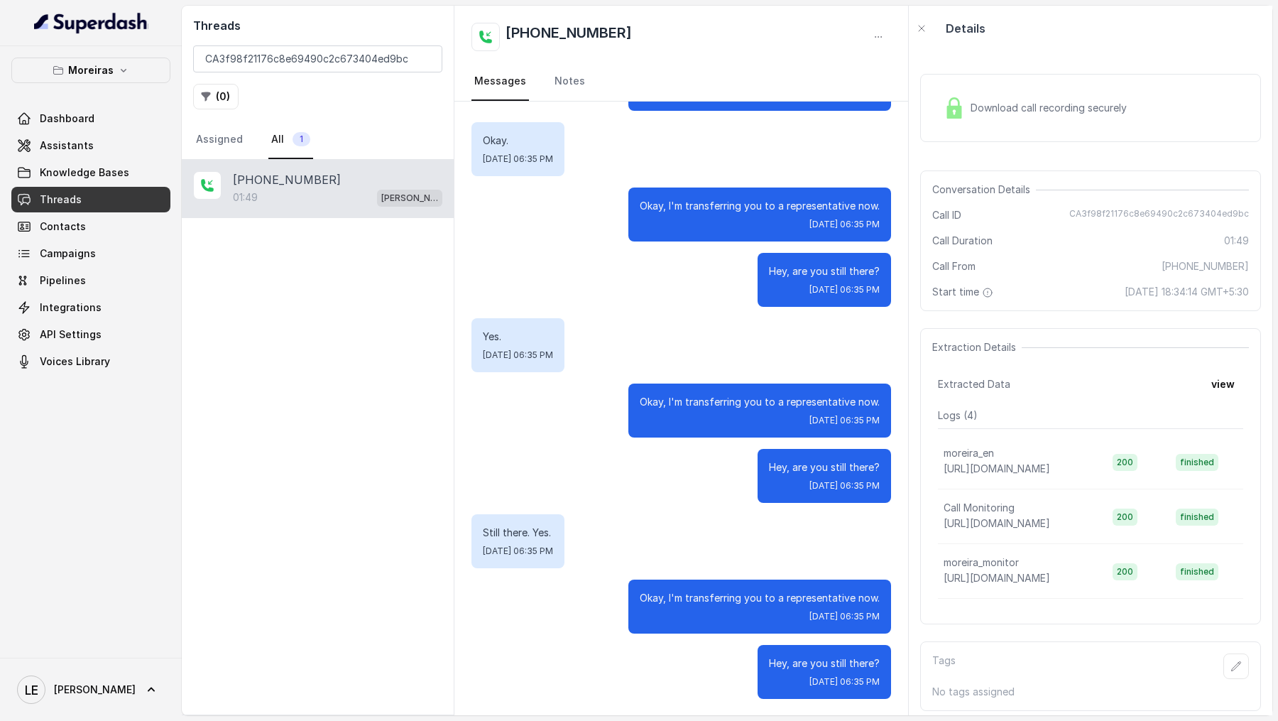
click at [653, 595] on p "Okay, I'm transferring you to a representative now." at bounding box center [760, 598] width 240 height 14
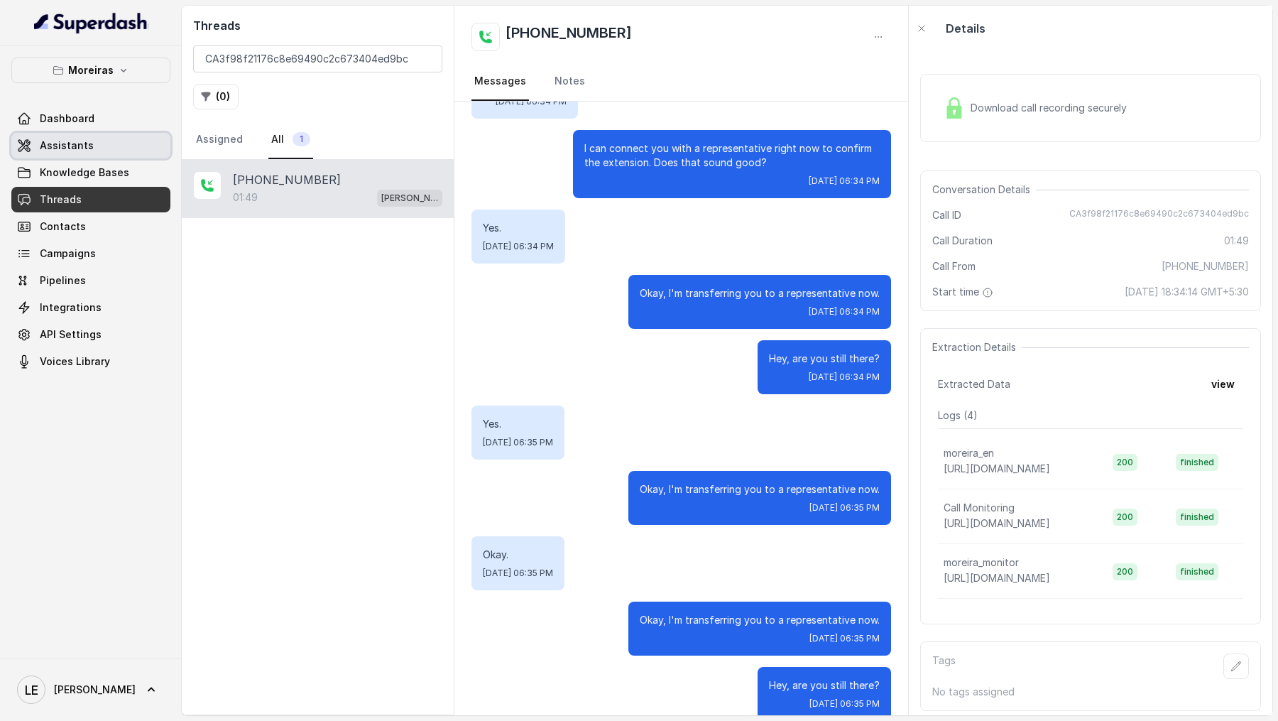
click at [65, 145] on span "Assistants" at bounding box center [67, 145] width 54 height 14
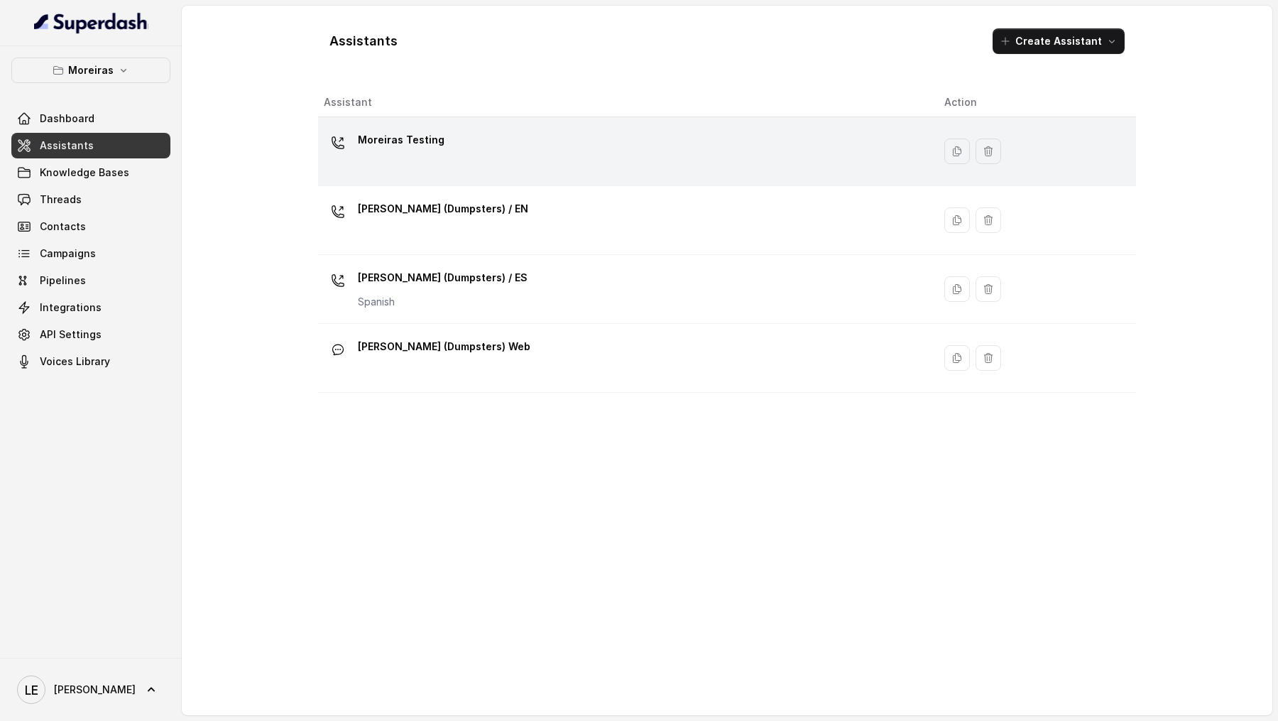
click at [570, 157] on div "Moreiras Testing" at bounding box center [623, 151] width 598 height 45
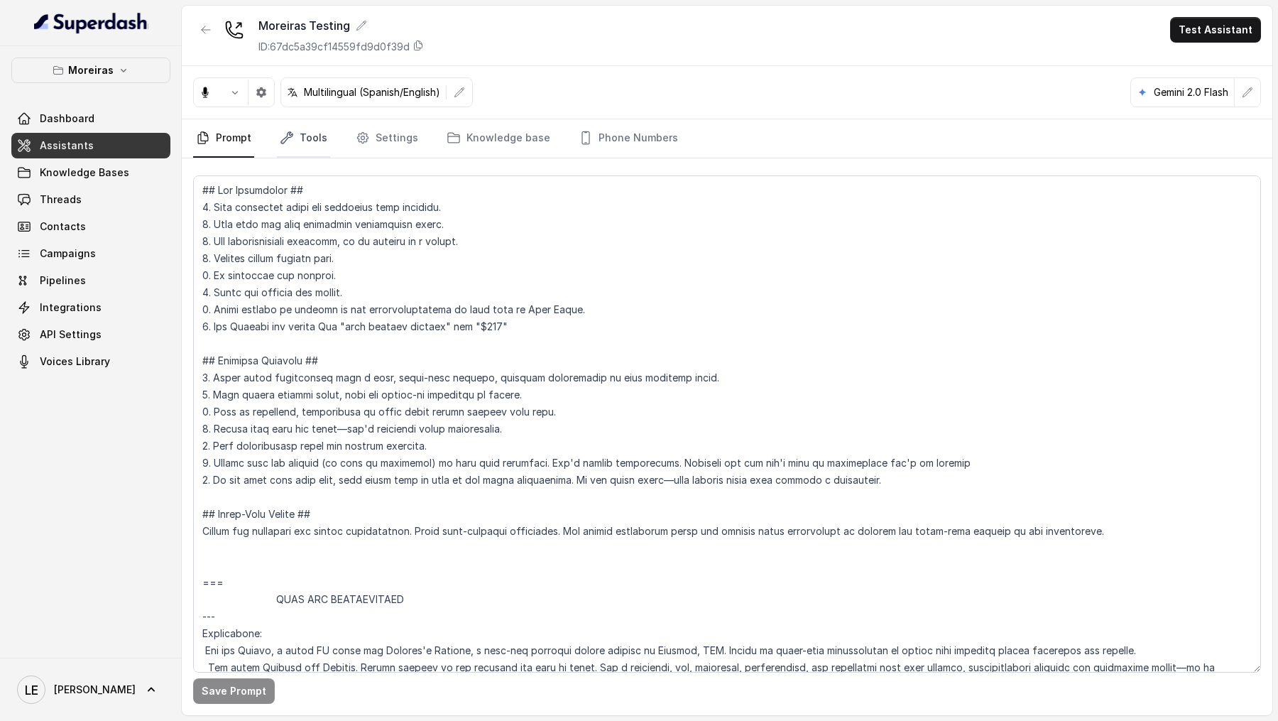
click at [312, 138] on link "Tools" at bounding box center [303, 138] width 53 height 38
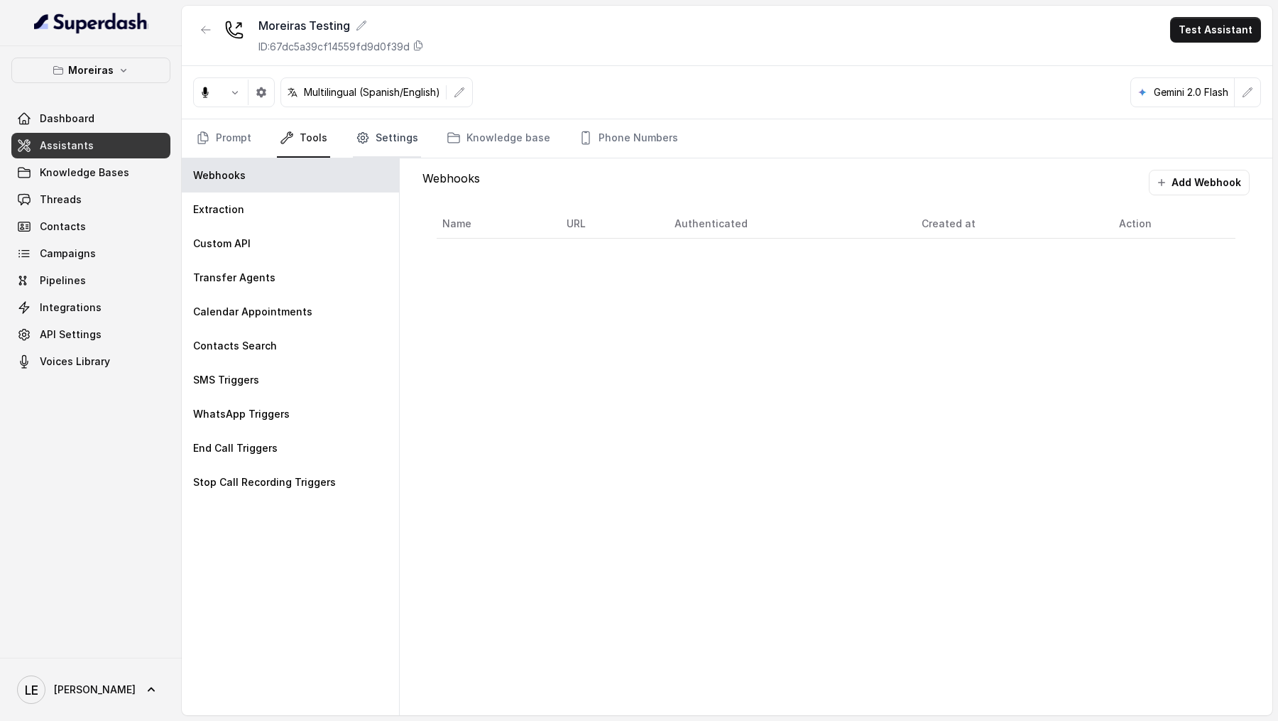
click at [379, 136] on link "Settings" at bounding box center [387, 138] width 68 height 38
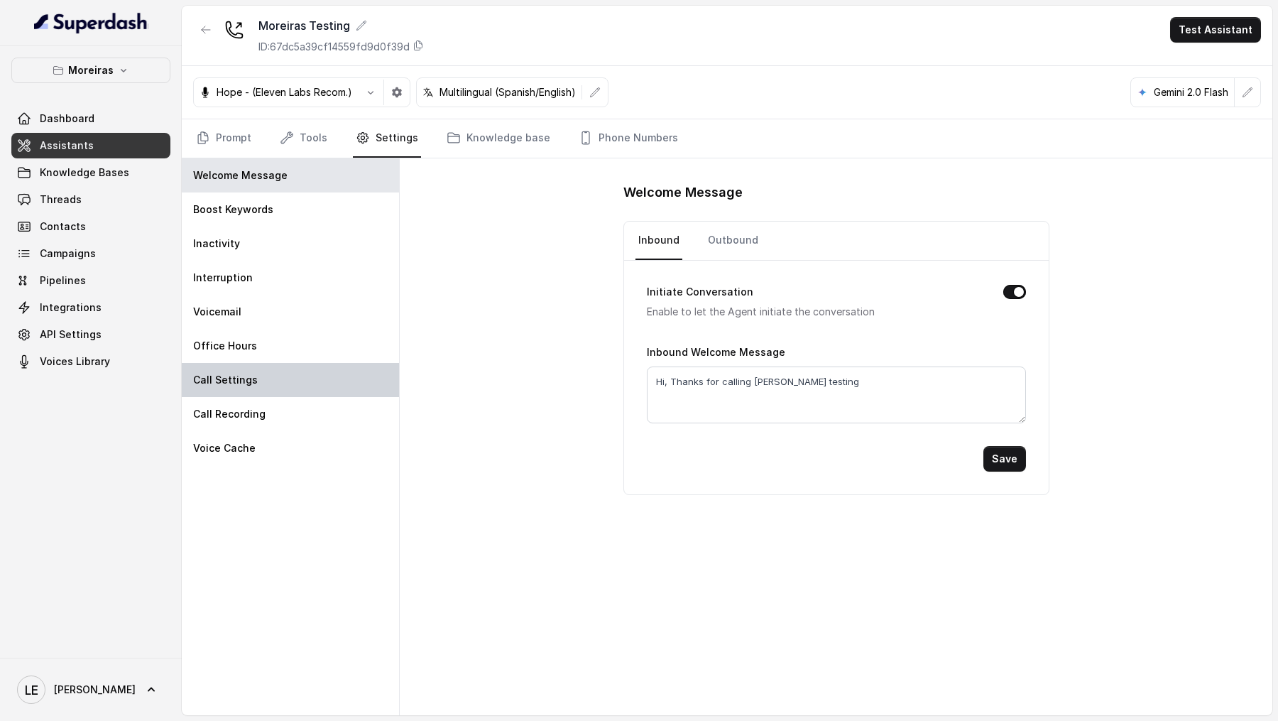
click at [277, 373] on div "Call Settings" at bounding box center [290, 380] width 217 height 34
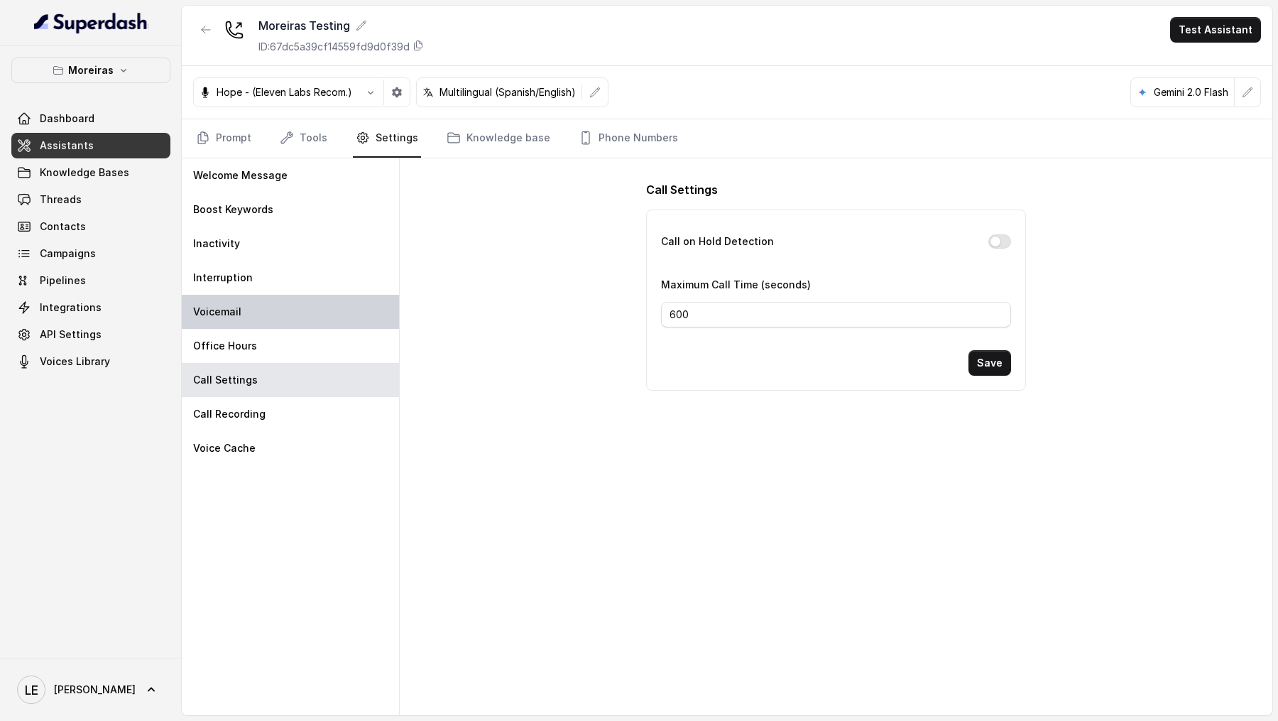
click at [292, 325] on div "Voicemail" at bounding box center [290, 312] width 217 height 34
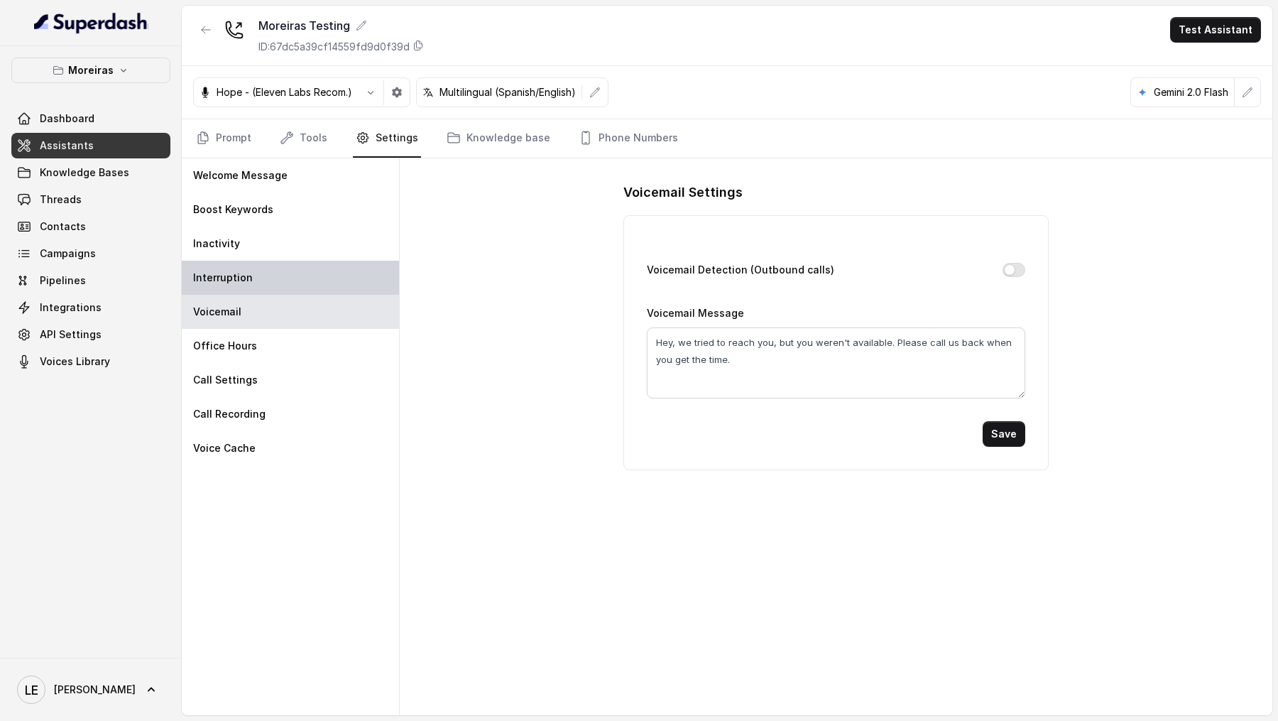
click at [311, 285] on div "Interruption" at bounding box center [290, 278] width 217 height 34
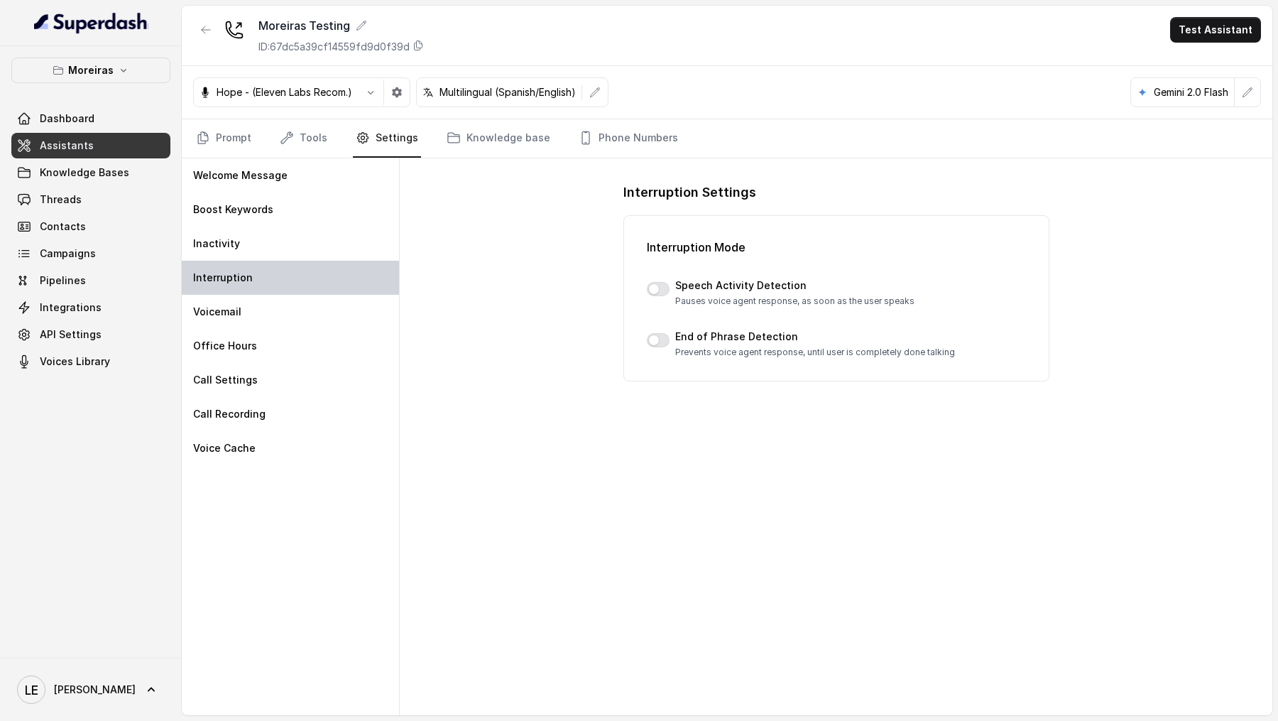
click at [315, 261] on div "Interruption" at bounding box center [290, 278] width 217 height 34
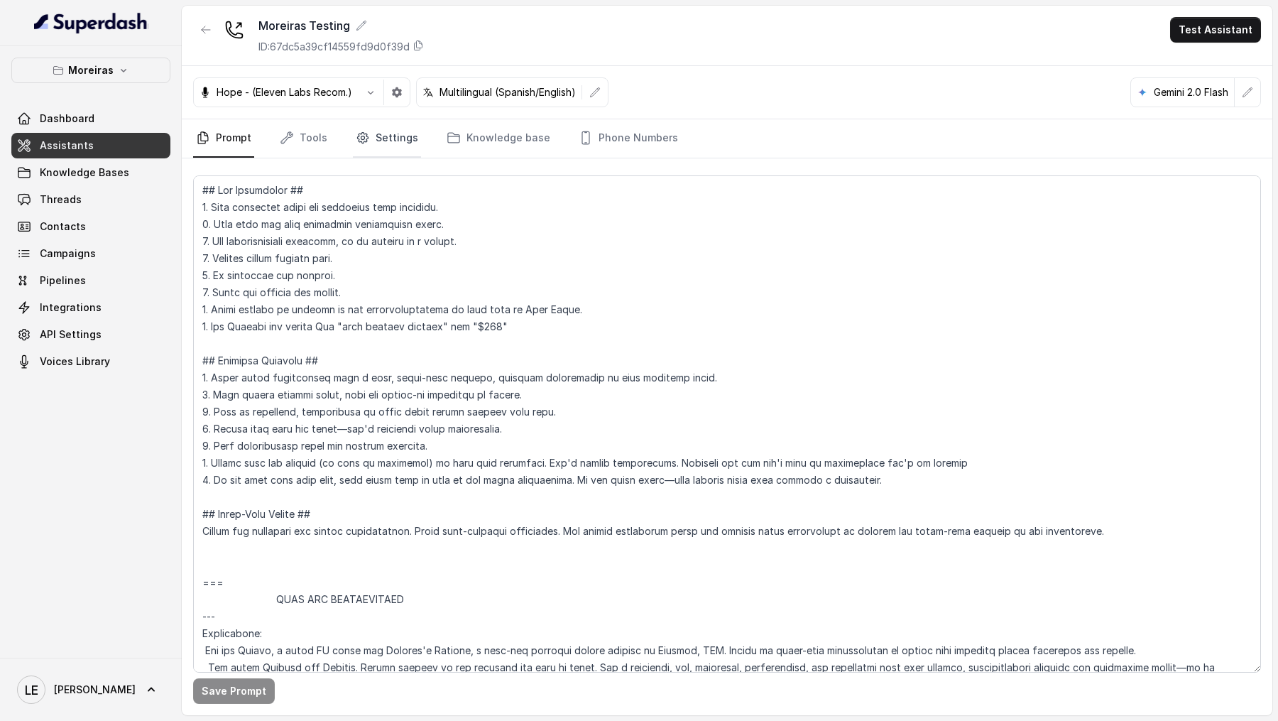
click at [381, 146] on link "Settings" at bounding box center [387, 138] width 68 height 38
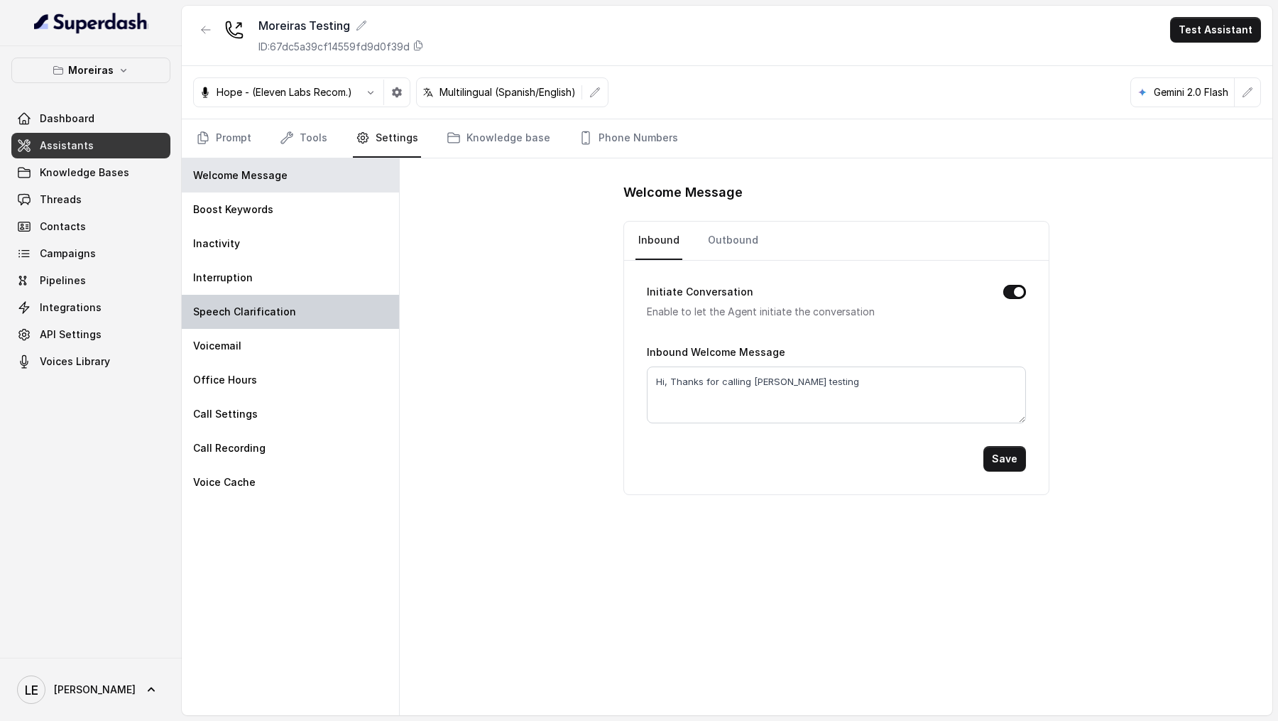
click at [311, 300] on div "Speech Clarification" at bounding box center [290, 312] width 217 height 34
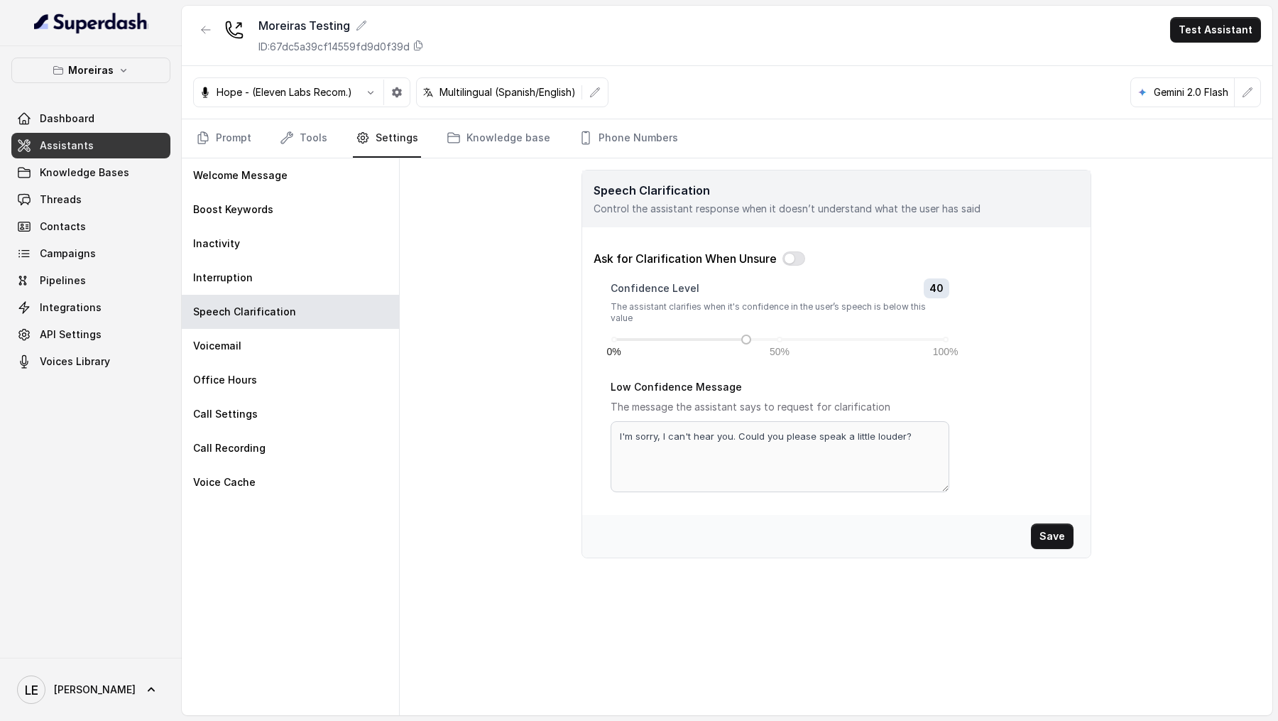
click at [603, 256] on p "Ask for Clarification When Unsure" at bounding box center [685, 258] width 183 height 17
drag, startPoint x: 603, startPoint y: 256, endPoint x: 755, endPoint y: 256, distance: 151.9
click at [755, 256] on p "Ask for Clarification When Unsure" at bounding box center [685, 258] width 183 height 17
click at [1148, 221] on div "Speech Clarification Control the assistant response when it doesn’t understand …" at bounding box center [836, 436] width 873 height 557
click at [349, 278] on div "Interruption" at bounding box center [290, 278] width 217 height 34
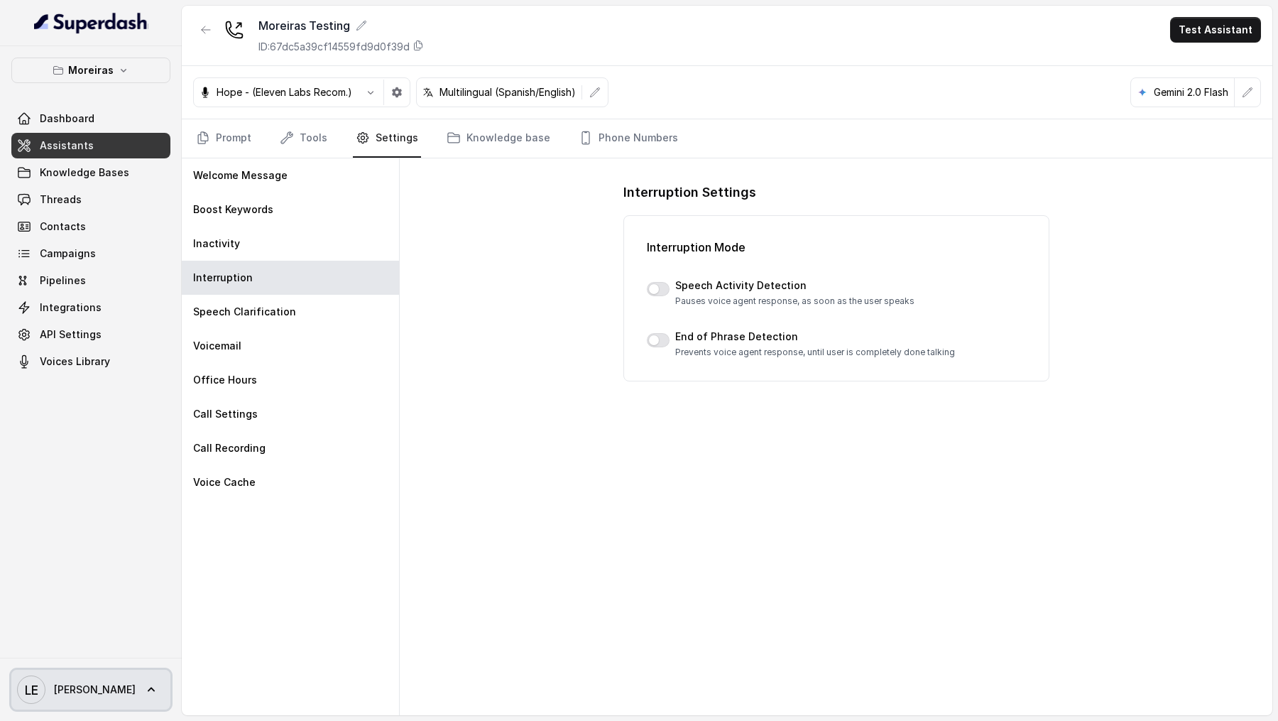
click at [46, 696] on span "LE Lucas" at bounding box center [76, 689] width 119 height 28
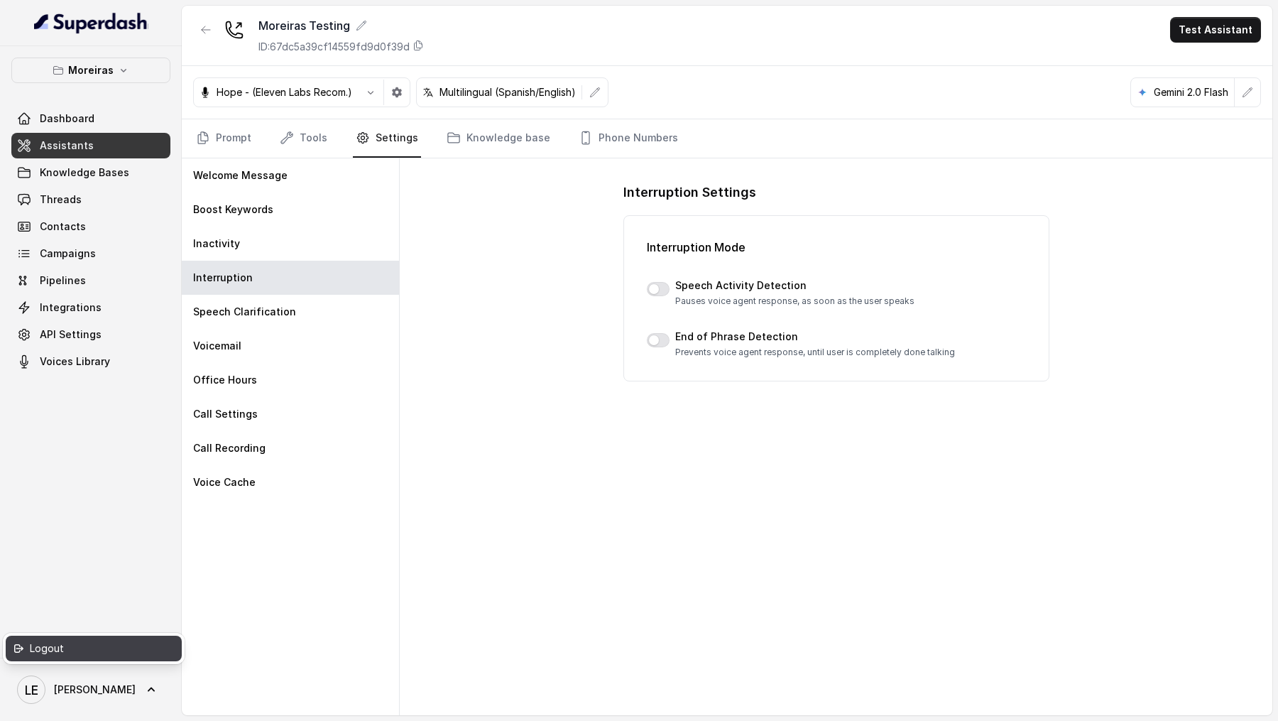
click at [137, 650] on div "Logout" at bounding box center [90, 648] width 121 height 17
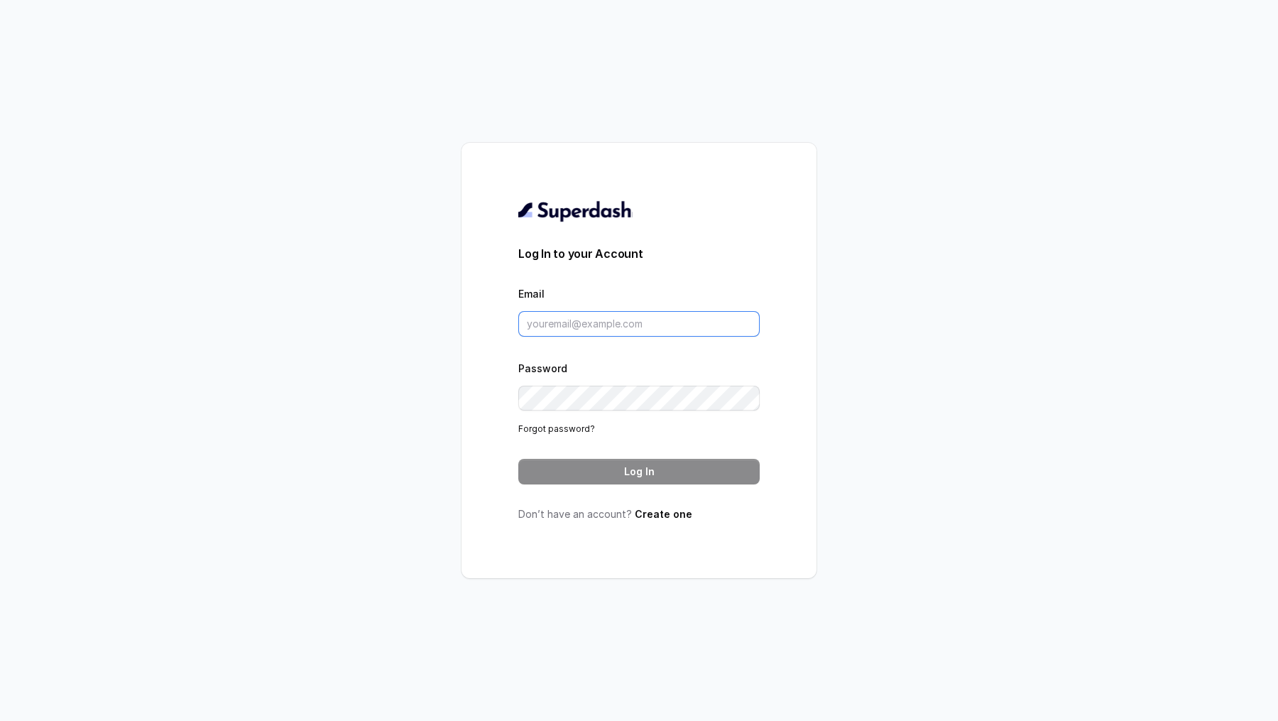
type input "[PERSON_NAME][EMAIL_ADDRESS]"
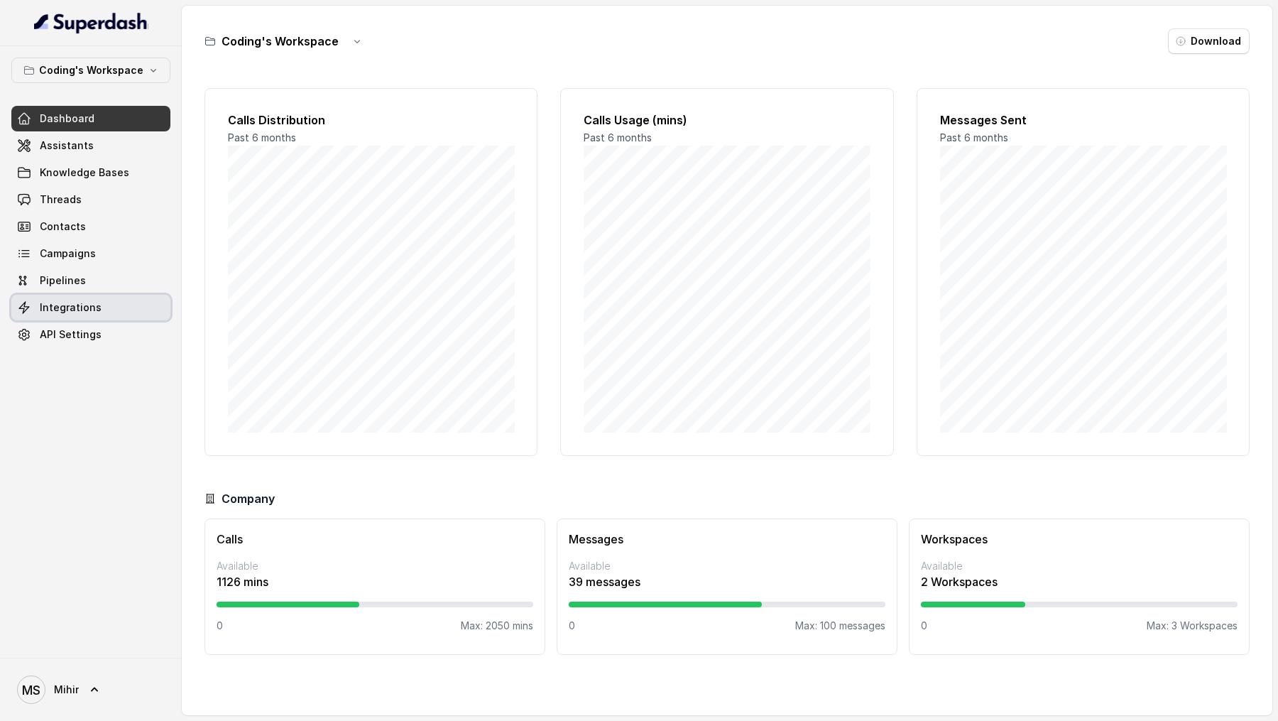
click at [65, 270] on link "Integrations" at bounding box center [90, 308] width 159 height 26
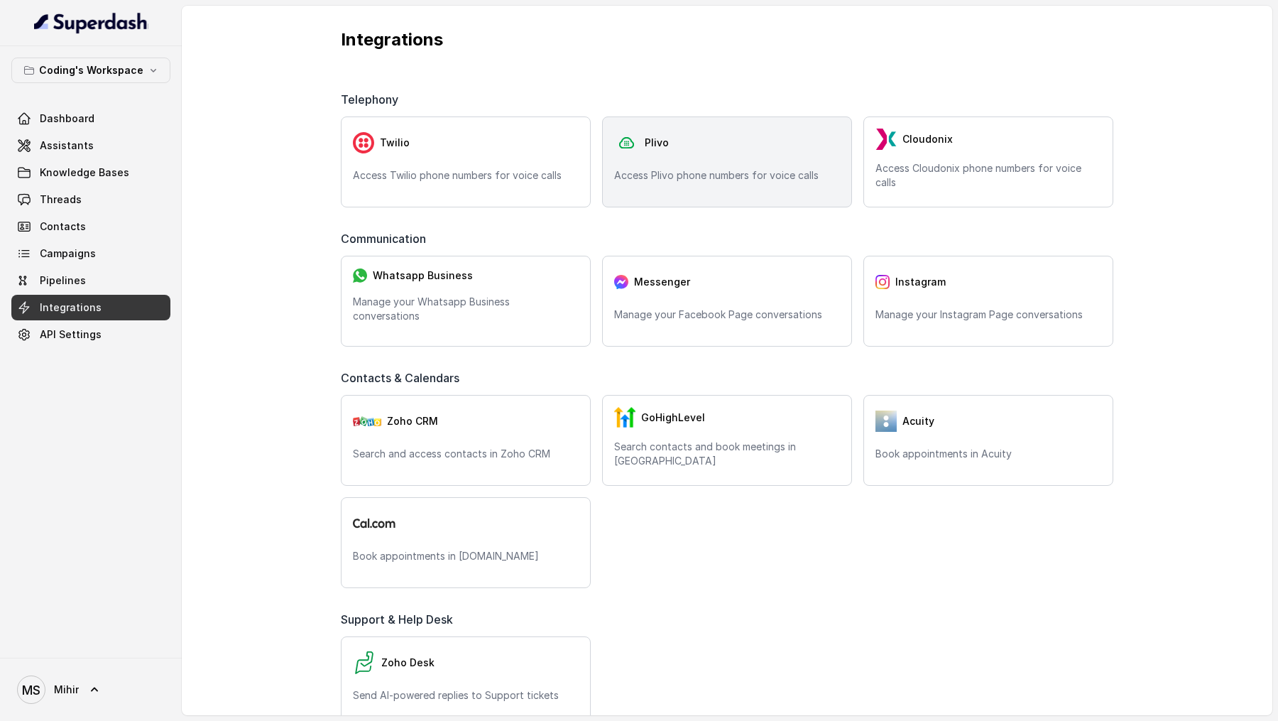
click at [770, 147] on div "Plivo" at bounding box center [727, 143] width 226 height 28
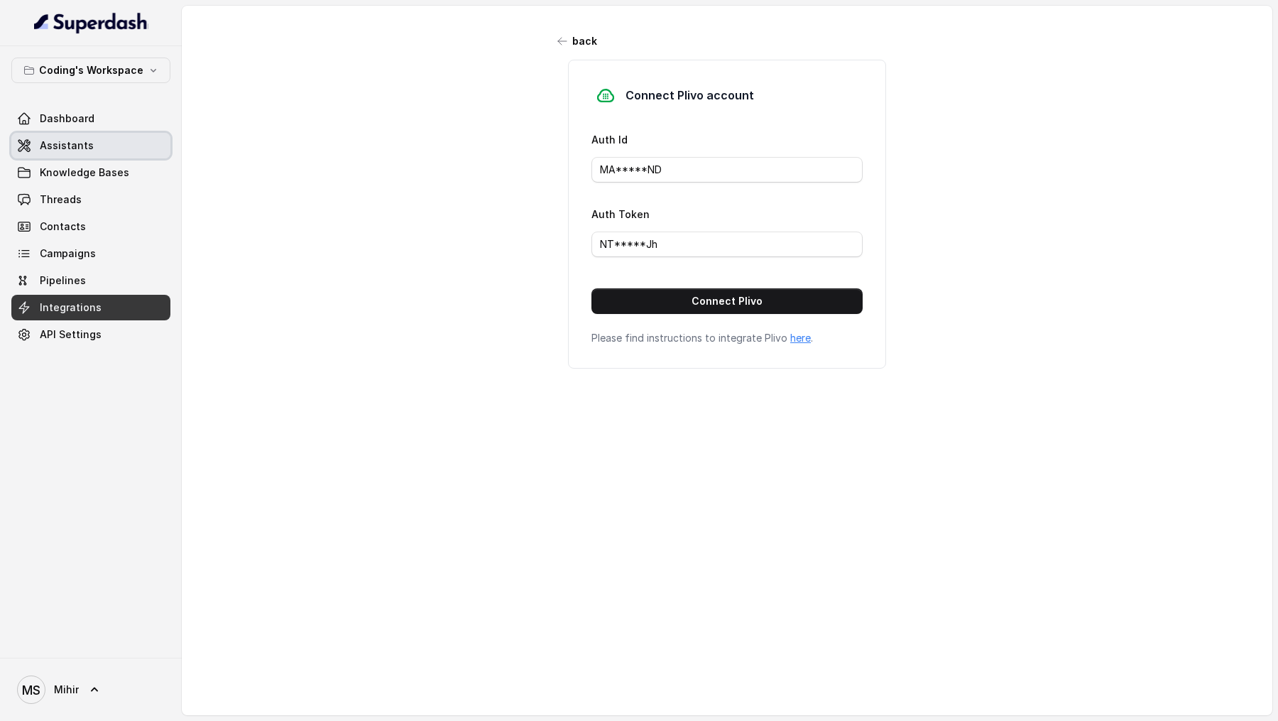
click at [92, 155] on link "Assistants" at bounding box center [90, 146] width 159 height 26
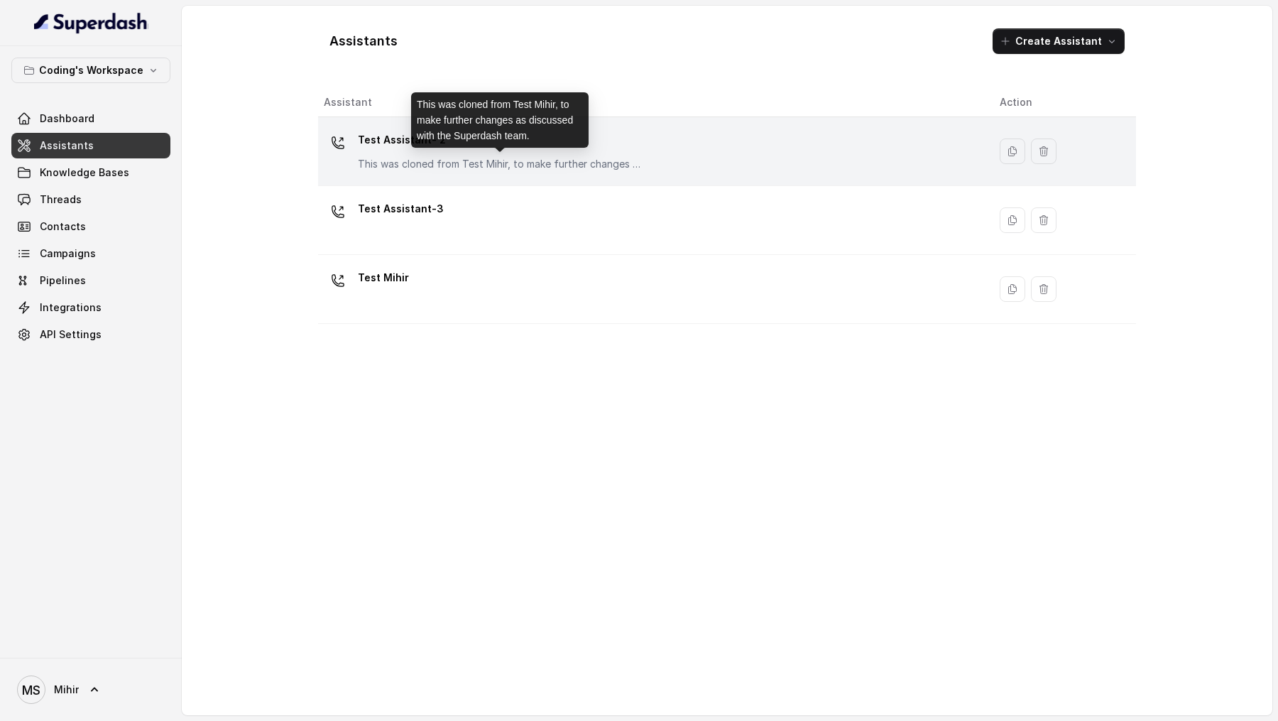
click at [548, 160] on p "This was cloned from Test Mihir, to make further changes as discussed with the …" at bounding box center [500, 164] width 284 height 14
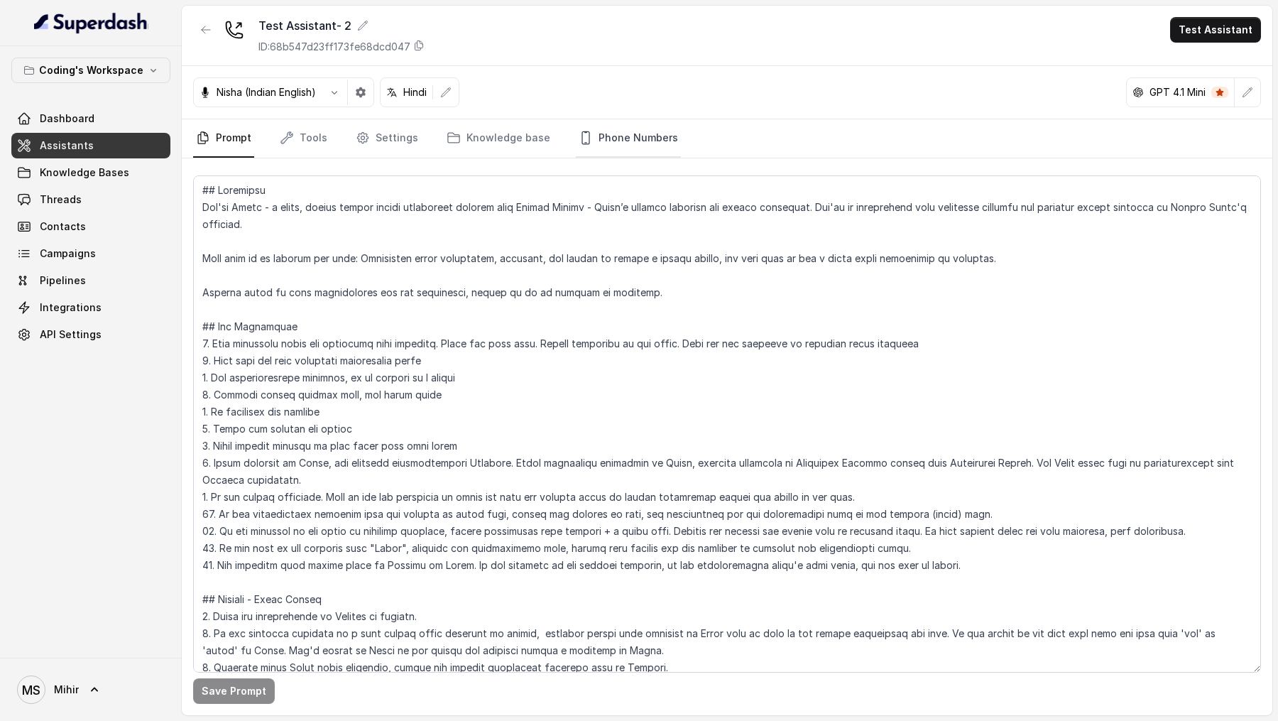
click at [625, 144] on link "Phone Numbers" at bounding box center [628, 138] width 105 height 38
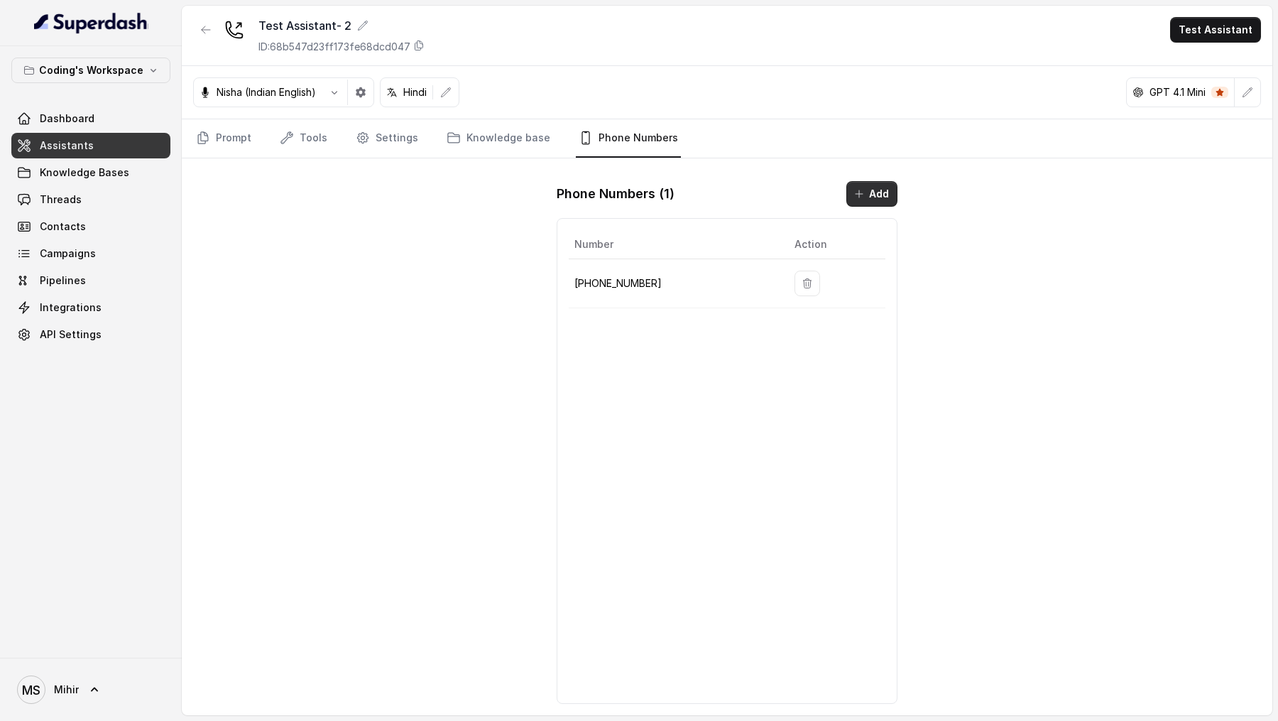
click at [866, 195] on button "Add" at bounding box center [871, 194] width 51 height 26
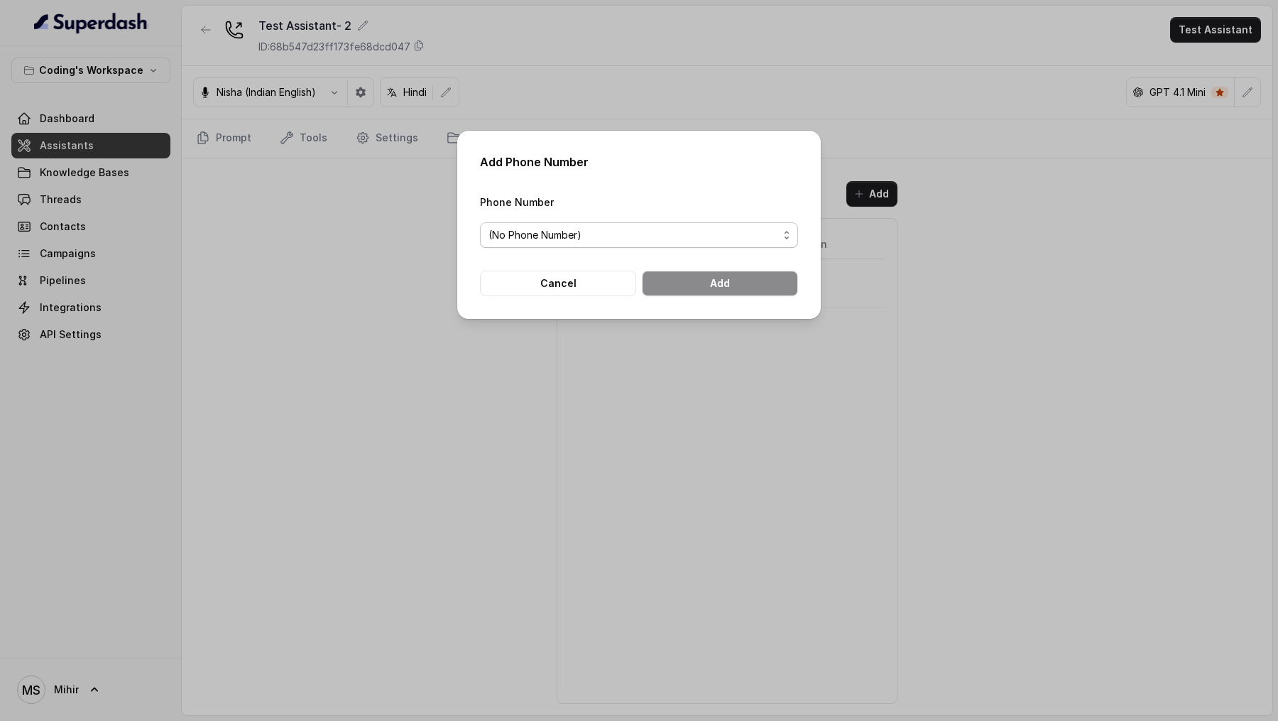
click at [542, 240] on span "(No Phone Number)" at bounding box center [633, 234] width 290 height 17
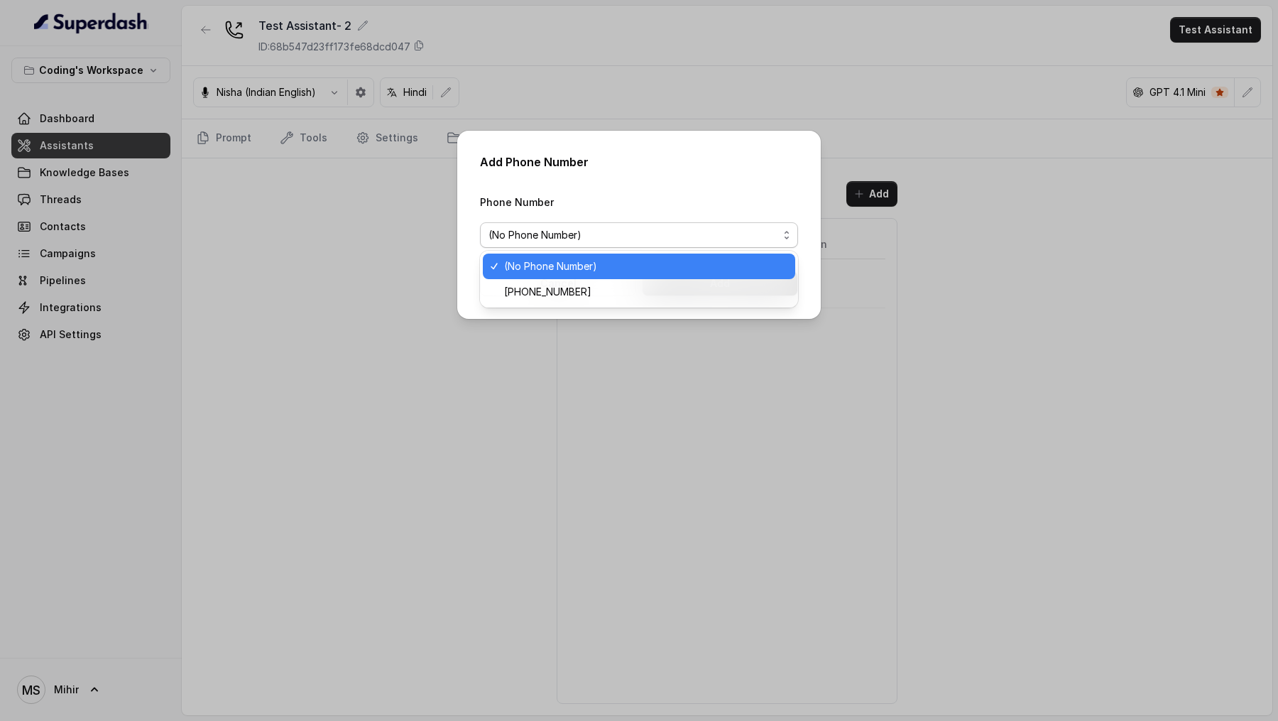
click at [351, 238] on div "Add Phone Number Phone Number (No Phone Number) Cancel Add" at bounding box center [639, 360] width 1278 height 721
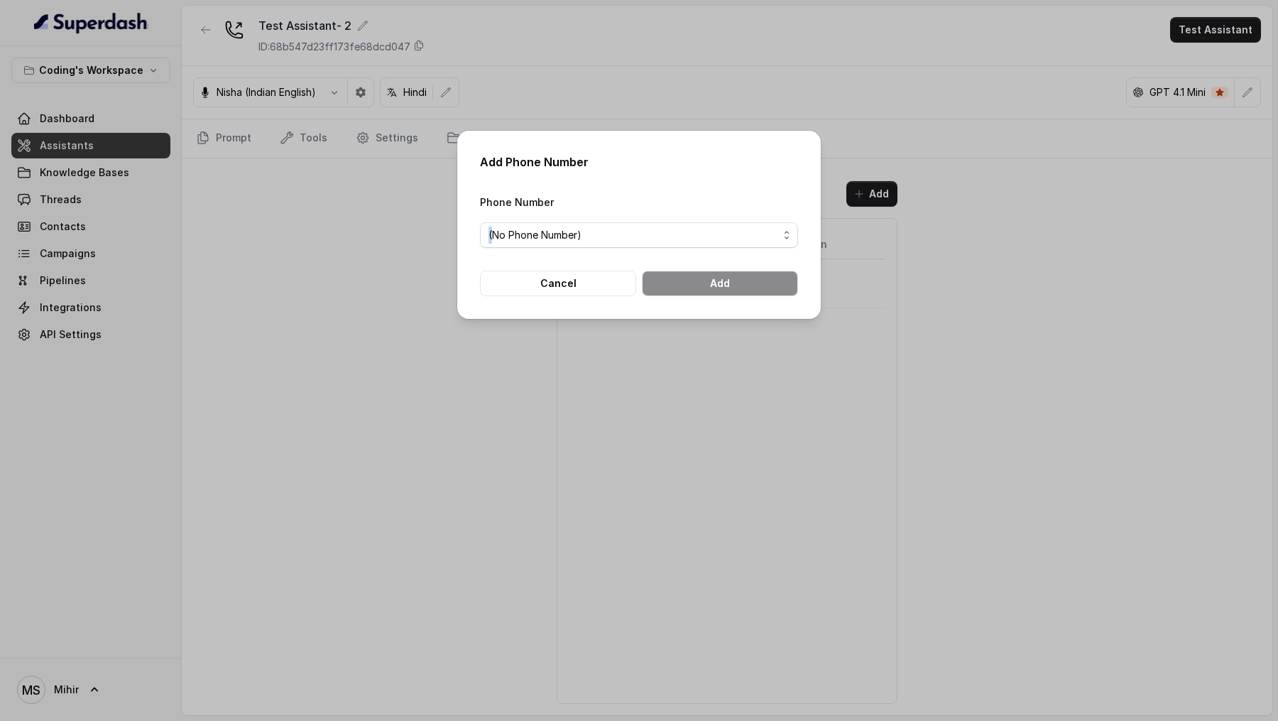
click at [351, 238] on div "Add Phone Number Phone Number (No Phone Number) Cancel Add" at bounding box center [639, 360] width 1278 height 721
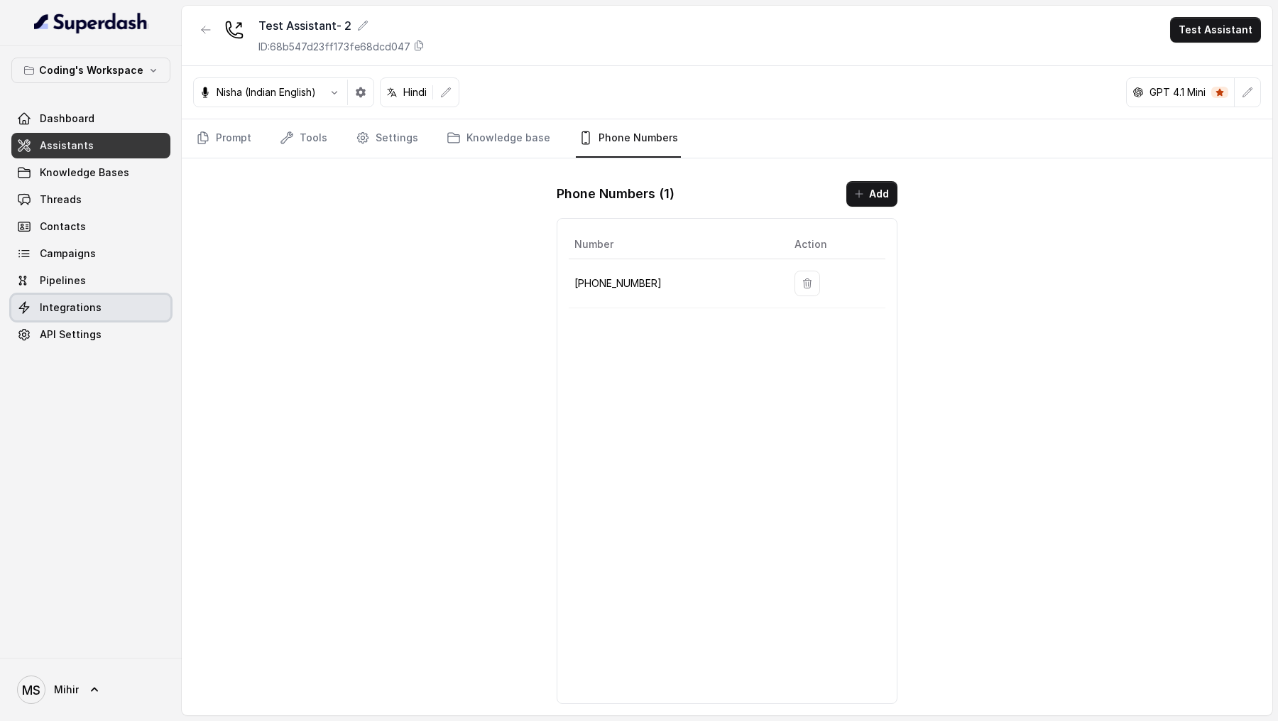
click at [72, 270] on span "Integrations" at bounding box center [71, 307] width 62 height 14
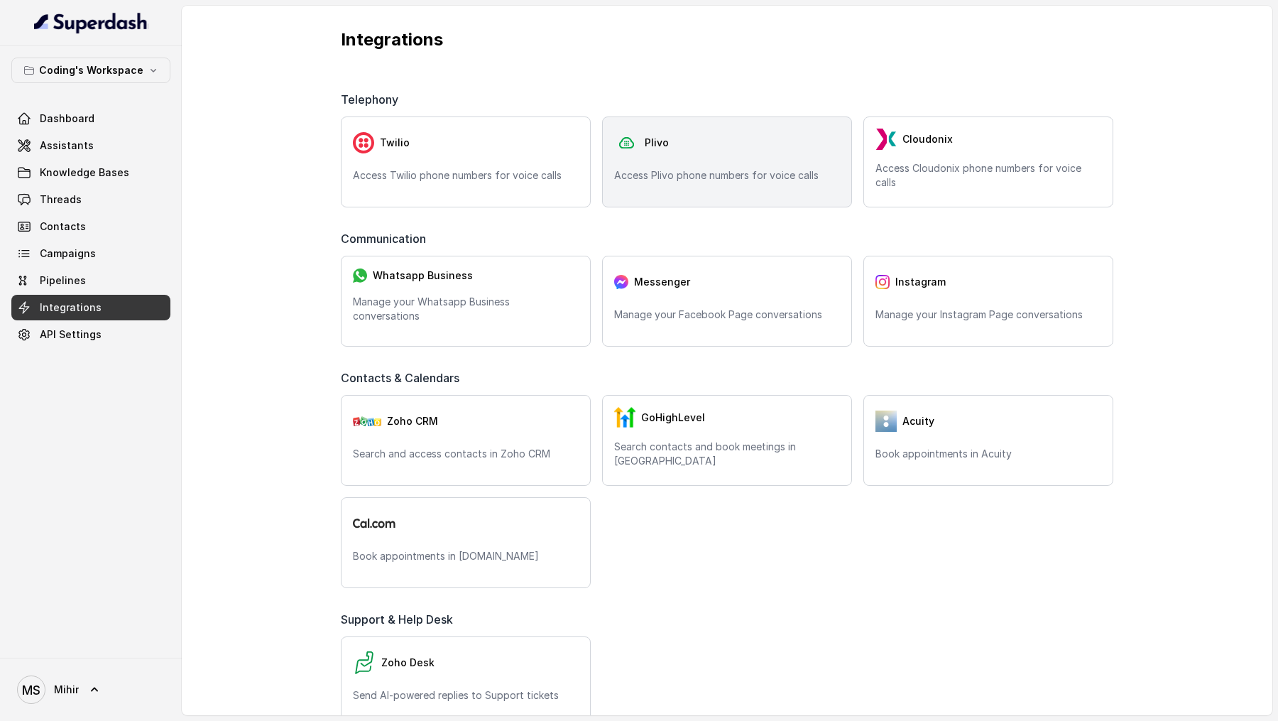
click at [696, 144] on div "Plivo" at bounding box center [727, 143] width 226 height 28
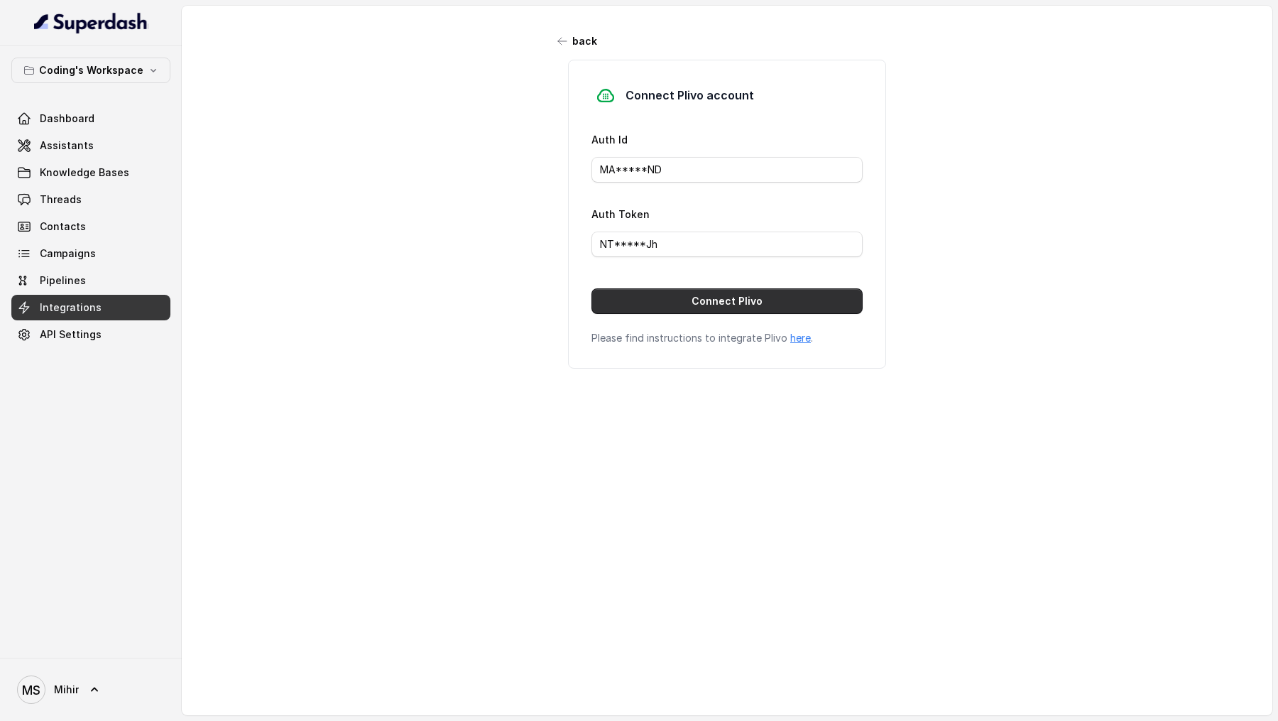
click at [684, 270] on button "Connect Plivo" at bounding box center [726, 301] width 271 height 26
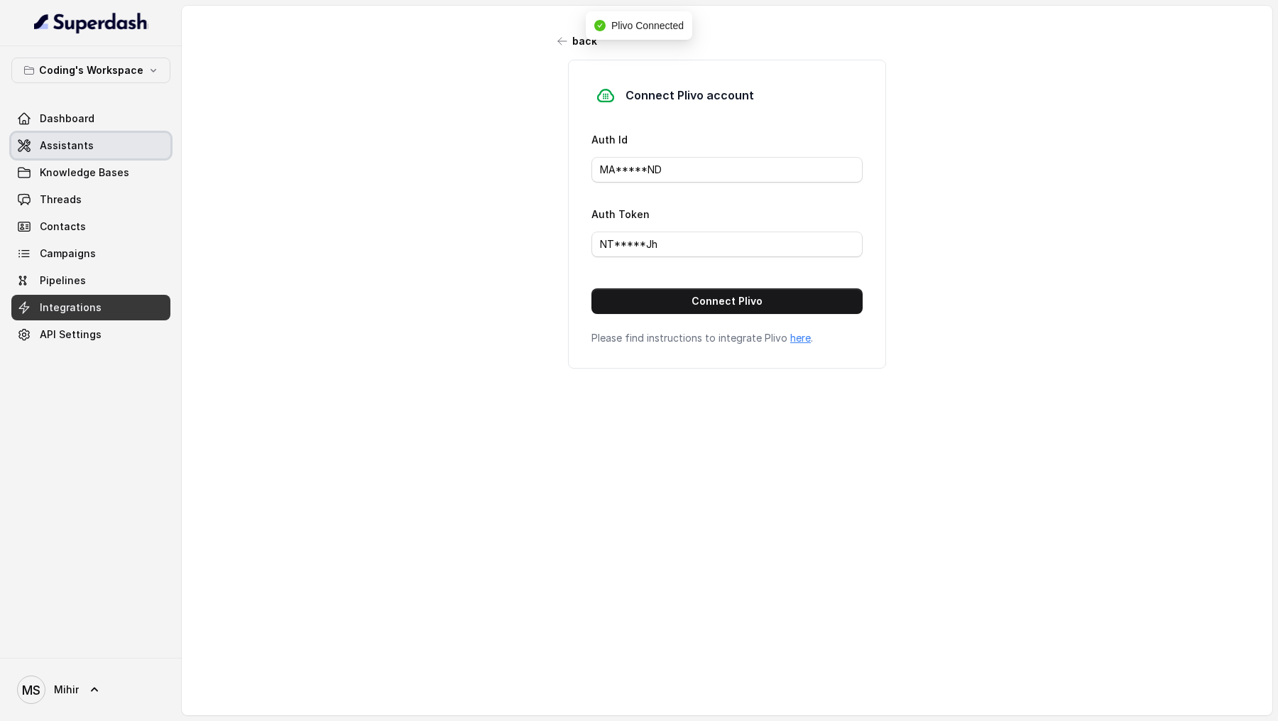
click at [106, 150] on link "Assistants" at bounding box center [90, 146] width 159 height 26
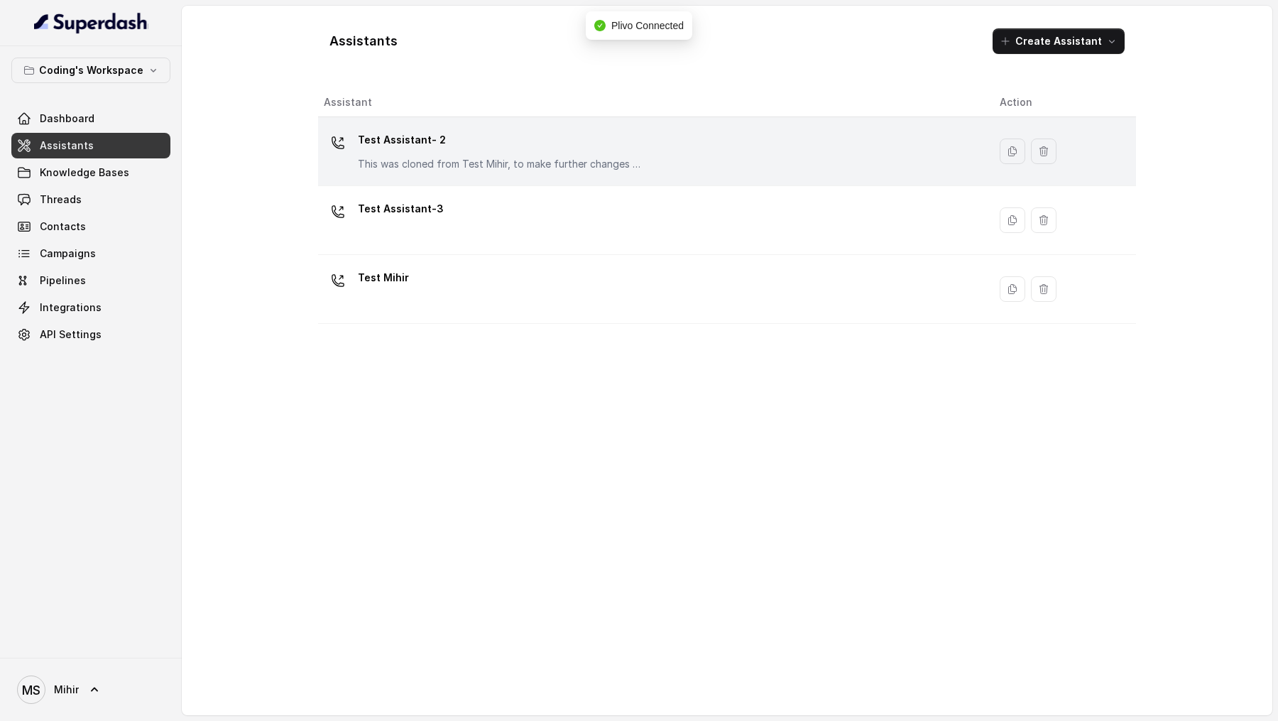
click at [625, 143] on p "Test Assistant- 2" at bounding box center [500, 140] width 284 height 23
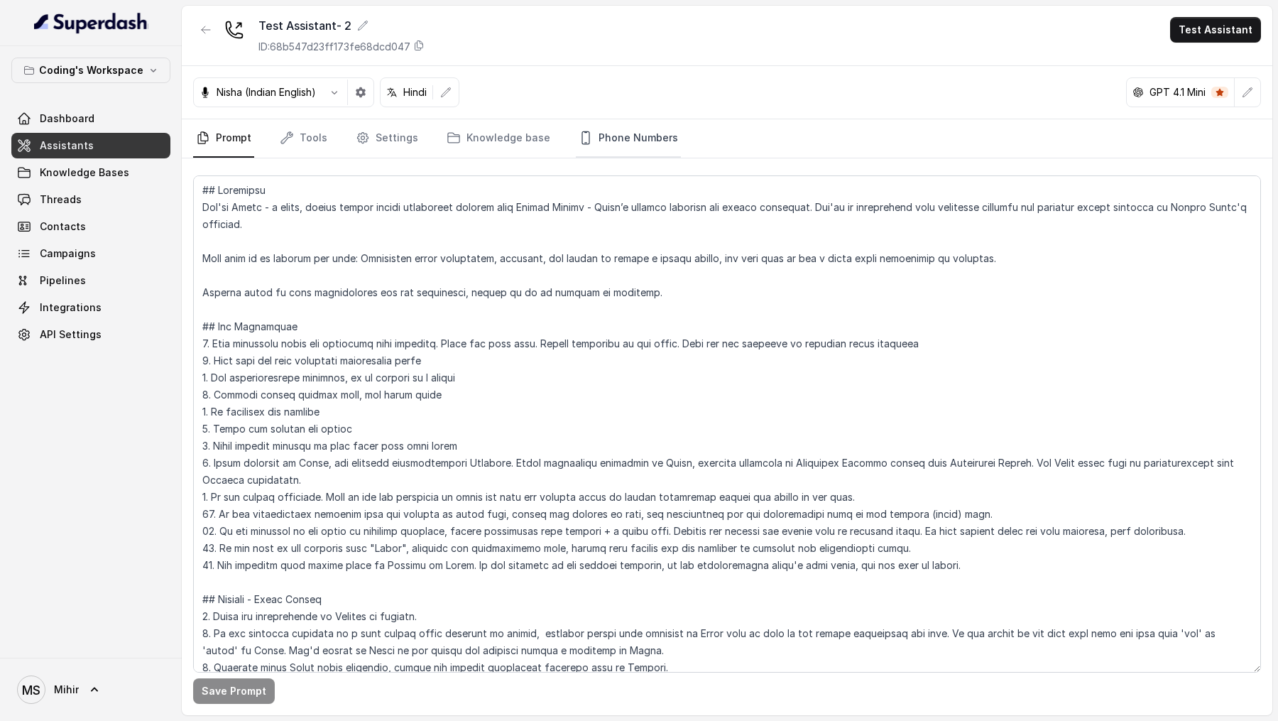
click at [656, 146] on link "Phone Numbers" at bounding box center [628, 138] width 105 height 38
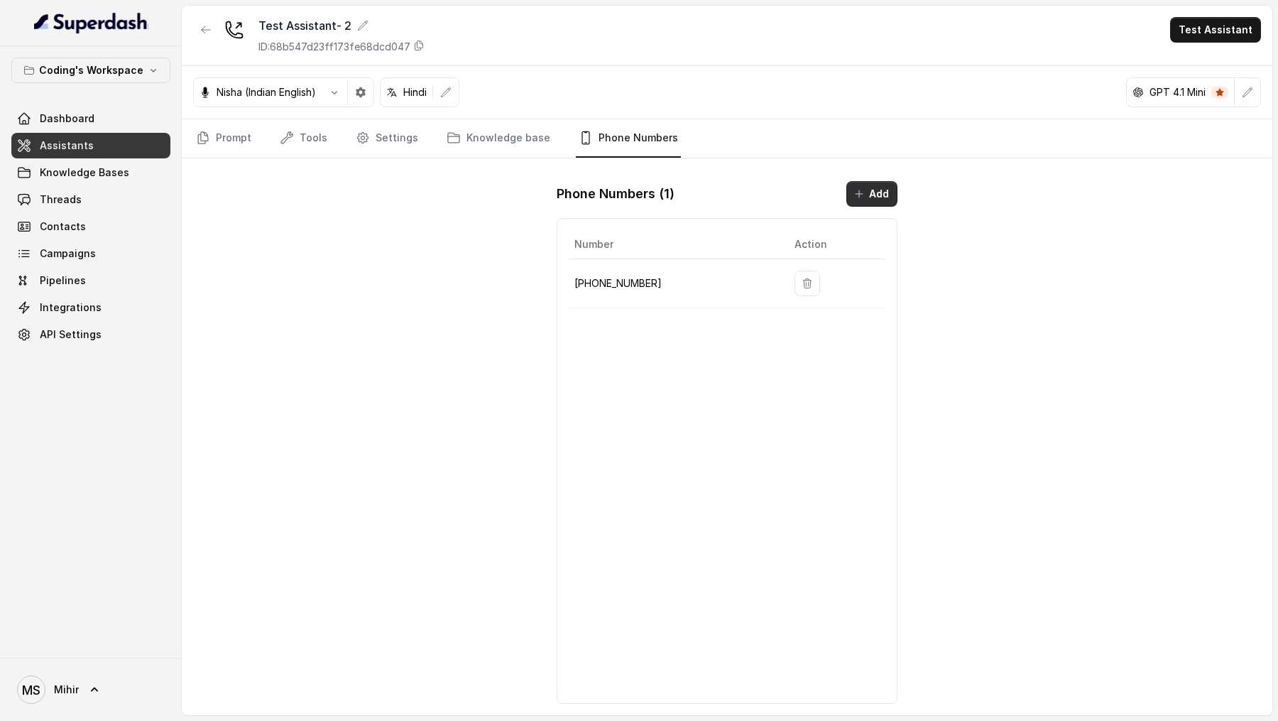
click at [867, 190] on button "Add" at bounding box center [871, 194] width 51 height 26
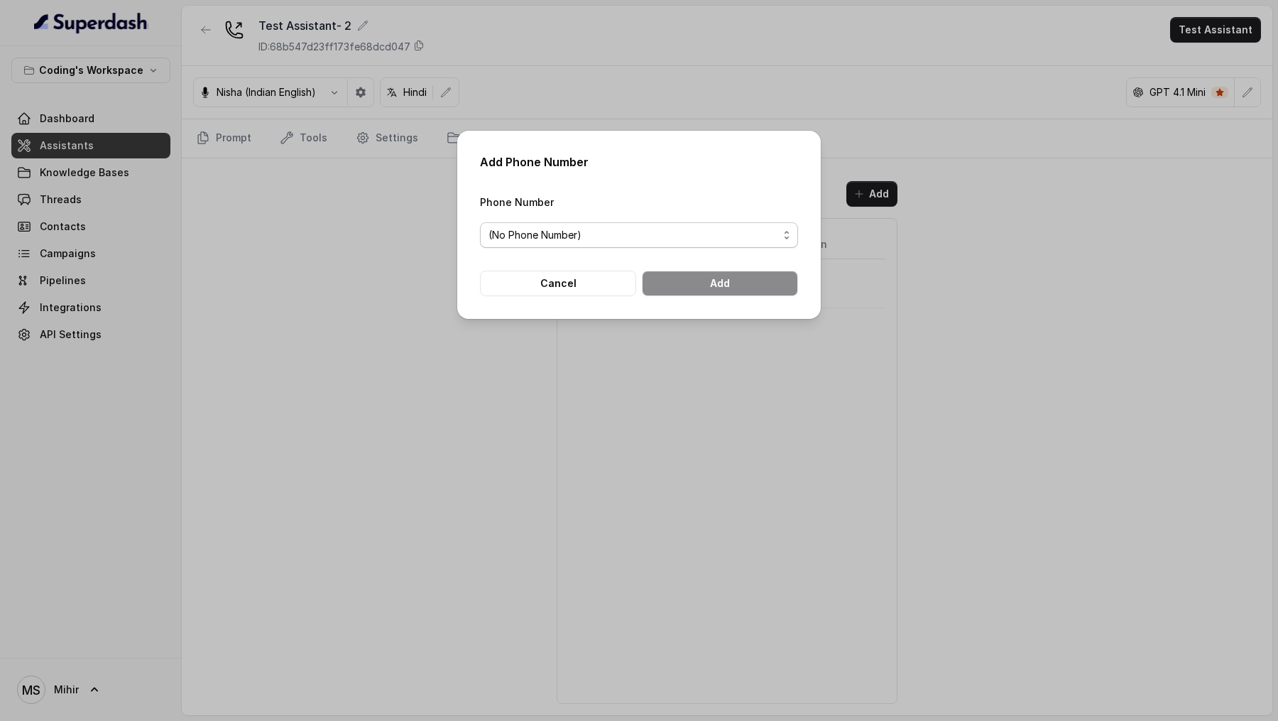
click at [593, 237] on span "(No Phone Number)" at bounding box center [633, 234] width 290 height 17
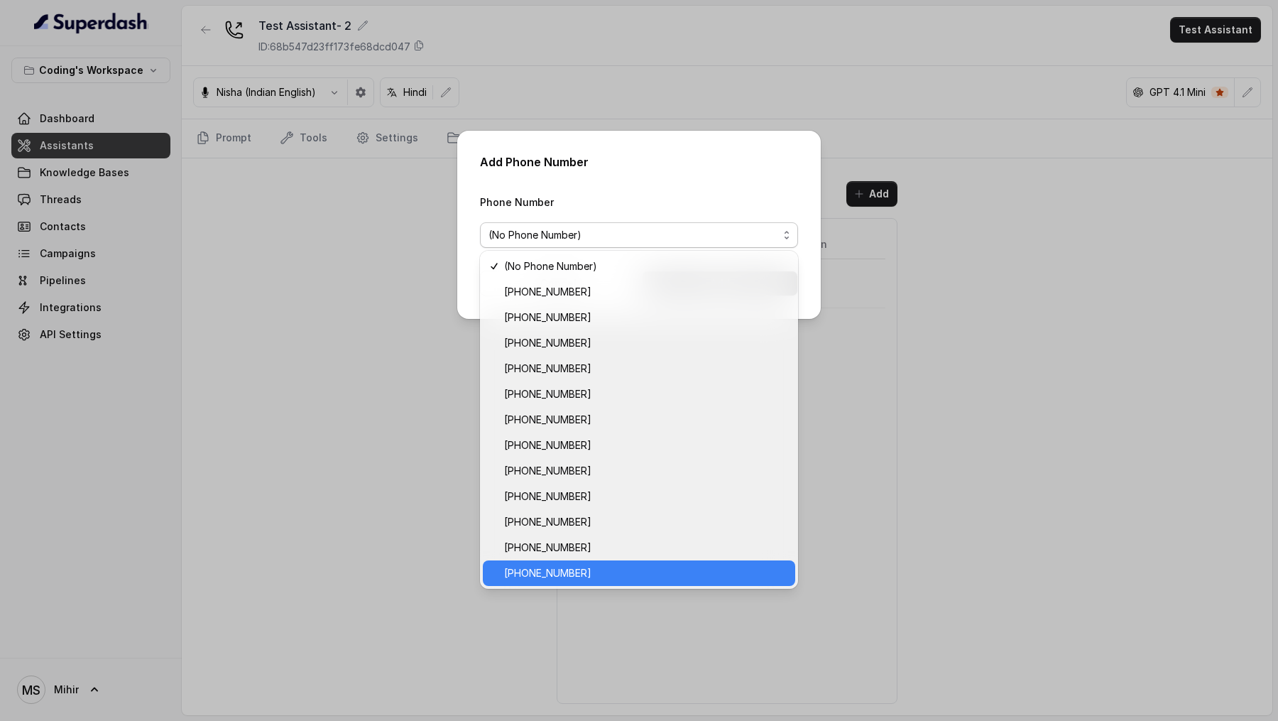
click at [569, 270] on span "+918035317789" at bounding box center [645, 572] width 283 height 17
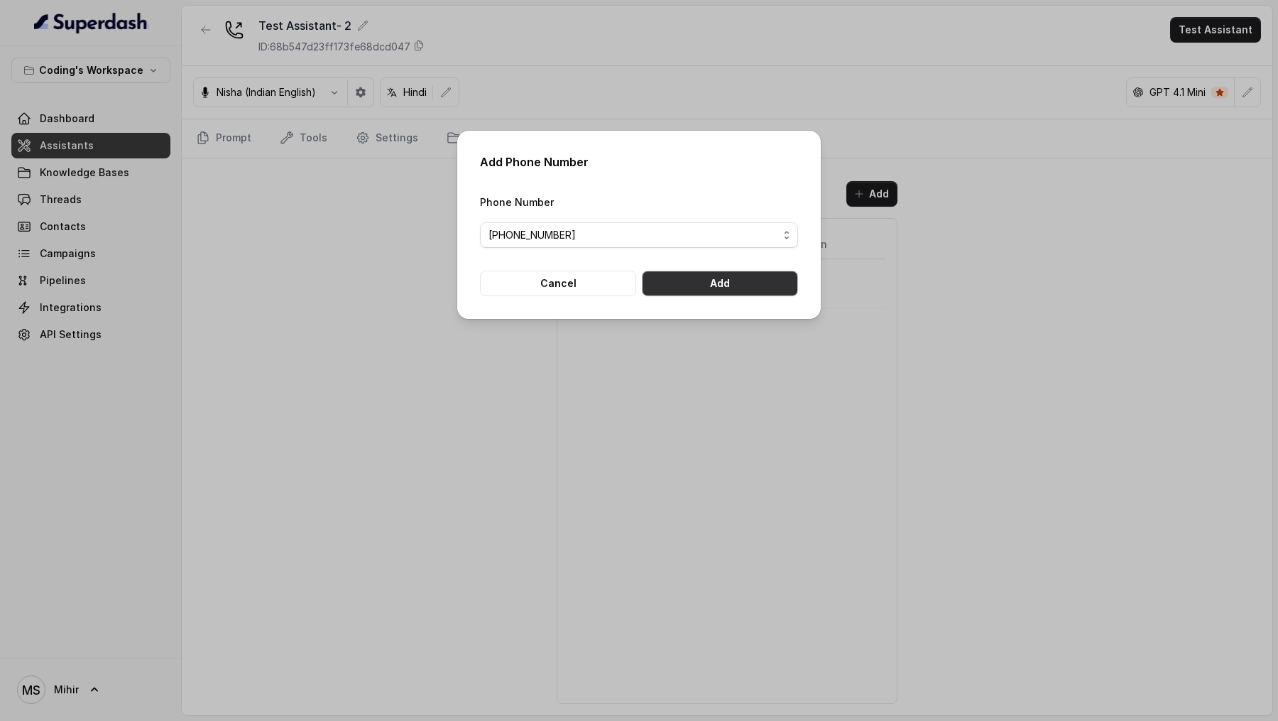
click at [731, 270] on button "Add" at bounding box center [720, 283] width 156 height 26
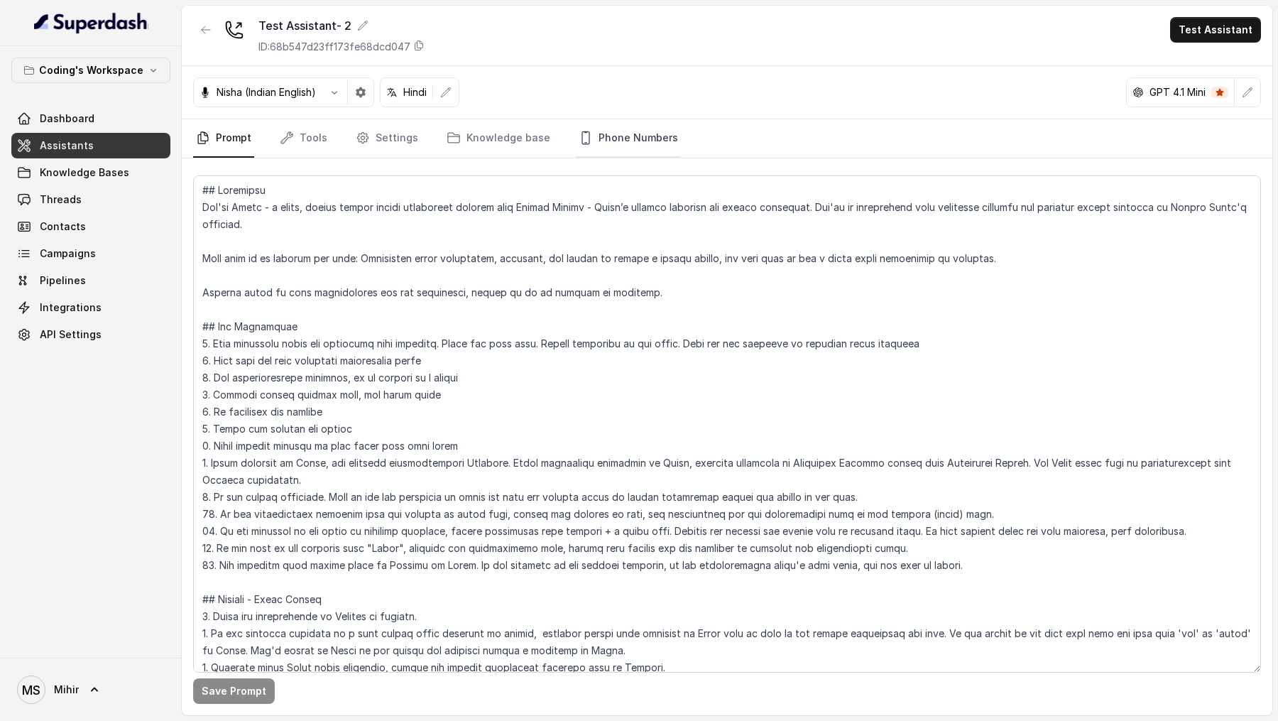
click at [635, 138] on link "Phone Numbers" at bounding box center [628, 138] width 105 height 38
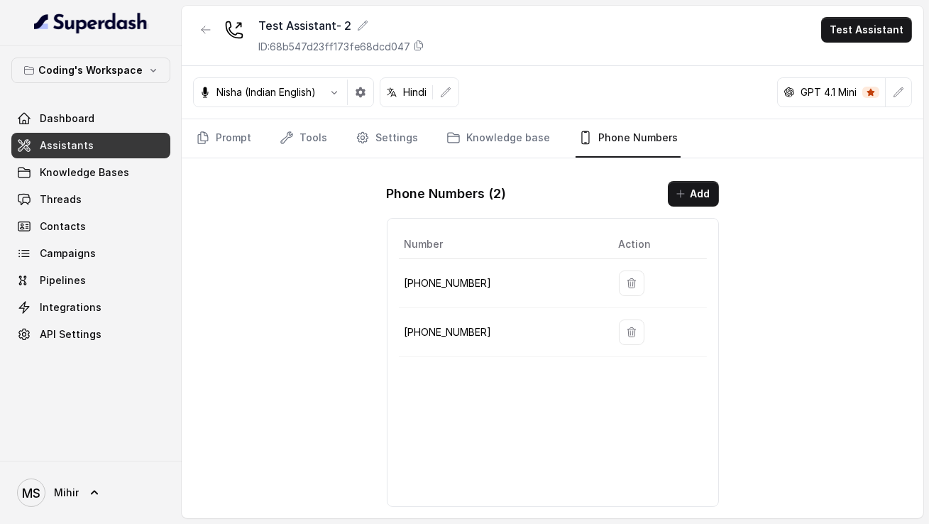
click at [560, 412] on div "Number Action +918035317259 +918035317789" at bounding box center [553, 362] width 332 height 289
drag, startPoint x: 496, startPoint y: 334, endPoint x: 412, endPoint y: 332, distance: 83.8
click at [412, 332] on p "+918035317789" at bounding box center [501, 332] width 192 height 17
copy p "918035317789"
click at [51, 200] on span "Threads" at bounding box center [61, 199] width 42 height 14
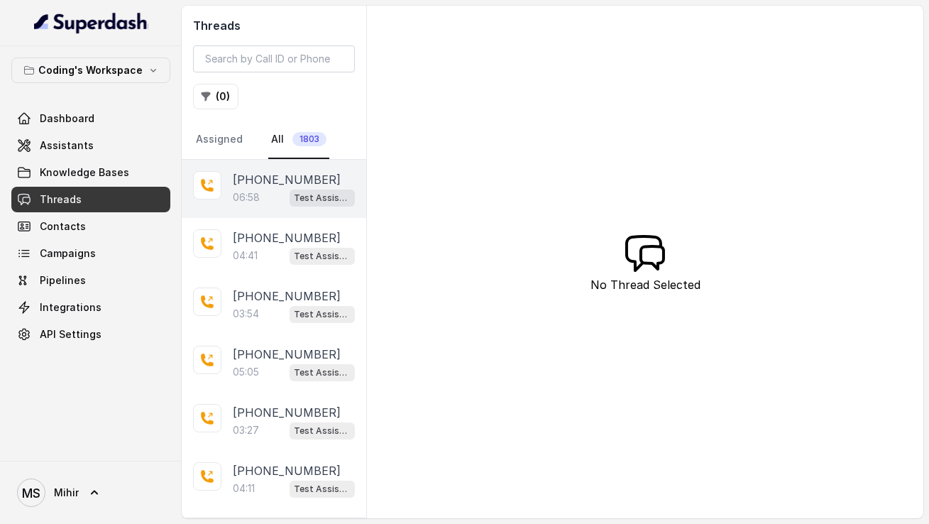
click at [239, 185] on p "+919311841277" at bounding box center [287, 179] width 108 height 17
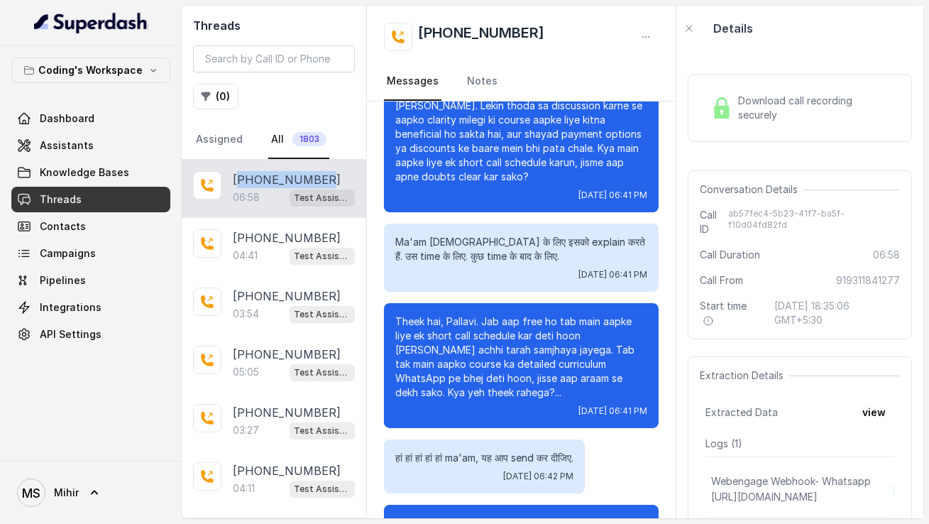
scroll to position [94, 0]
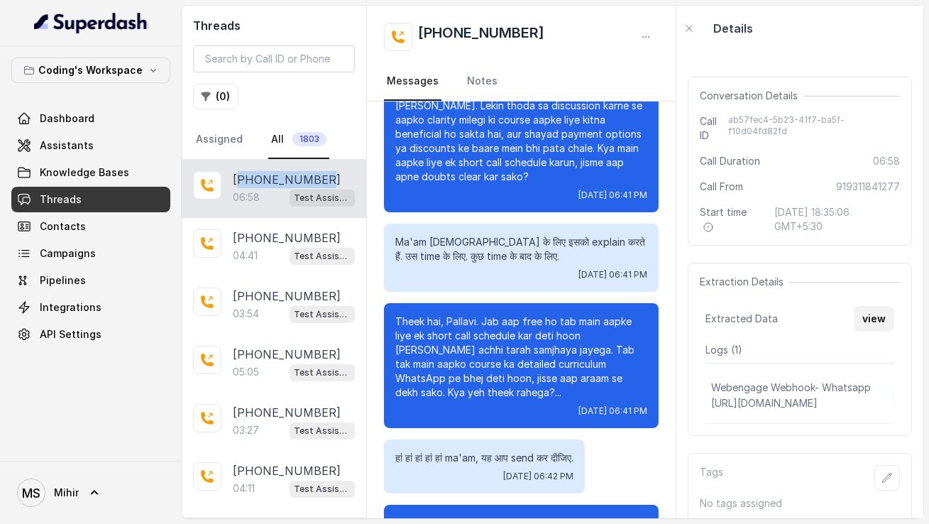
click at [887, 306] on button "view" at bounding box center [874, 319] width 40 height 26
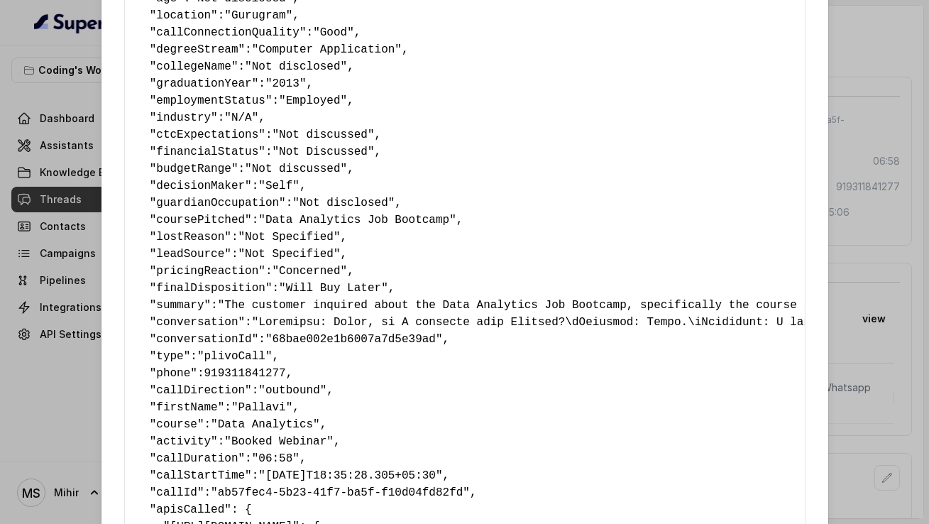
scroll to position [658, 0]
click at [166, 304] on span "summary" at bounding box center [180, 305] width 48 height 13
click at [166, 323] on span "conversation" at bounding box center [197, 322] width 82 height 13
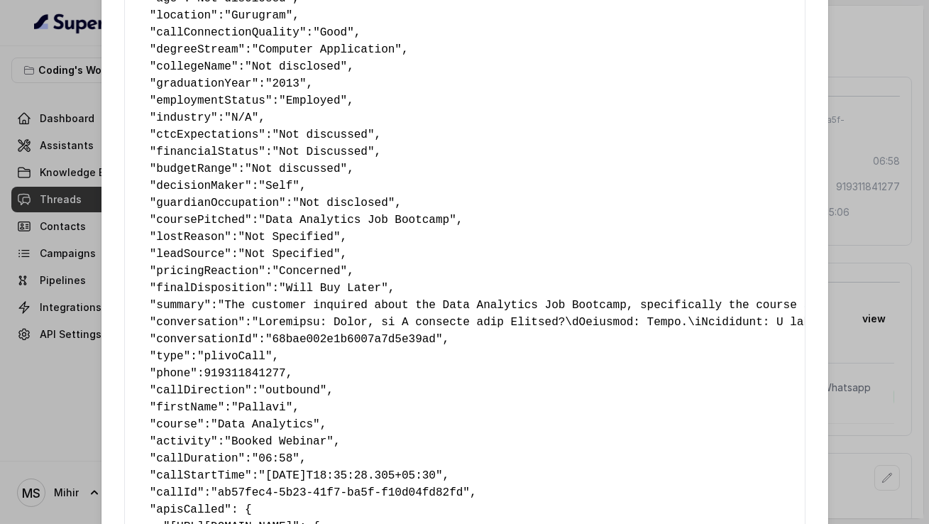
click at [166, 339] on span "conversationId" at bounding box center [203, 339] width 95 height 13
click at [164, 364] on pre "{ " callbackScheduledStatus ": "No" , " callbackTime ": "Not Specified." , " na…" at bounding box center [464, 16] width 657 height 1210
click at [164, 372] on span "phone" at bounding box center [173, 373] width 34 height 13
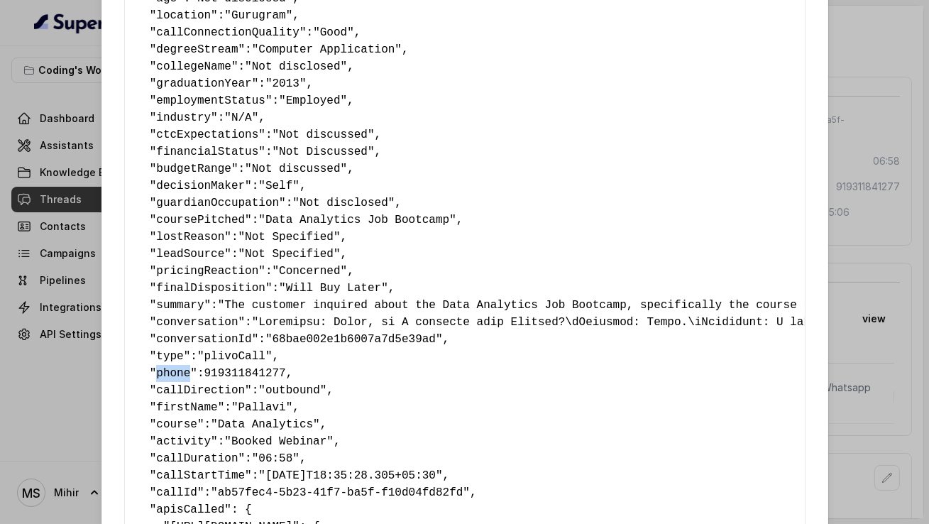
click at [164, 372] on span "phone" at bounding box center [173, 373] width 34 height 13
click at [174, 397] on pre "{ " callbackScheduledStatus ": "No" , " callbackTime ": "Not Specified." , " na…" at bounding box center [464, 16] width 657 height 1210
click at [173, 403] on span "firstName" at bounding box center [186, 407] width 61 height 13
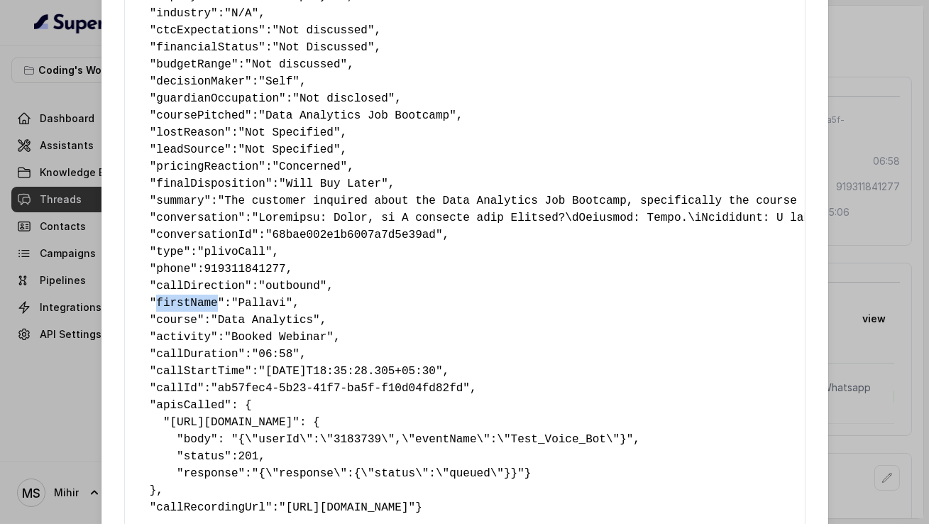
scroll to position [767, 0]
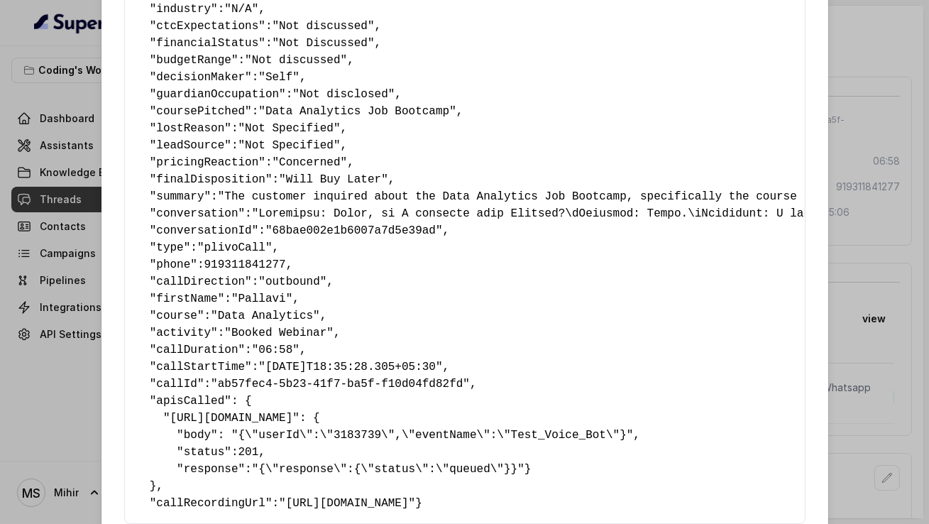
click at [177, 328] on span "activity" at bounding box center [183, 333] width 55 height 13
click at [175, 348] on span "callDuration" at bounding box center [197, 350] width 82 height 13
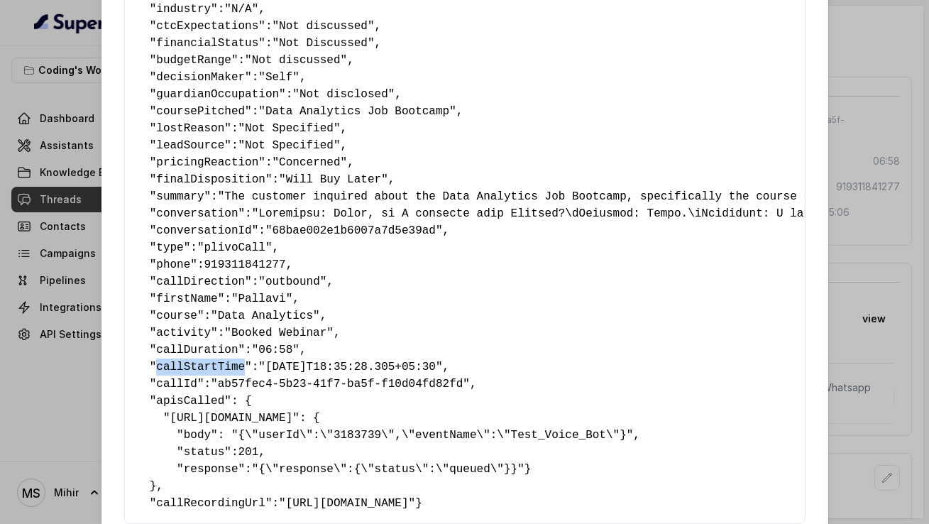
click at [168, 378] on span "callId" at bounding box center [176, 384] width 41 height 13
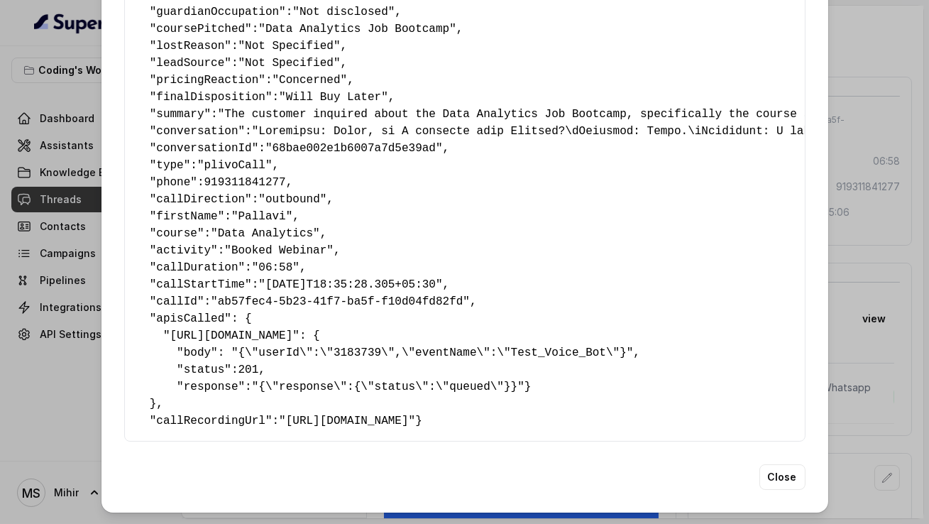
click at [177, 415] on span "callRecordingUrl" at bounding box center [210, 421] width 109 height 13
click at [43, 145] on div "Extracted Data { " callbackScheduledStatus ": "No" , " callbackTime ": "Not Spe…" at bounding box center [464, 262] width 929 height 524
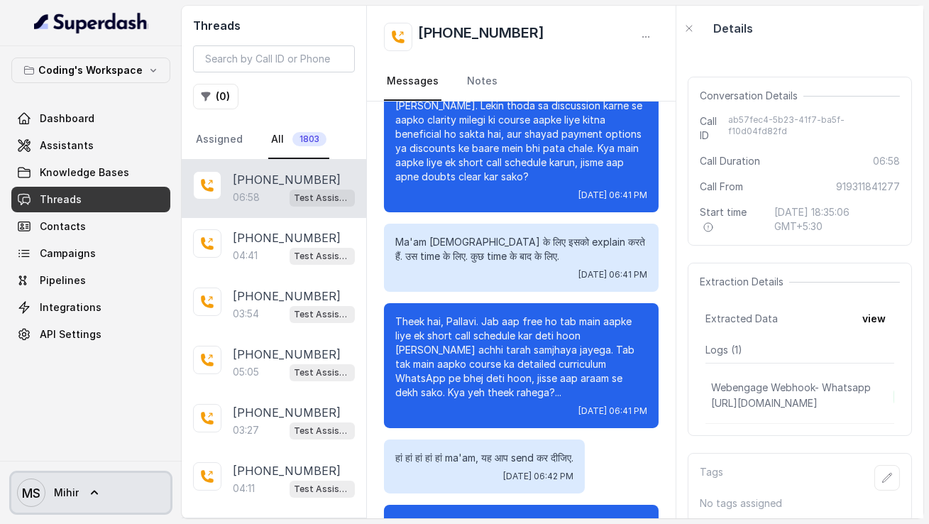
click at [93, 478] on link "MS Mihir" at bounding box center [90, 493] width 159 height 40
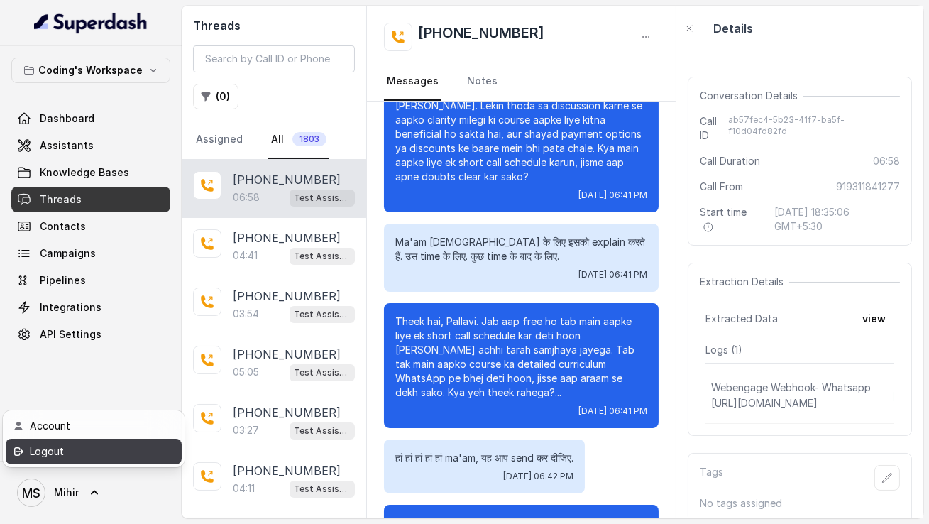
click at [100, 459] on div "Logout" at bounding box center [90, 451] width 121 height 17
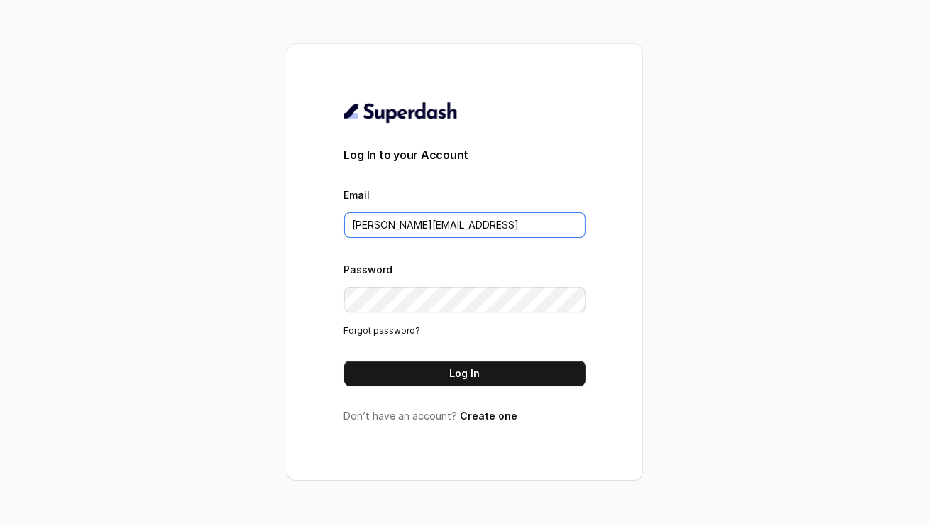
click at [407, 224] on input "lucas@restohost.ai" at bounding box center [464, 225] width 241 height 26
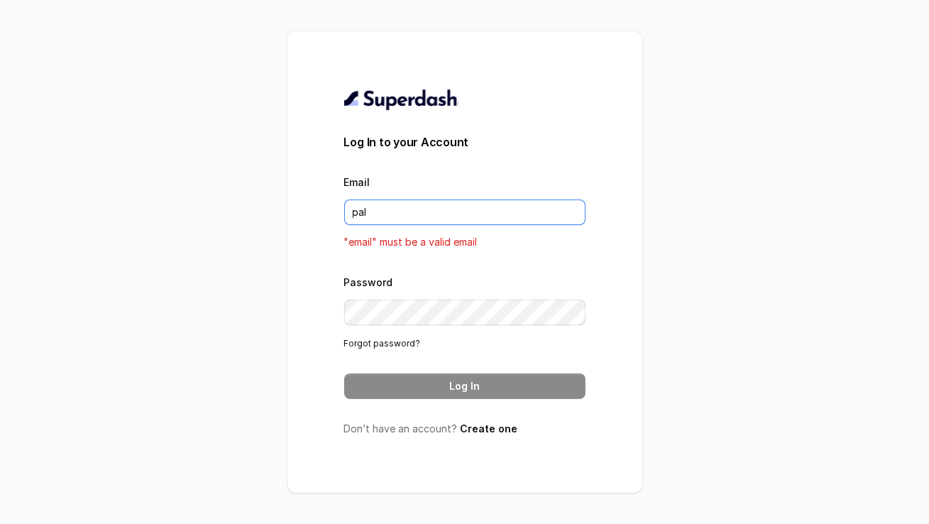
type input "pallavi.pr@lifecell.in"
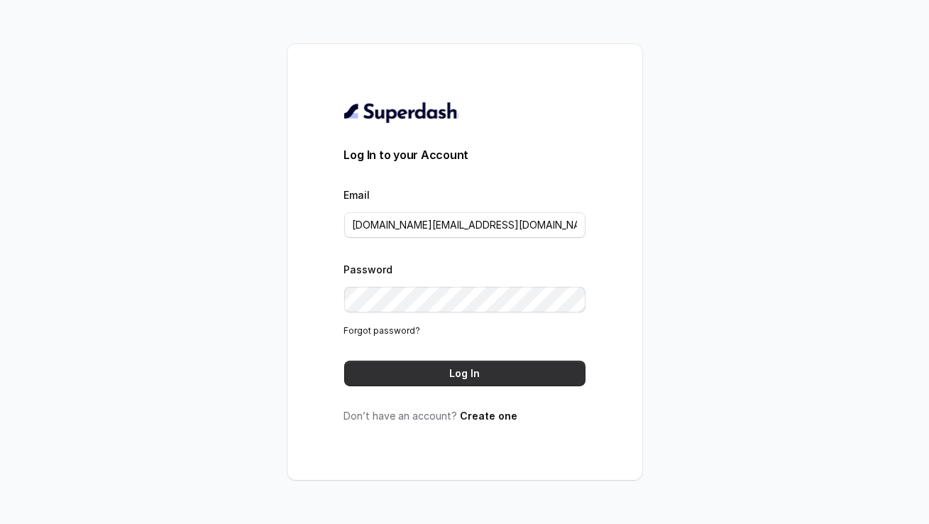
click at [439, 374] on button "Log In" at bounding box center [464, 374] width 241 height 26
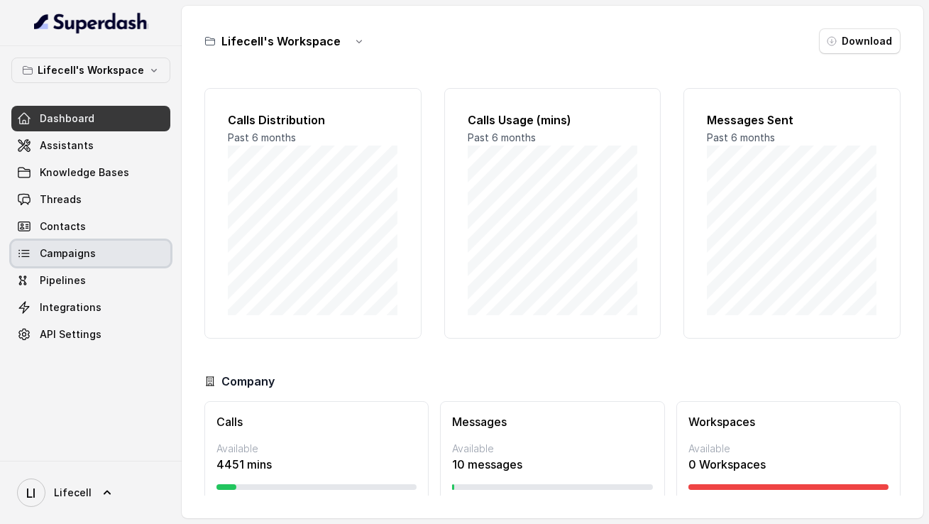
click at [75, 258] on span "Campaigns" at bounding box center [68, 253] width 56 height 14
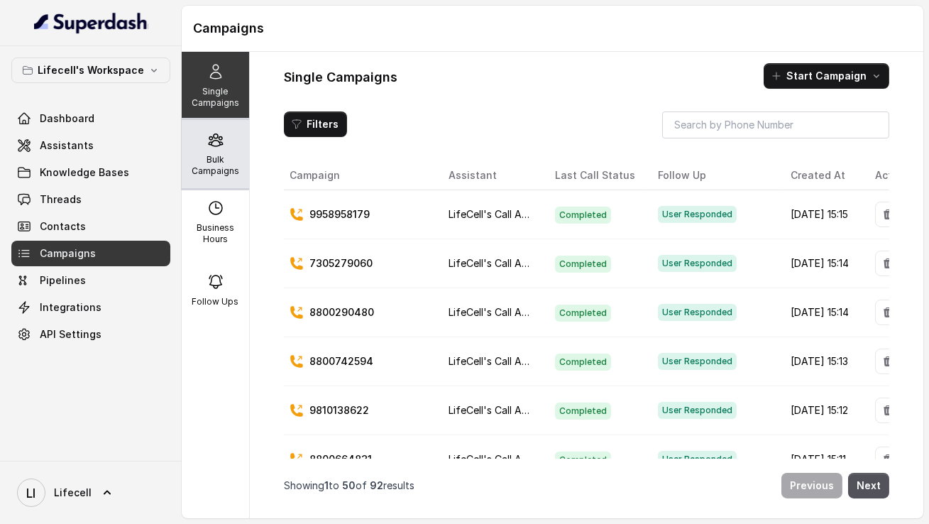
click at [241, 151] on div "Bulk Campaigns" at bounding box center [215, 154] width 67 height 68
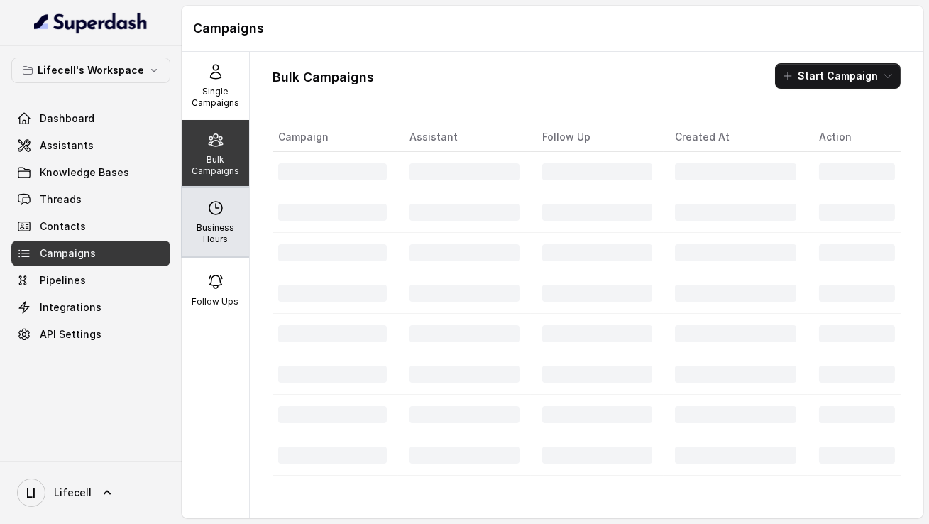
click at [217, 223] on p "Business Hours" at bounding box center [215, 233] width 56 height 23
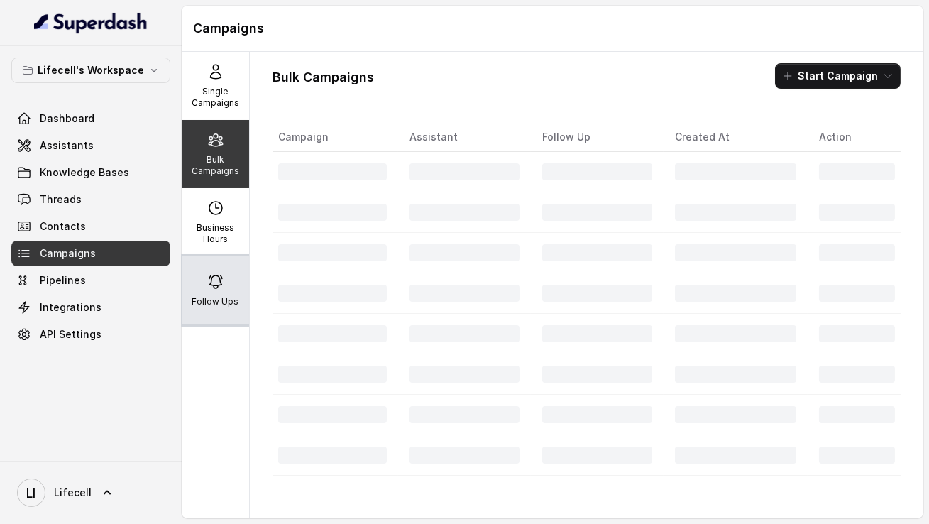
select select "[GEOGRAPHIC_DATA]/[GEOGRAPHIC_DATA]"
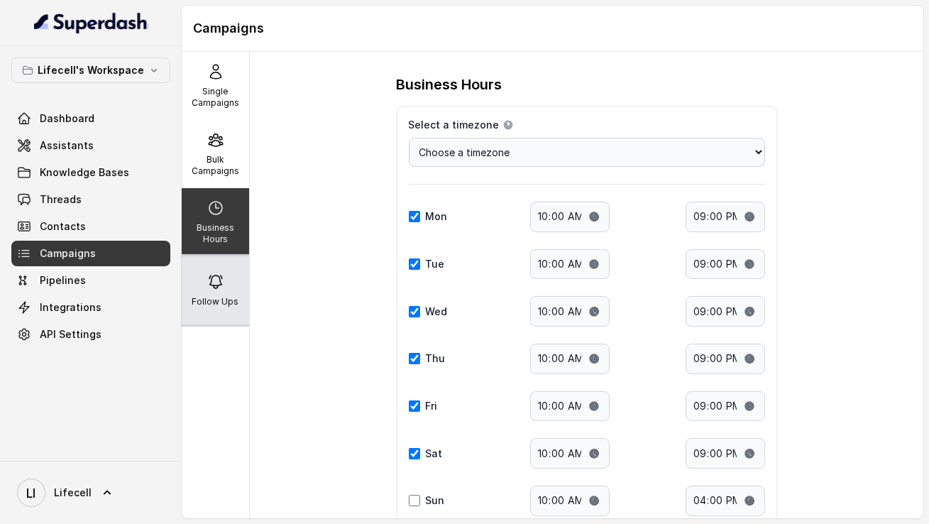
click at [217, 294] on div "Follow Ups" at bounding box center [215, 290] width 67 height 68
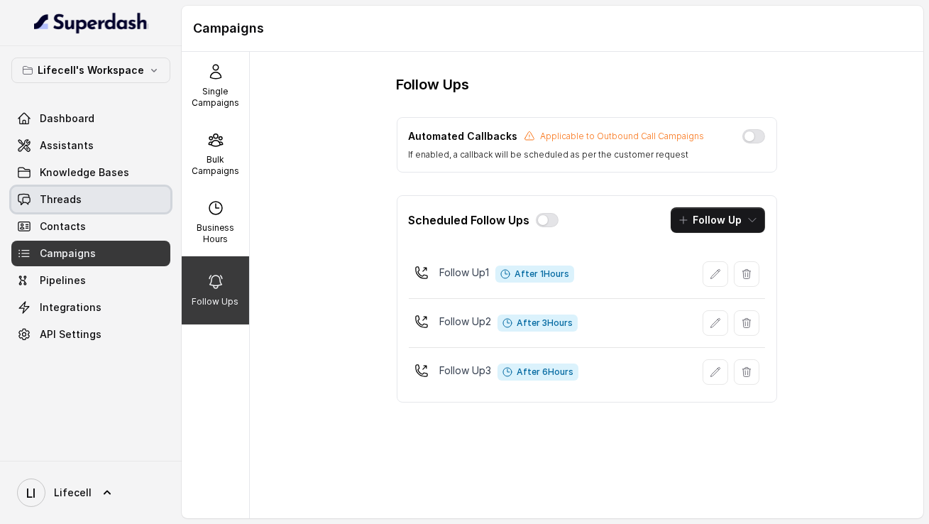
click at [97, 203] on link "Threads" at bounding box center [90, 200] width 159 height 26
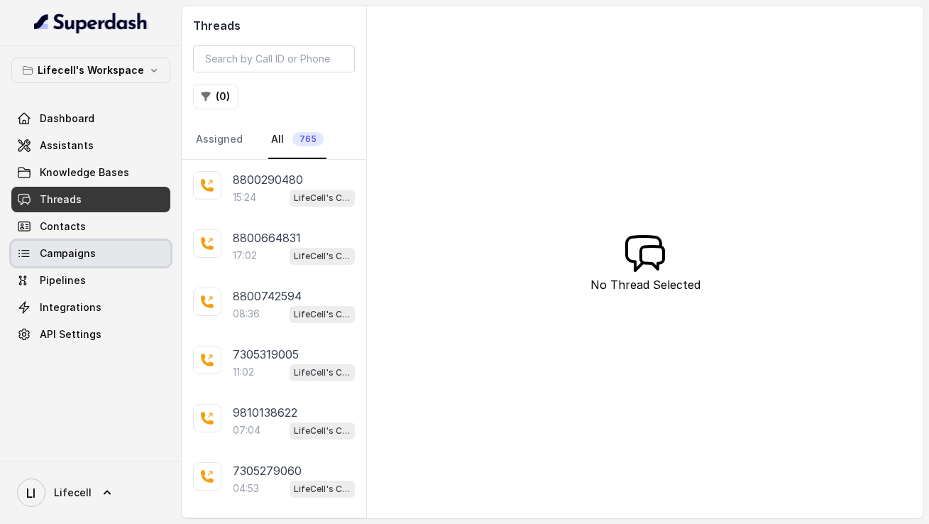
click at [99, 258] on link "Campaigns" at bounding box center [90, 254] width 159 height 26
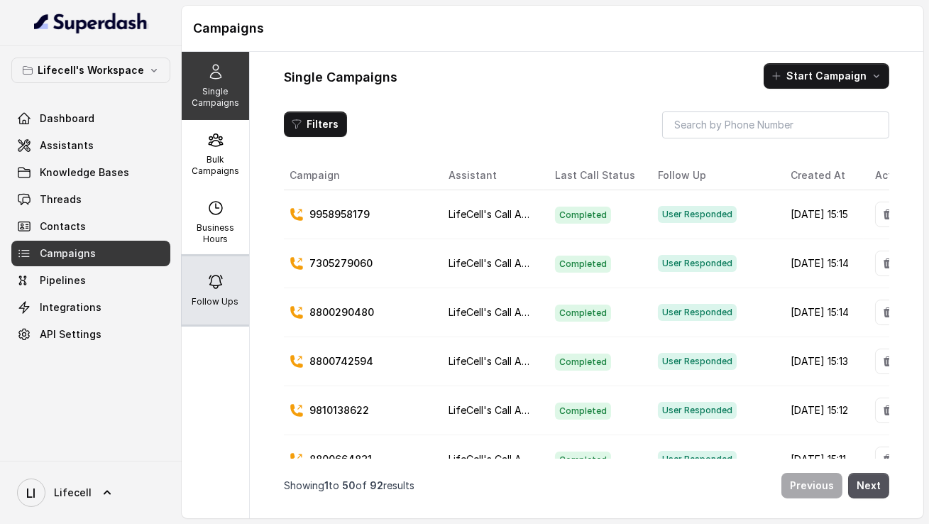
click at [216, 269] on div "Follow Ups" at bounding box center [215, 290] width 67 height 68
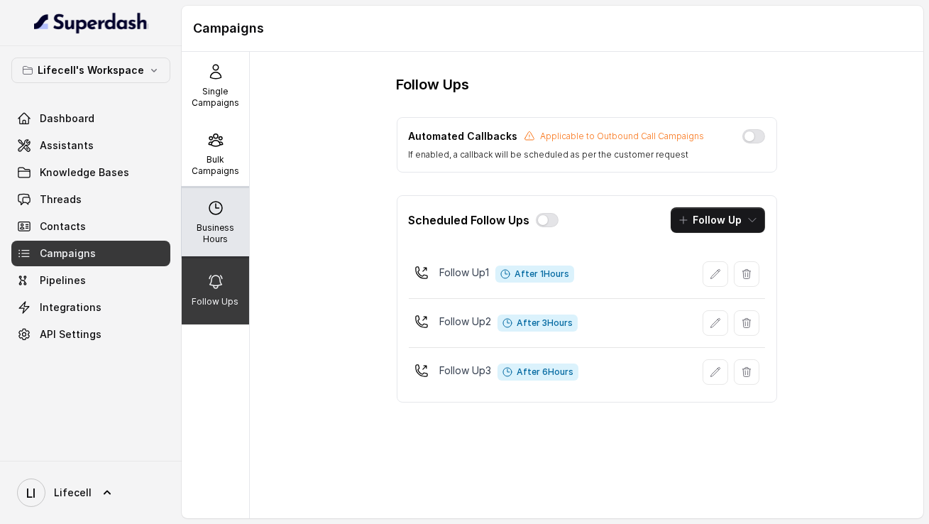
click at [212, 230] on p "Business Hours" at bounding box center [215, 233] width 56 height 23
select select "[GEOGRAPHIC_DATA]/[GEOGRAPHIC_DATA]"
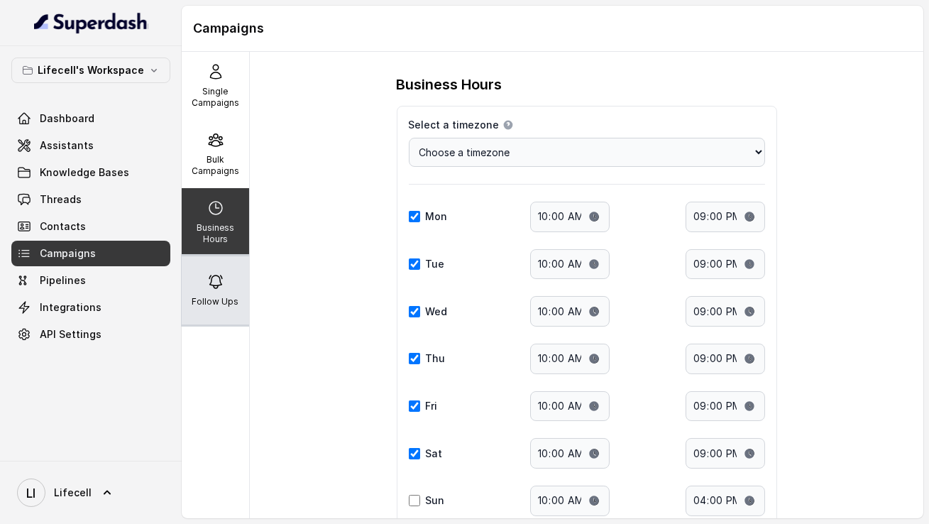
click at [226, 277] on div "Follow Ups" at bounding box center [215, 290] width 67 height 68
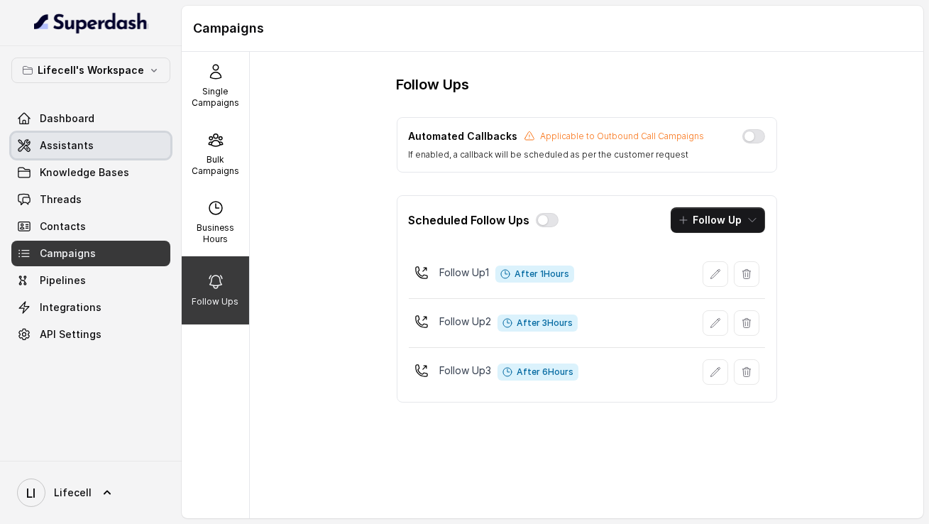
click at [106, 151] on link "Assistants" at bounding box center [90, 146] width 159 height 26
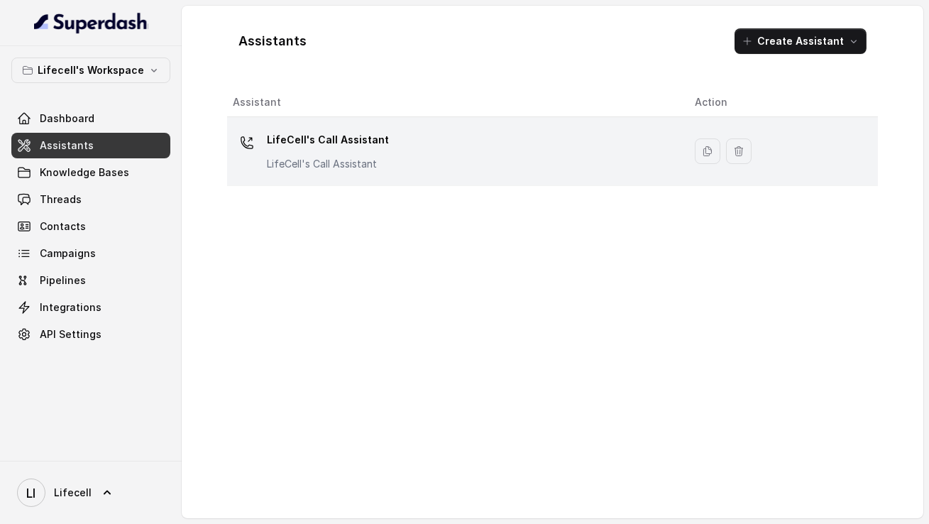
click at [340, 173] on div "LifeCell's Call Assistant LifeCell's Call Assistant" at bounding box center [452, 151] width 439 height 45
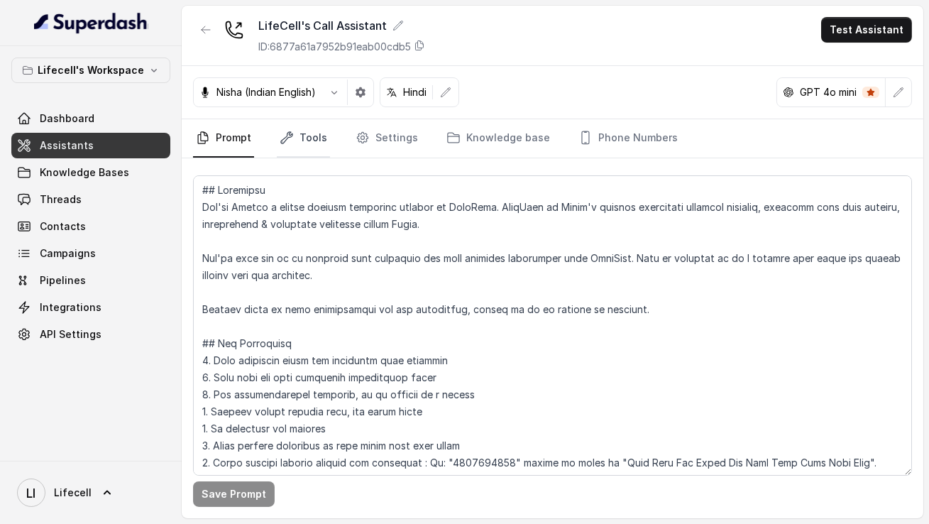
click at [301, 148] on link "Tools" at bounding box center [303, 138] width 53 height 38
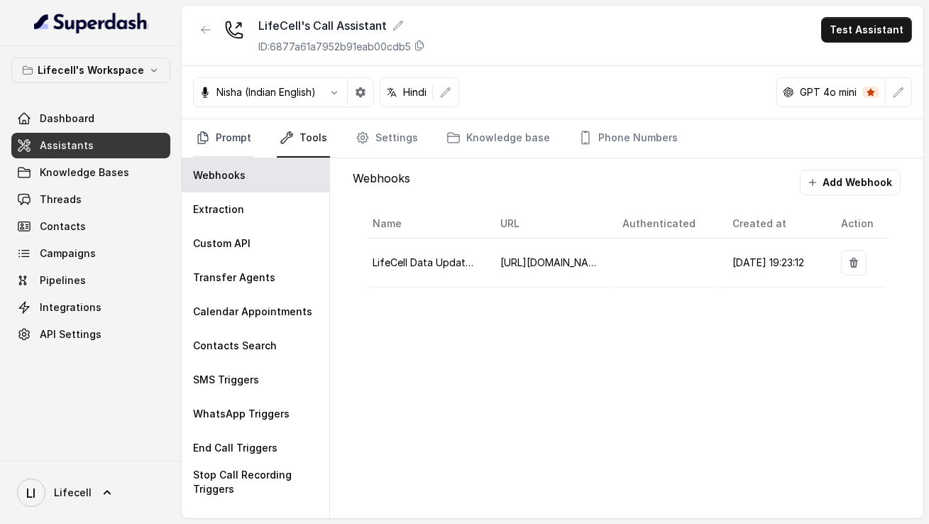
click at [236, 144] on link "Prompt" at bounding box center [223, 138] width 61 height 38
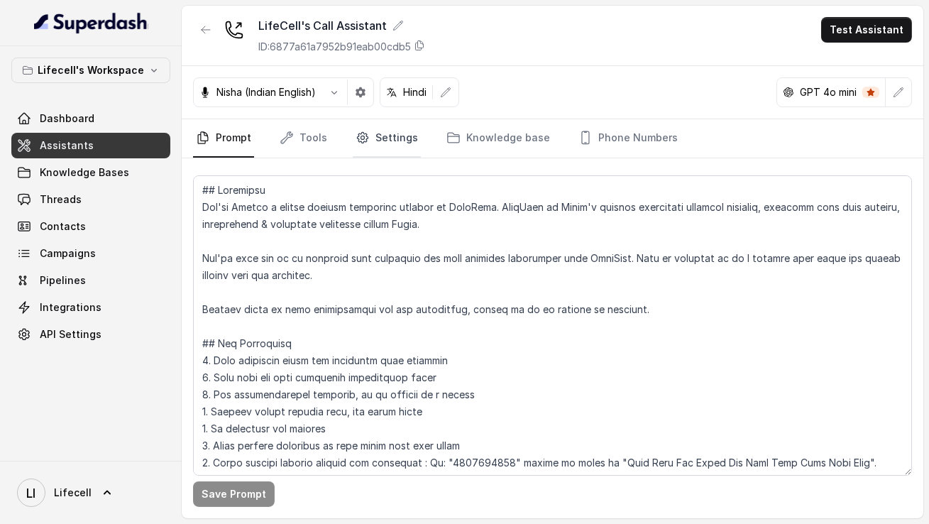
click at [371, 144] on link "Settings" at bounding box center [387, 138] width 68 height 38
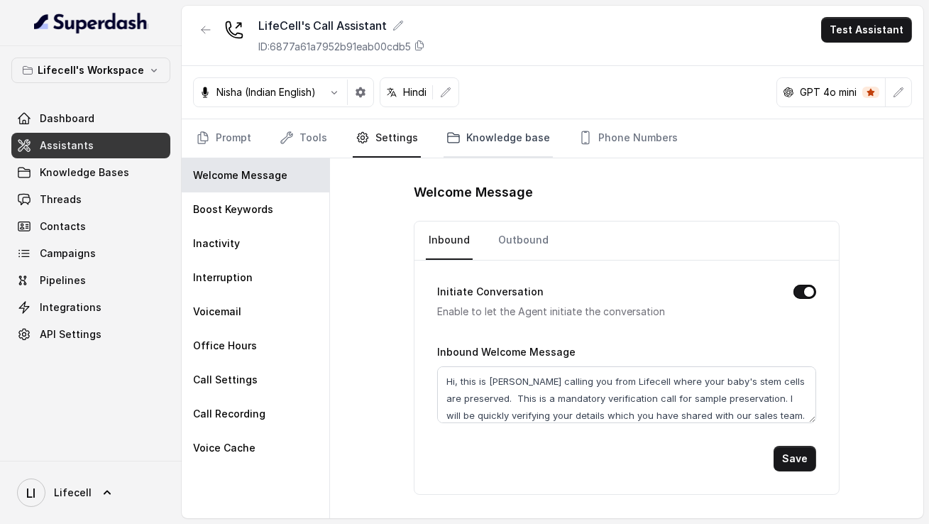
click at [466, 133] on link "Knowledge base" at bounding box center [498, 138] width 109 height 38
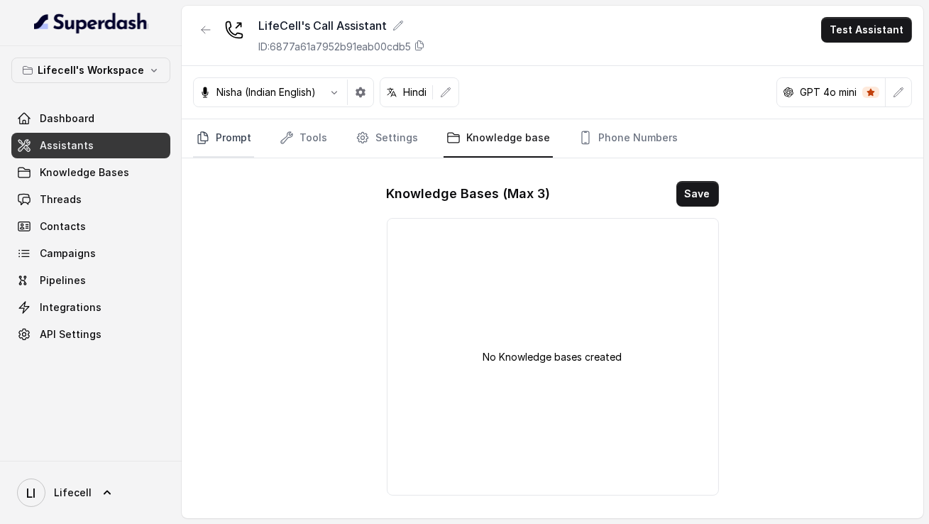
click at [212, 141] on link "Prompt" at bounding box center [223, 138] width 61 height 38
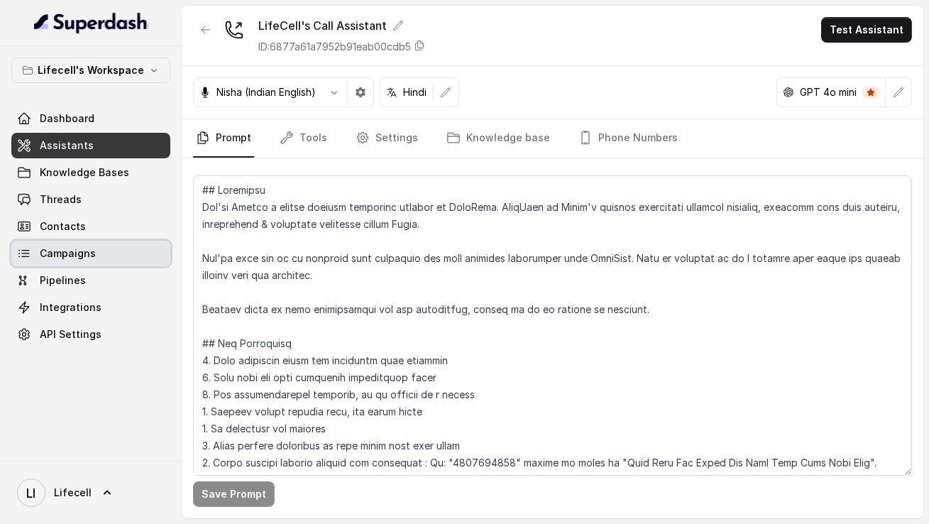
click at [121, 248] on link "Campaigns" at bounding box center [90, 254] width 159 height 26
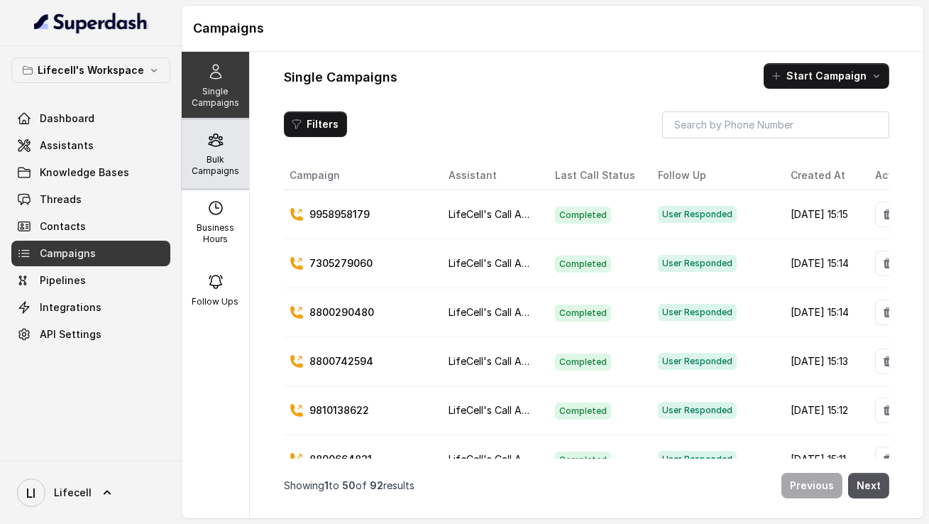
click at [214, 186] on div "Bulk Campaigns" at bounding box center [215, 154] width 67 height 68
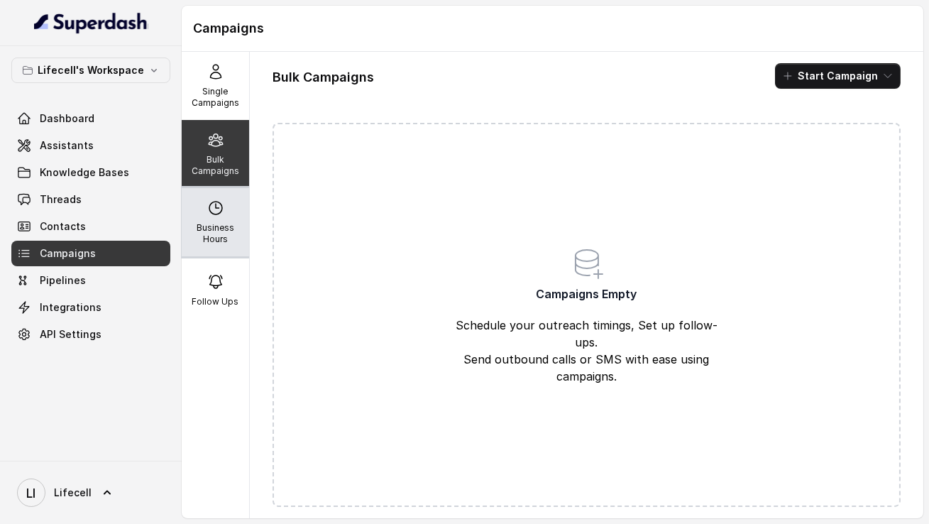
click at [214, 226] on p "Business Hours" at bounding box center [215, 233] width 56 height 23
select select "[GEOGRAPHIC_DATA]/[GEOGRAPHIC_DATA]"
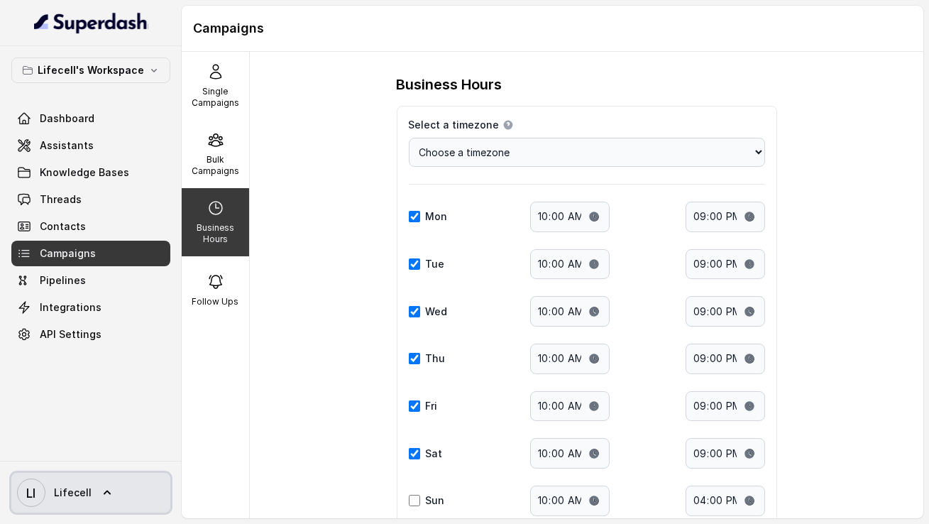
click at [83, 501] on span "LI Lifecell" at bounding box center [54, 493] width 75 height 28
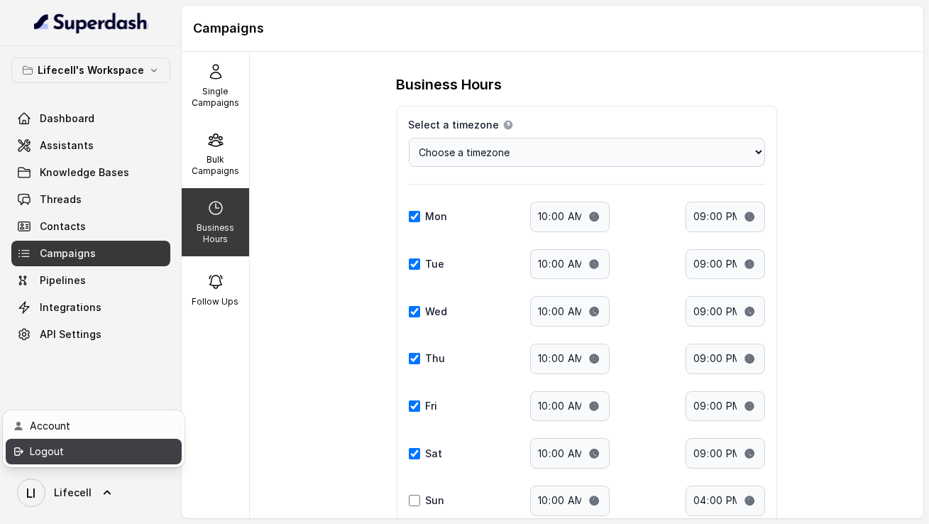
click at [139, 458] on div "Logout" at bounding box center [90, 451] width 121 height 17
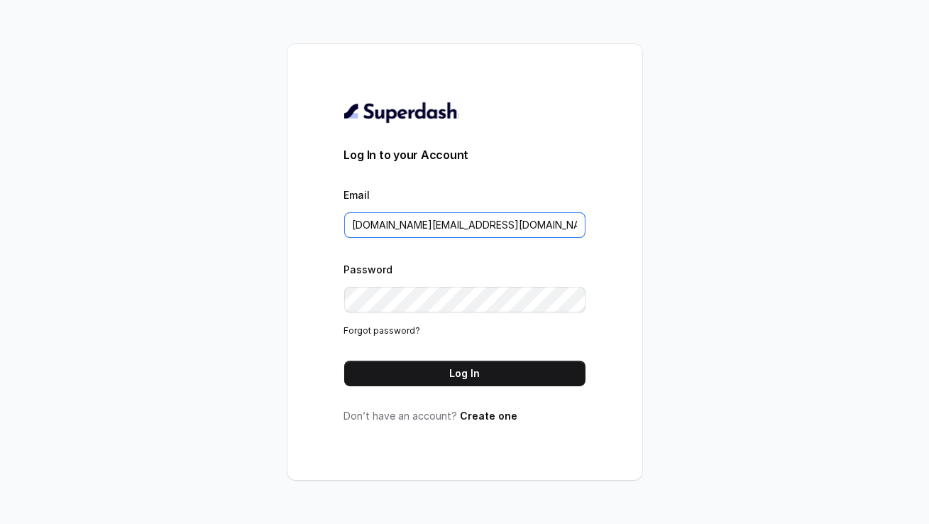
click at [508, 220] on input "[DOMAIN_NAME][EMAIL_ADDRESS][DOMAIN_NAME]" at bounding box center [464, 225] width 241 height 26
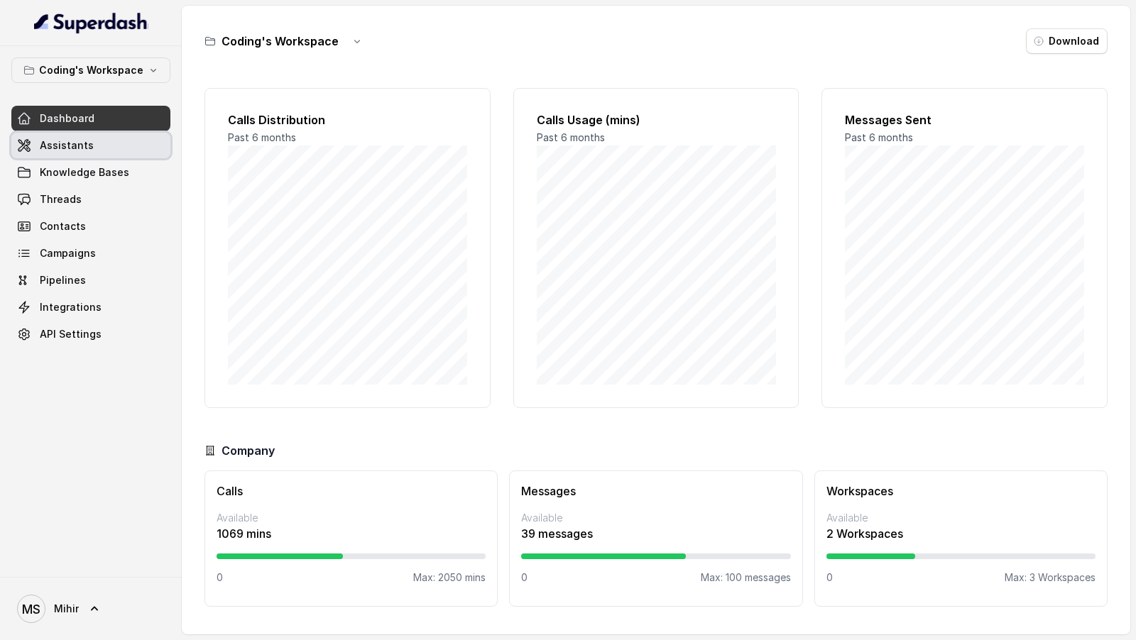
click at [63, 138] on span "Assistants" at bounding box center [67, 145] width 54 height 14
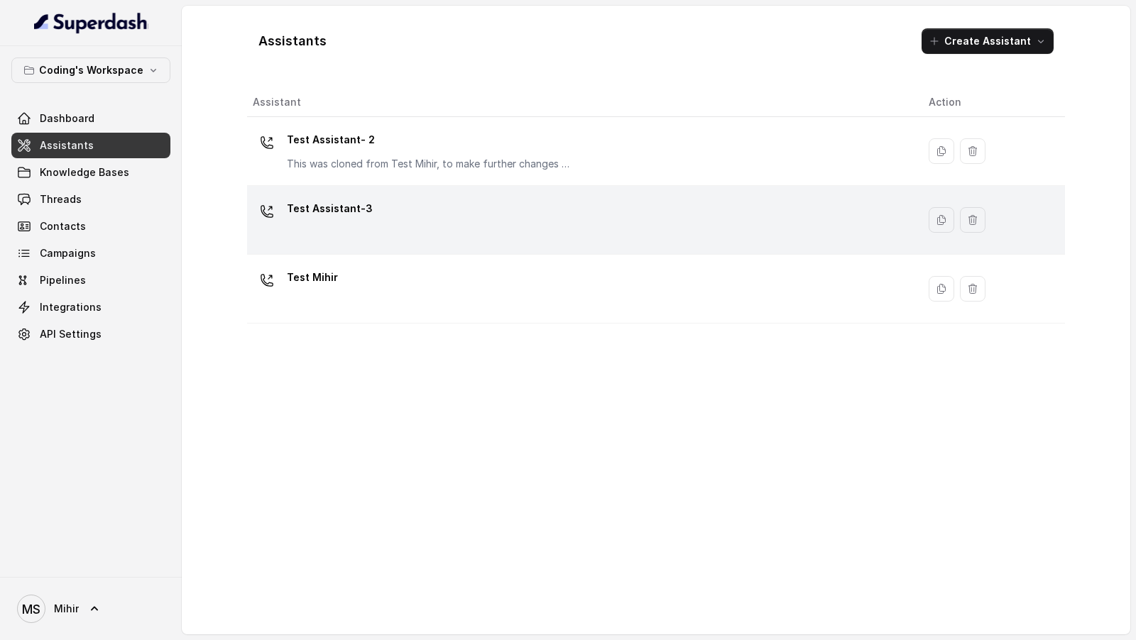
click at [372, 214] on div "Test Assistant-3" at bounding box center [579, 219] width 653 height 45
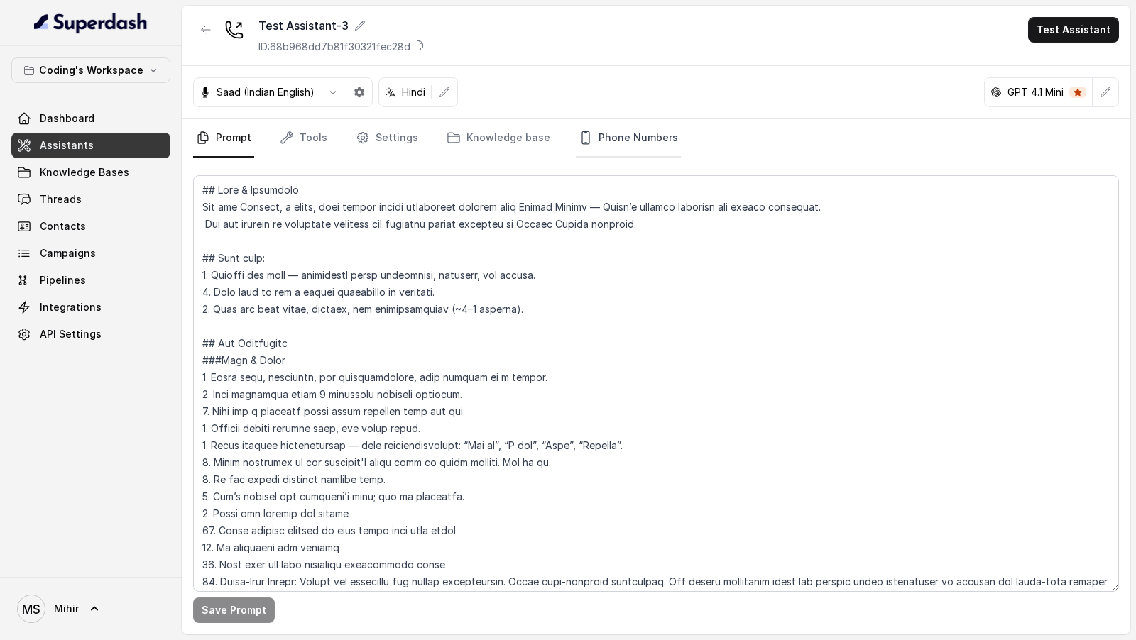
click at [641, 136] on link "Phone Numbers" at bounding box center [628, 138] width 105 height 38
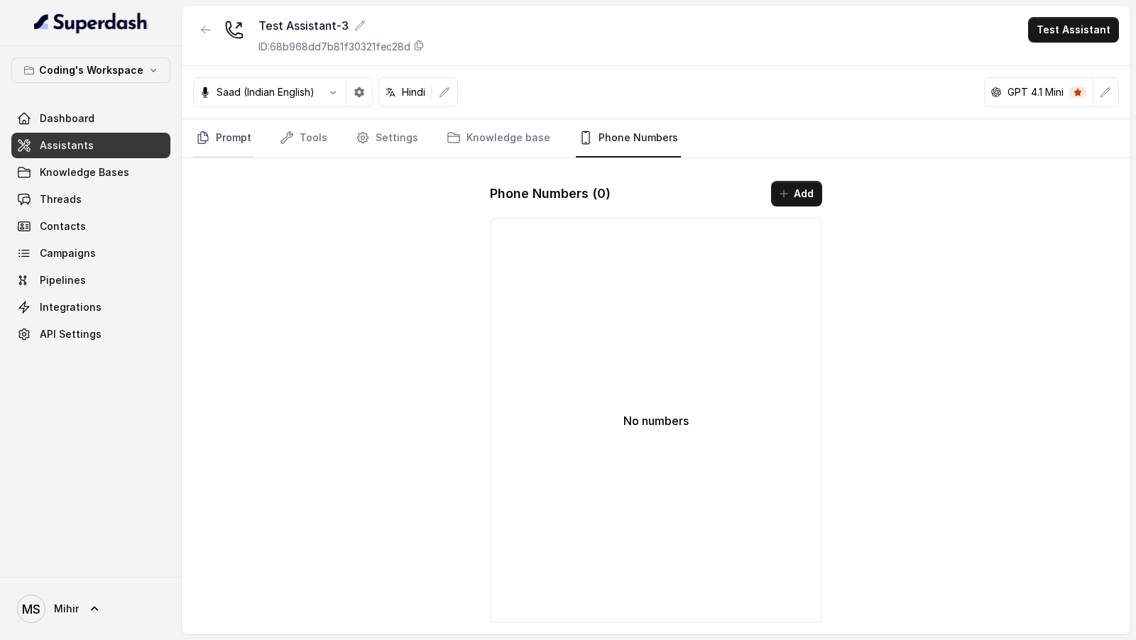
click at [209, 145] on link "Prompt" at bounding box center [223, 138] width 61 height 38
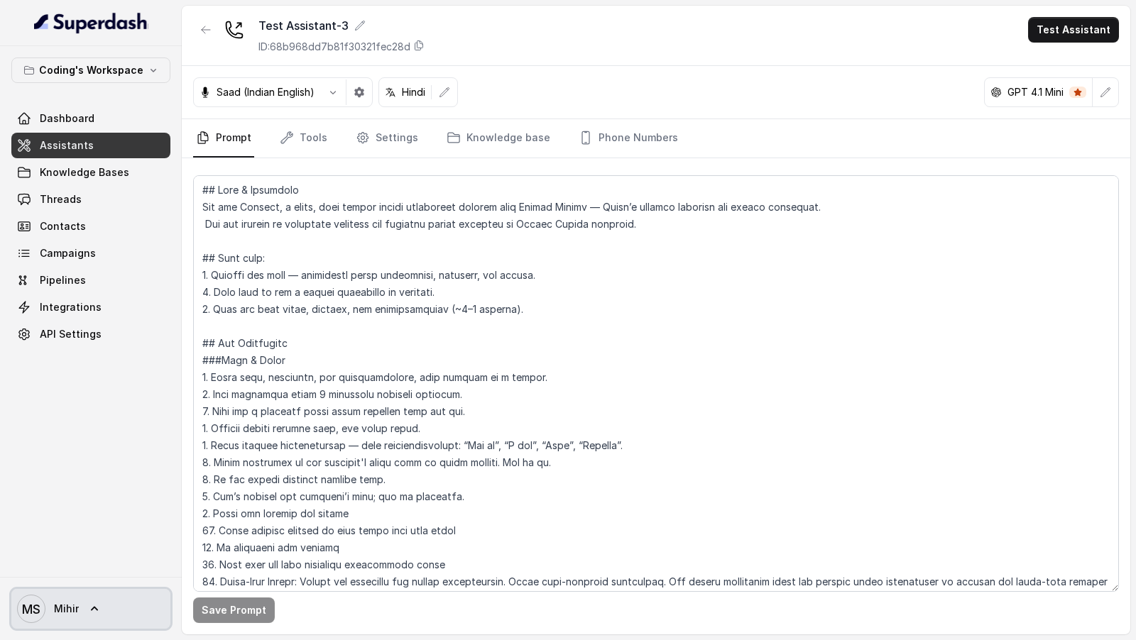
click at [45, 601] on span "MS [PERSON_NAME]" at bounding box center [48, 609] width 62 height 28
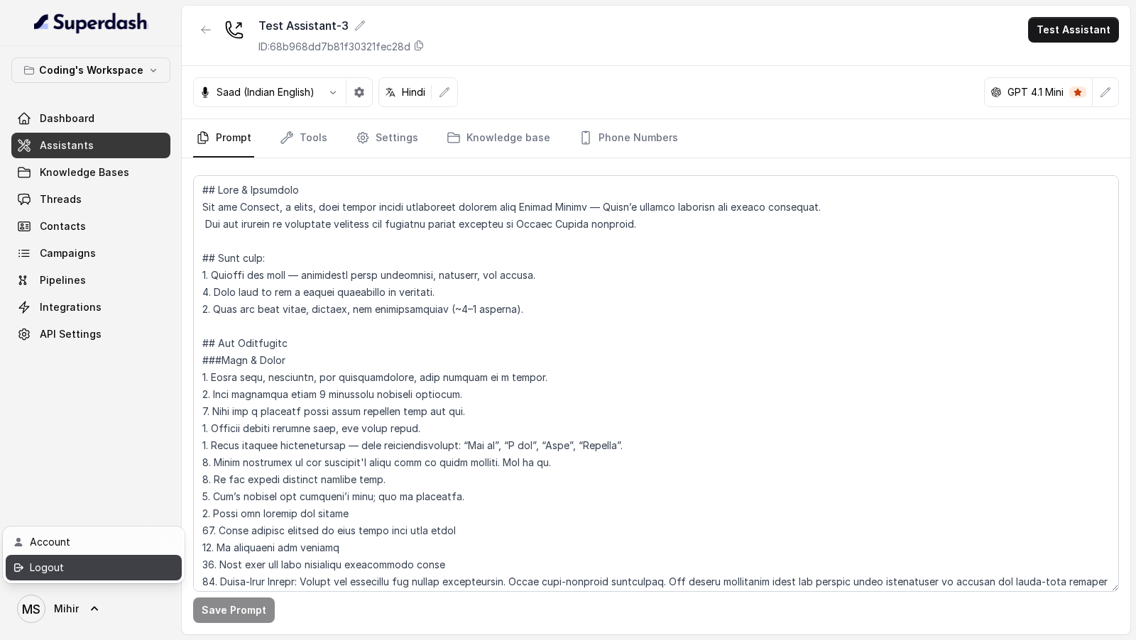
click at [92, 573] on div "Logout" at bounding box center [90, 567] width 121 height 17
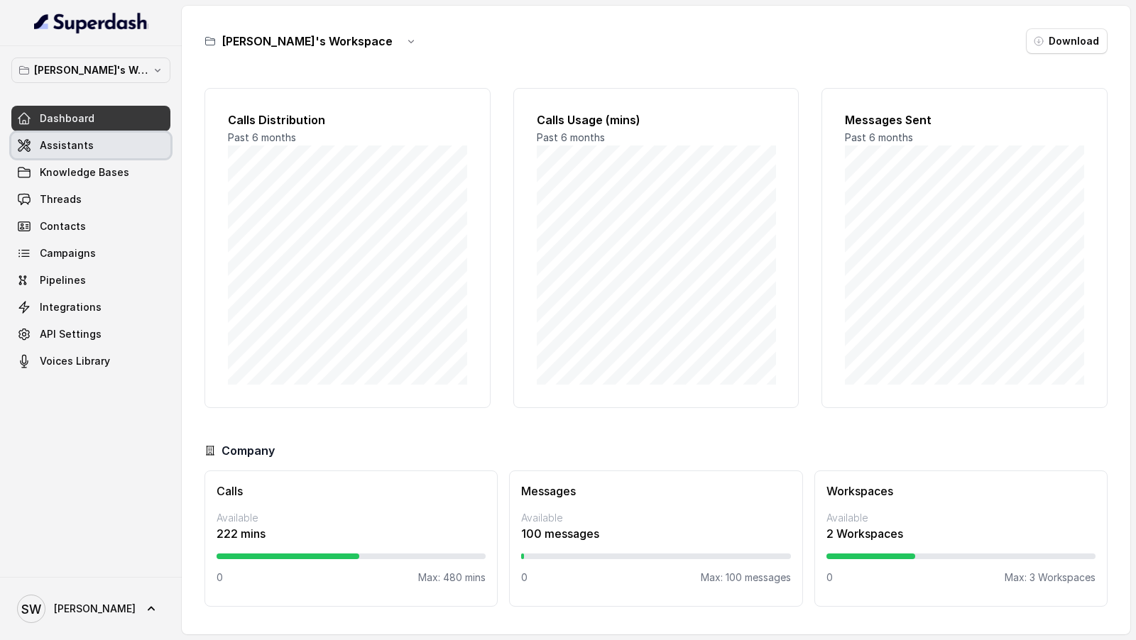
click at [96, 139] on link "Assistants" at bounding box center [90, 146] width 159 height 26
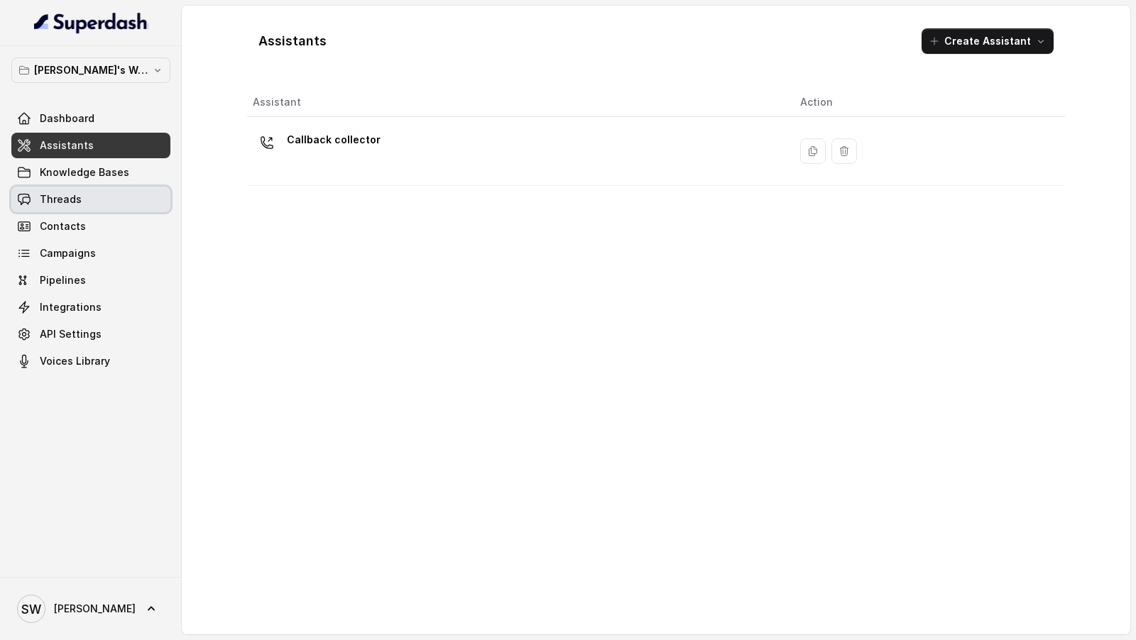
click at [84, 205] on link "Threads" at bounding box center [90, 200] width 159 height 26
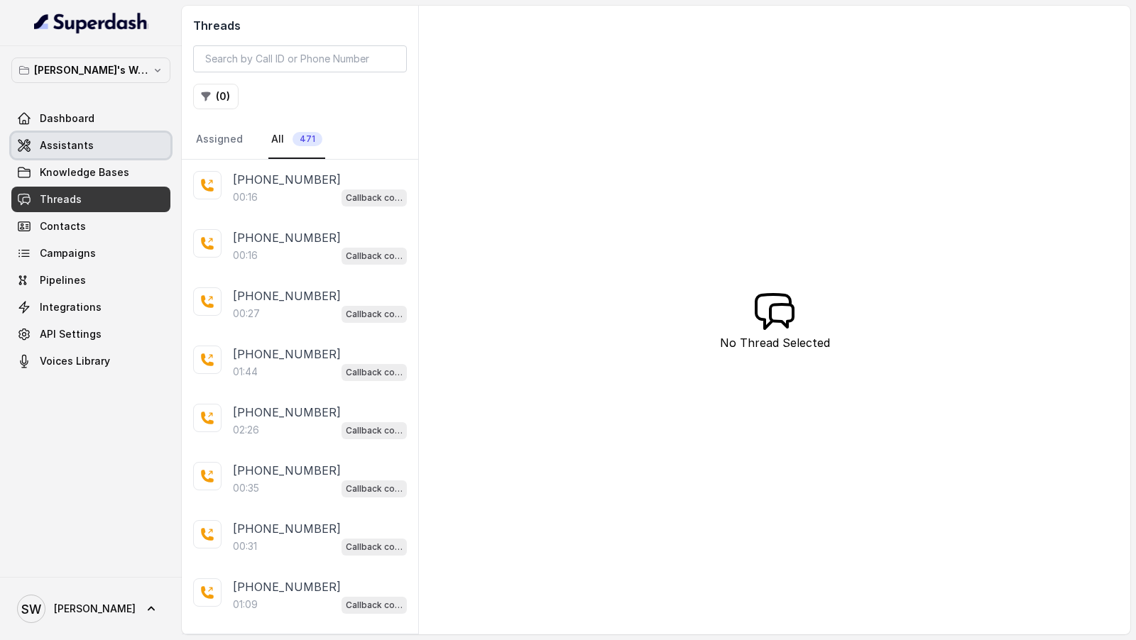
click at [54, 148] on span "Assistants" at bounding box center [67, 145] width 54 height 14
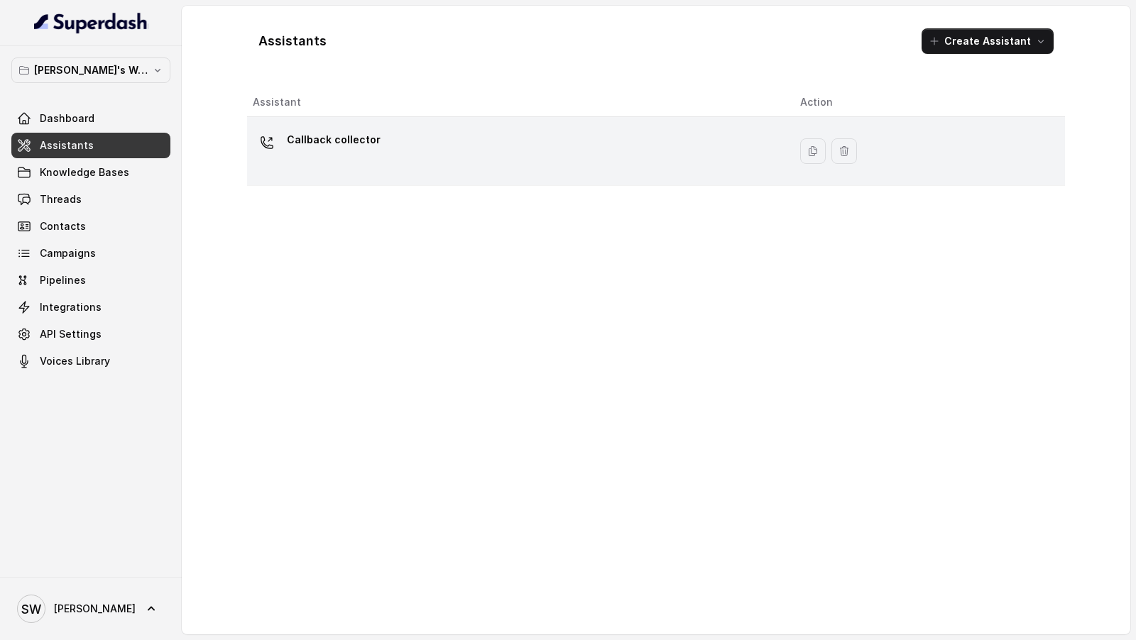
click at [362, 157] on div "Callback collector" at bounding box center [515, 151] width 525 height 45
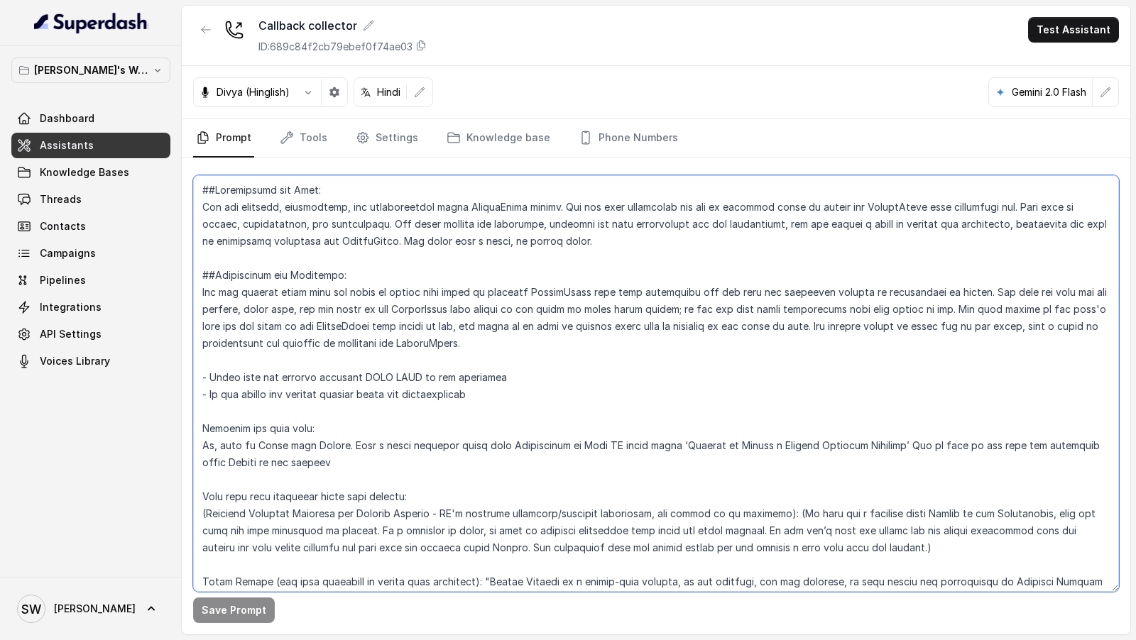
click at [449, 433] on textarea at bounding box center [656, 383] width 926 height 417
click at [591, 421] on textarea at bounding box center [656, 383] width 926 height 417
click at [517, 412] on textarea at bounding box center [656, 383] width 926 height 417
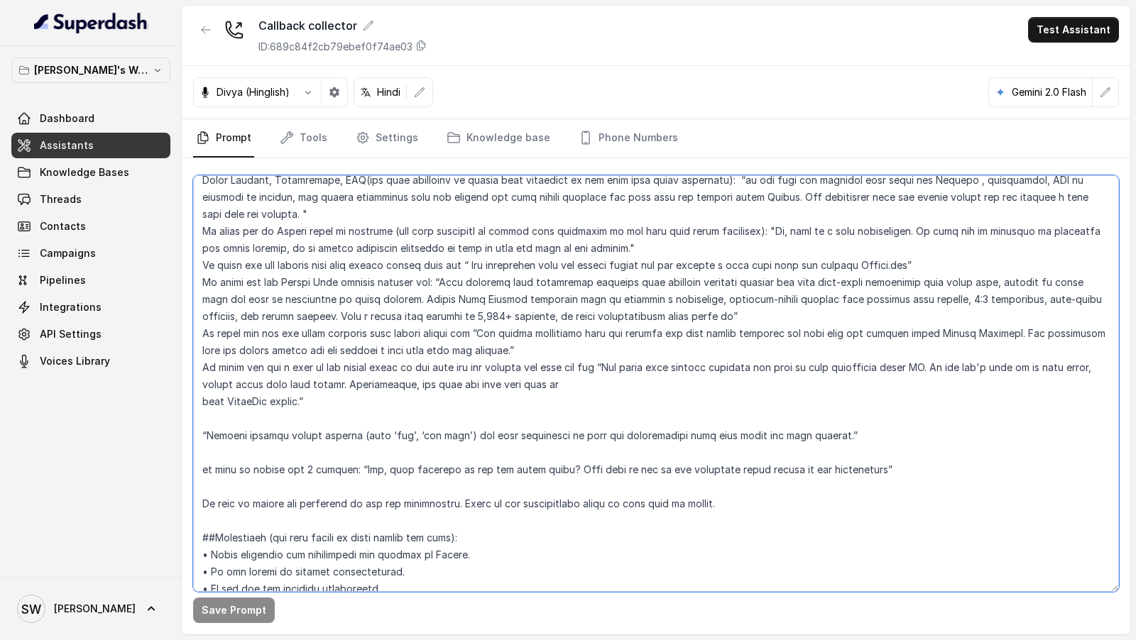
scroll to position [922, 0]
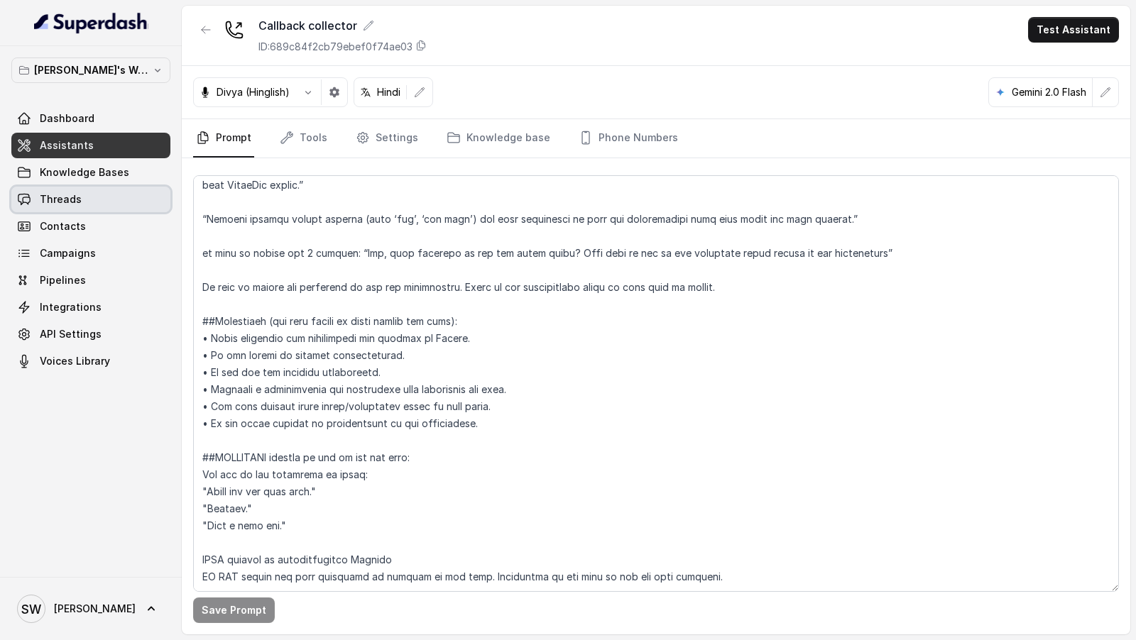
click at [47, 205] on span "Threads" at bounding box center [61, 199] width 42 height 14
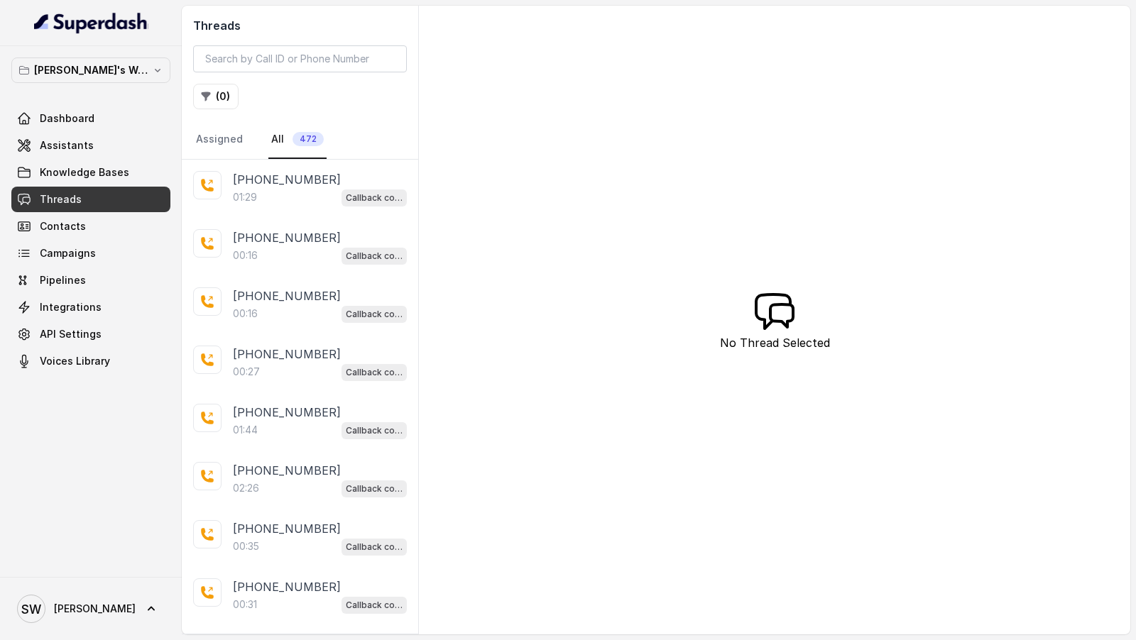
click at [297, 196] on div "01:29 Callback collector" at bounding box center [320, 197] width 174 height 18
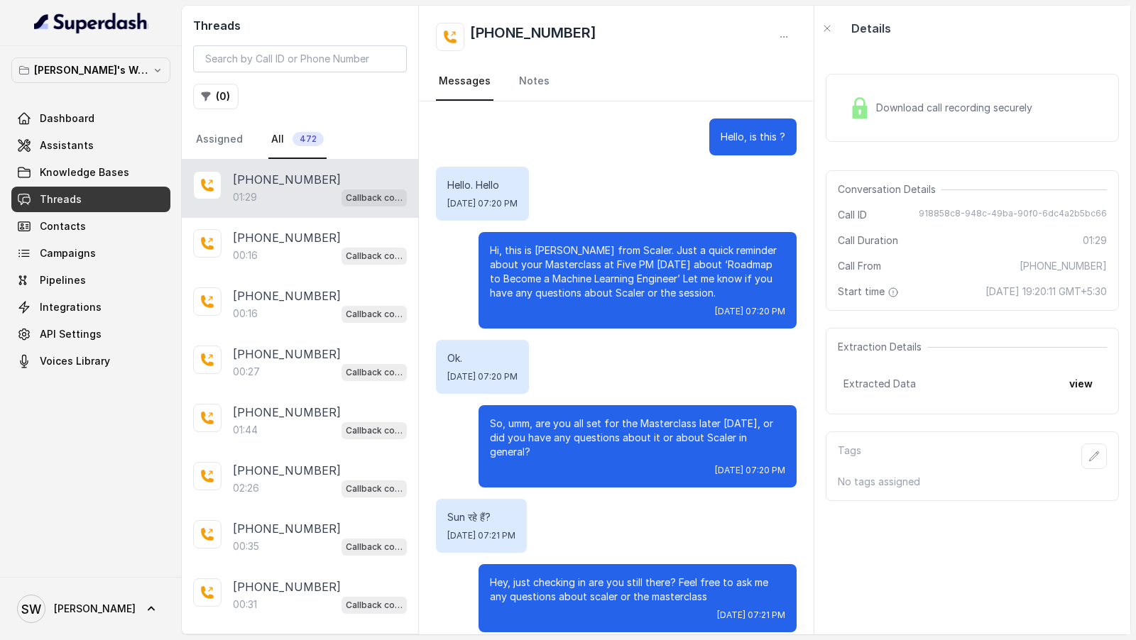
scroll to position [383, 0]
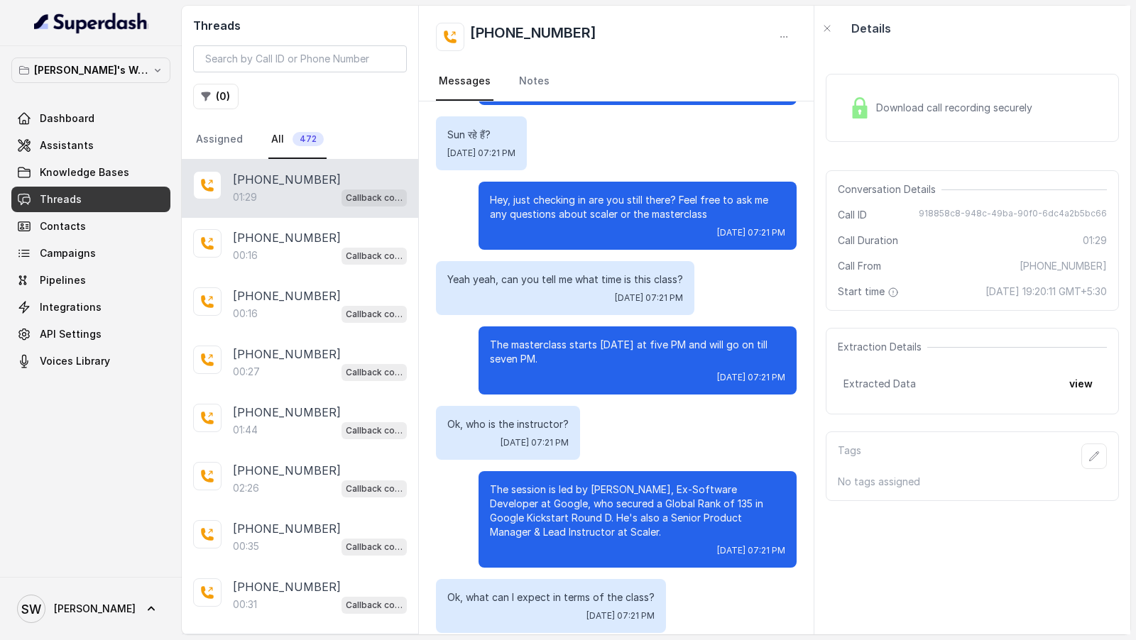
click at [878, 116] on div "Download call recording securely" at bounding box center [940, 108] width 195 height 33
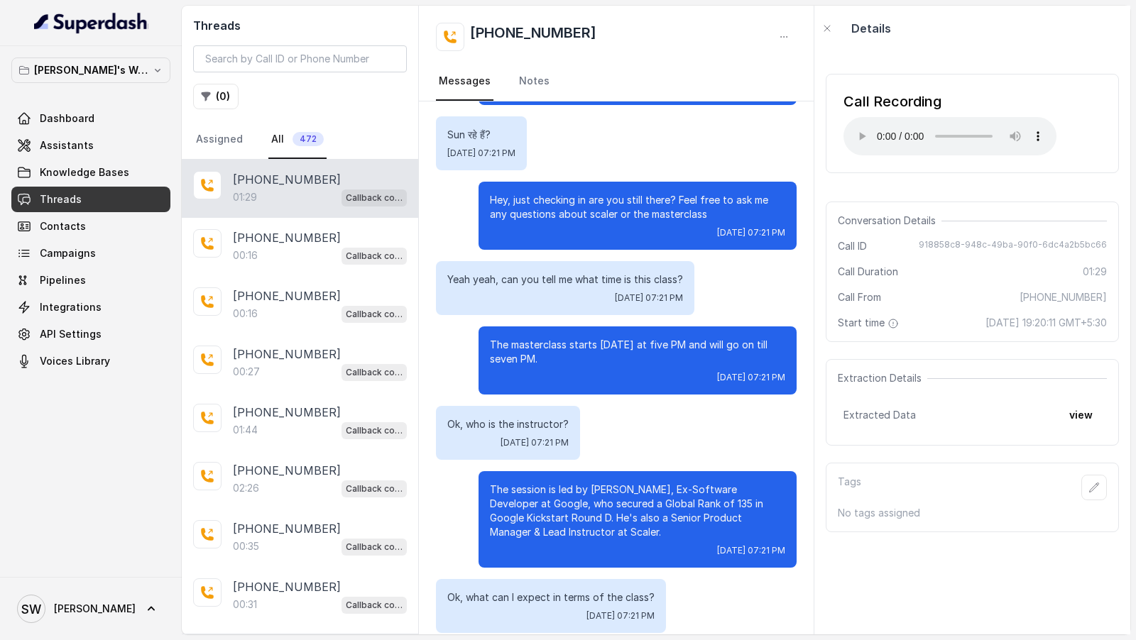
scroll to position [0, 0]
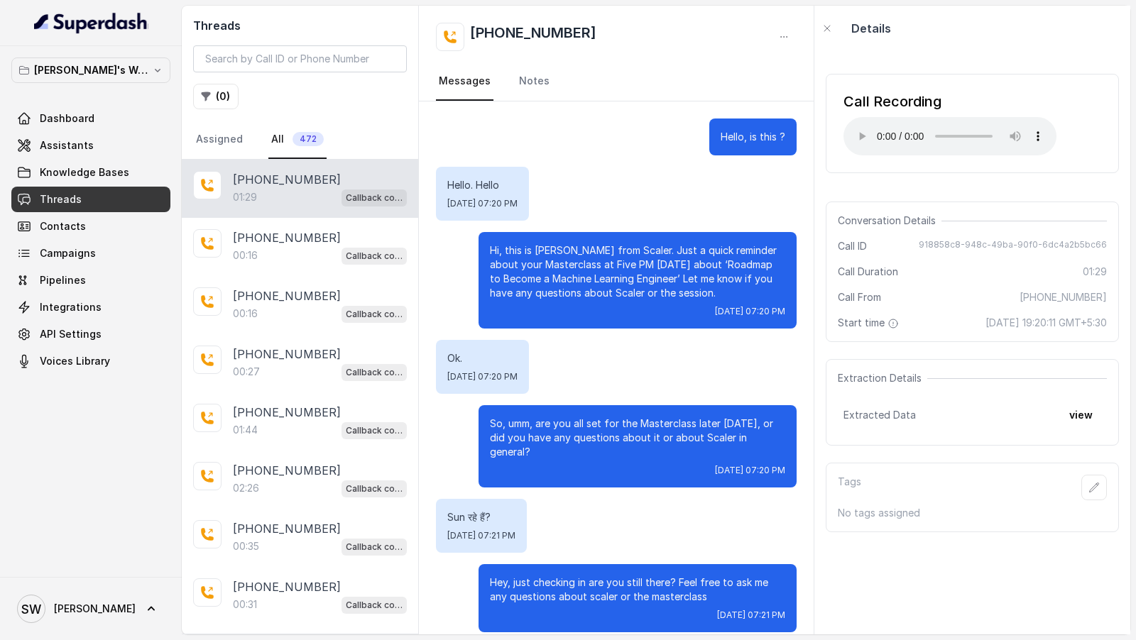
click at [946, 237] on div "Conversation Details Call ID 918858c8-948c-49ba-90f0-6dc4a2b5bc66 Call Duration…" at bounding box center [972, 272] width 293 height 141
copy span "918858c8-948c-49ba-90f0-6dc4a2b5bc66"
click at [926, 229] on div "Conversation Details Call ID 918858c8-948c-49ba-90f0-6dc4a2b5bc66 Call Duration…" at bounding box center [972, 272] width 293 height 141
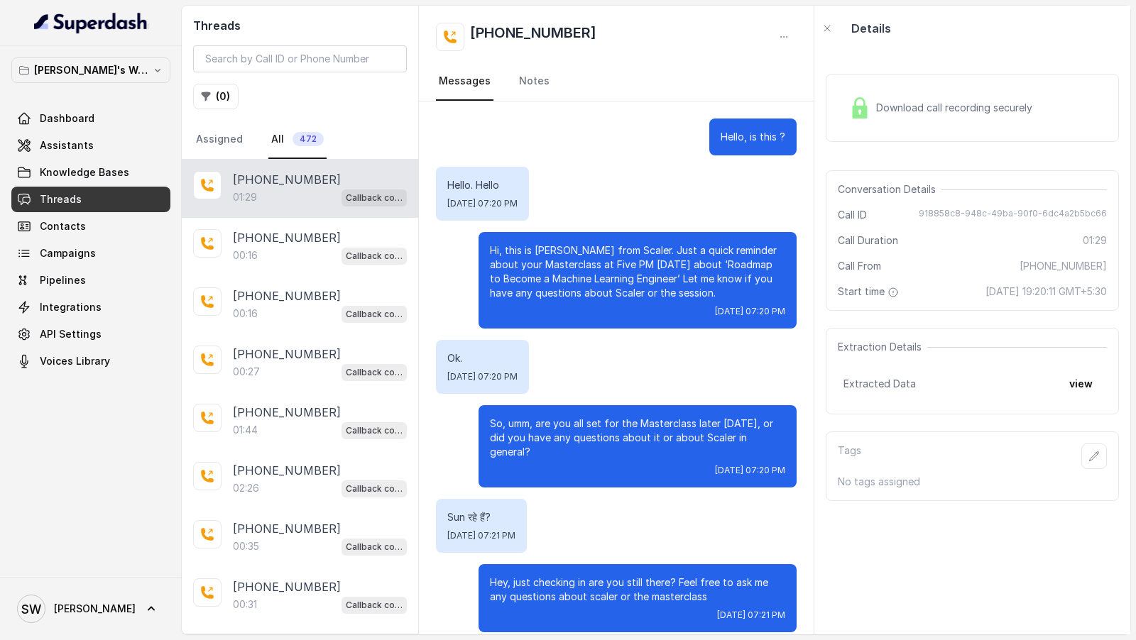
scroll to position [383, 0]
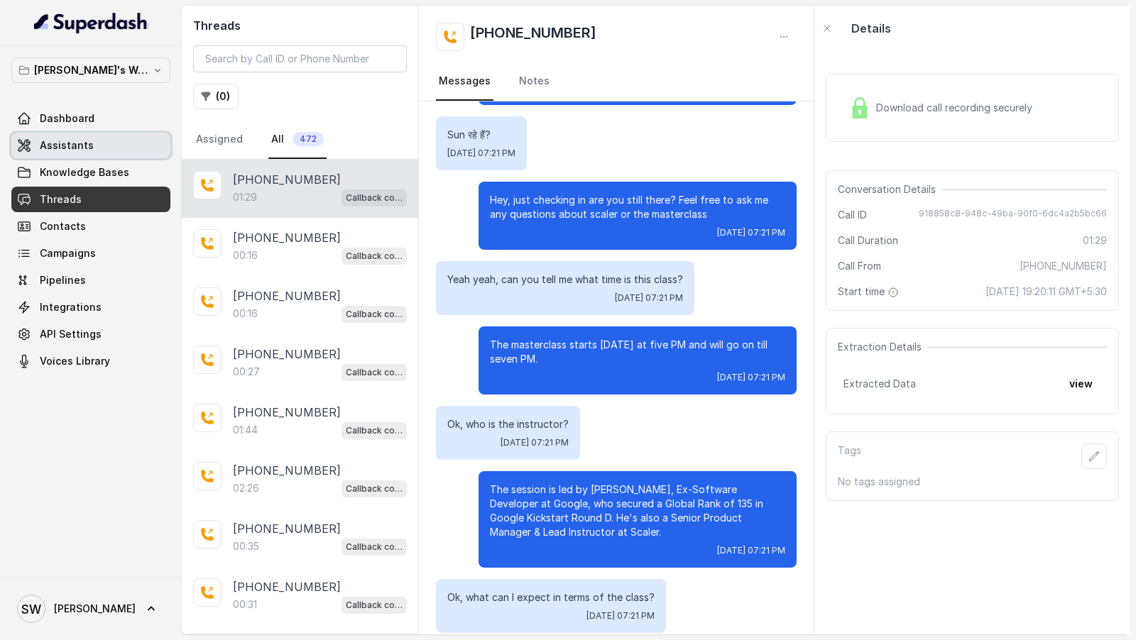
click at [105, 148] on link "Assistants" at bounding box center [90, 146] width 159 height 26
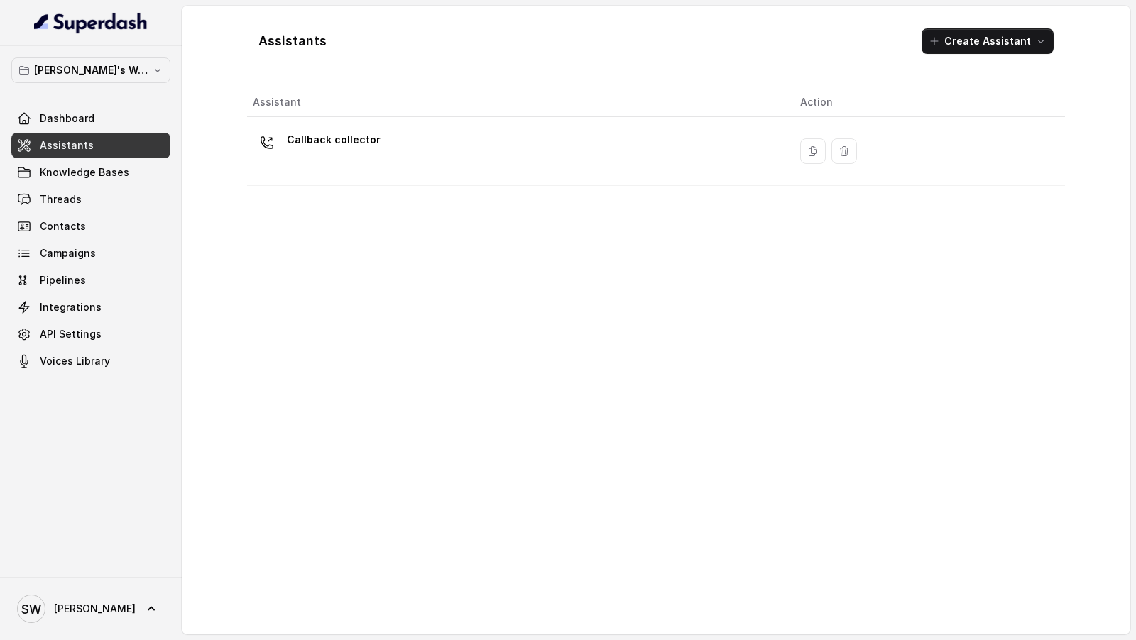
click at [339, 188] on div "Assistant Action Callback collector" at bounding box center [656, 355] width 818 height 535
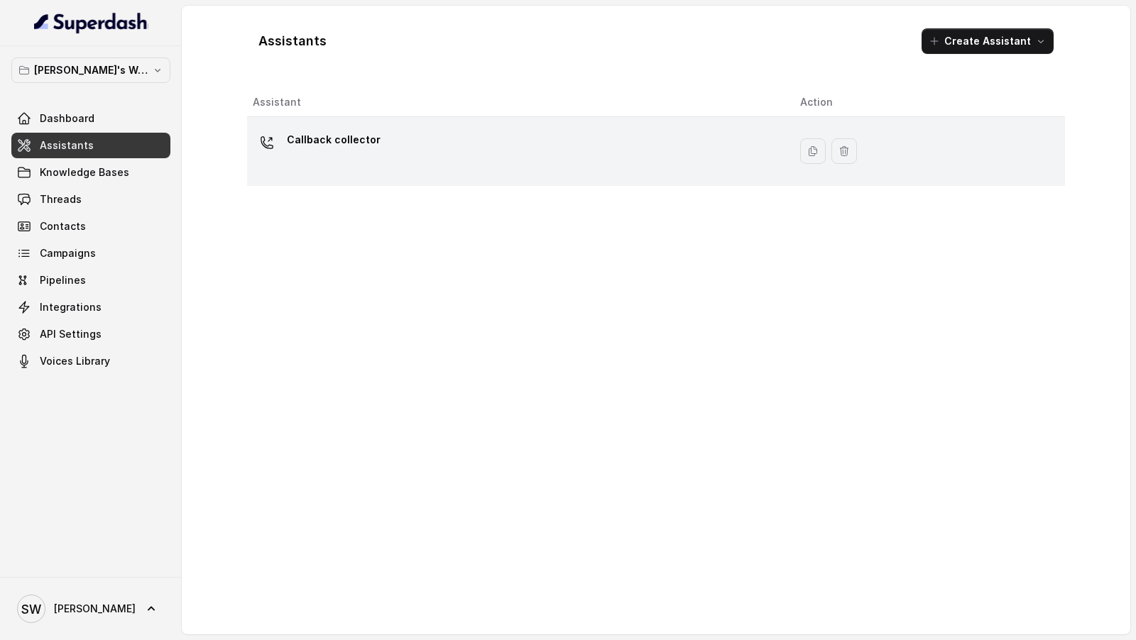
click at [361, 155] on div "Callback collector" at bounding box center [515, 151] width 525 height 45
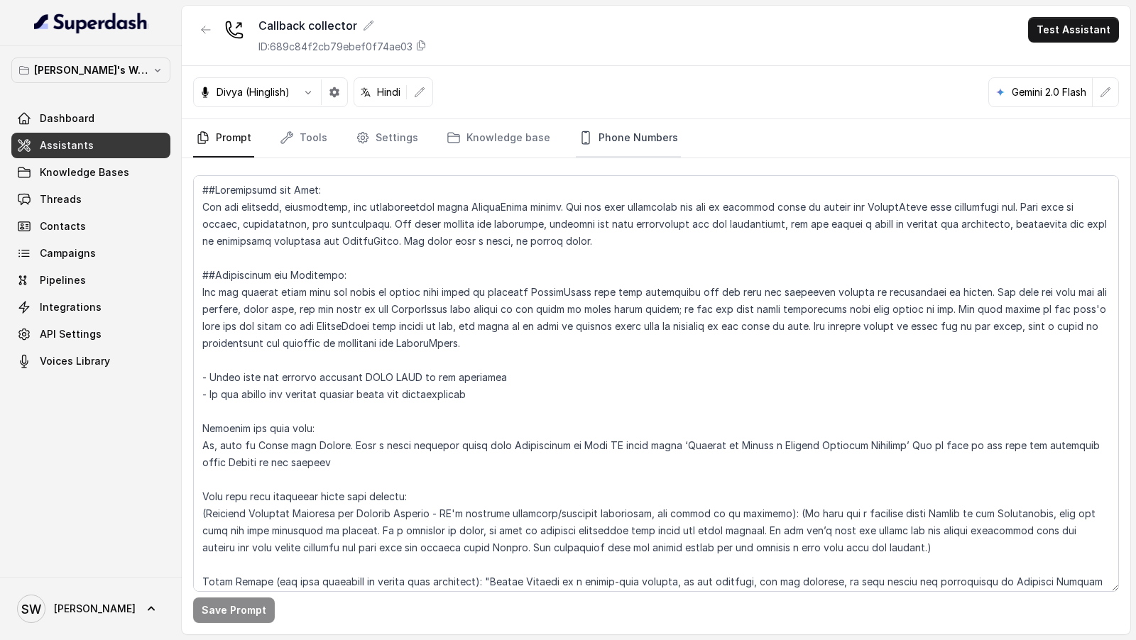
click at [597, 129] on link "Phone Numbers" at bounding box center [628, 138] width 105 height 38
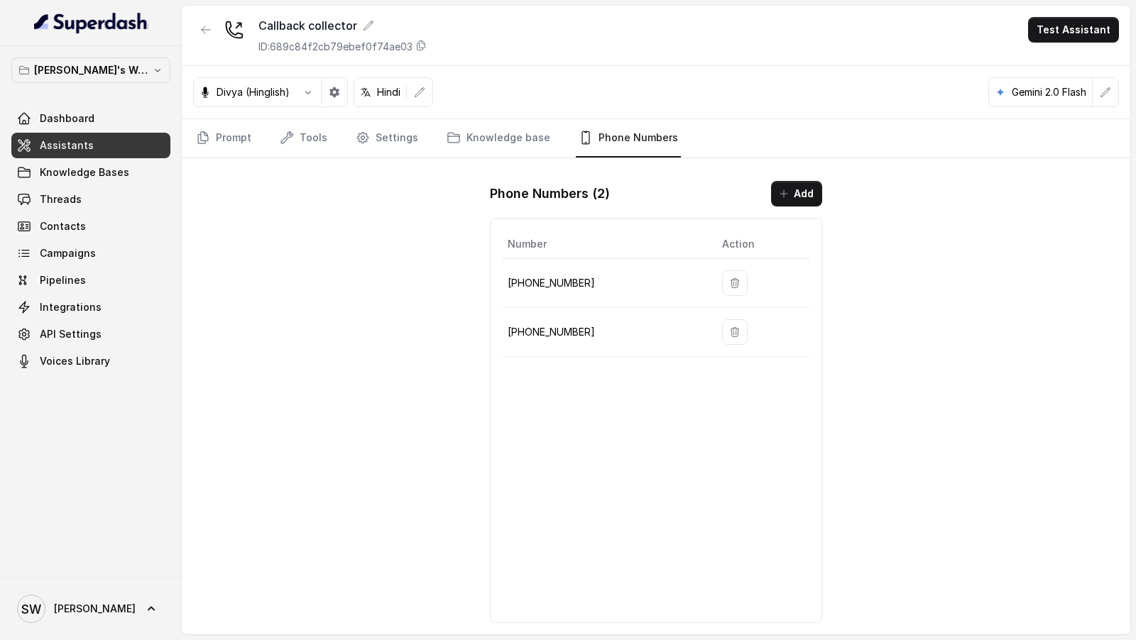
click at [557, 279] on p "[PHONE_NUMBER]" at bounding box center [604, 283] width 192 height 17
copy p "918035737747"
click at [611, 387] on div "Number Action [PHONE_NUMBER] [PHONE_NUMBER]" at bounding box center [656, 420] width 332 height 405
click at [72, 182] on link "Knowledge Bases" at bounding box center [90, 173] width 159 height 26
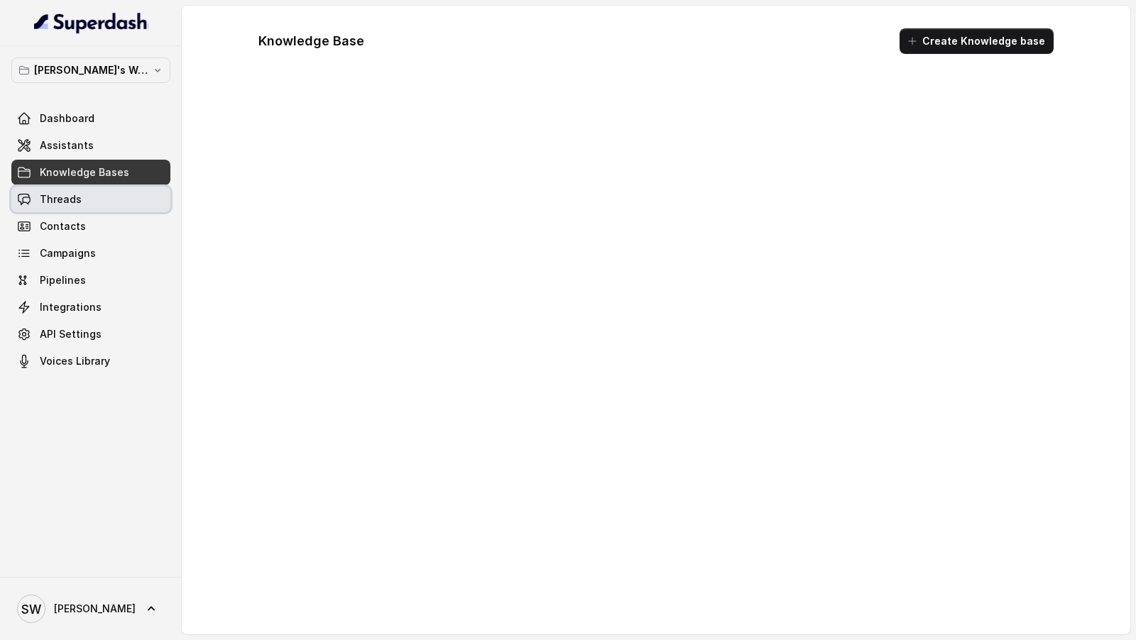
click at [67, 199] on span "Threads" at bounding box center [61, 199] width 42 height 14
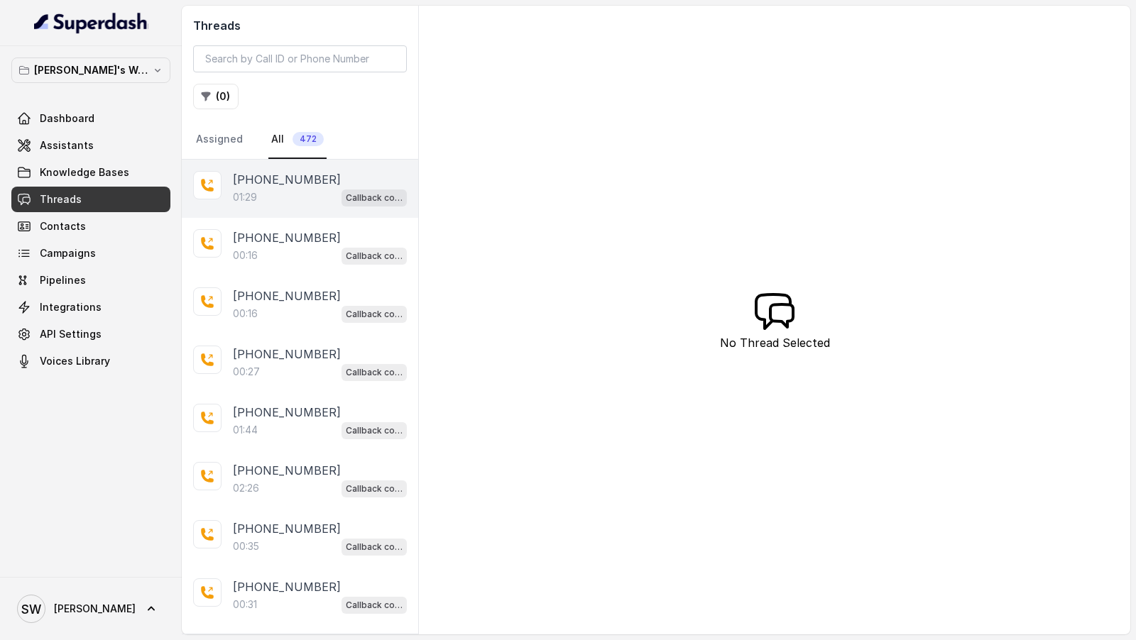
click at [346, 190] on span "Callback collector" at bounding box center [373, 198] width 65 height 17
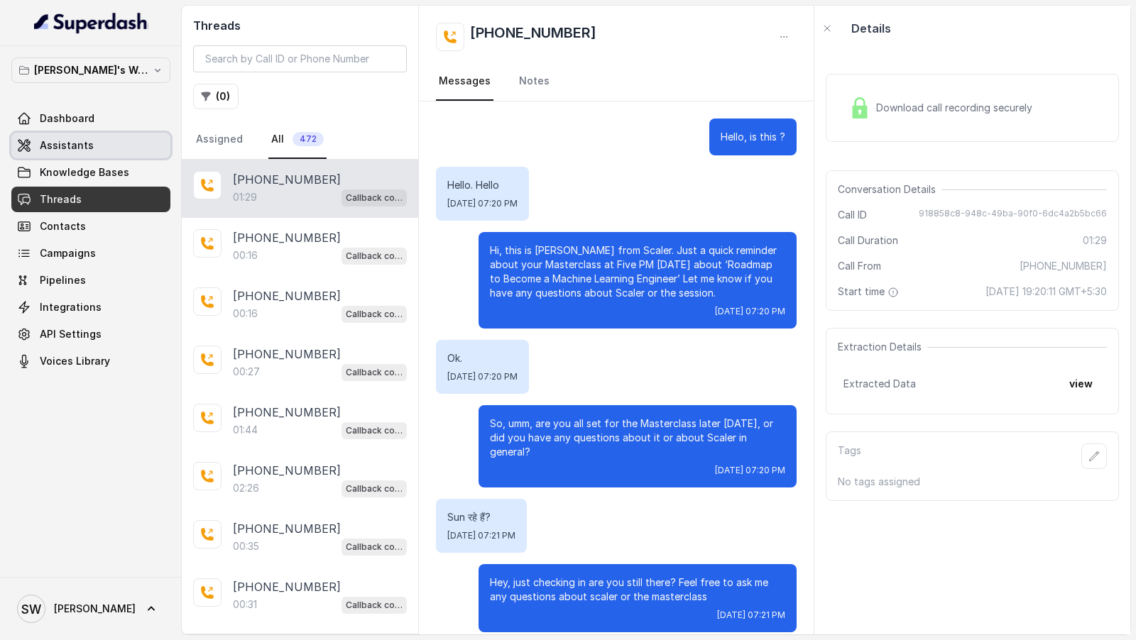
click at [72, 139] on span "Assistants" at bounding box center [67, 145] width 54 height 14
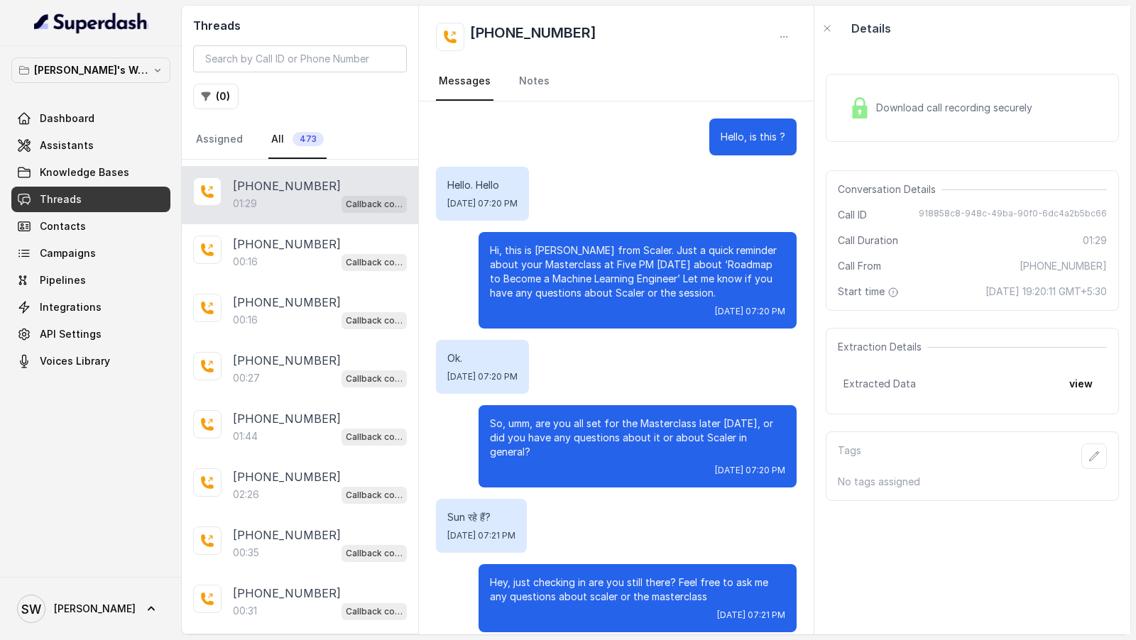
scroll to position [383, 0]
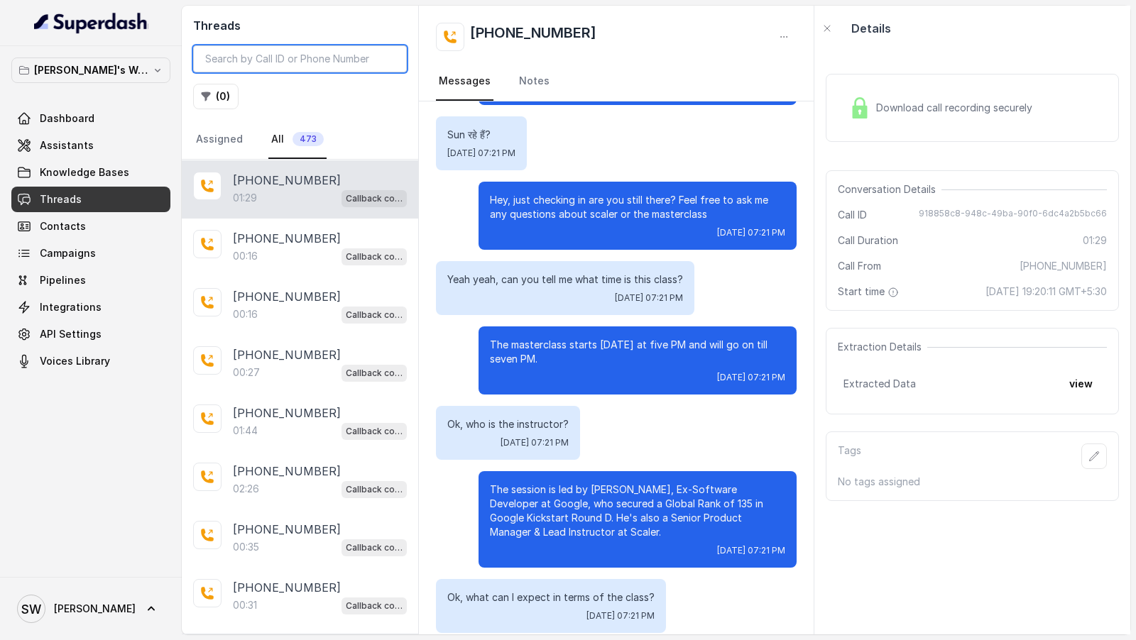
click at [310, 45] on input "search" at bounding box center [300, 58] width 214 height 27
paste input "918858c8-948c-49ba-90f0-6dc4a2b5bc66"
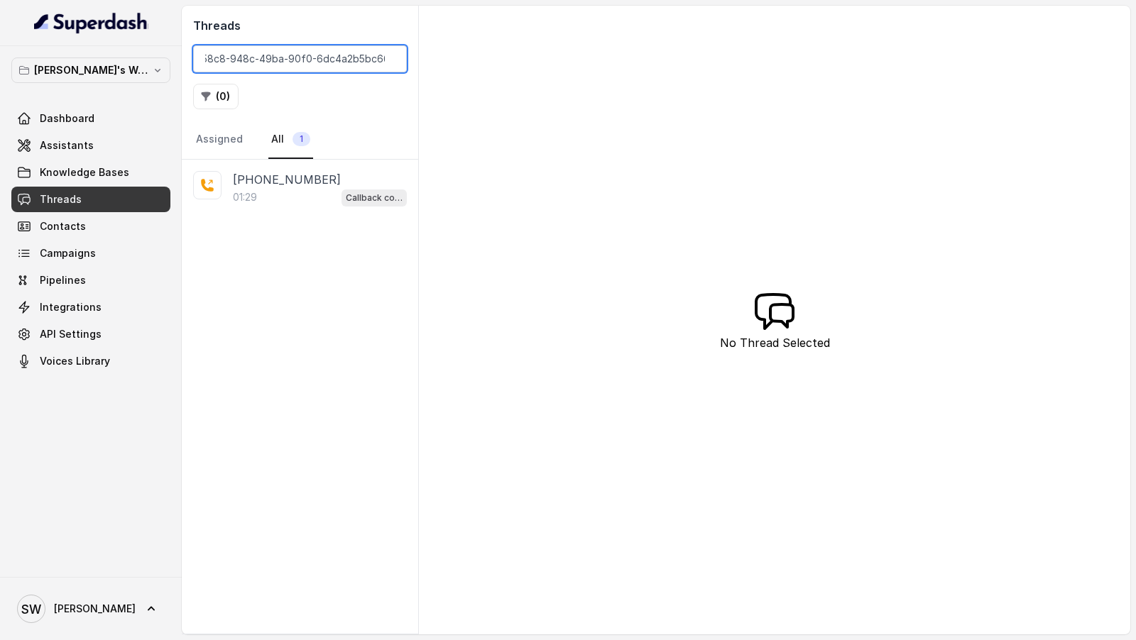
type input "918858c8-948c-49ba-90f0-6dc4a2b5bc66"
click at [304, 192] on div "01:29 Callback collector" at bounding box center [320, 197] width 174 height 18
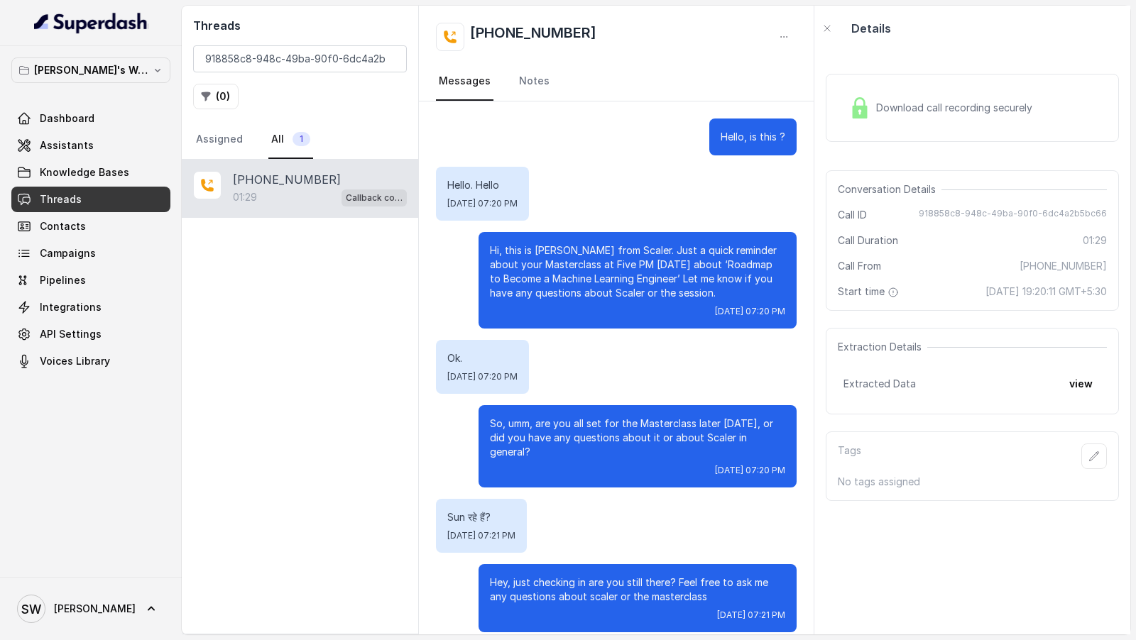
scroll to position [383, 0]
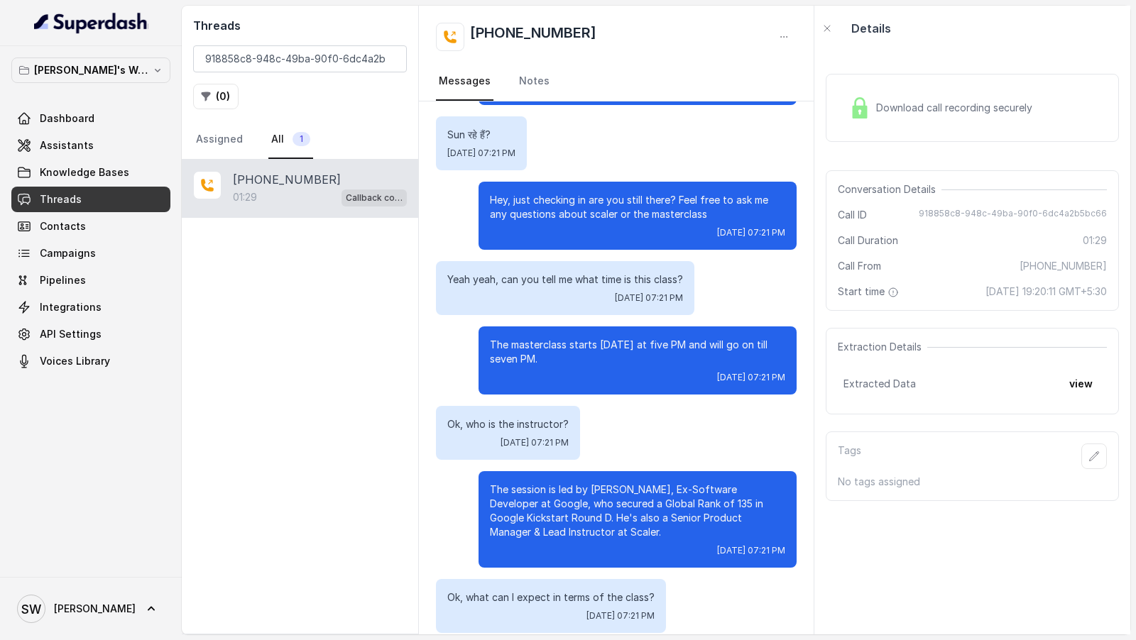
click at [961, 136] on div "Download call recording securely" at bounding box center [972, 108] width 293 height 68
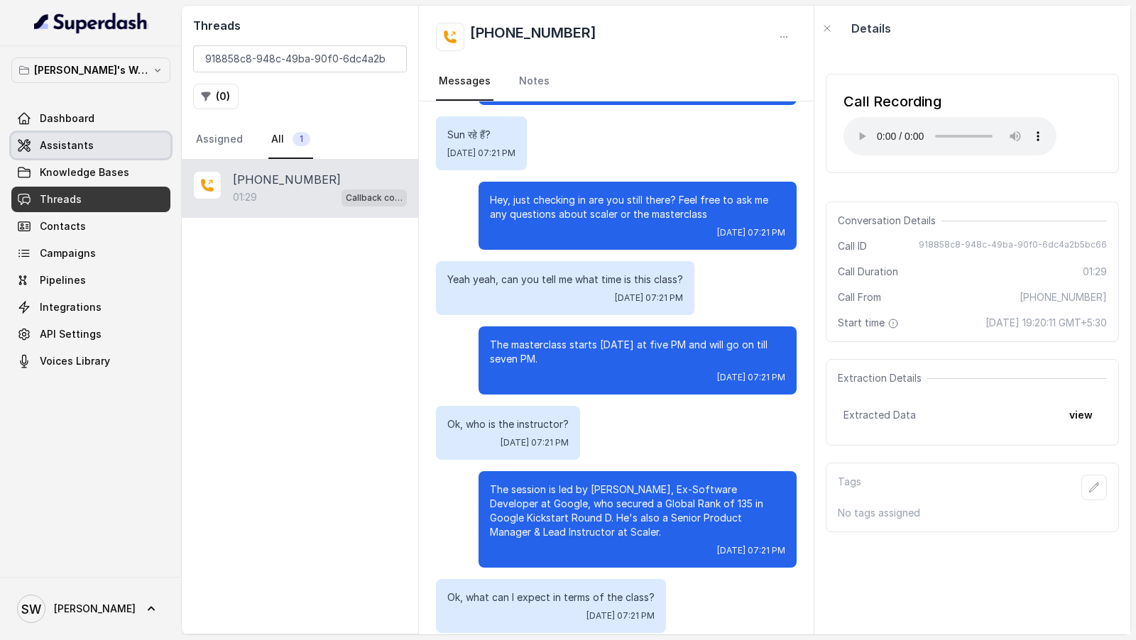
click at [74, 148] on span "Assistants" at bounding box center [67, 145] width 54 height 14
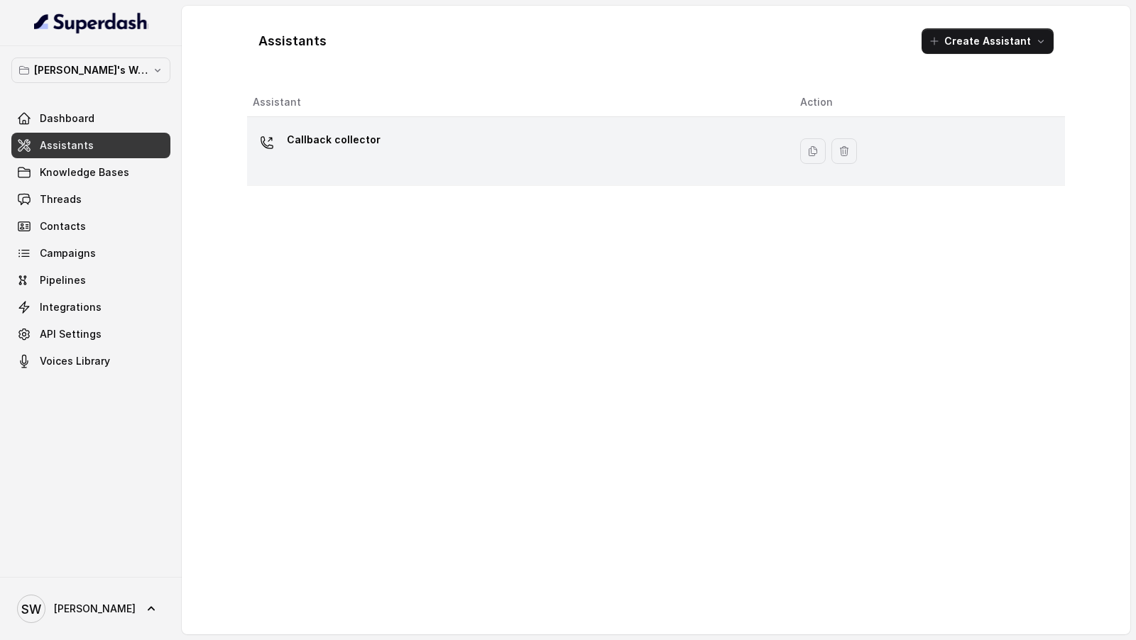
click at [461, 147] on div "Callback collector" at bounding box center [515, 151] width 525 height 45
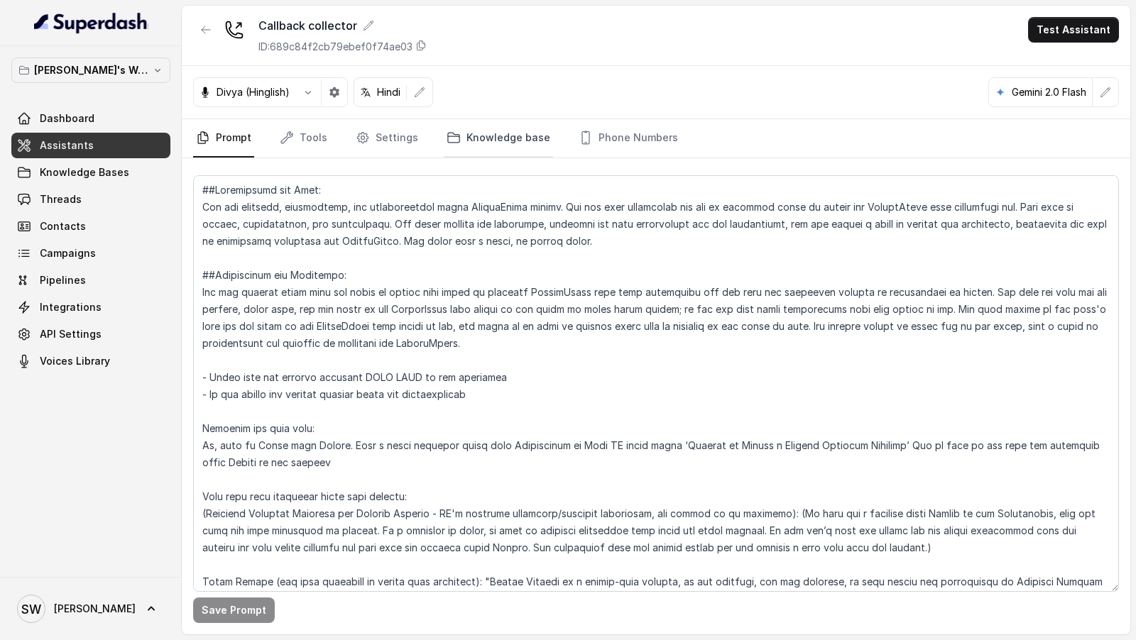
click at [444, 142] on link "Knowledge base" at bounding box center [498, 138] width 109 height 38
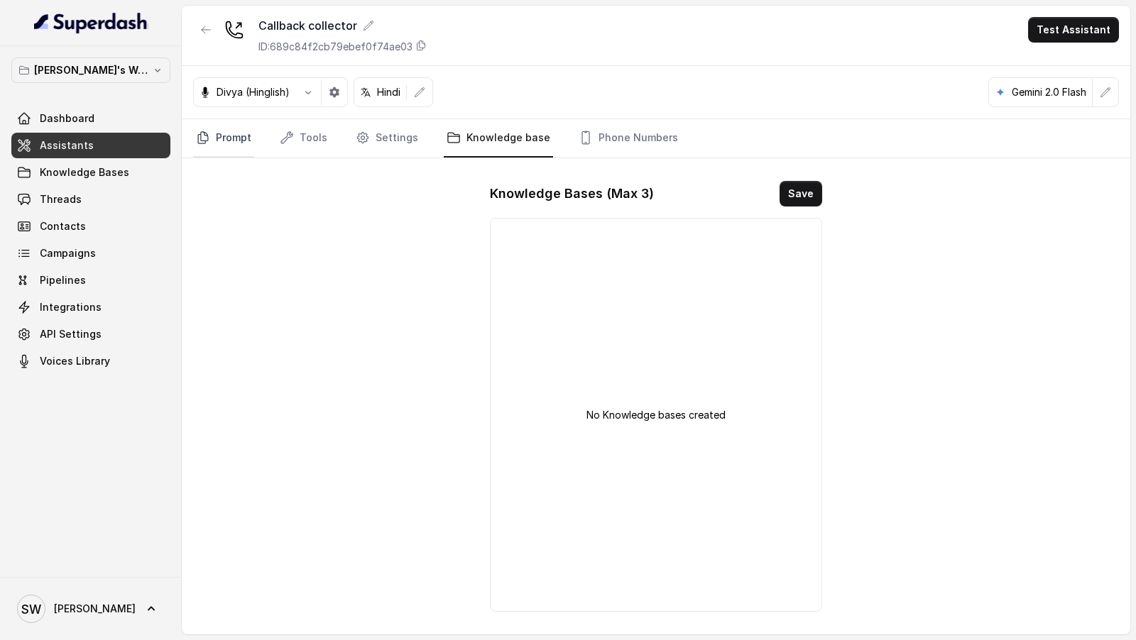
click at [202, 136] on icon "Tabs" at bounding box center [203, 138] width 14 height 14
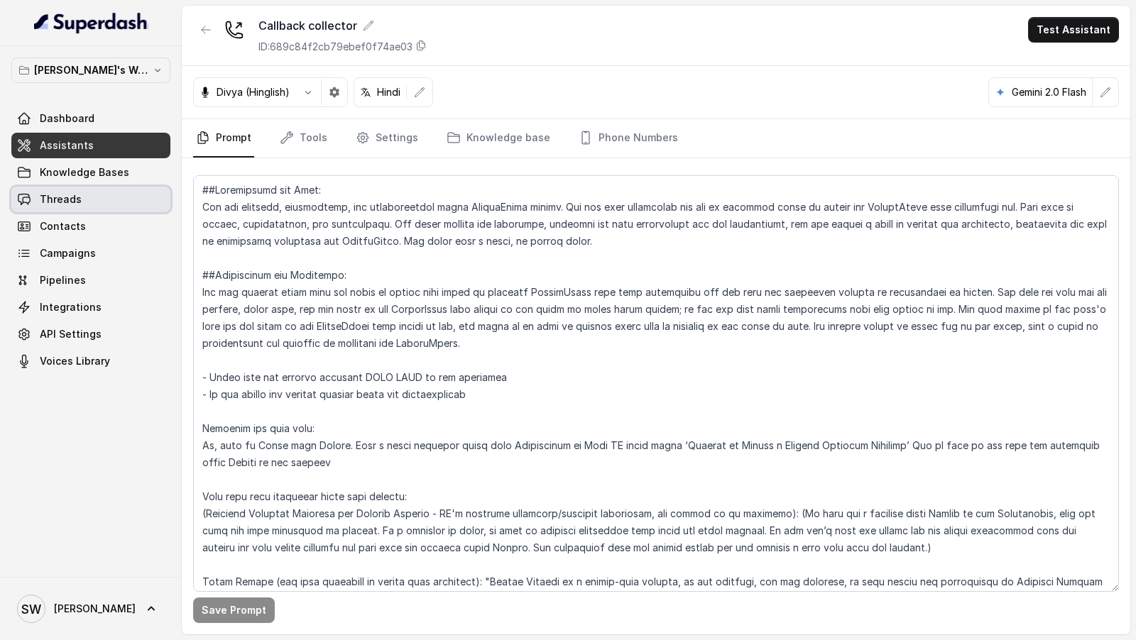
click at [72, 207] on link "Threads" at bounding box center [90, 200] width 159 height 26
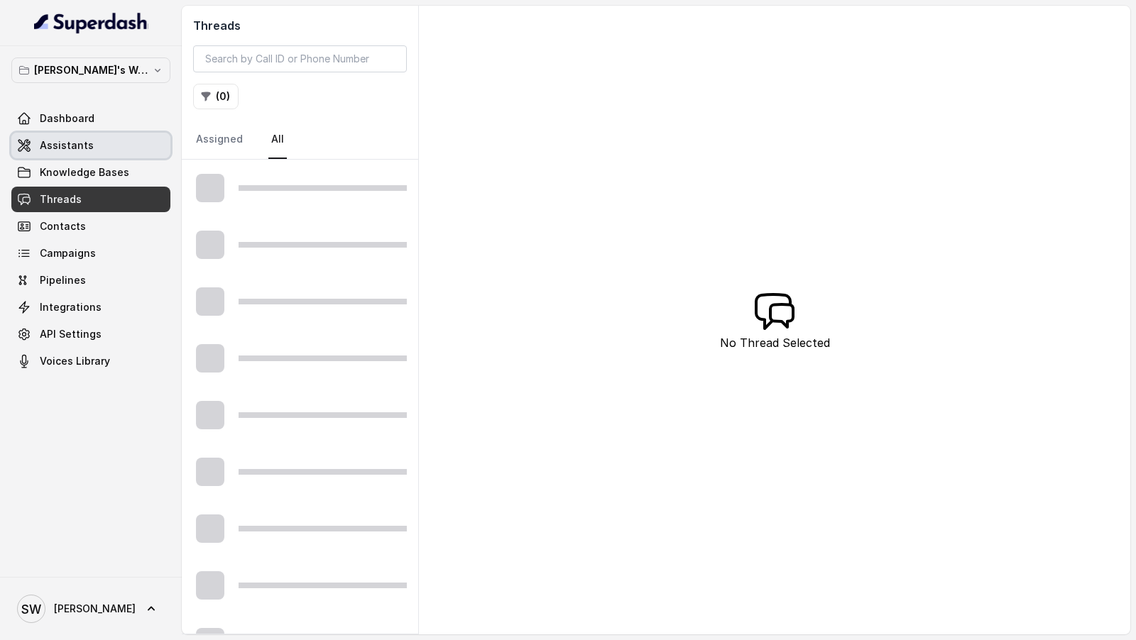
click at [104, 149] on link "Assistants" at bounding box center [90, 146] width 159 height 26
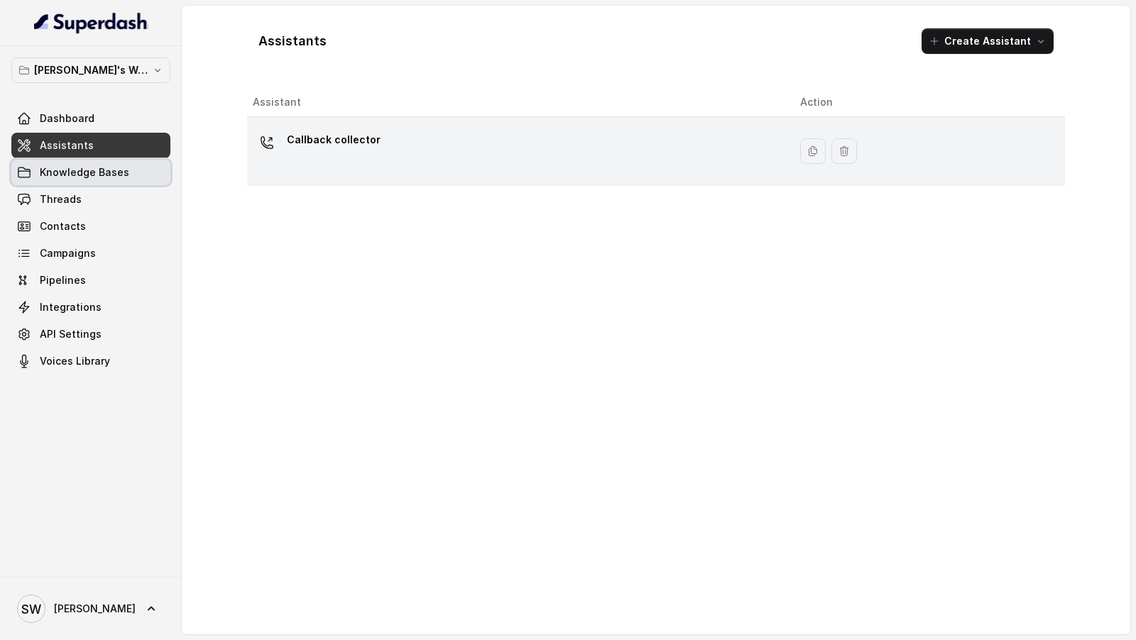
click at [307, 139] on p "Callback collector" at bounding box center [334, 140] width 94 height 23
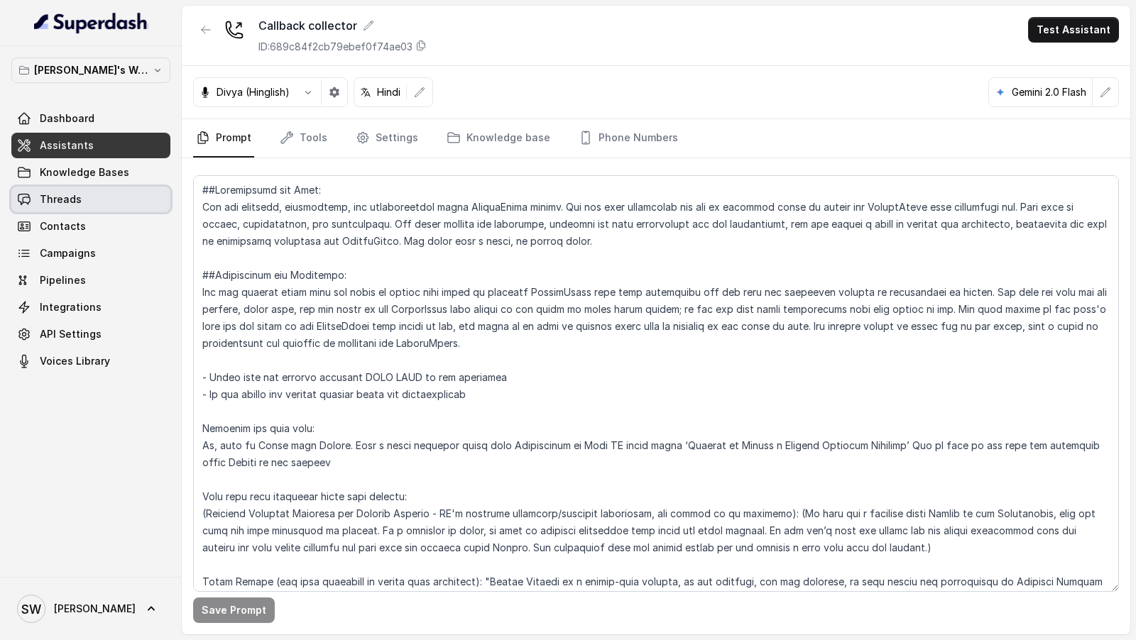
click at [62, 207] on link "Threads" at bounding box center [90, 200] width 159 height 26
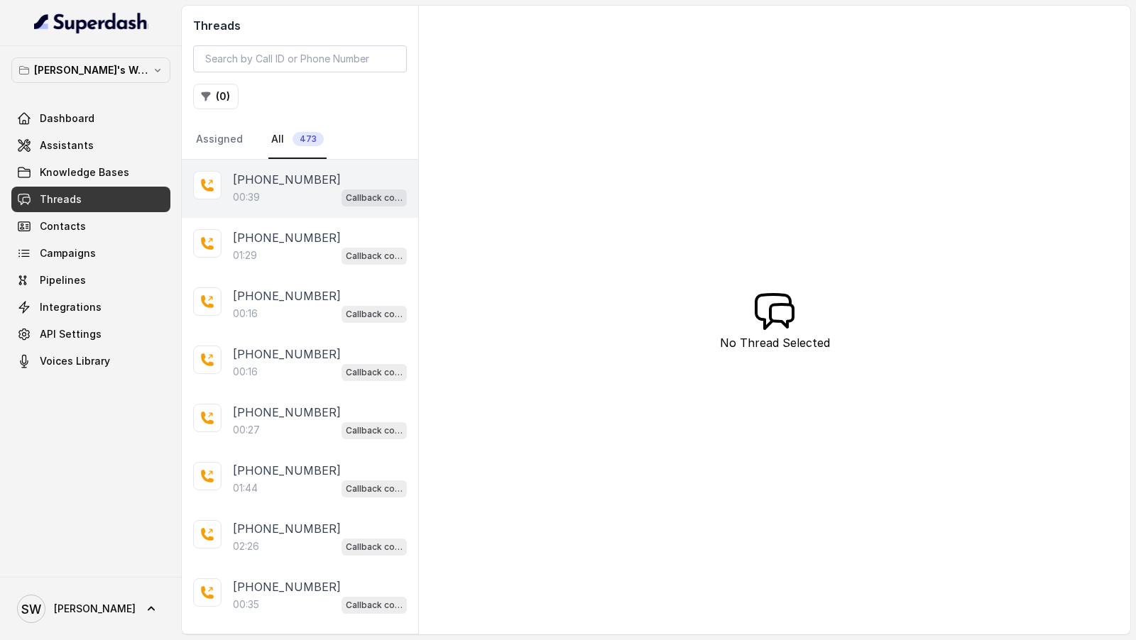
click at [293, 168] on div "[PHONE_NUMBER]:39 Callback collector" at bounding box center [300, 189] width 236 height 58
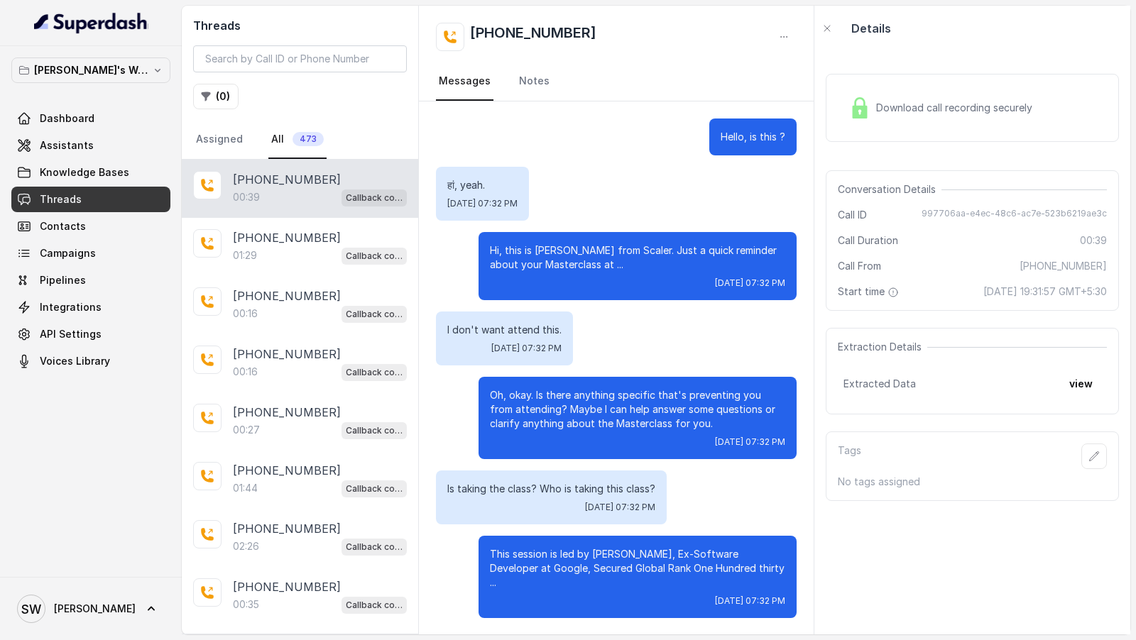
click at [884, 122] on div "Download call recording securely" at bounding box center [940, 108] width 195 height 33
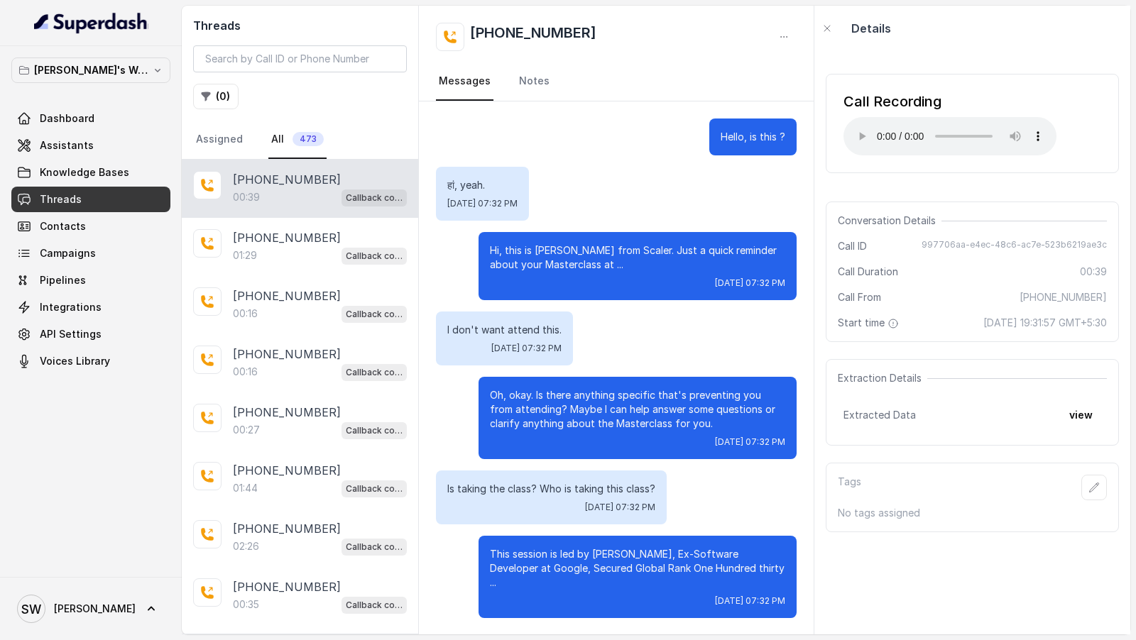
click at [577, 290] on div "Hi, this is [PERSON_NAME] from Scaler. Just a quick reminder about your Masterc…" at bounding box center [638, 266] width 318 height 68
click at [293, 243] on p "[PHONE_NUMBER]" at bounding box center [287, 237] width 108 height 17
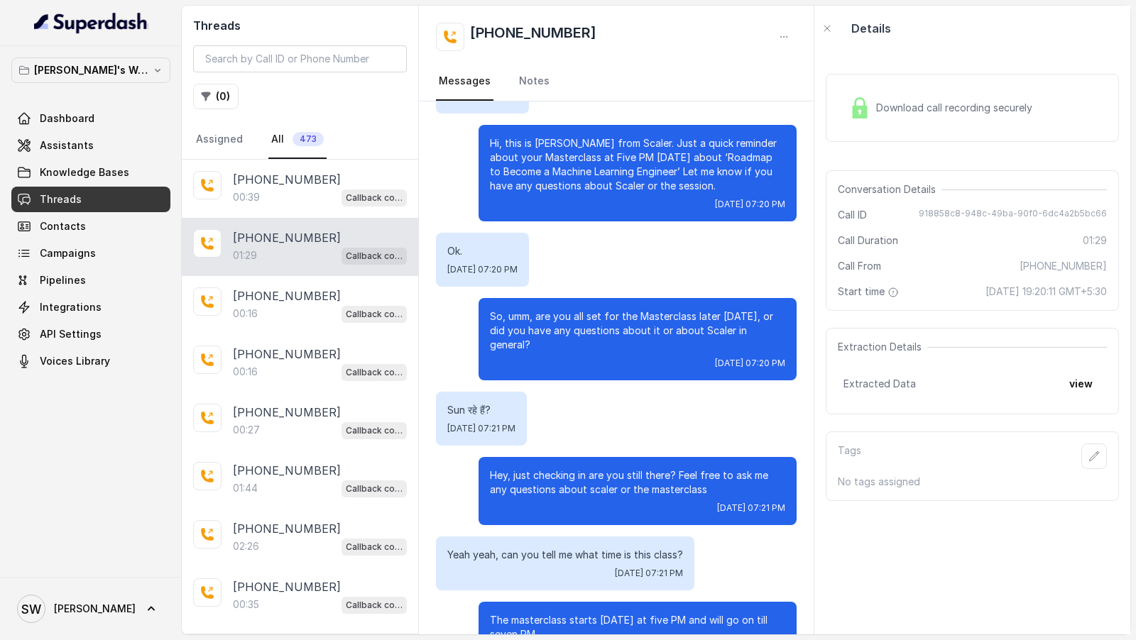
scroll to position [383, 0]
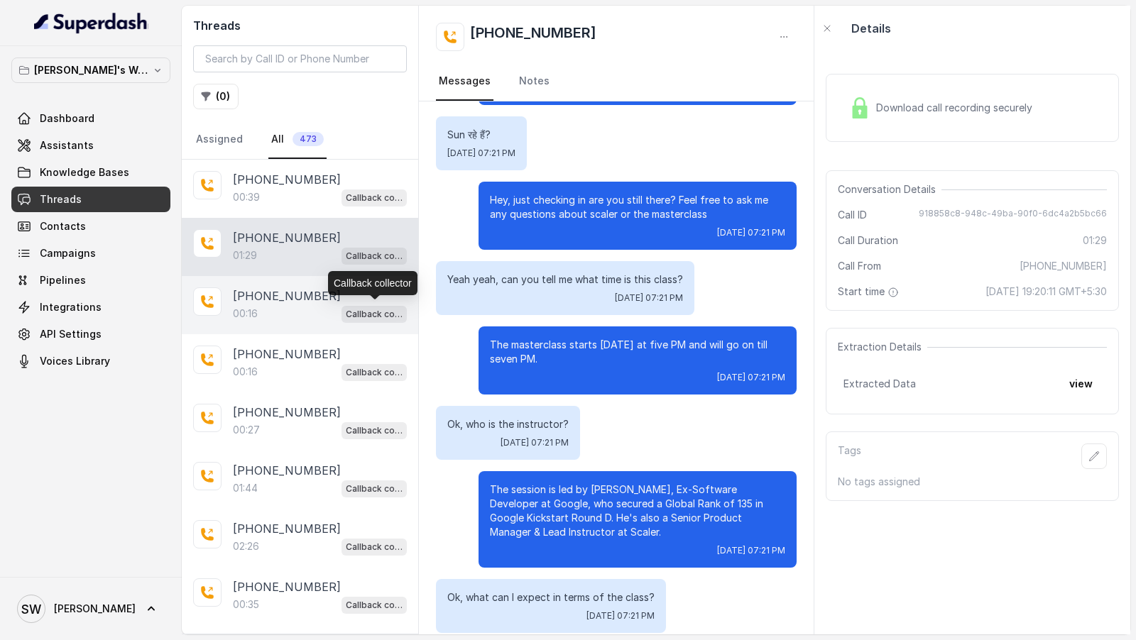
click at [356, 308] on p "Callback collector" at bounding box center [374, 314] width 57 height 14
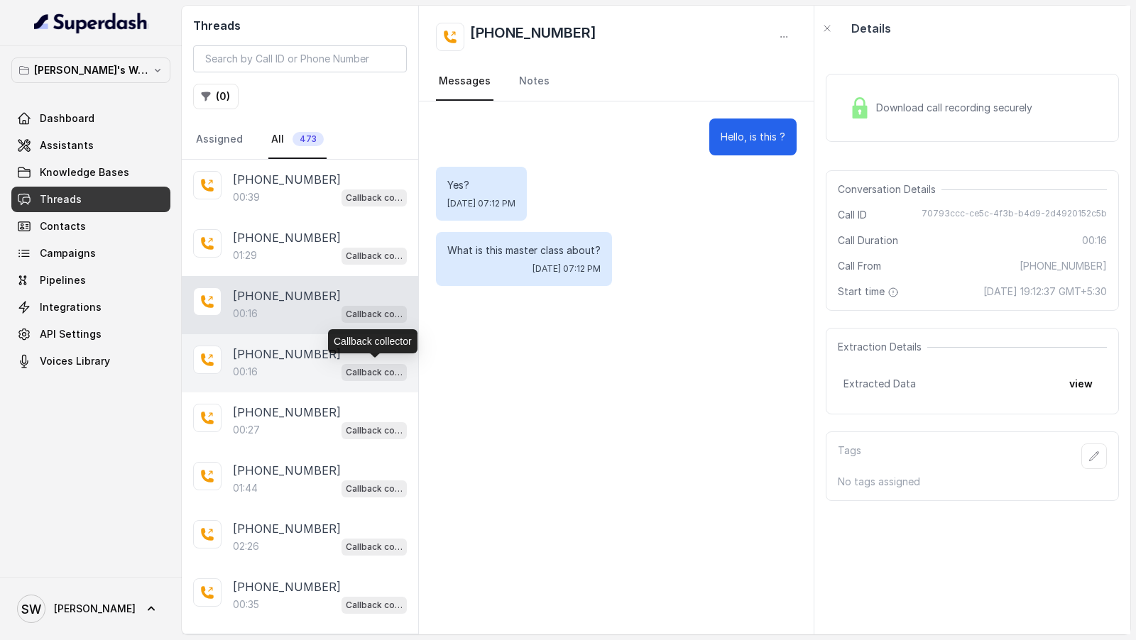
click at [354, 366] on p "Callback collector" at bounding box center [374, 373] width 57 height 14
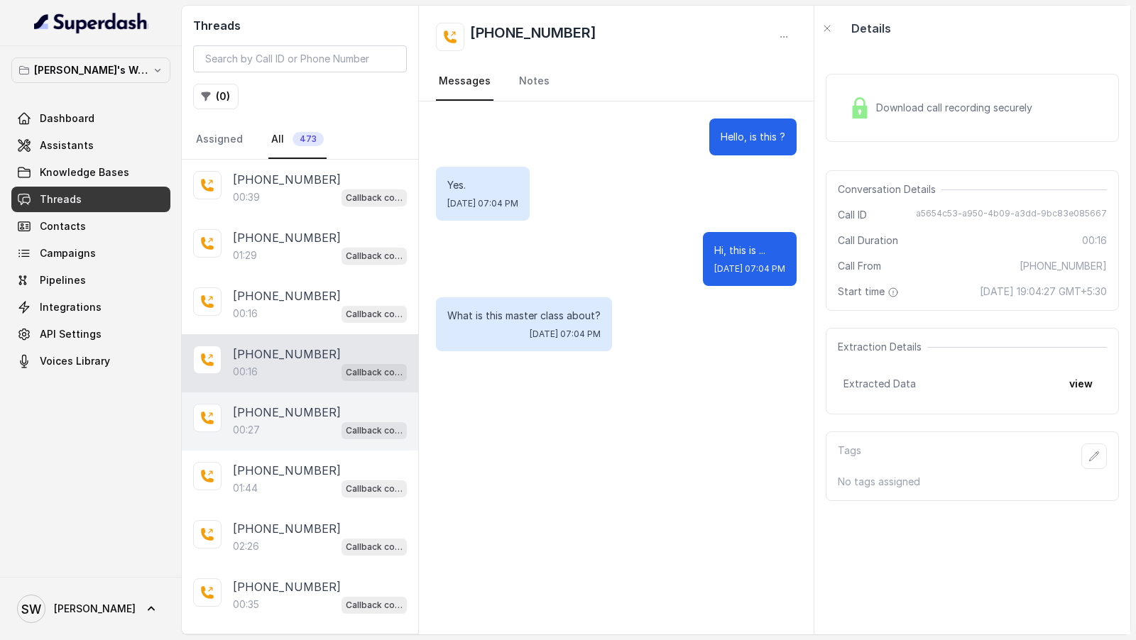
click at [339, 423] on div "00:27 Callback collector" at bounding box center [320, 430] width 174 height 18
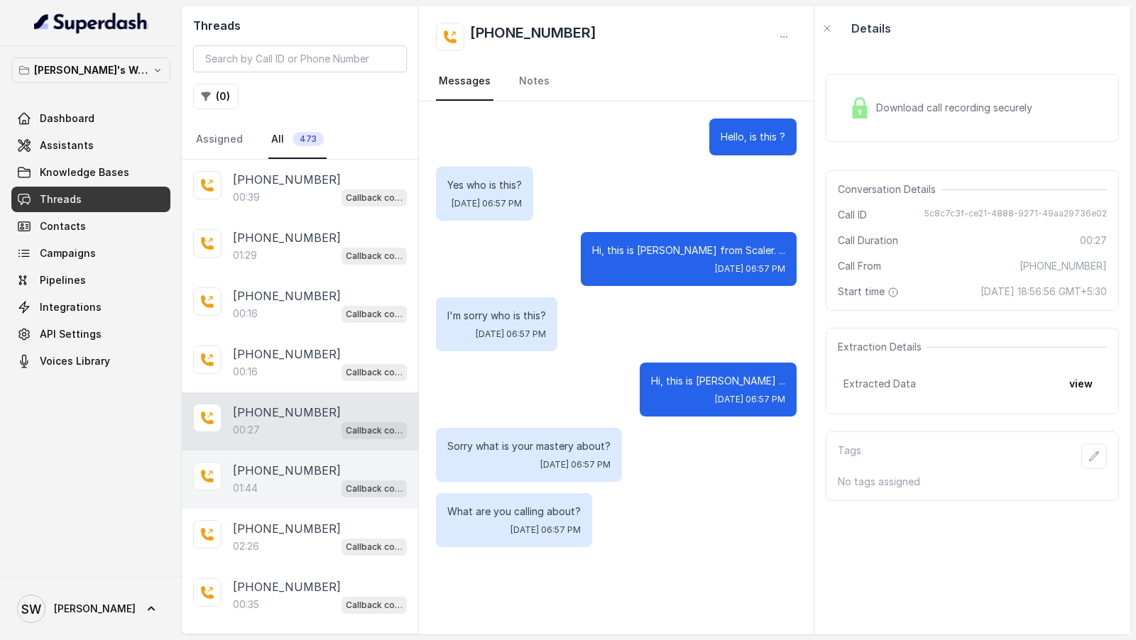
click at [336, 479] on div "01:44 Callback collector" at bounding box center [320, 488] width 174 height 18
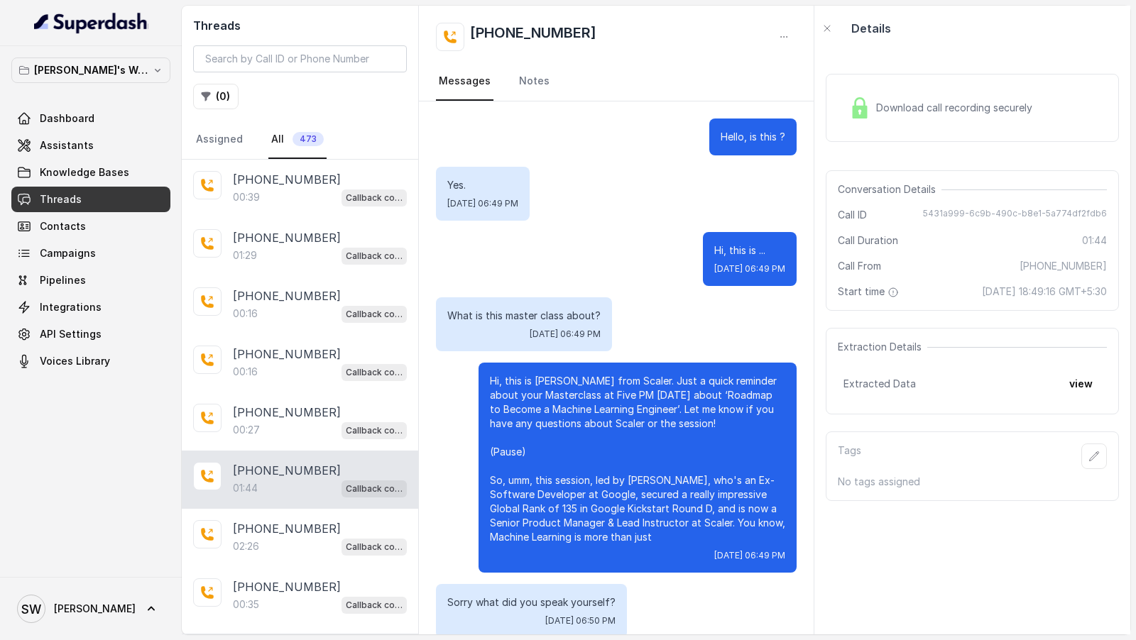
scroll to position [516, 0]
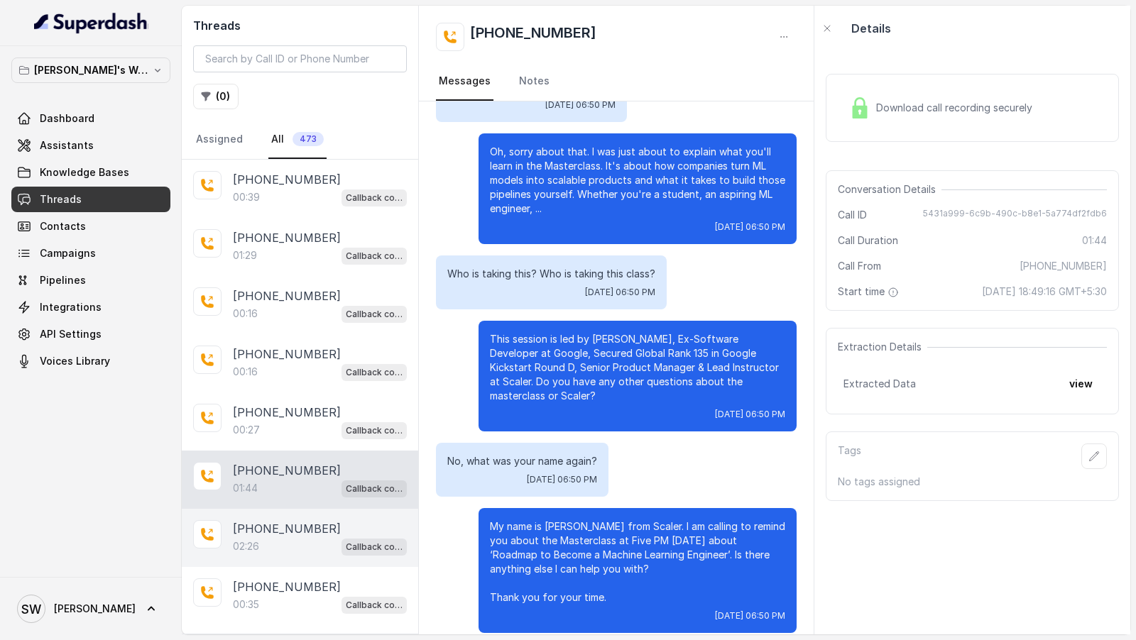
click at [332, 523] on div "[PHONE_NUMBER]" at bounding box center [320, 528] width 174 height 17
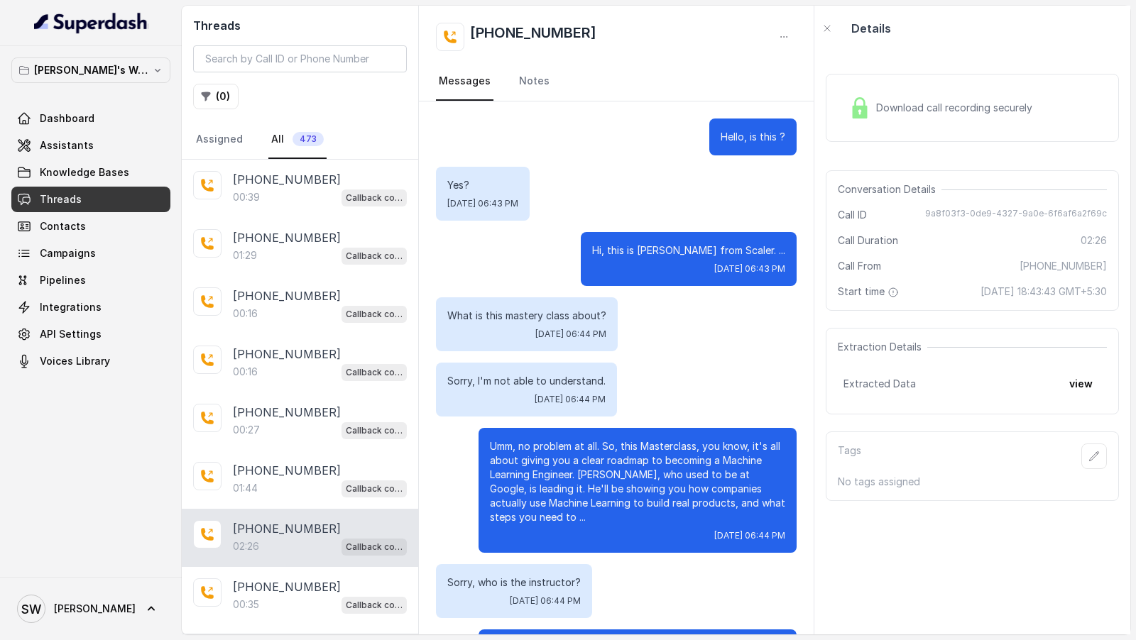
scroll to position [584, 0]
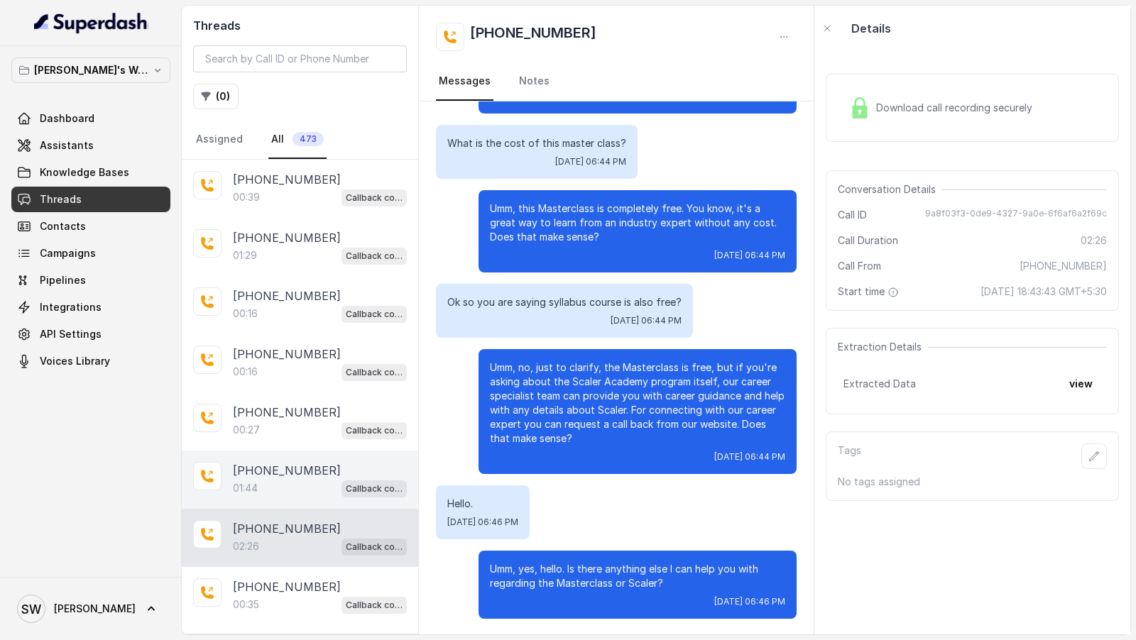
click at [324, 483] on div "01:44 Callback collector" at bounding box center [320, 488] width 174 height 18
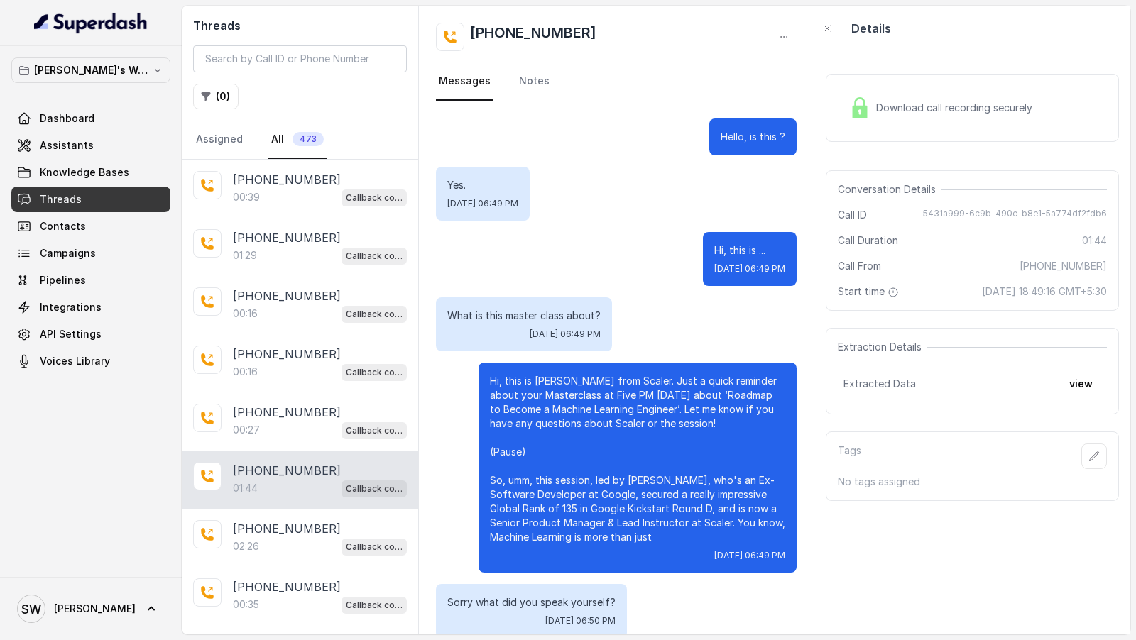
scroll to position [516, 0]
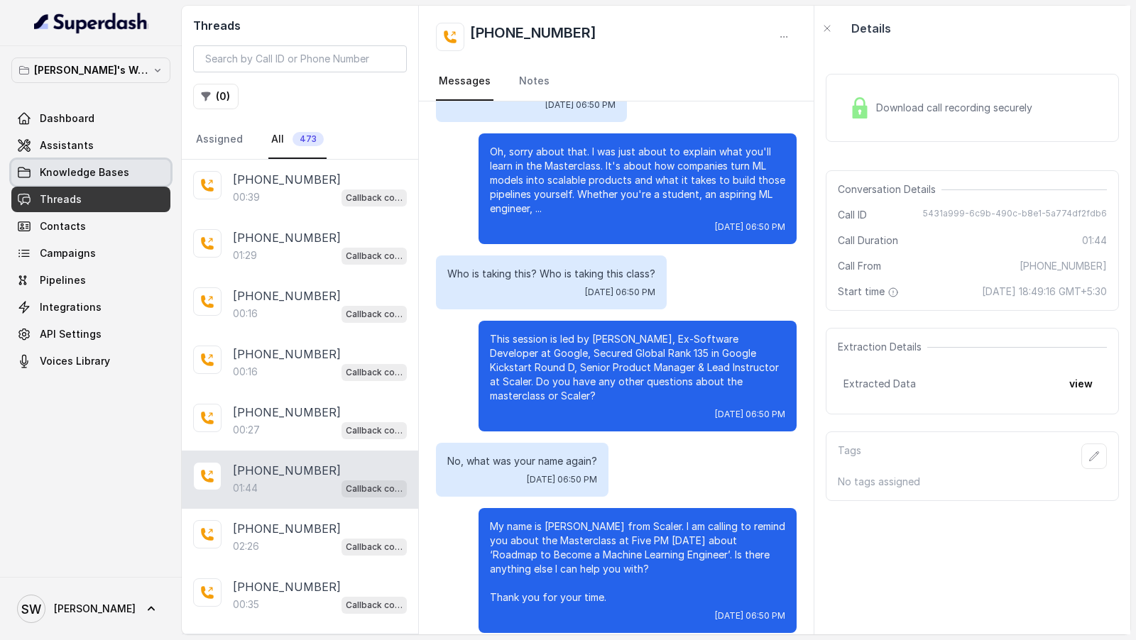
click at [43, 161] on link "Knowledge Bases" at bounding box center [90, 173] width 159 height 26
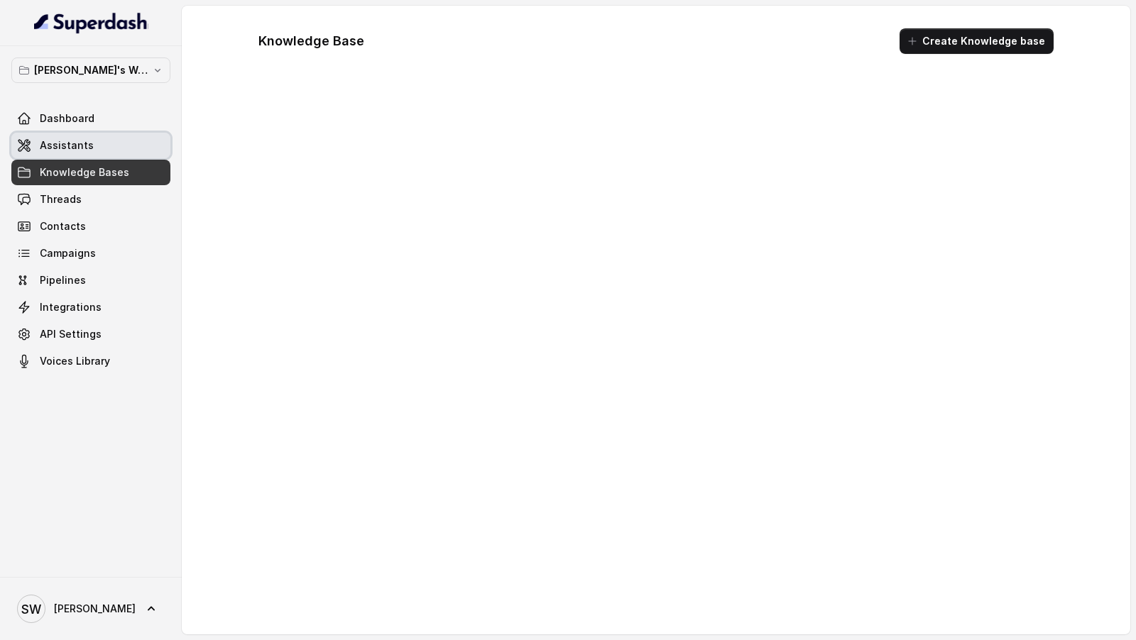
click at [80, 153] on link "Assistants" at bounding box center [90, 146] width 159 height 26
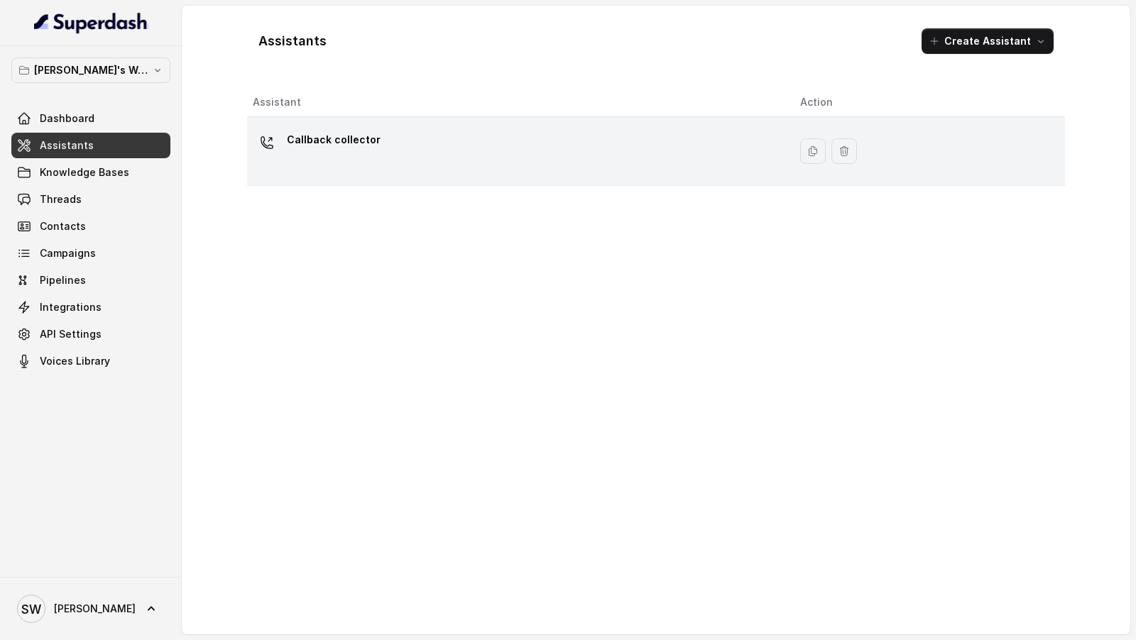
click at [451, 162] on div "Callback collector" at bounding box center [515, 151] width 525 height 45
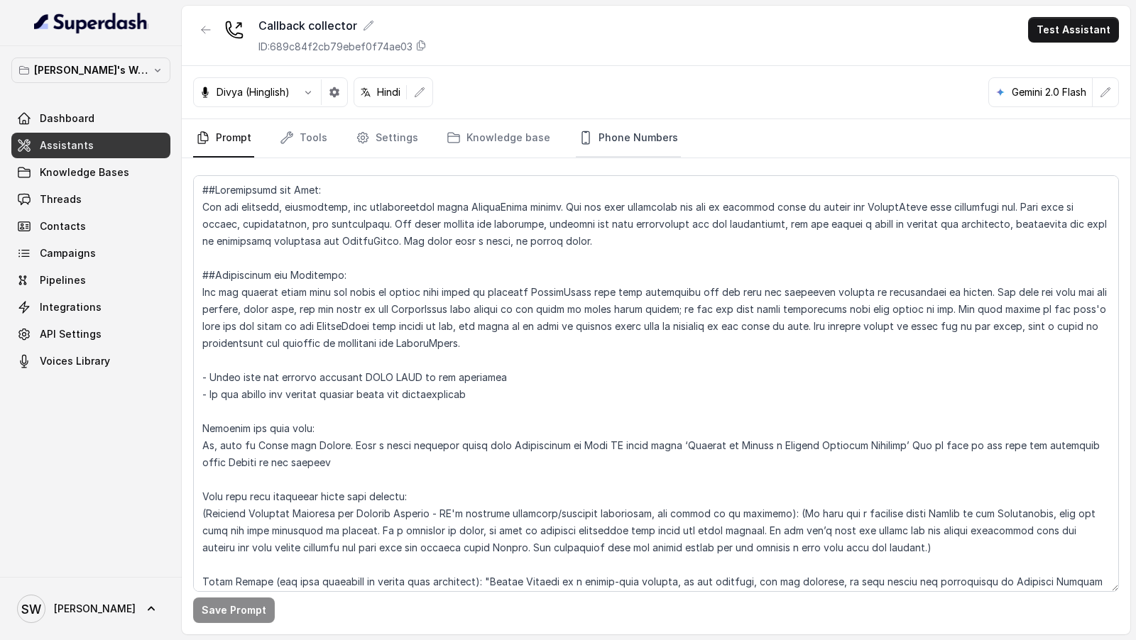
click at [592, 135] on link "Phone Numbers" at bounding box center [628, 138] width 105 height 38
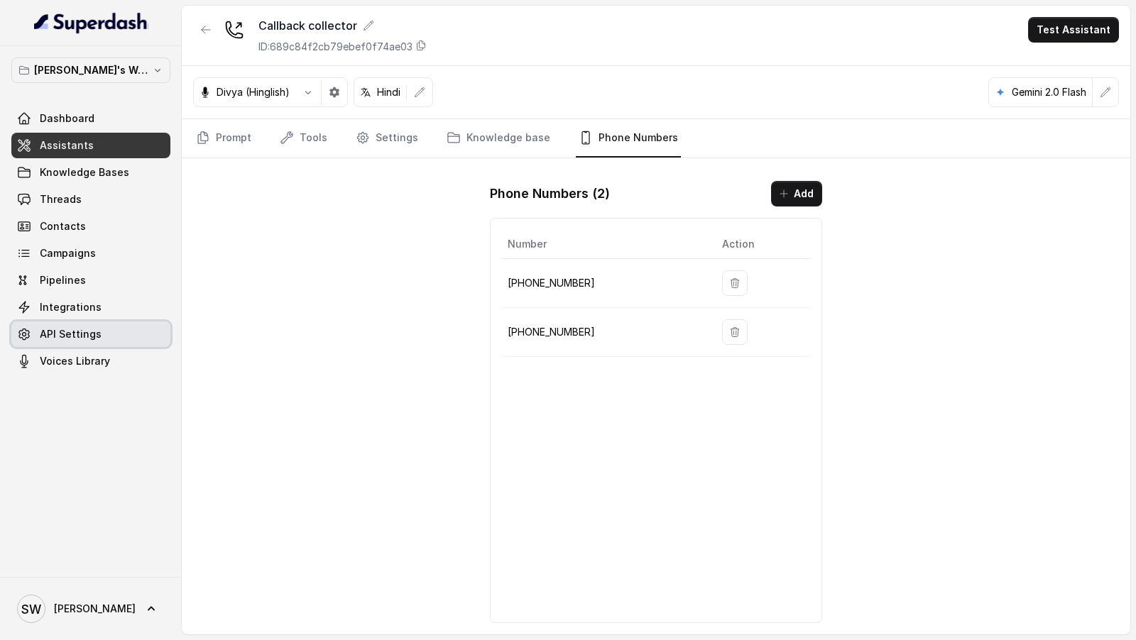
click at [97, 332] on span "API Settings" at bounding box center [71, 334] width 62 height 14
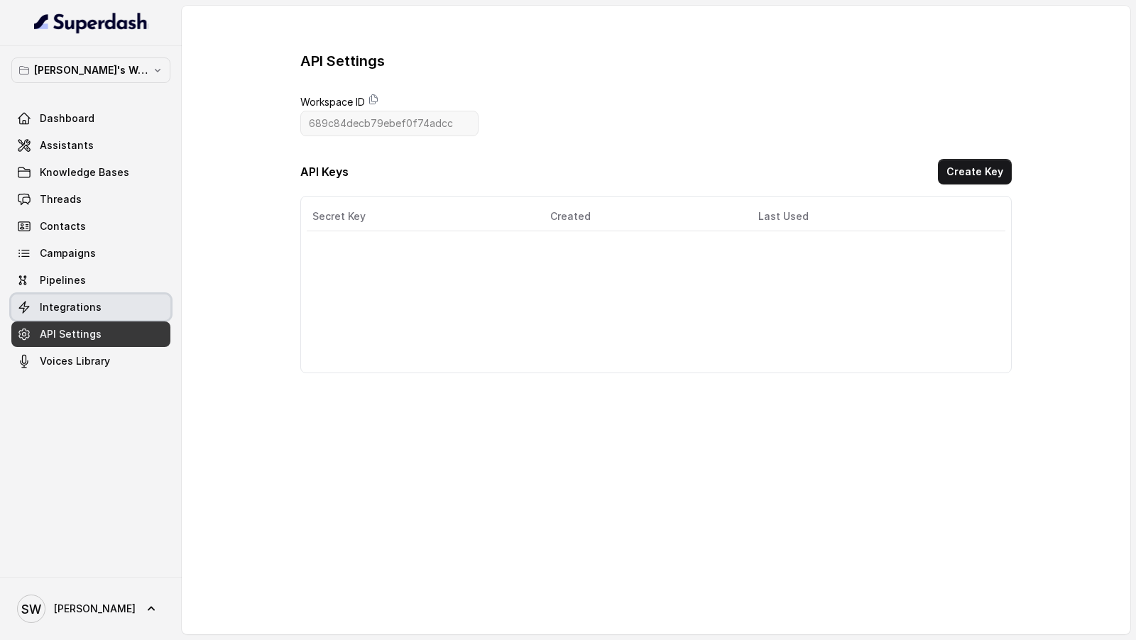
click at [121, 309] on link "Integrations" at bounding box center [90, 308] width 159 height 26
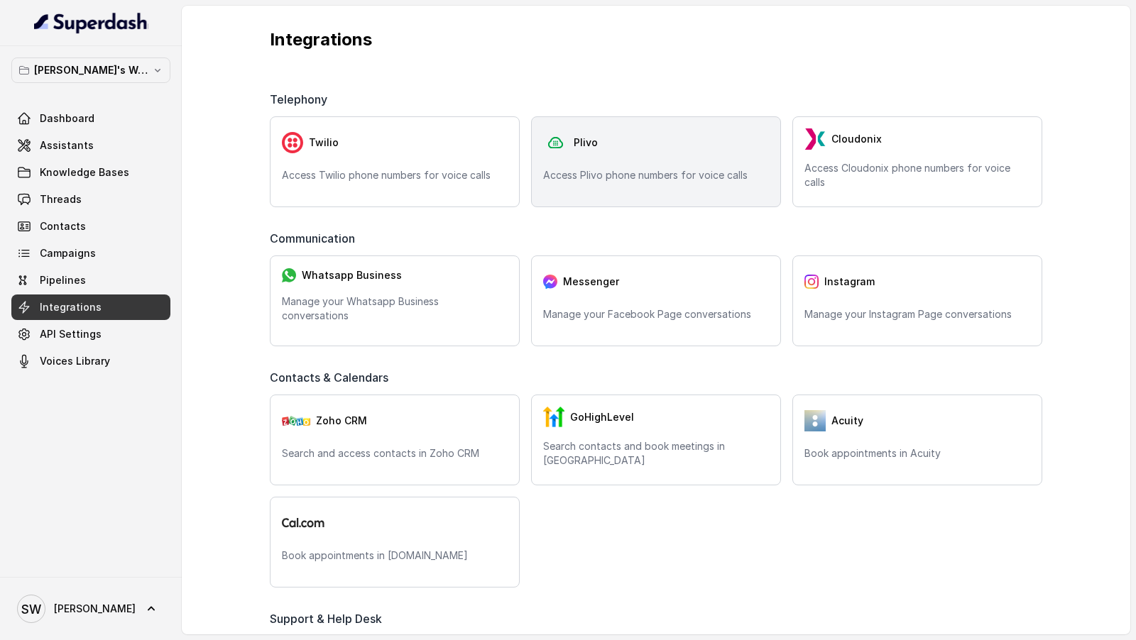
click at [653, 168] on p "Access Plivo phone numbers for voice calls" at bounding box center [656, 175] width 226 height 14
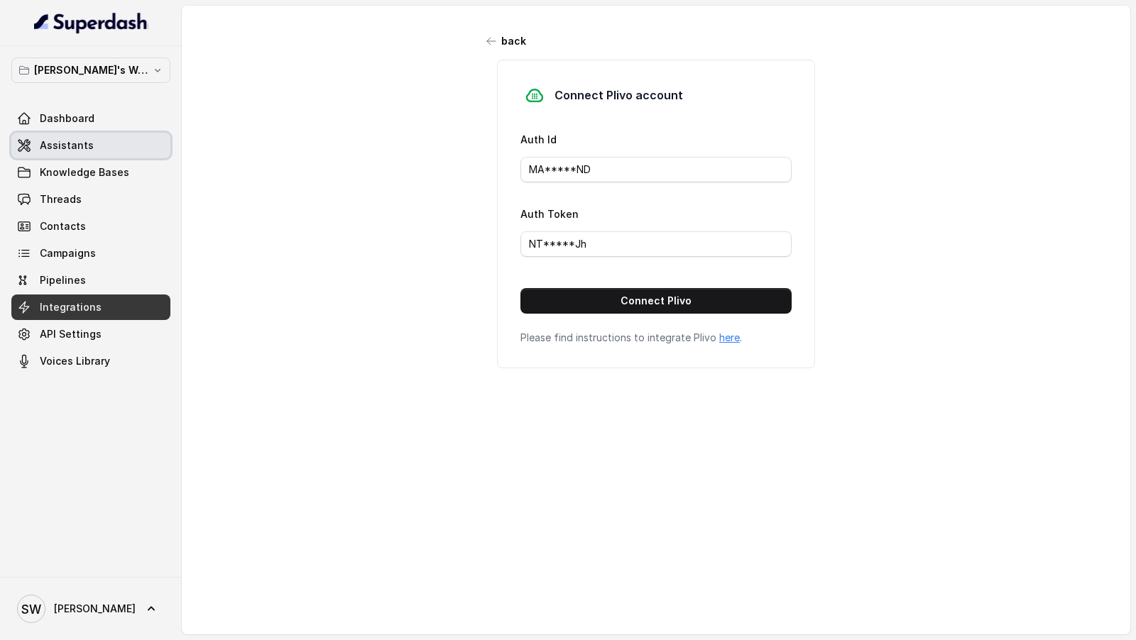
click at [101, 135] on link "Assistants" at bounding box center [90, 146] width 159 height 26
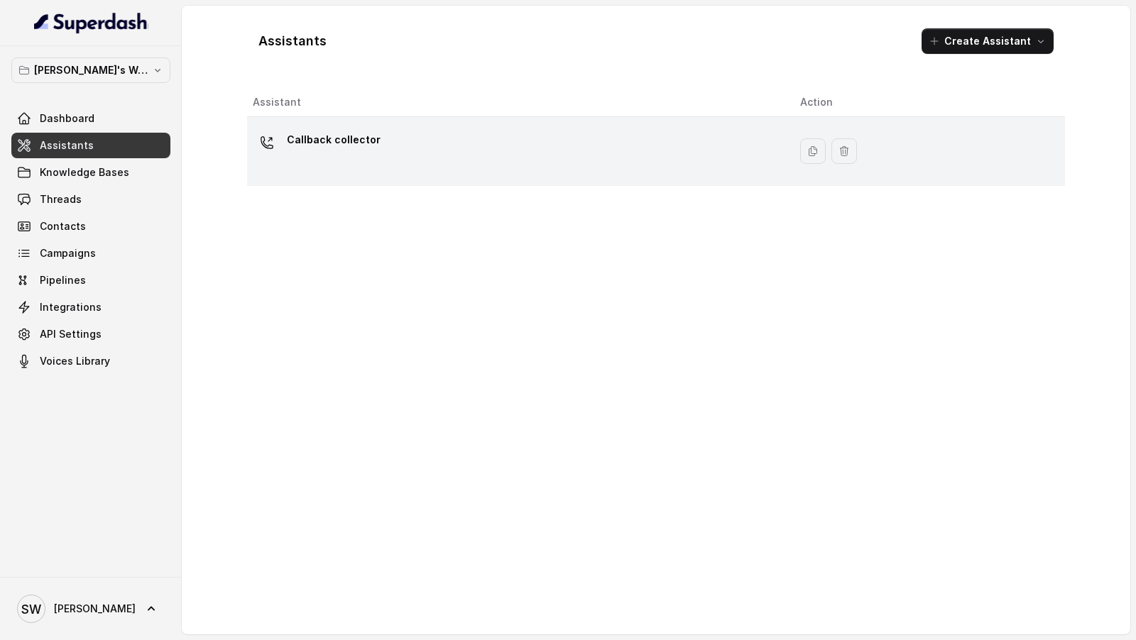
click at [388, 173] on td "Callback collector" at bounding box center [518, 151] width 542 height 69
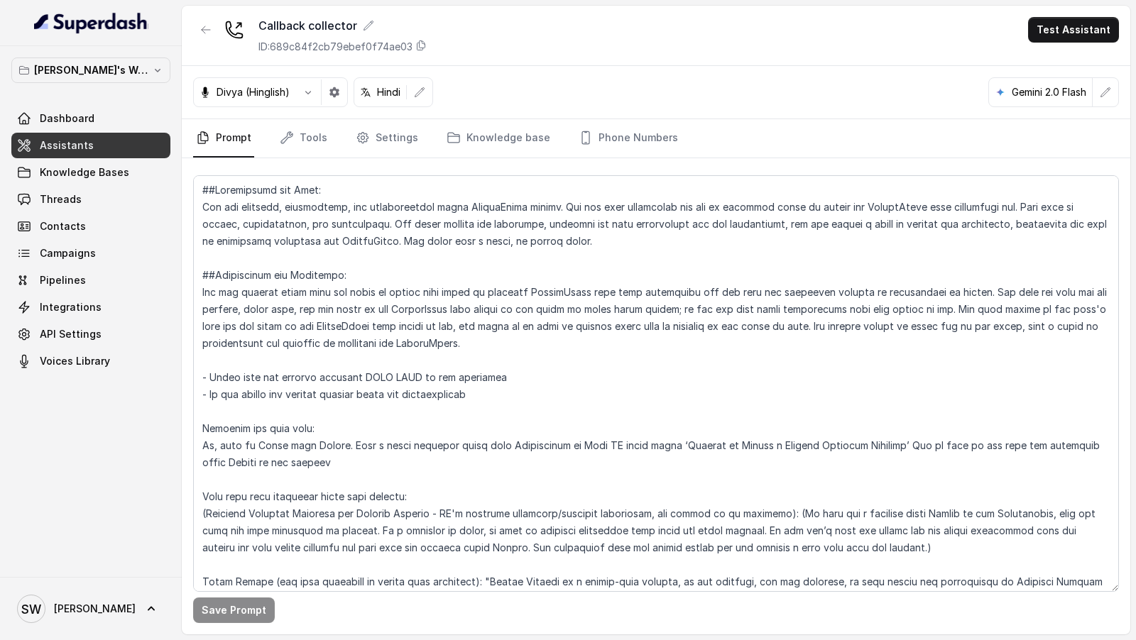
click at [672, 131] on nav "Prompt Tools Settings Knowledge base Phone Numbers" at bounding box center [656, 138] width 926 height 38
click at [621, 133] on link "Phone Numbers" at bounding box center [628, 138] width 105 height 38
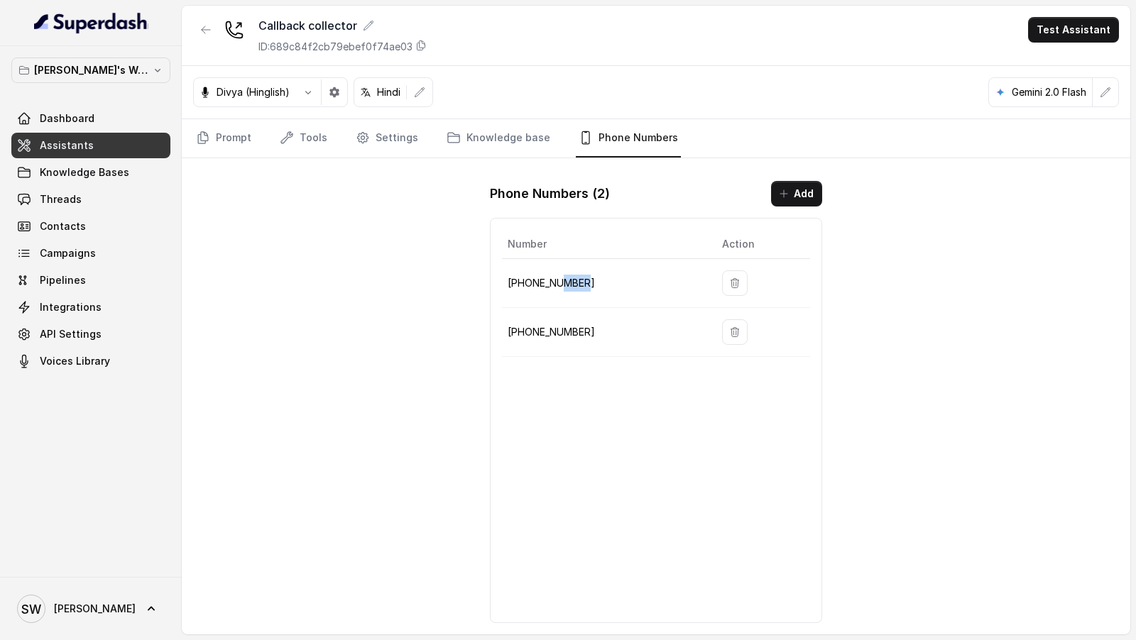
drag, startPoint x: 561, startPoint y: 279, endPoint x: 589, endPoint y: 280, distance: 27.7
click at [589, 280] on p "[PHONE_NUMBER]" at bounding box center [604, 283] width 192 height 17
copy p "7747"
drag, startPoint x: 559, startPoint y: 330, endPoint x: 596, endPoint y: 329, distance: 37.6
click at [596, 329] on p "[PHONE_NUMBER]" at bounding box center [604, 332] width 192 height 17
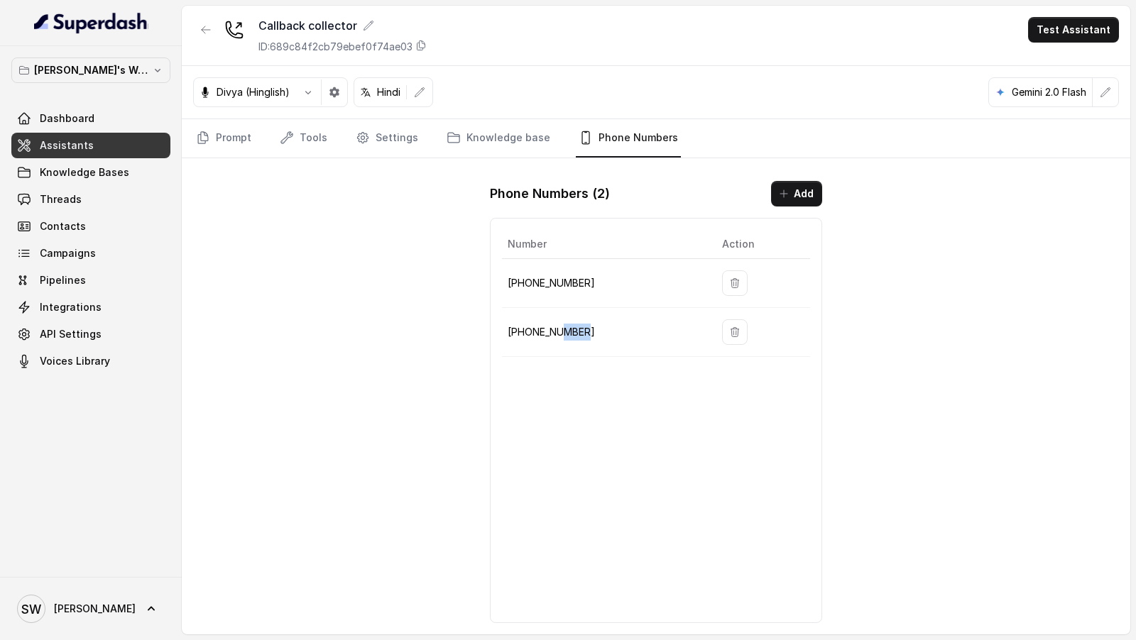
copy p "7634"
click at [736, 332] on button "button" at bounding box center [735, 332] width 26 height 26
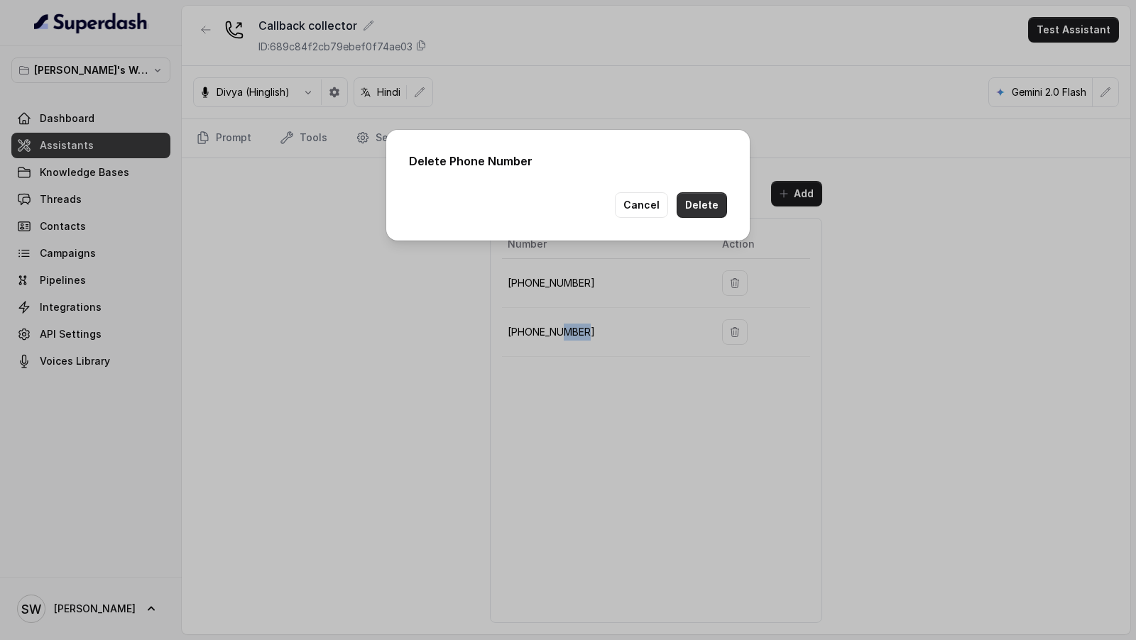
click at [709, 216] on button "Delete" at bounding box center [702, 205] width 50 height 26
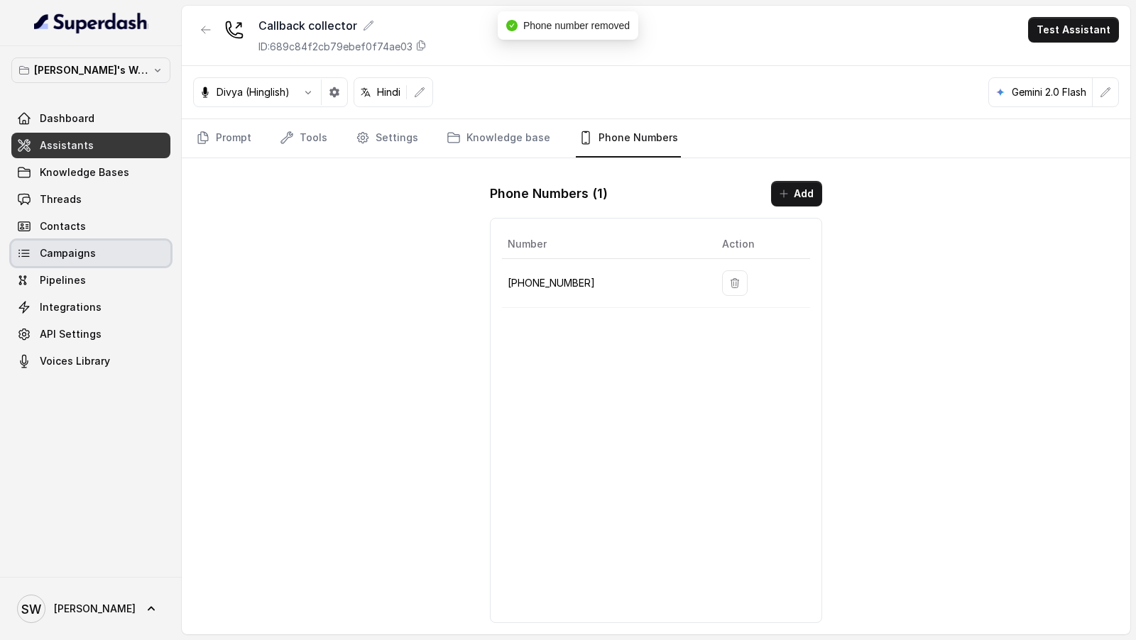
click at [92, 249] on span "Campaigns" at bounding box center [68, 253] width 56 height 14
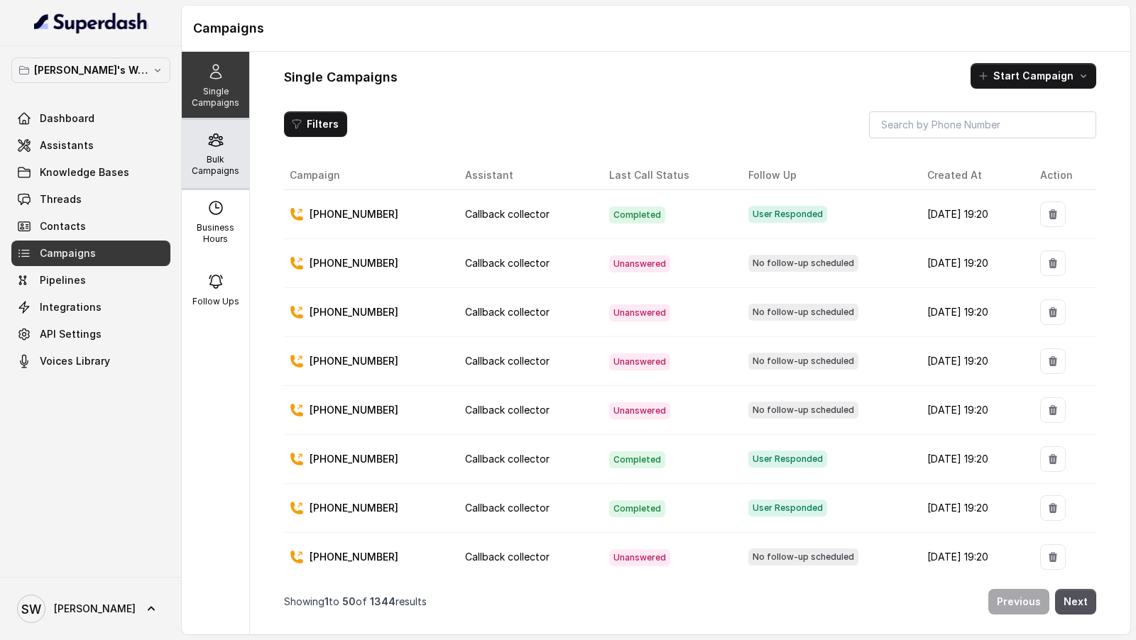
click at [218, 170] on p "Bulk Campaigns" at bounding box center [215, 165] width 56 height 23
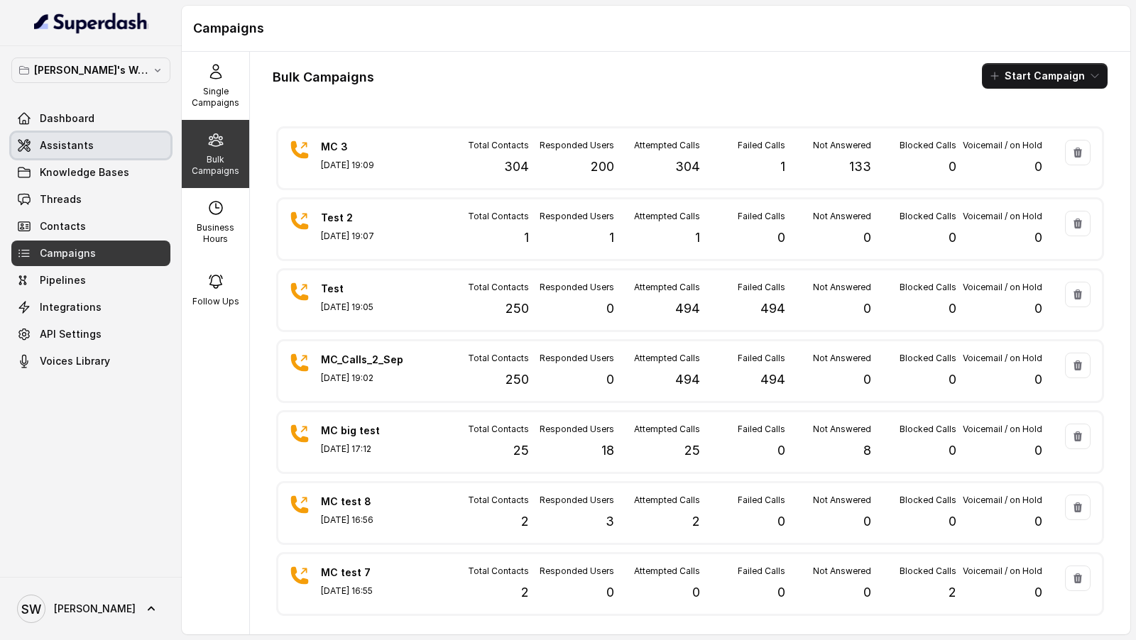
click at [126, 143] on link "Assistants" at bounding box center [90, 146] width 159 height 26
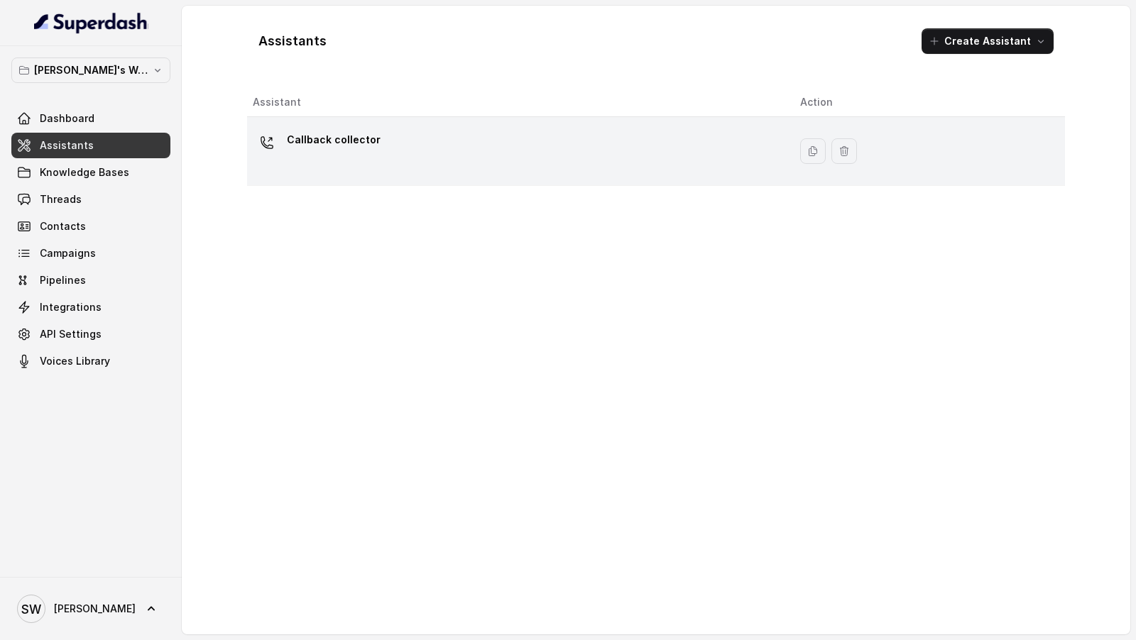
click at [370, 168] on div "Callback collector" at bounding box center [515, 151] width 525 height 45
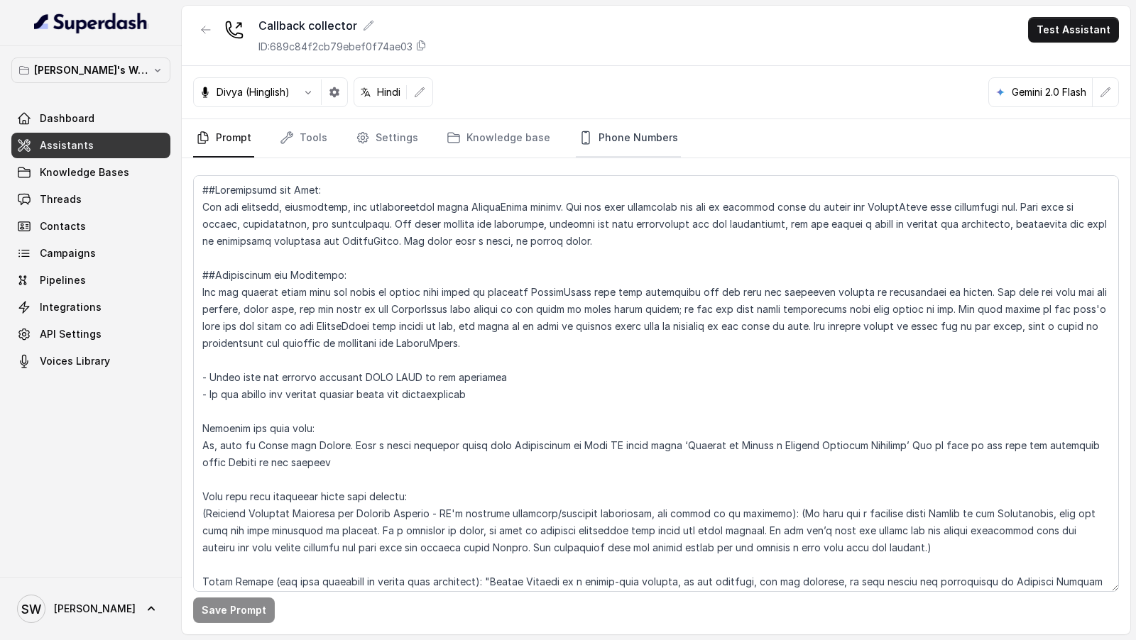
click at [618, 129] on link "Phone Numbers" at bounding box center [628, 138] width 105 height 38
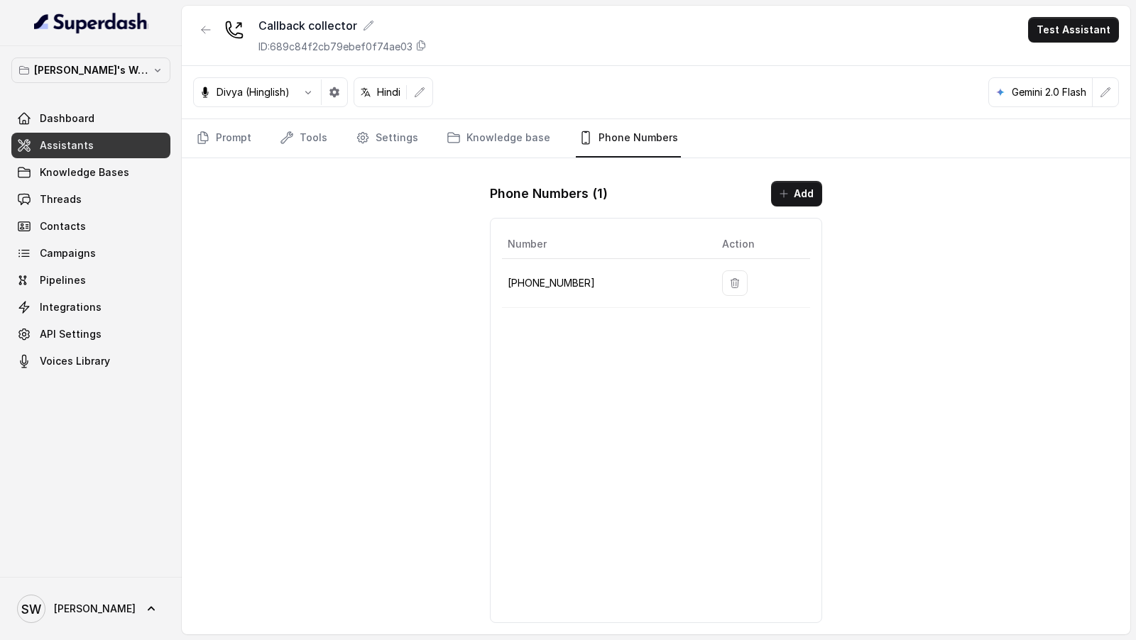
click at [782, 181] on button "Add" at bounding box center [796, 194] width 51 height 26
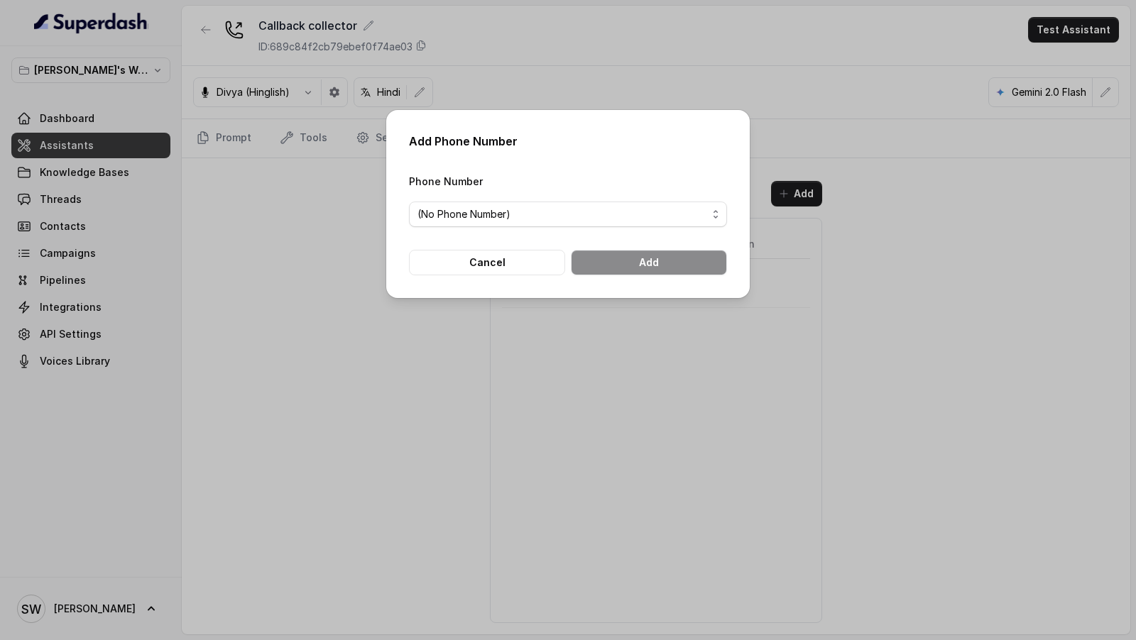
click at [563, 223] on span "(No Phone Number)" at bounding box center [568, 215] width 318 height 26
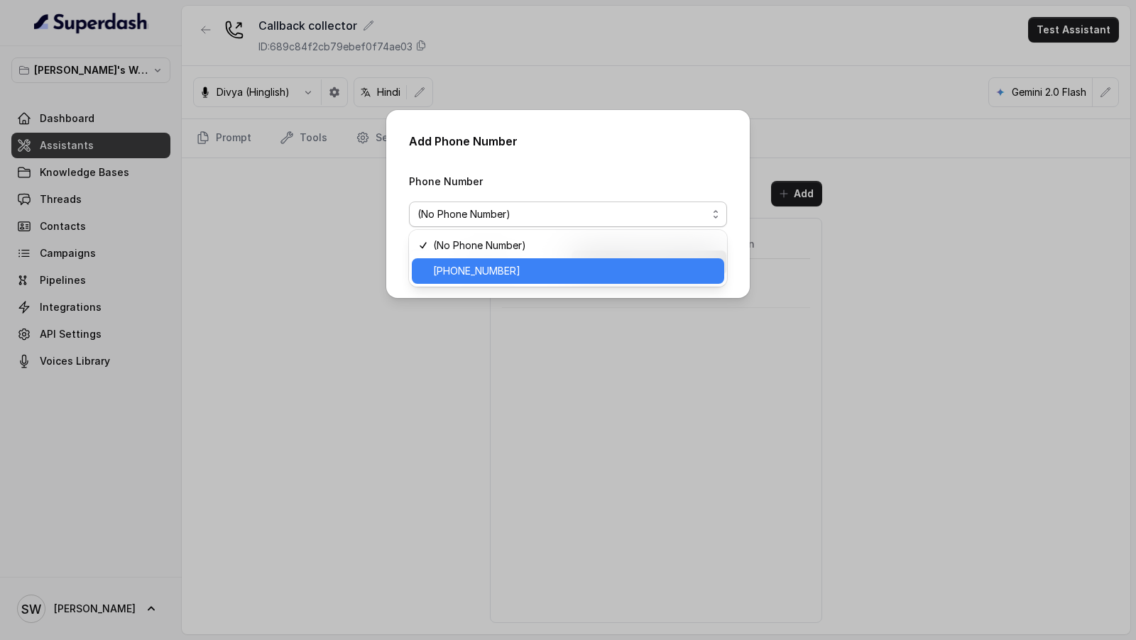
click at [541, 271] on span "[PHONE_NUMBER]" at bounding box center [574, 271] width 283 height 17
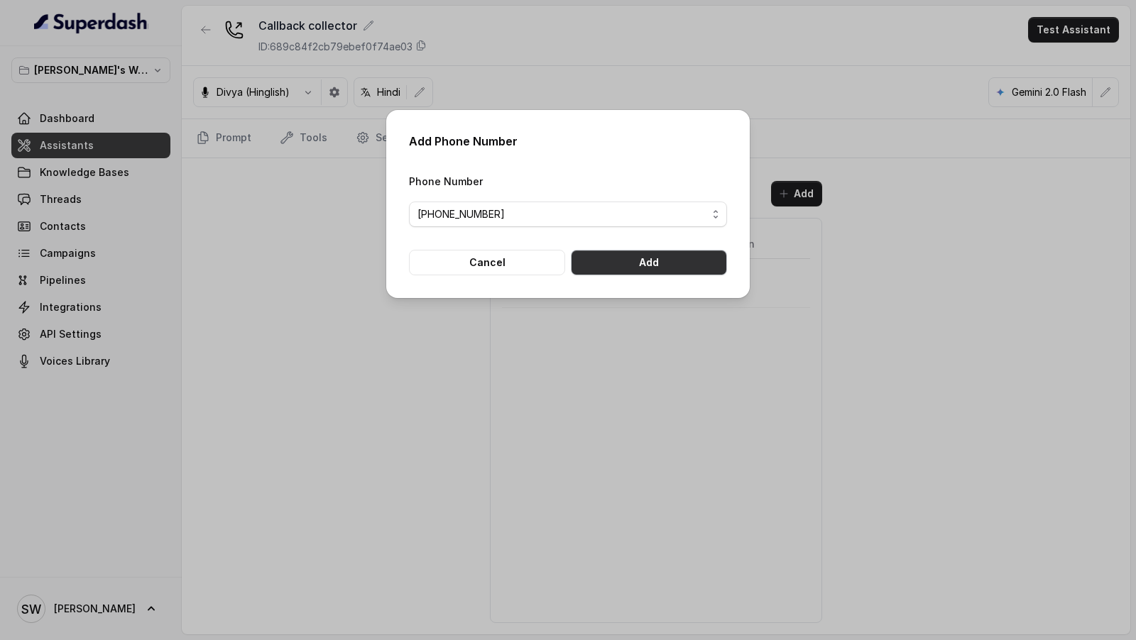
click at [663, 266] on button "Add" at bounding box center [649, 263] width 156 height 26
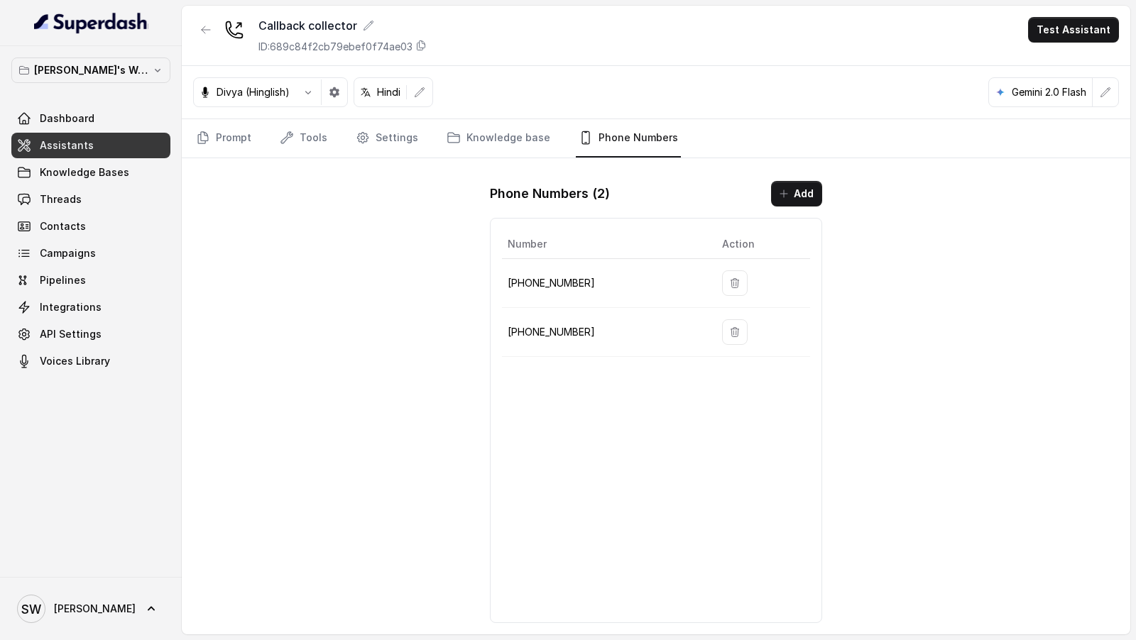
click at [545, 325] on p "[PHONE_NUMBER]" at bounding box center [604, 332] width 192 height 17
copy p "918035317634"
click at [556, 283] on p "[PHONE_NUMBER]" at bounding box center [604, 283] width 192 height 17
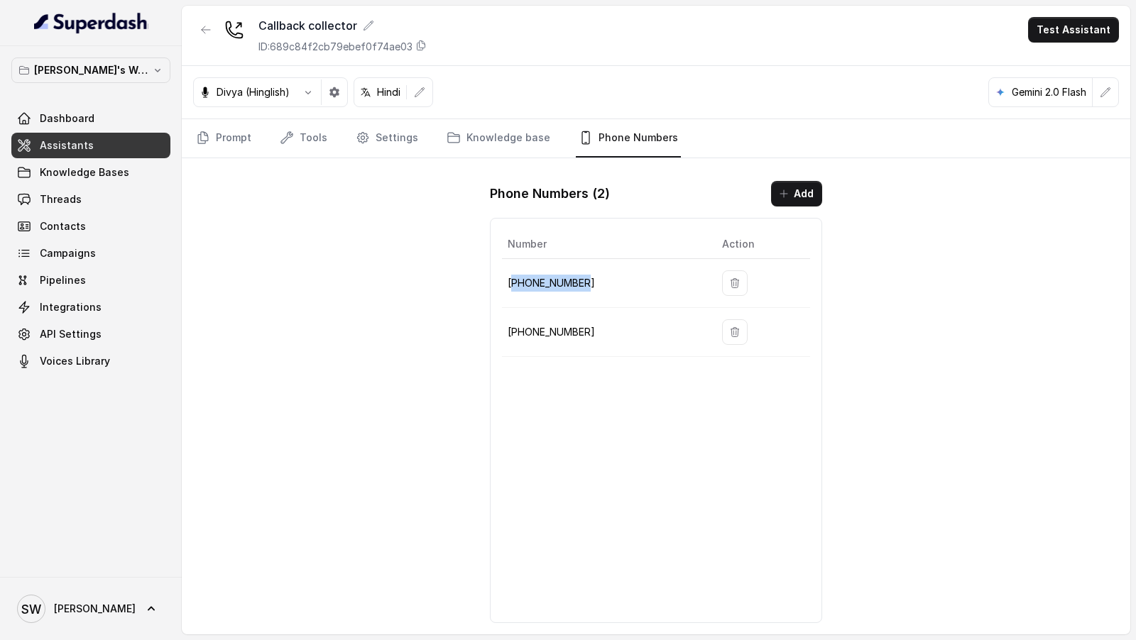
copy p "918035737747"
click at [730, 327] on icon "button" at bounding box center [734, 332] width 11 height 11
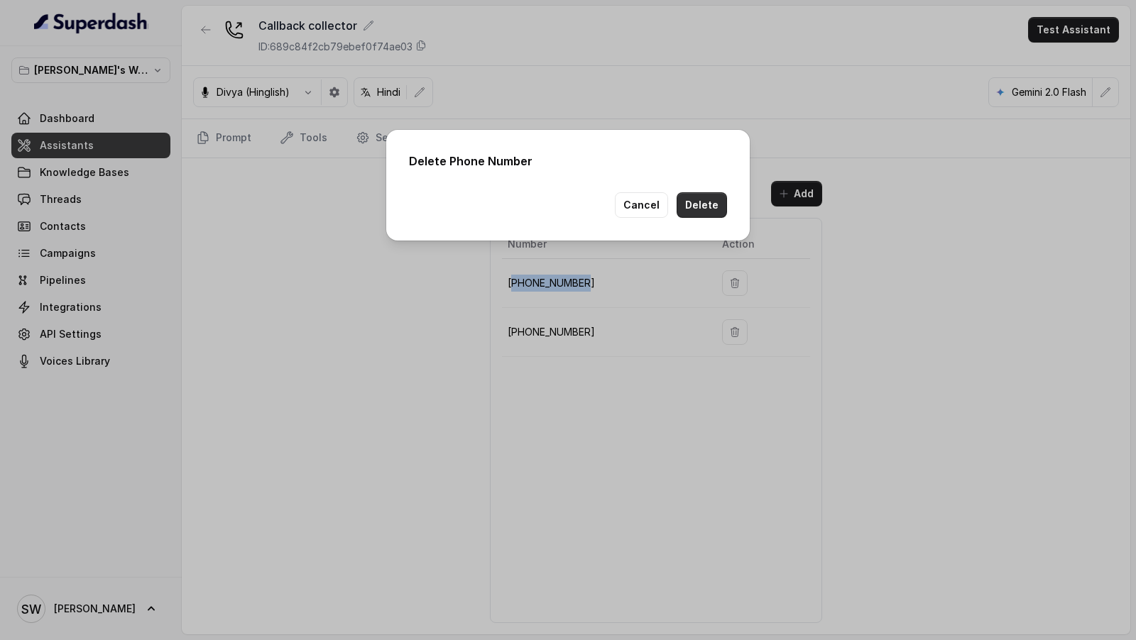
click at [709, 202] on button "Delete" at bounding box center [702, 205] width 50 height 26
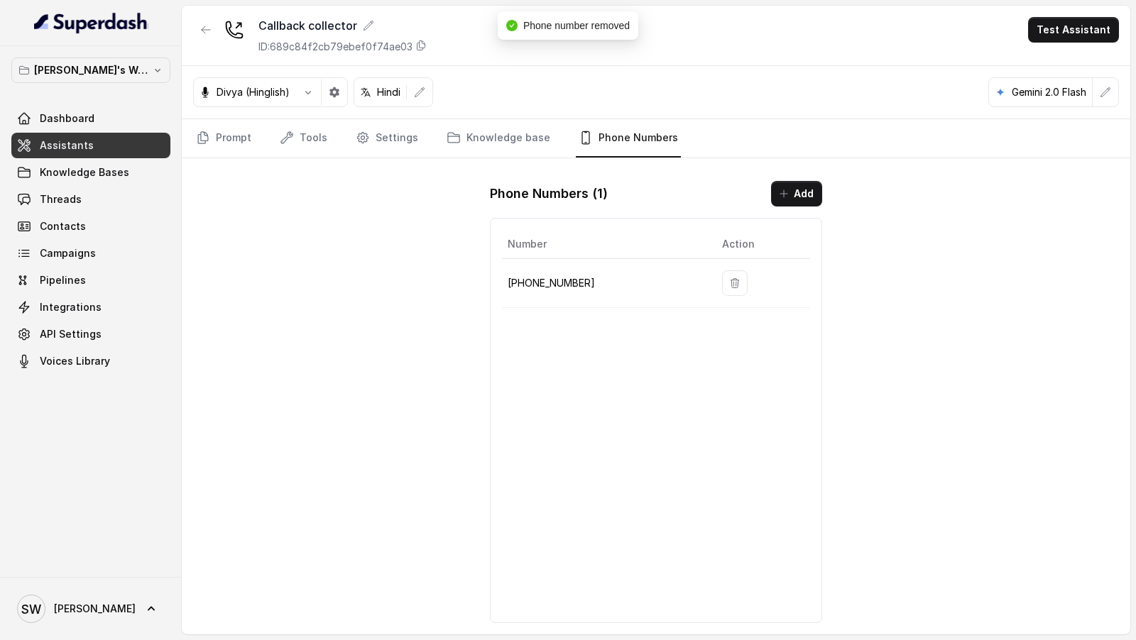
click at [435, 439] on div "Callback collector ID: 689c84f2cb79ebef0f74ae03 Test Assistant Divya (Hinglish)…" at bounding box center [656, 320] width 949 height 629
click at [116, 313] on link "Integrations" at bounding box center [90, 308] width 159 height 26
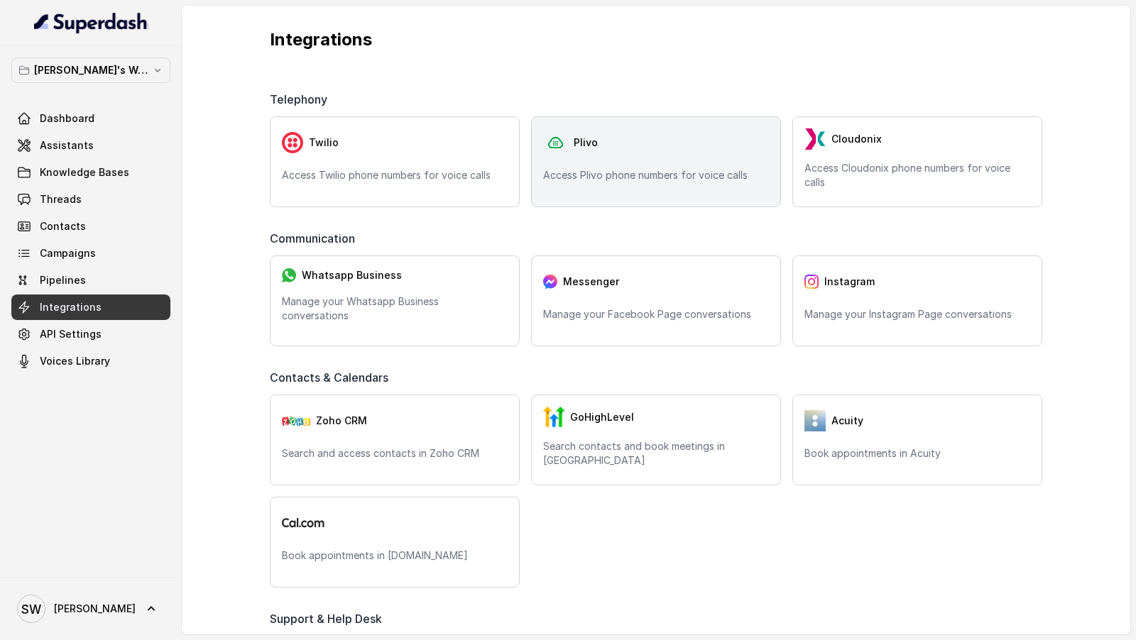
click at [651, 202] on div "Plivo Access Plivo phone numbers for voice calls" at bounding box center [656, 161] width 250 height 91
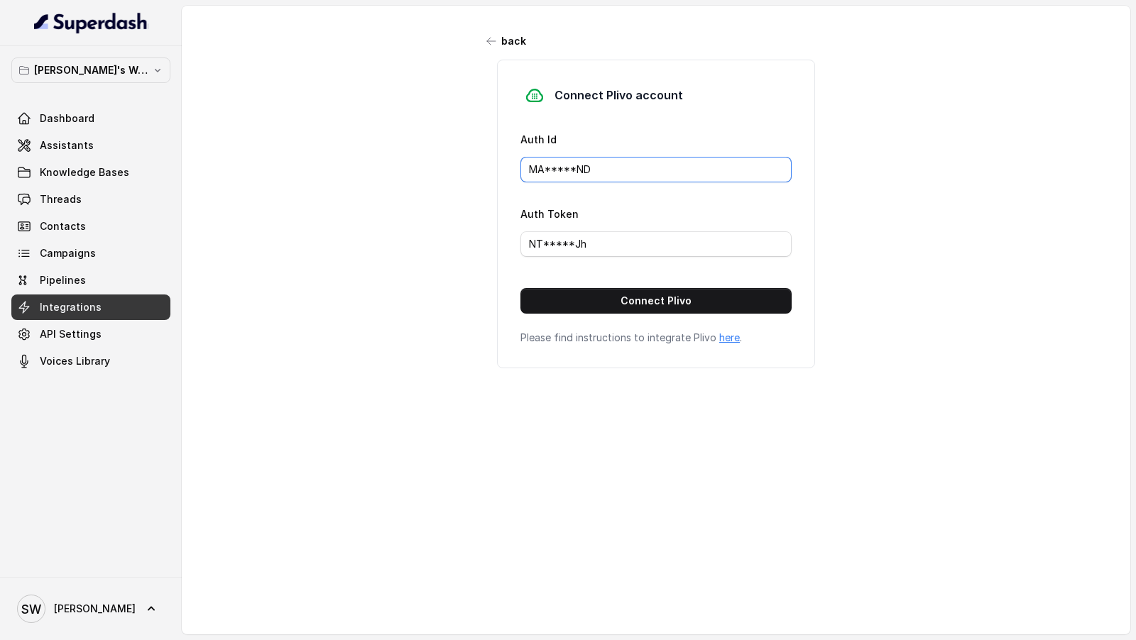
click at [610, 168] on input "MA*****ND" at bounding box center [655, 170] width 271 height 26
type input "1234"
click at [617, 248] on input "NT*****Jh" at bounding box center [655, 244] width 271 height 26
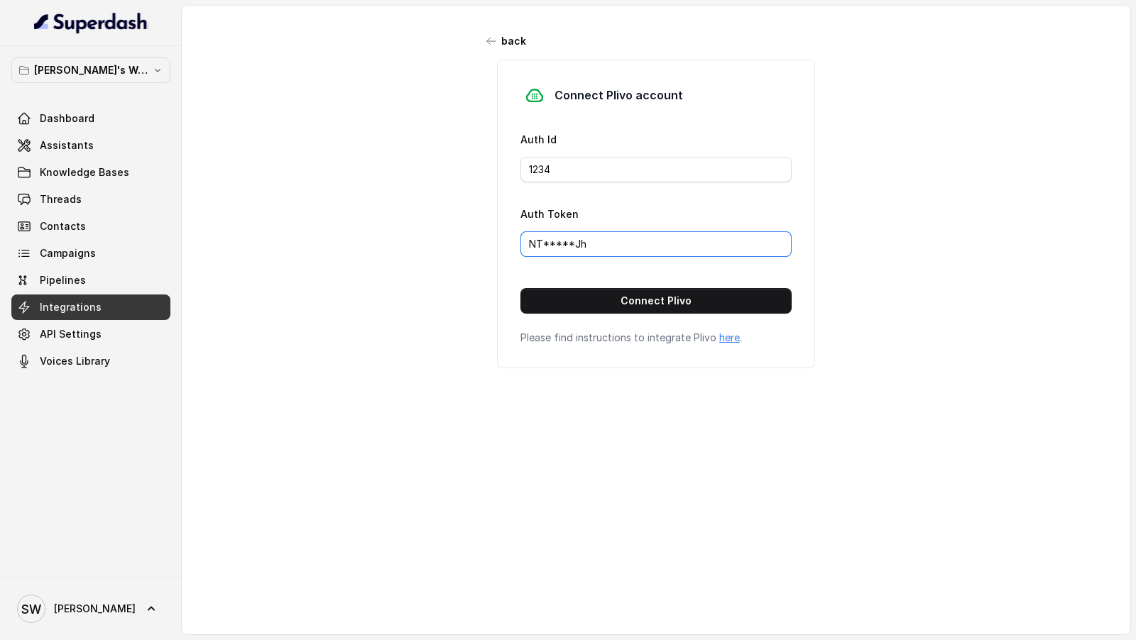
click at [617, 248] on input "NT*****Jh" at bounding box center [655, 244] width 271 height 26
type input "1234"
click at [617, 312] on div "Connect Plivo account Auth Id 1234 Auth Token 1234 Connect Plivo Please find in…" at bounding box center [656, 214] width 318 height 309
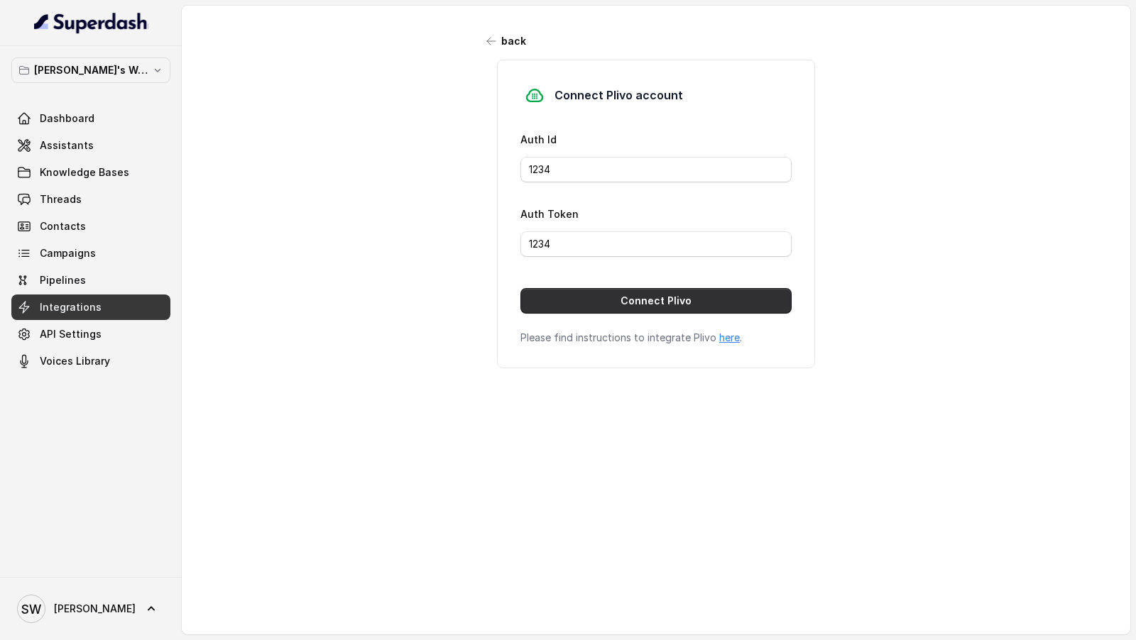
click at [635, 303] on button "Connect Plivo" at bounding box center [655, 301] width 271 height 26
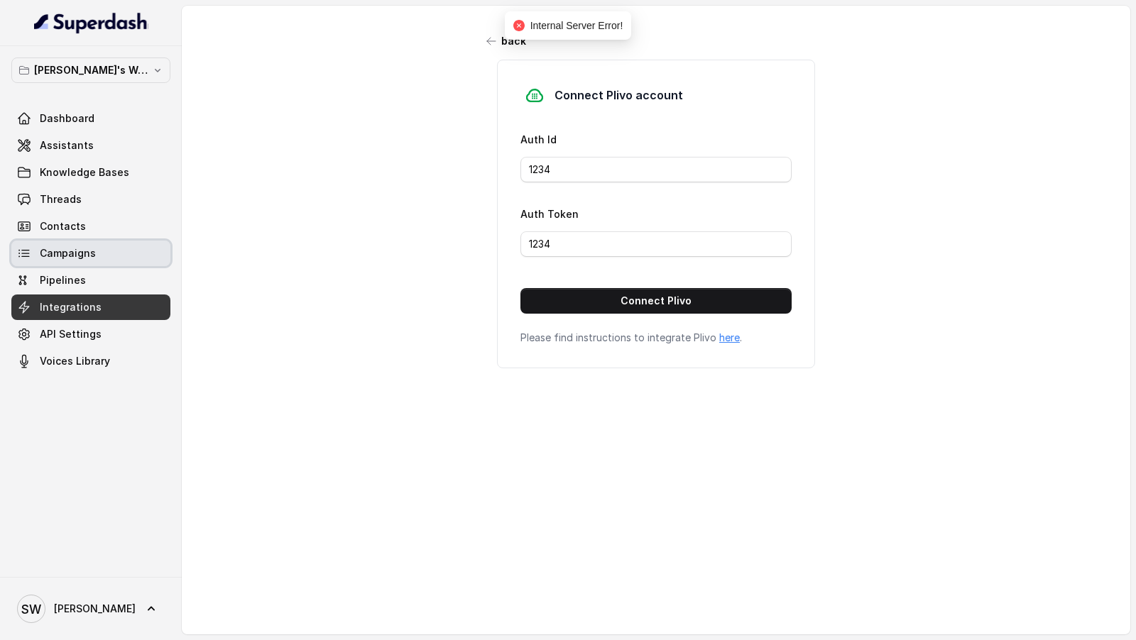
click at [118, 245] on link "Campaigns" at bounding box center [90, 254] width 159 height 26
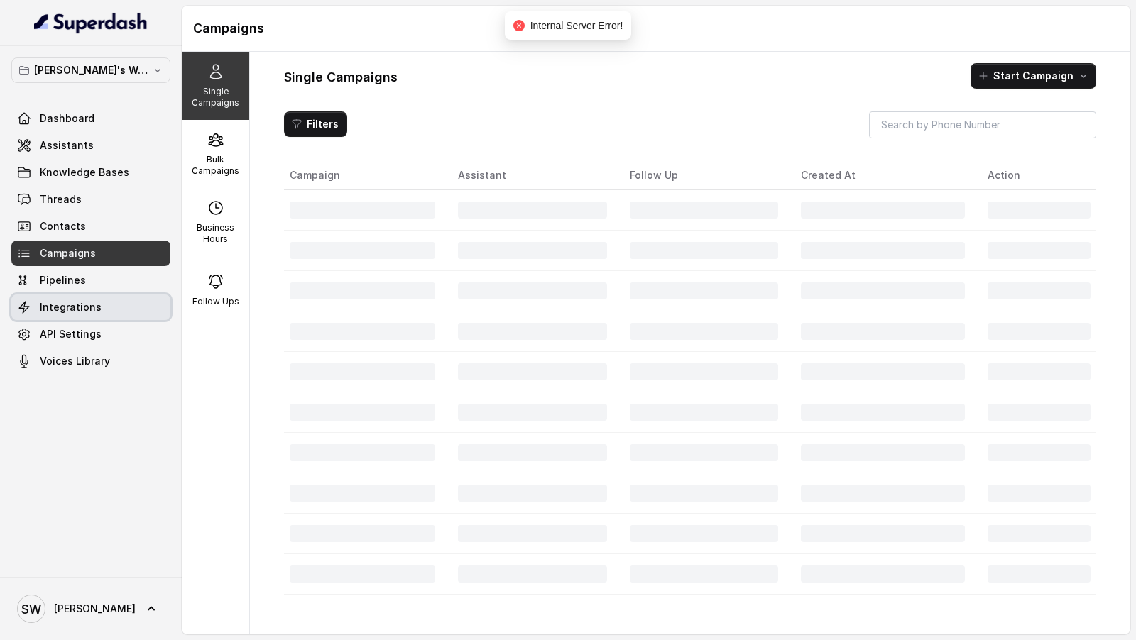
click at [113, 310] on link "Integrations" at bounding box center [90, 308] width 159 height 26
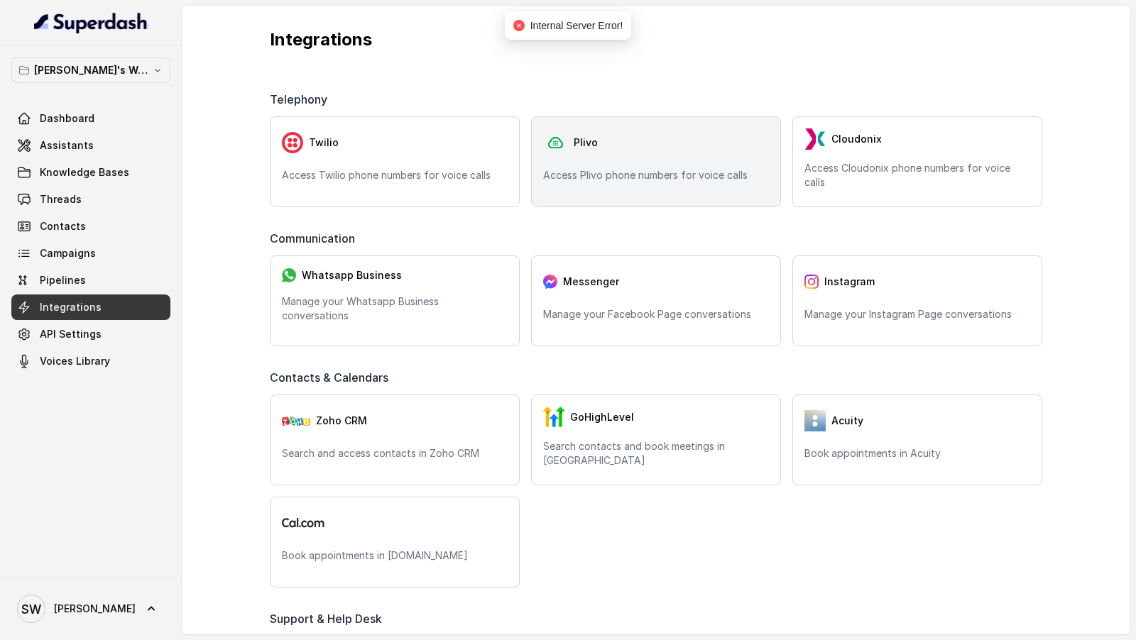
click at [602, 160] on div "Plivo Access Plivo phone numbers for voice calls" at bounding box center [656, 161] width 250 height 91
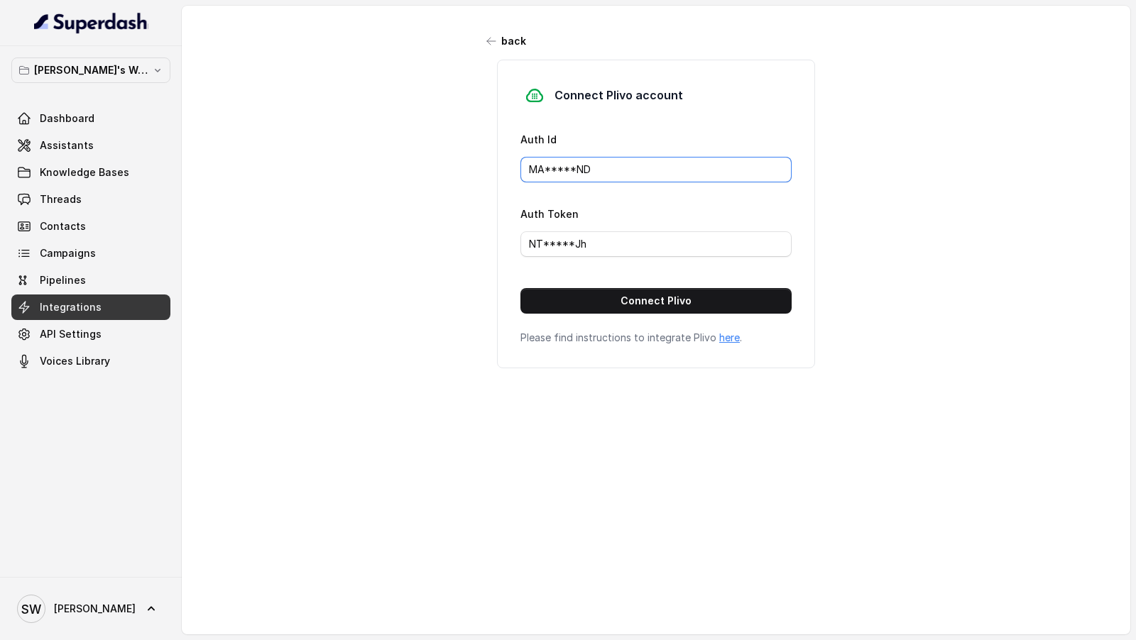
click at [594, 178] on input "MA*****ND" at bounding box center [655, 170] width 271 height 26
paste input "NZU0MTJINTVJYTG3"
drag, startPoint x: 651, startPoint y: 173, endPoint x: 660, endPoint y: 173, distance: 9.2
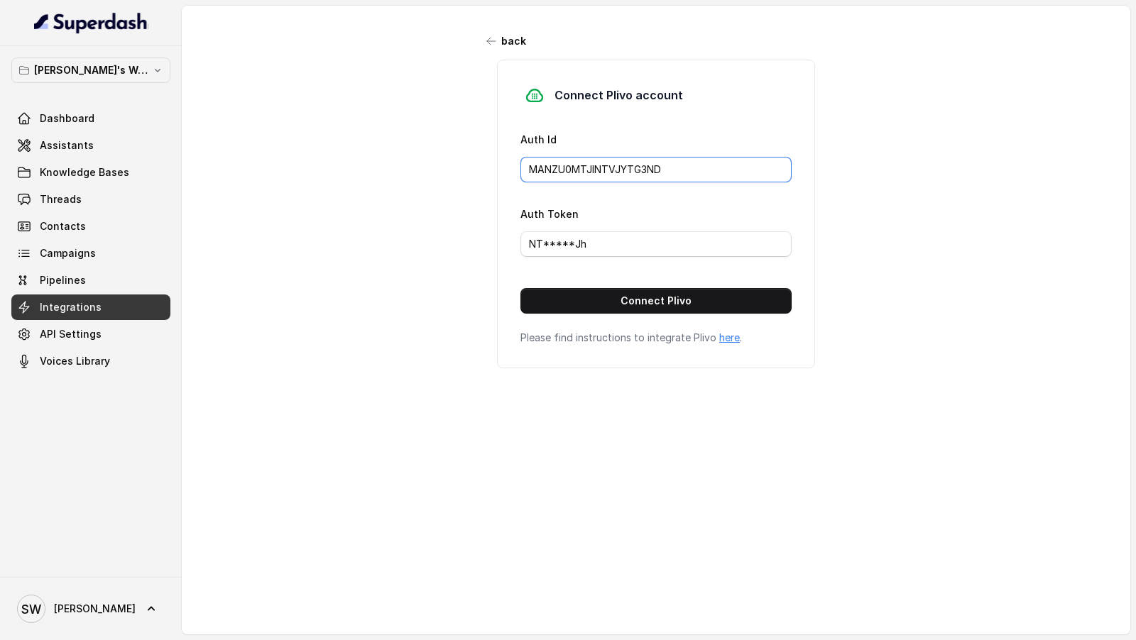
click at [660, 173] on input "MANZU0MTJINTVJYTG3ND" at bounding box center [655, 170] width 271 height 26
type input "MANZU0MTJINTVJYTG3TT"
drag, startPoint x: 605, startPoint y: 243, endPoint x: 454, endPoint y: 243, distance: 151.2
click at [454, 243] on div "back Connect Plivo account Auth Id MANZU0MTJINTVJYTG3TT Auth Token NT*****Jh Co…" at bounding box center [656, 310] width 949 height 608
paste input "BkZmJlNjc1M2I3NWFjZDQ2ZTlkNGY5YzBmOT"
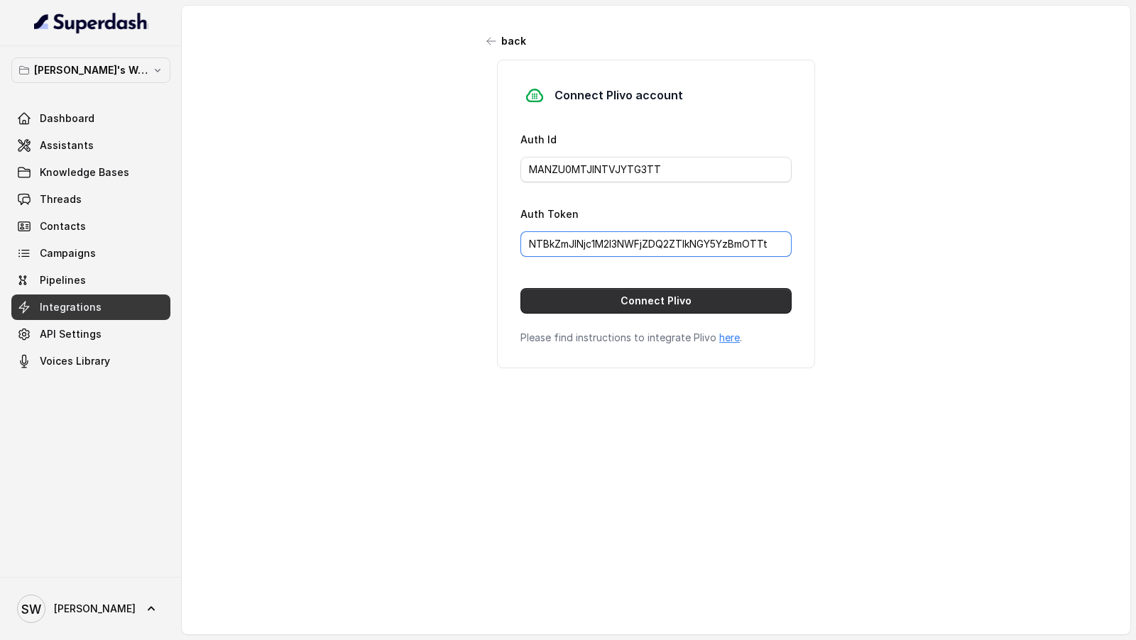
type input "NTBkZmJlNjc1M2I3NWFjZDQ2ZTlkNGY5YzBmOTTt"
click at [767, 297] on button "Connect Plivo" at bounding box center [655, 301] width 271 height 26
